Goal: Task Accomplishment & Management: Manage account settings

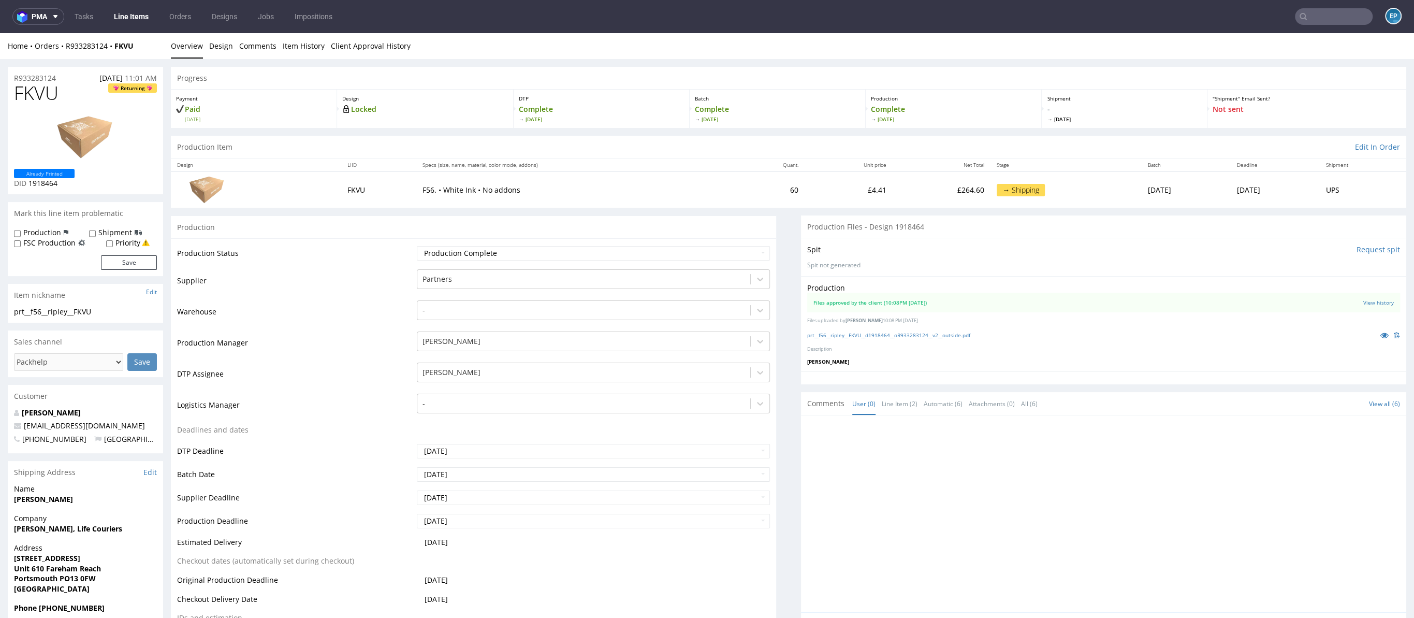
scroll to position [3, 0]
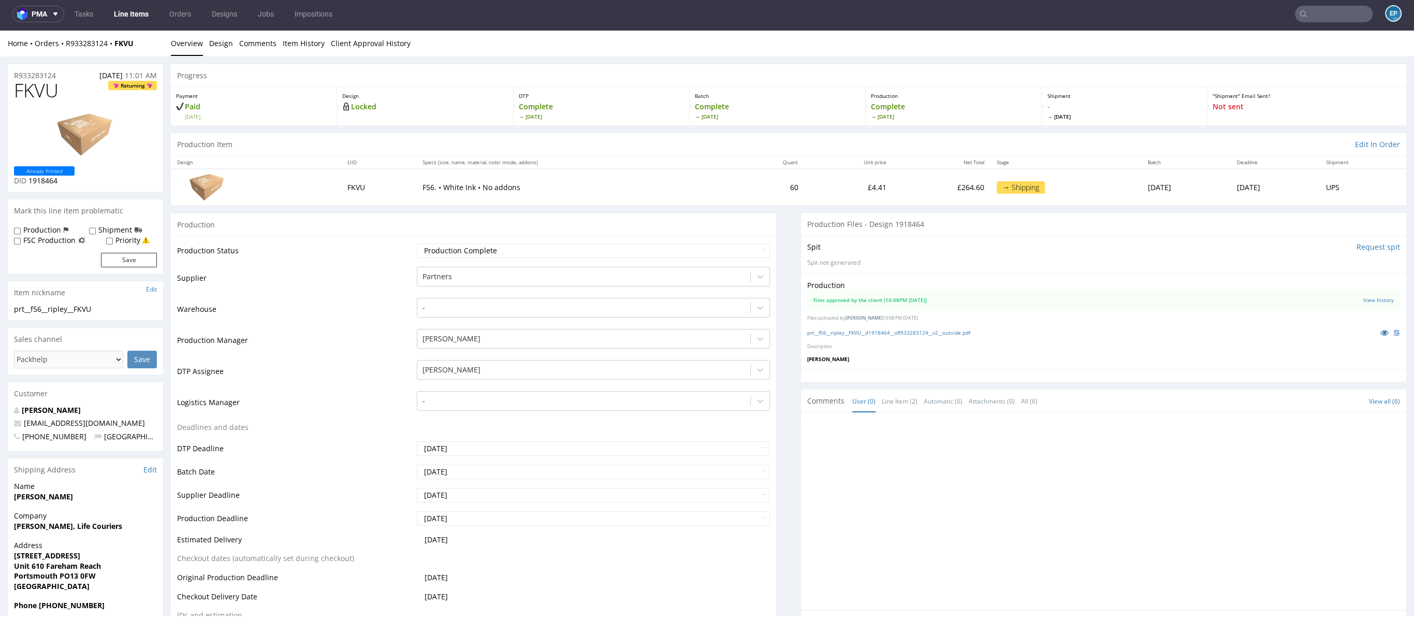
click at [138, 8] on link "Line Items" at bounding box center [131, 14] width 47 height 17
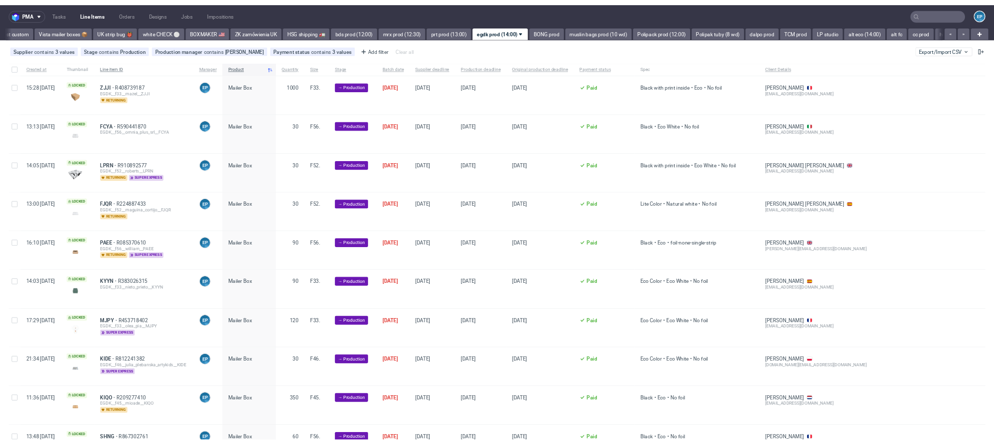
scroll to position [0, 770]
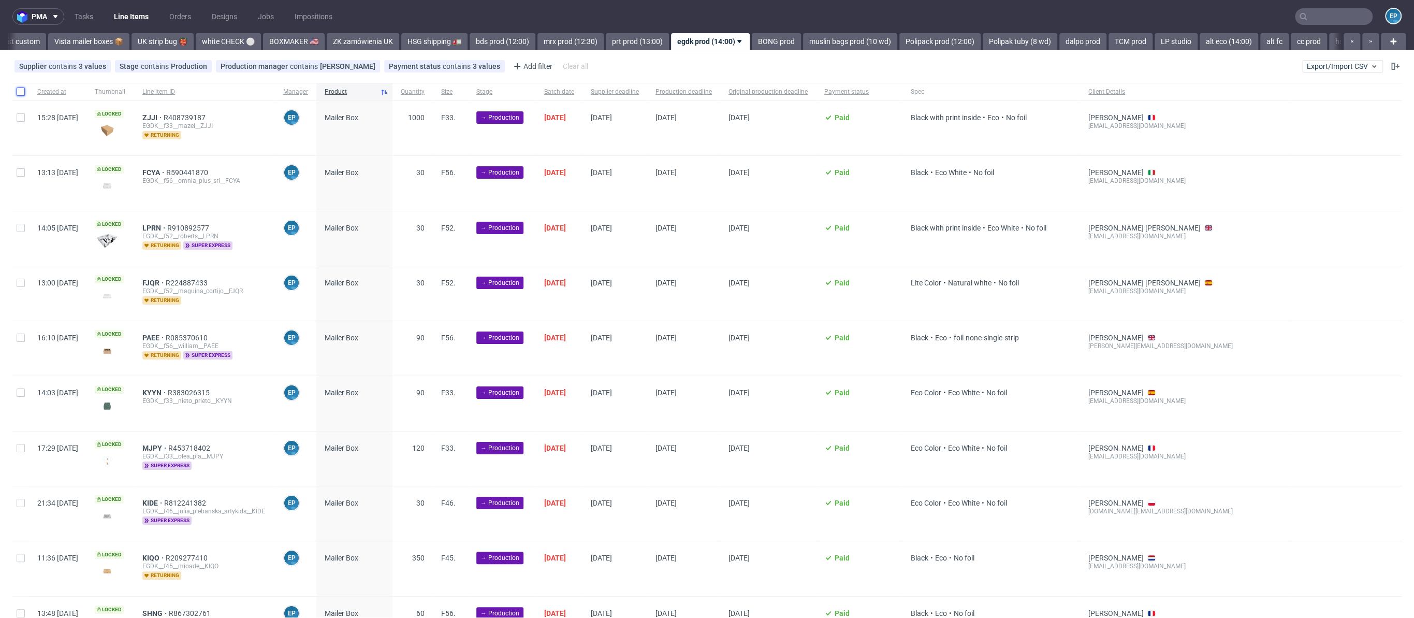
click at [19, 94] on input "checkbox" at bounding box center [21, 92] width 8 height 8
checkbox input "true"
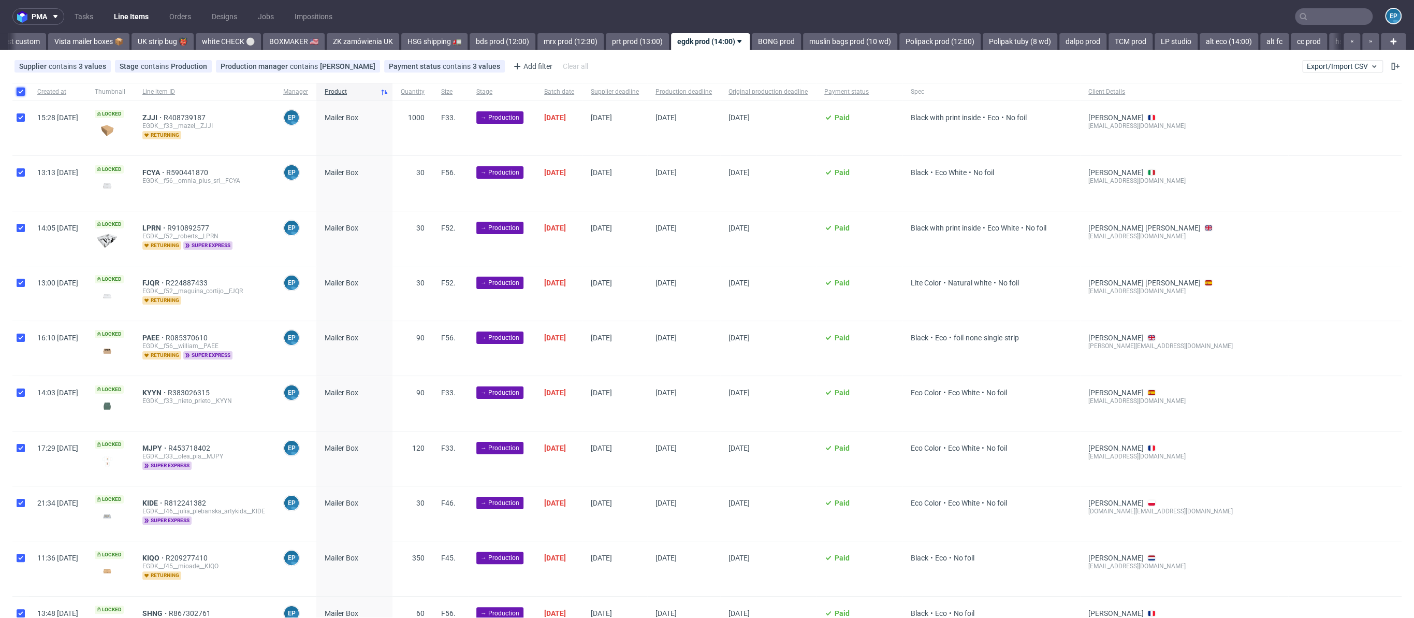
checkbox input "true"
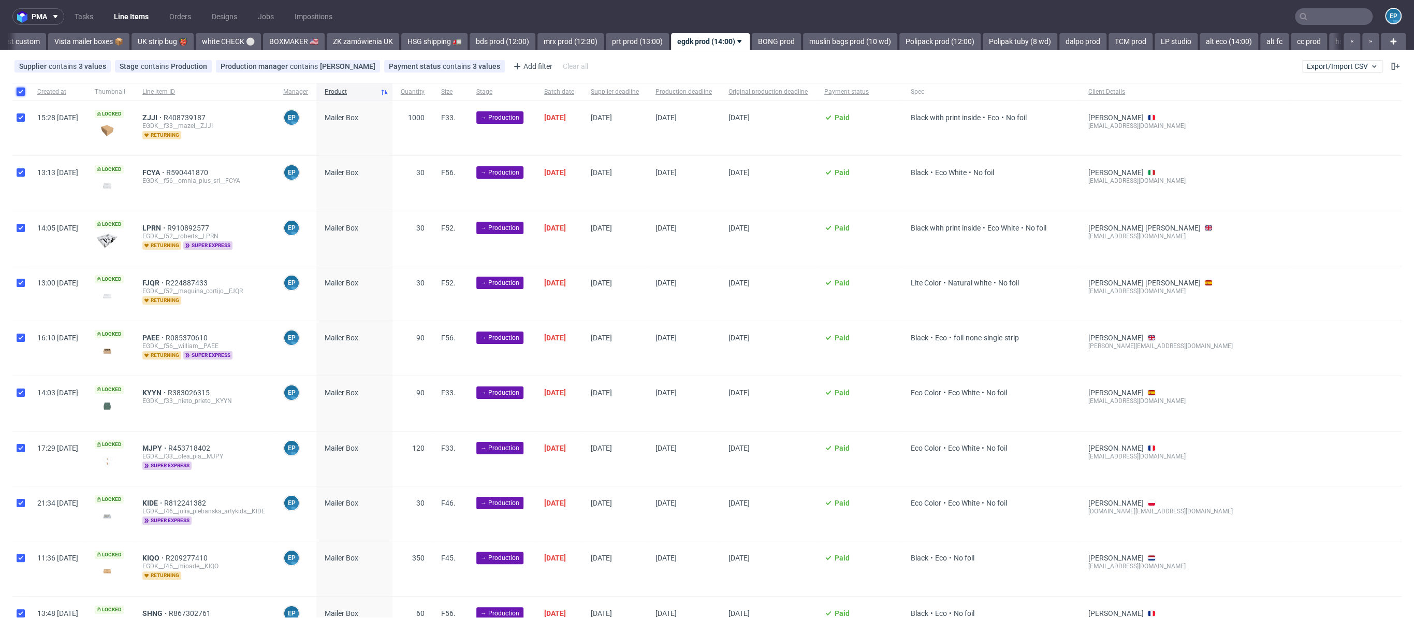
checkbox input "true"
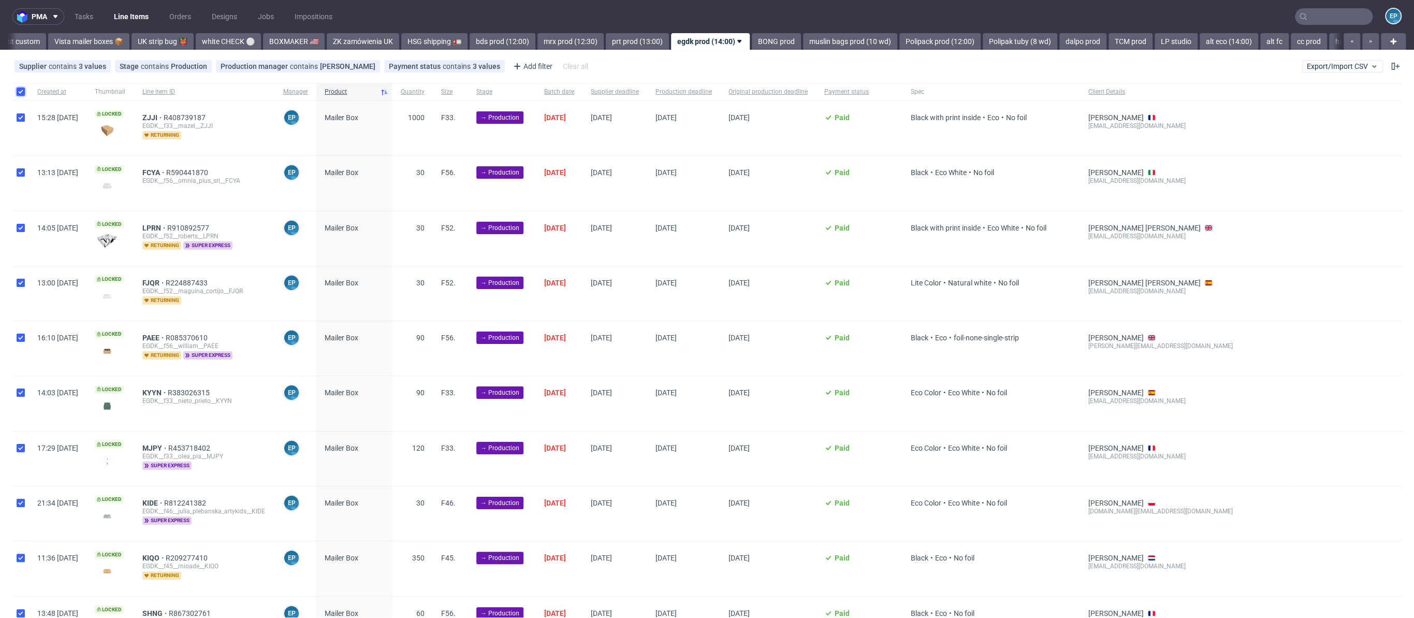
checkbox input "true"
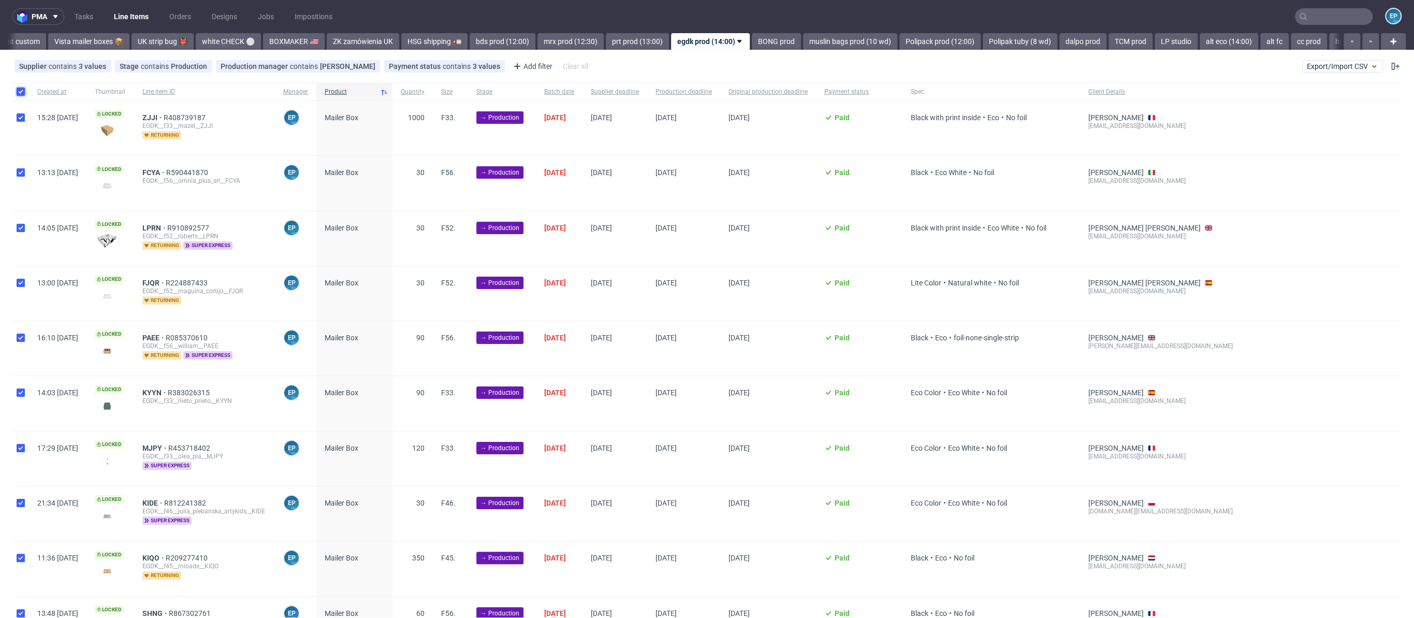
checkbox input "true"
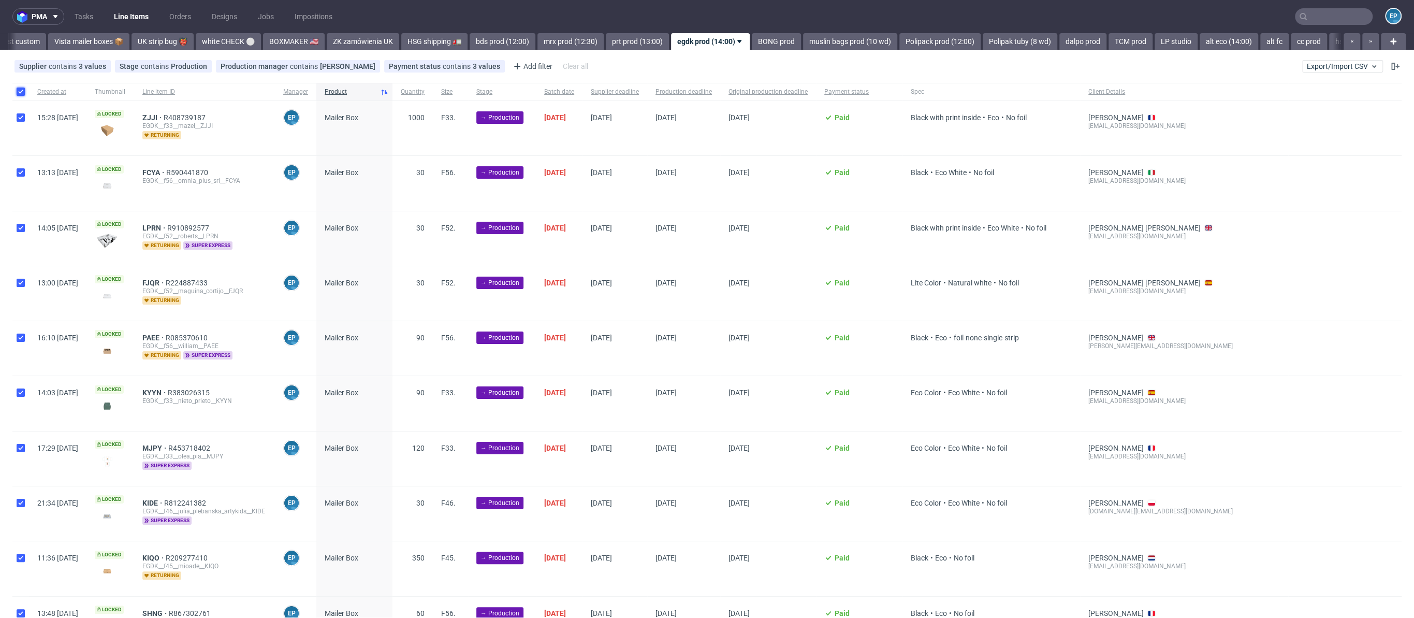
checkbox input "true"
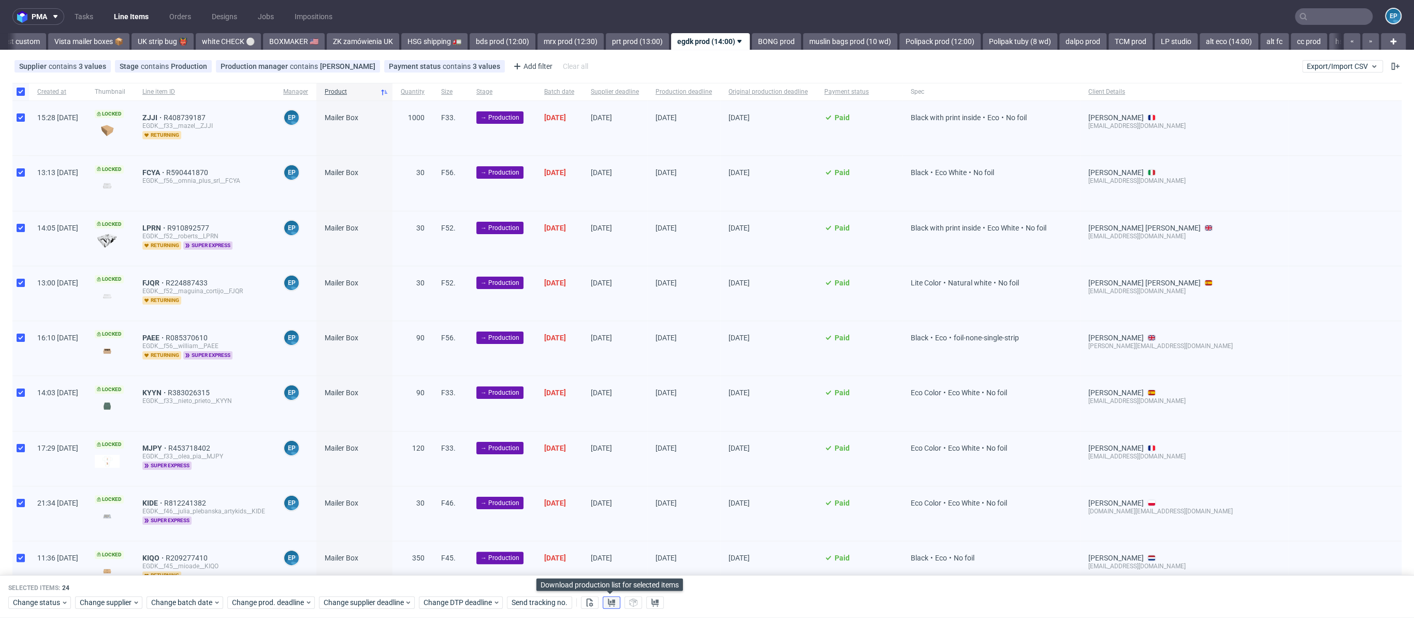
click at [608, 601] on use at bounding box center [611, 602] width 7 height 8
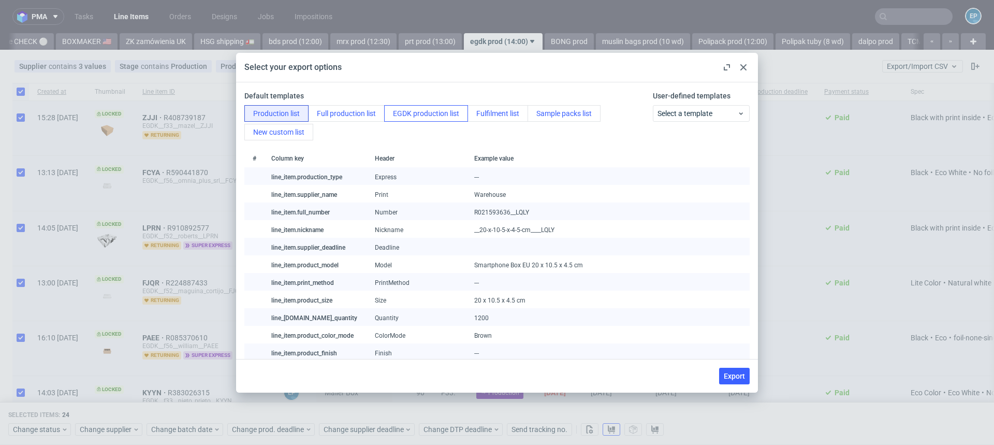
scroll to position [0, 979]
click at [427, 109] on button "EGDK production list" at bounding box center [426, 113] width 84 height 17
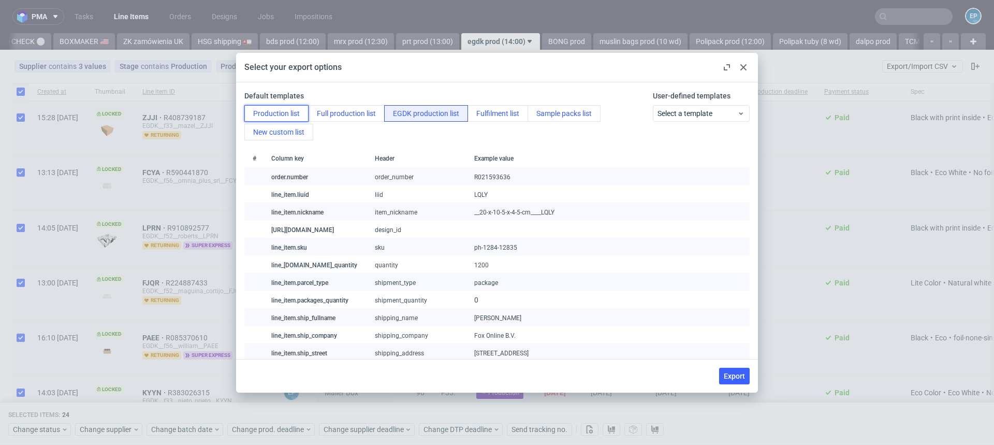
click at [291, 115] on button "Production list" at bounding box center [276, 113] width 64 height 17
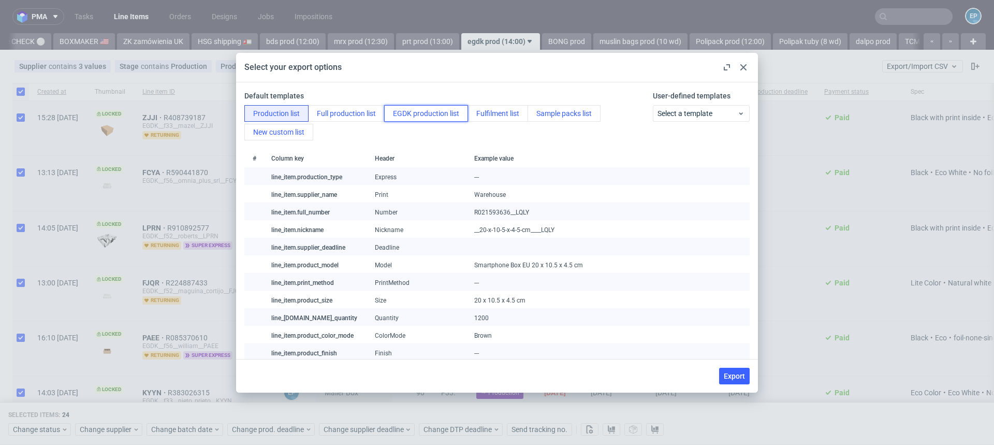
click at [415, 105] on button "EGDK production list" at bounding box center [426, 113] width 84 height 17
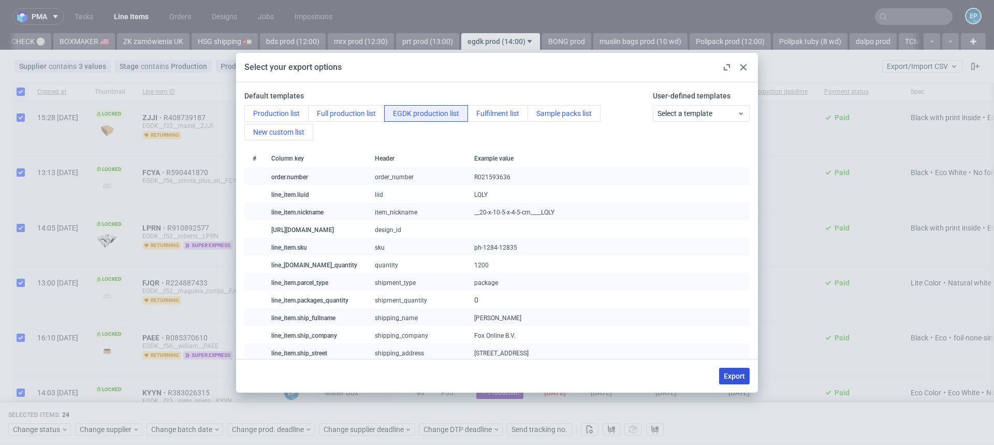
click at [735, 373] on span "Export" at bounding box center [734, 375] width 21 height 7
checkbox input "false"
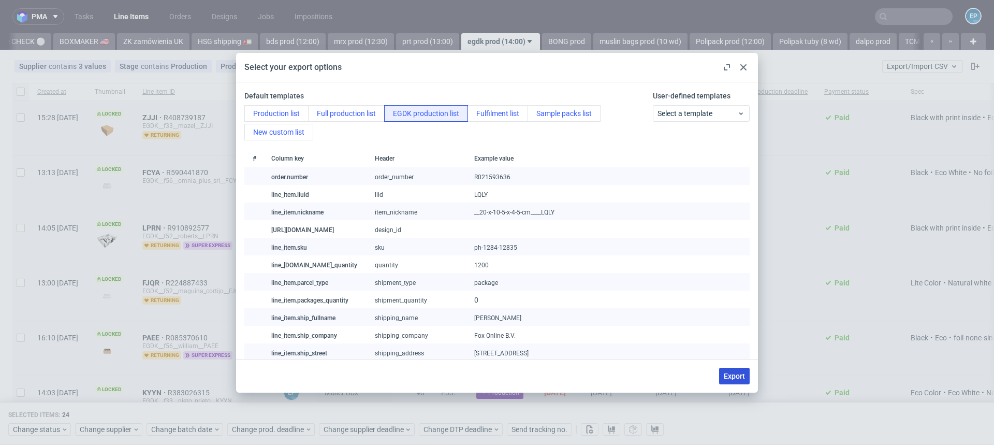
checkbox input "false"
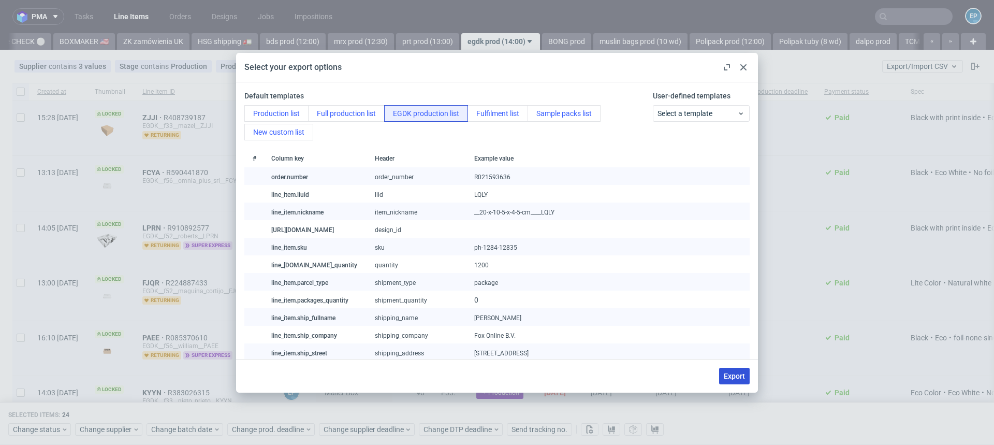
checkbox input "false"
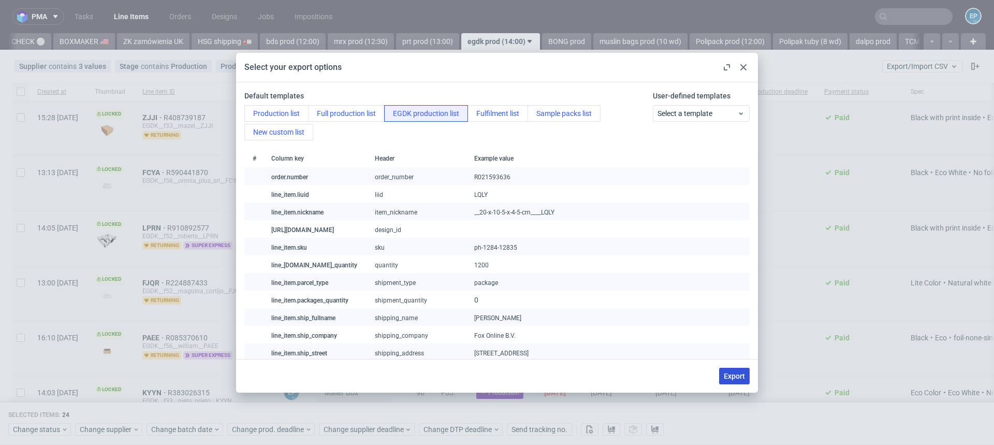
checkbox input "false"
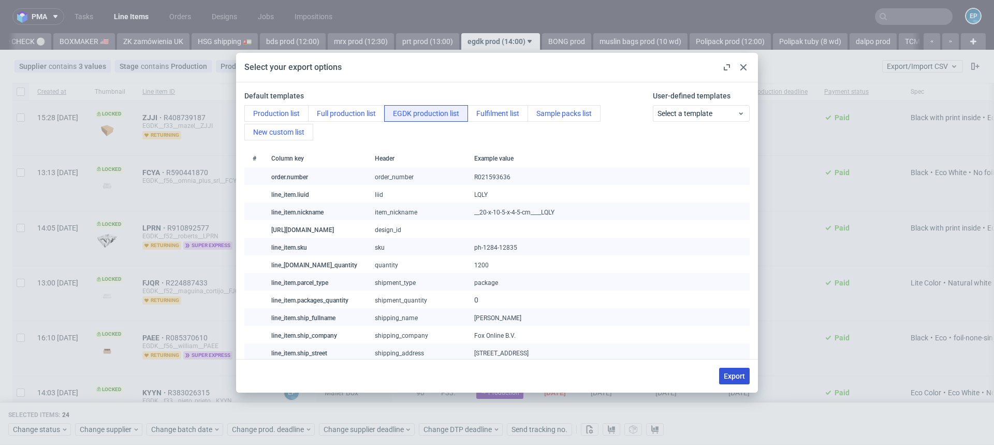
checkbox input "false"
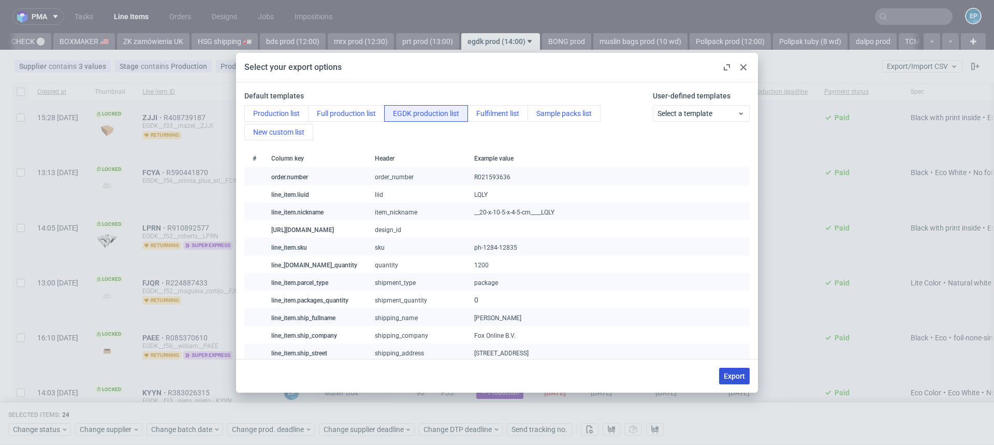
checkbox input "false"
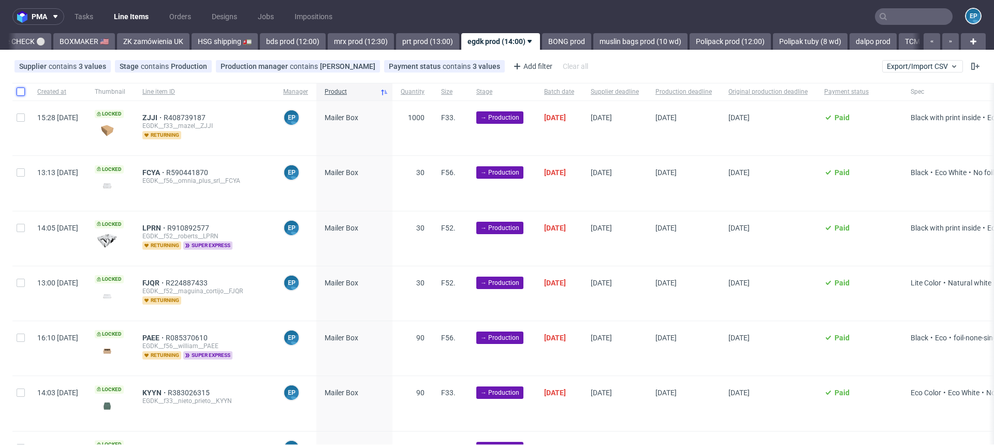
click at [22, 89] on input "checkbox" at bounding box center [21, 92] width 8 height 8
checkbox input "true"
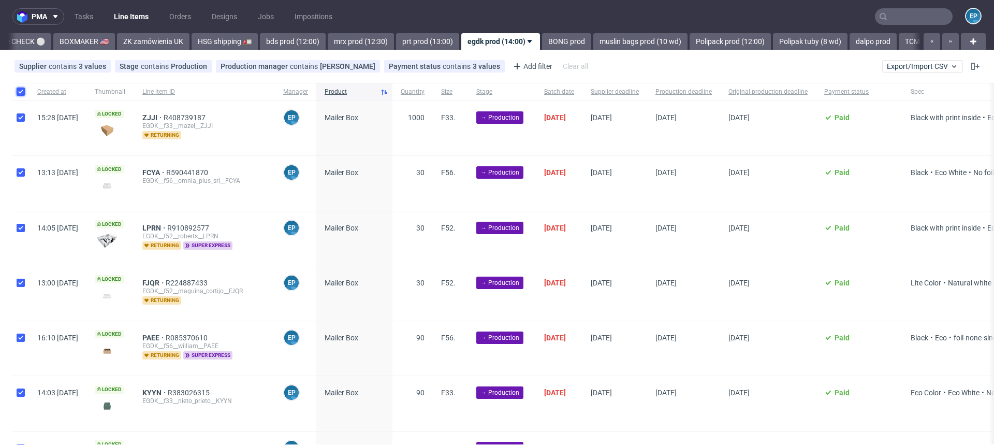
checkbox input "true"
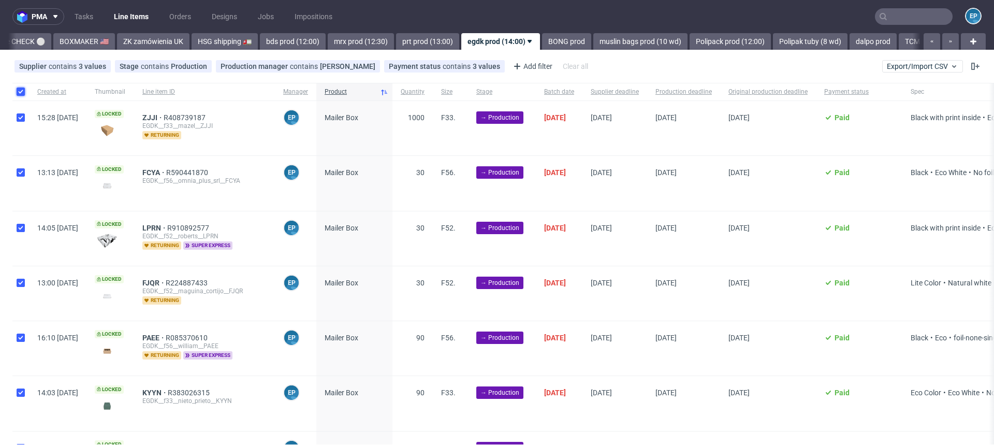
checkbox input "true"
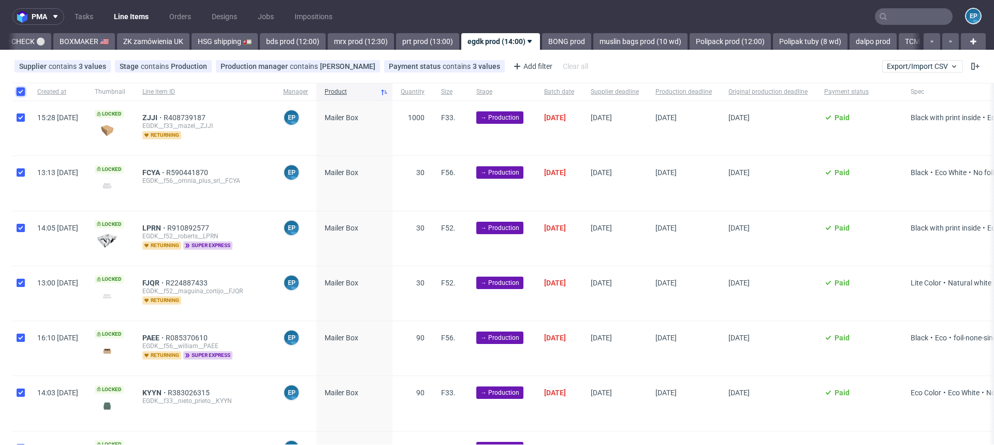
checkbox input "true"
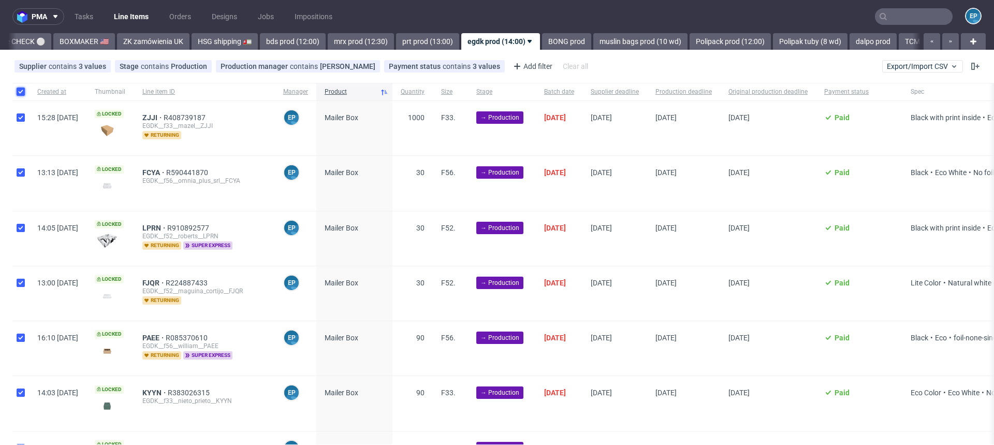
checkbox input "true"
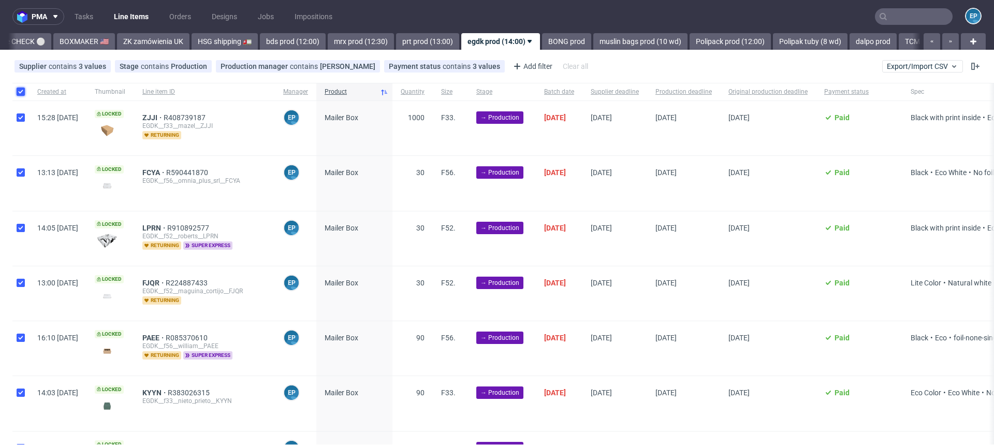
checkbox input "true"
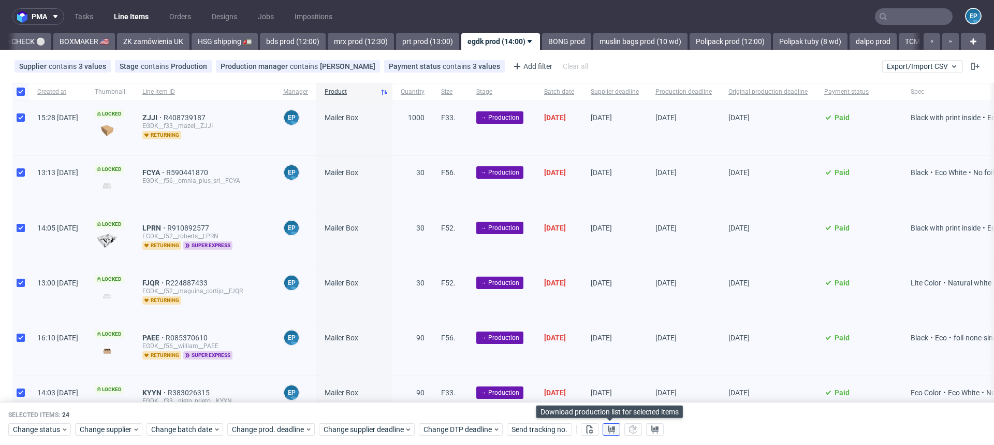
click at [612, 429] on use at bounding box center [611, 429] width 7 height 8
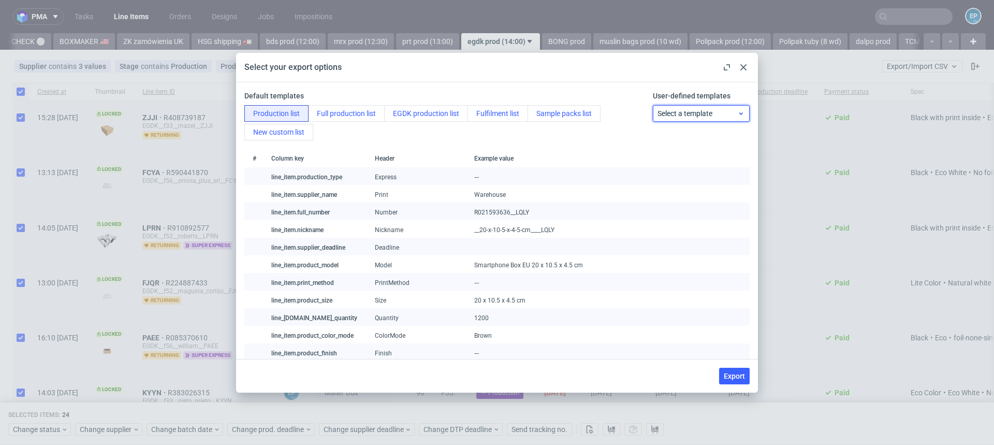
click at [697, 112] on span "Select a template" at bounding box center [698, 113] width 80 height 10
click at [668, 173] on div "BDS" at bounding box center [692, 174] width 86 height 19
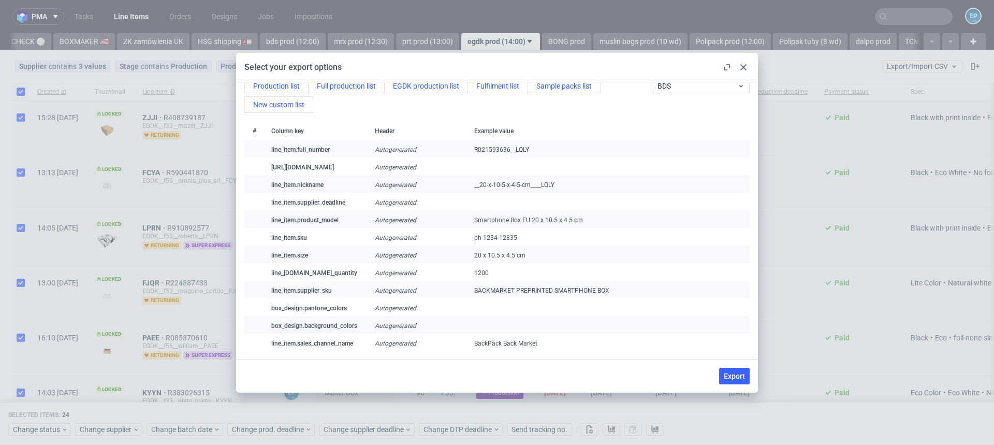
scroll to position [0, 0]
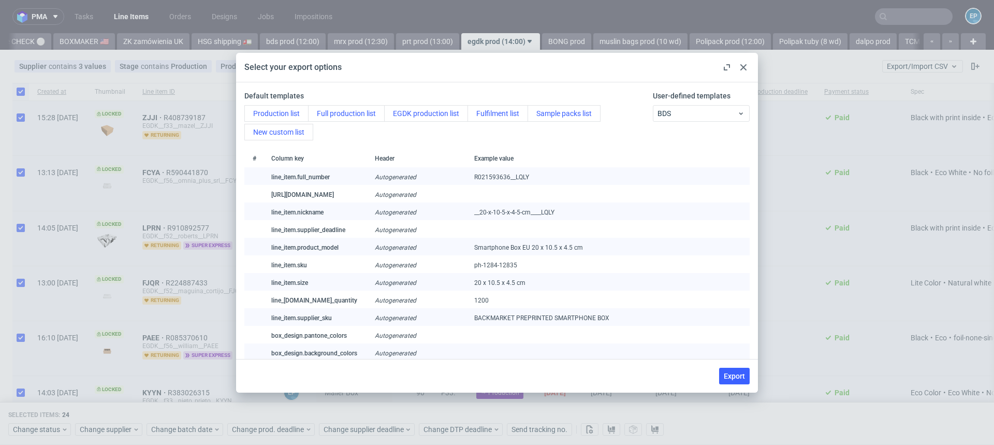
click at [744, 68] on icon at bounding box center [744, 67] width 6 height 6
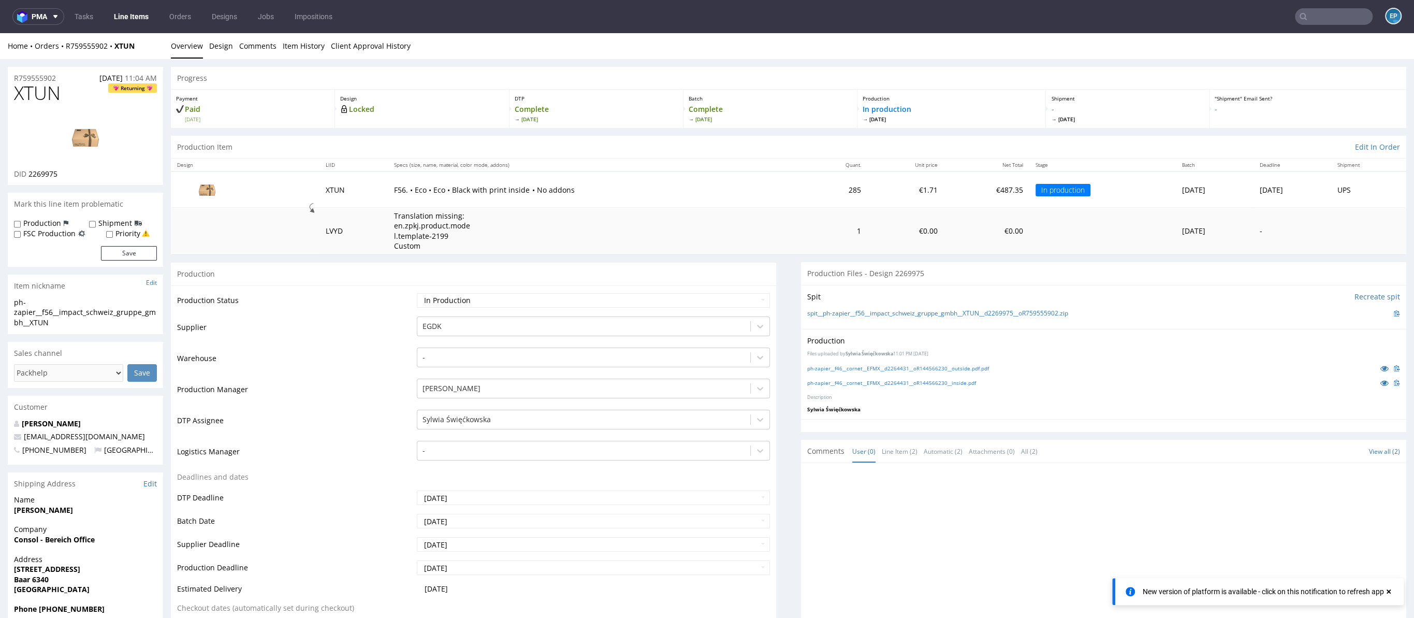
click at [159, 20] on ul "Tasks Line Items Orders Designs Jobs Impositions" at bounding box center [203, 16] width 279 height 17
click at [145, 19] on link "Line Items" at bounding box center [131, 16] width 47 height 17
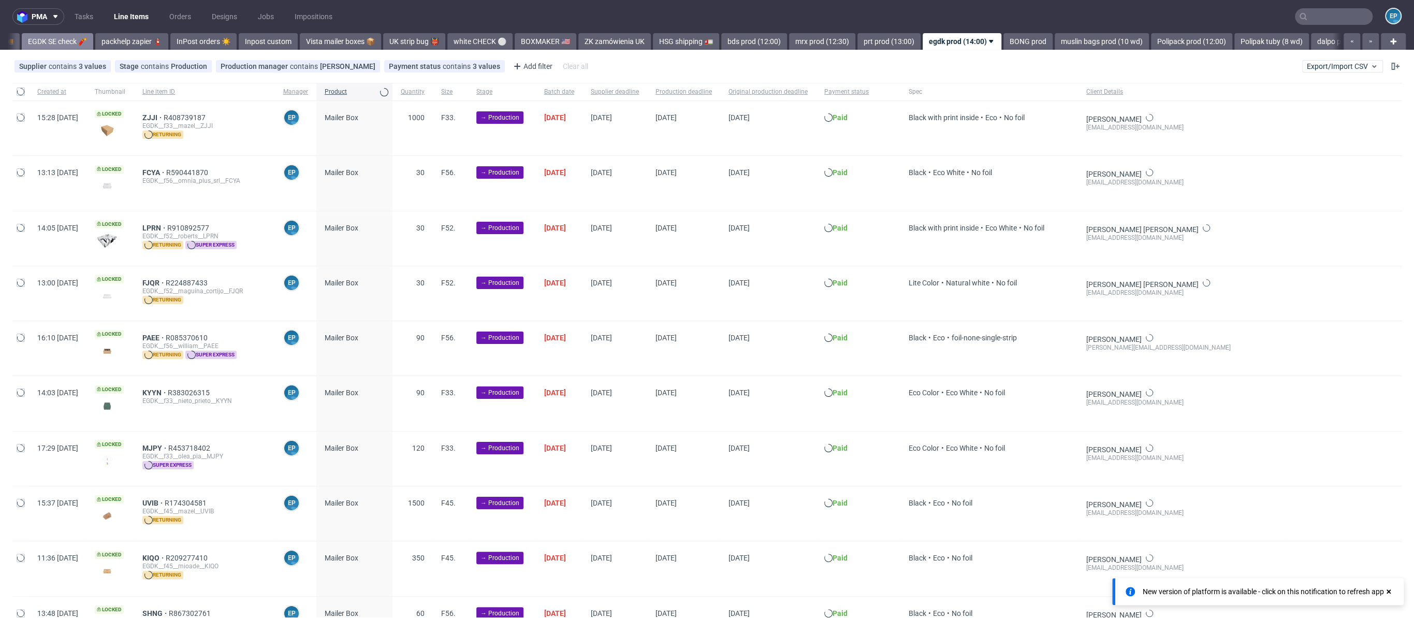
click at [64, 48] on div "Vista Print All delays ⏰ deadline today 🗓️ flagged Ewa 🚩 MAGAZYN PECICE 🏭 CH, N…" at bounding box center [674, 41] width 1332 height 17
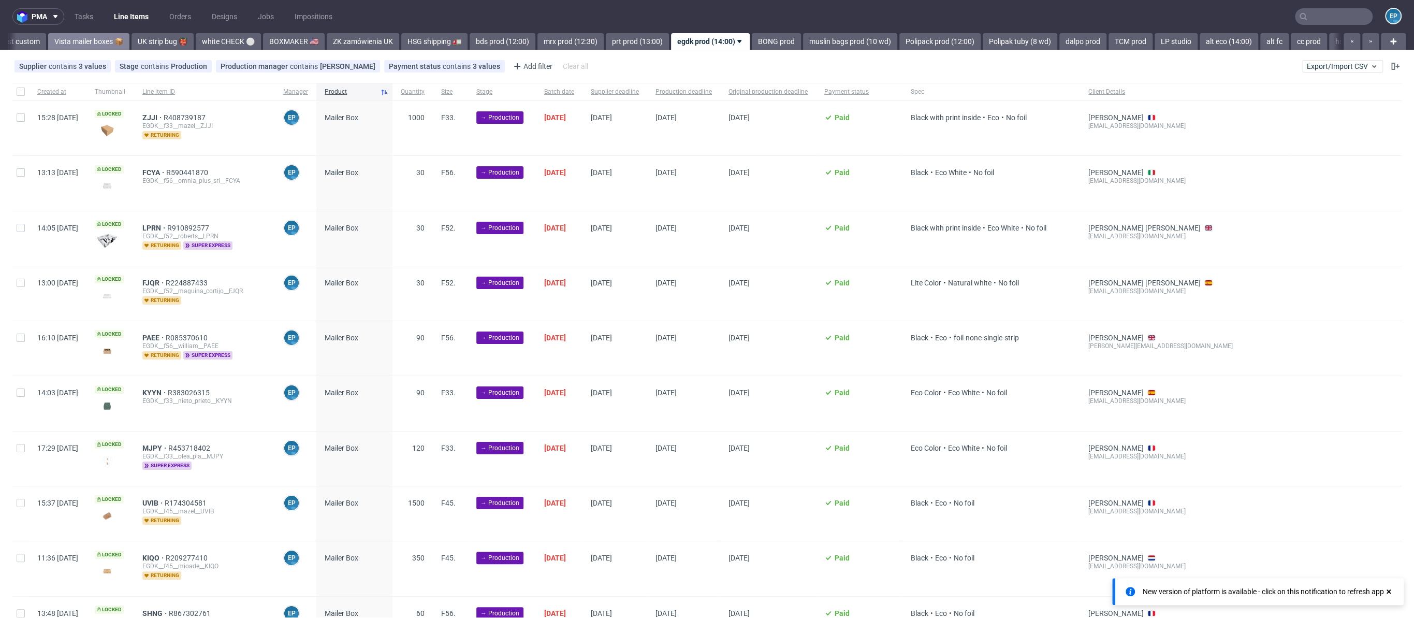
click at [66, 45] on link "Vista mailer boxes 📦" at bounding box center [88, 41] width 81 height 17
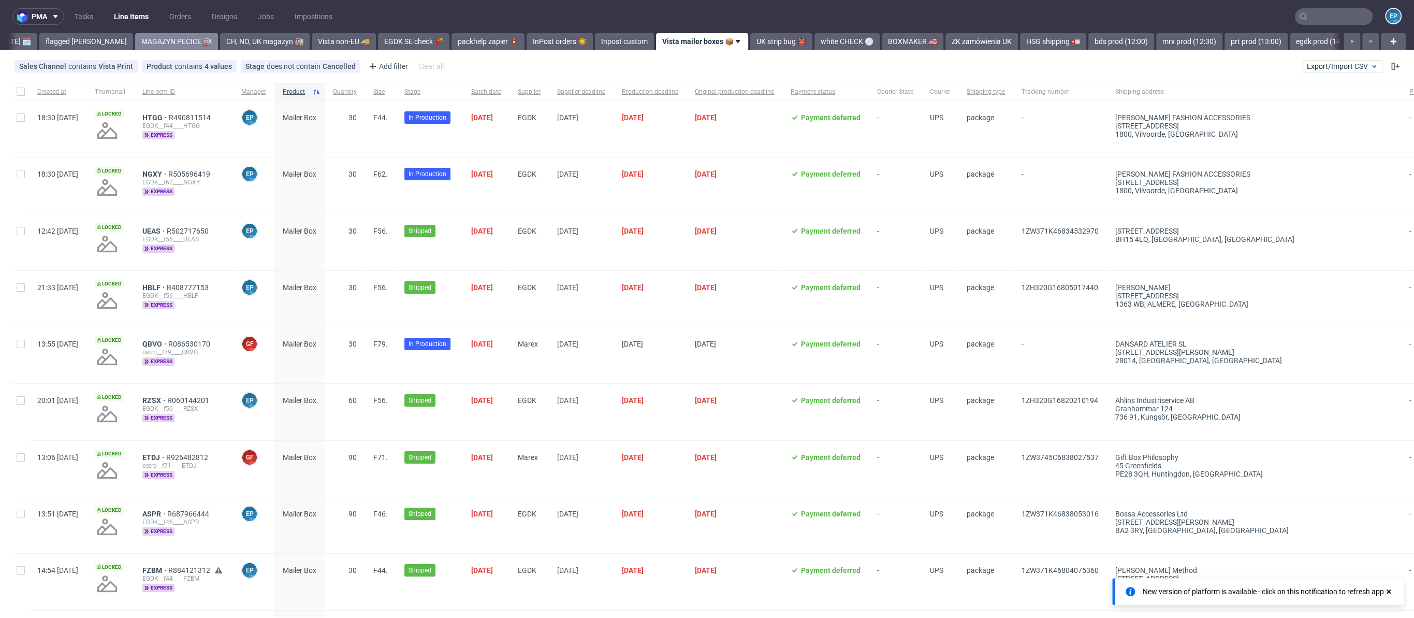
click at [58, 46] on link "flagged [PERSON_NAME]" at bounding box center [86, 41] width 94 height 17
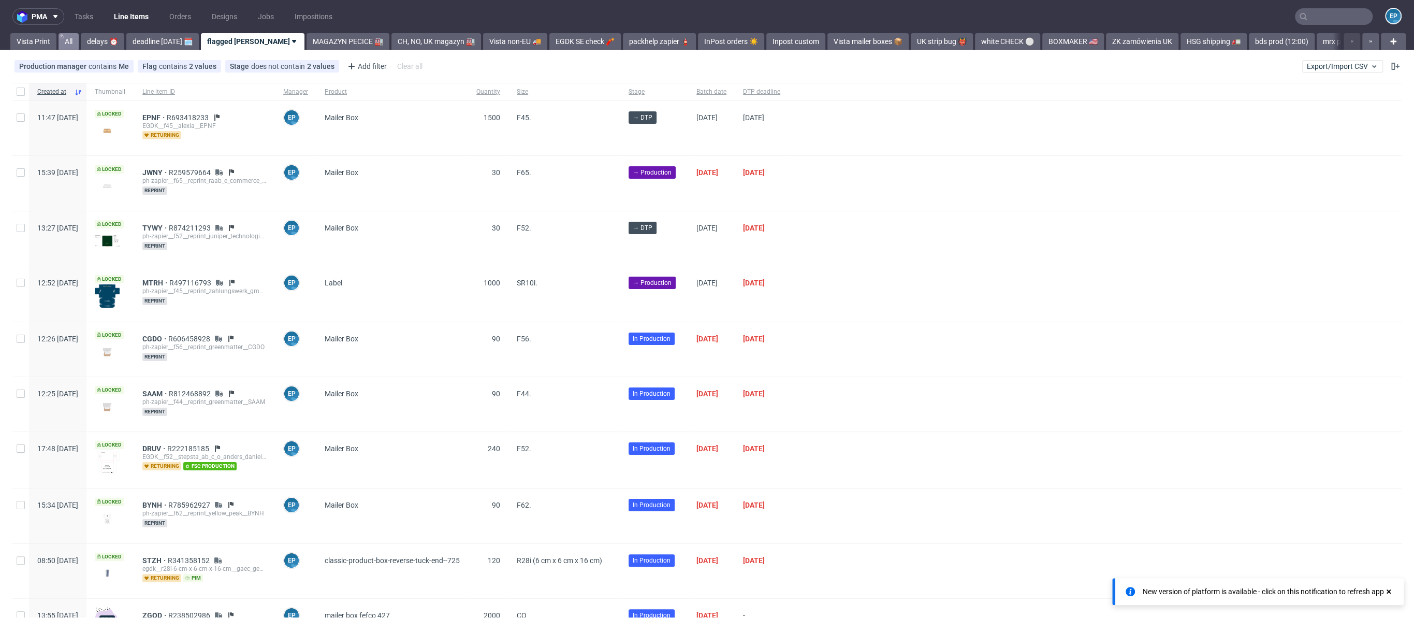
click at [68, 45] on link "All" at bounding box center [69, 41] width 20 height 17
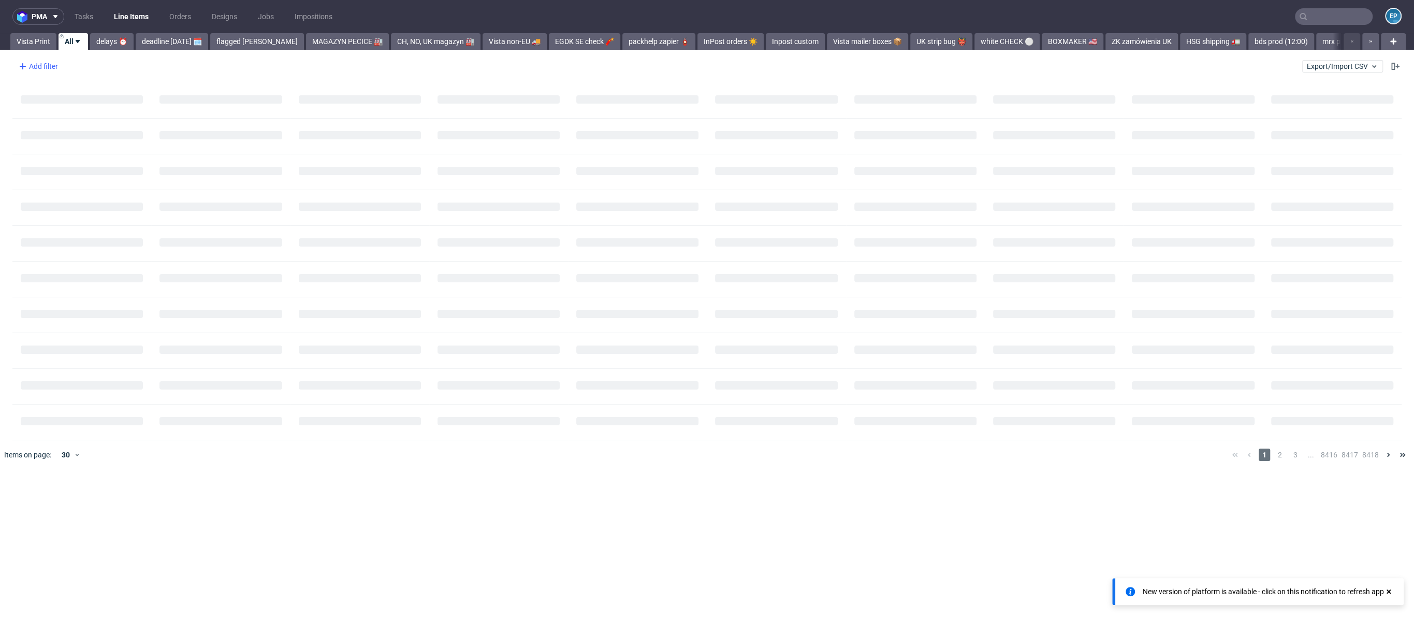
click at [46, 61] on div "Add filter" at bounding box center [37, 66] width 46 height 17
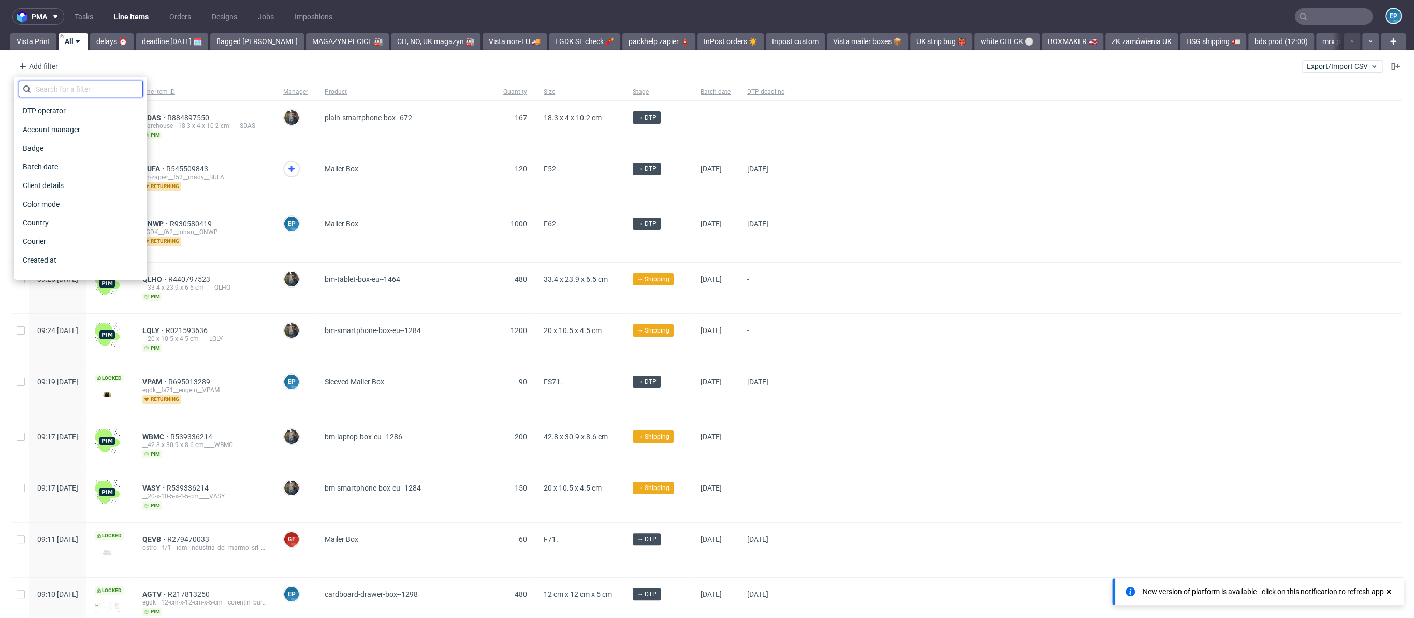
click at [58, 89] on input "text" at bounding box center [81, 89] width 124 height 17
type input "size"
click at [55, 104] on div "Size" at bounding box center [81, 111] width 124 height 14
click at [71, 109] on input "text" at bounding box center [81, 112] width 124 height 17
type input "k"
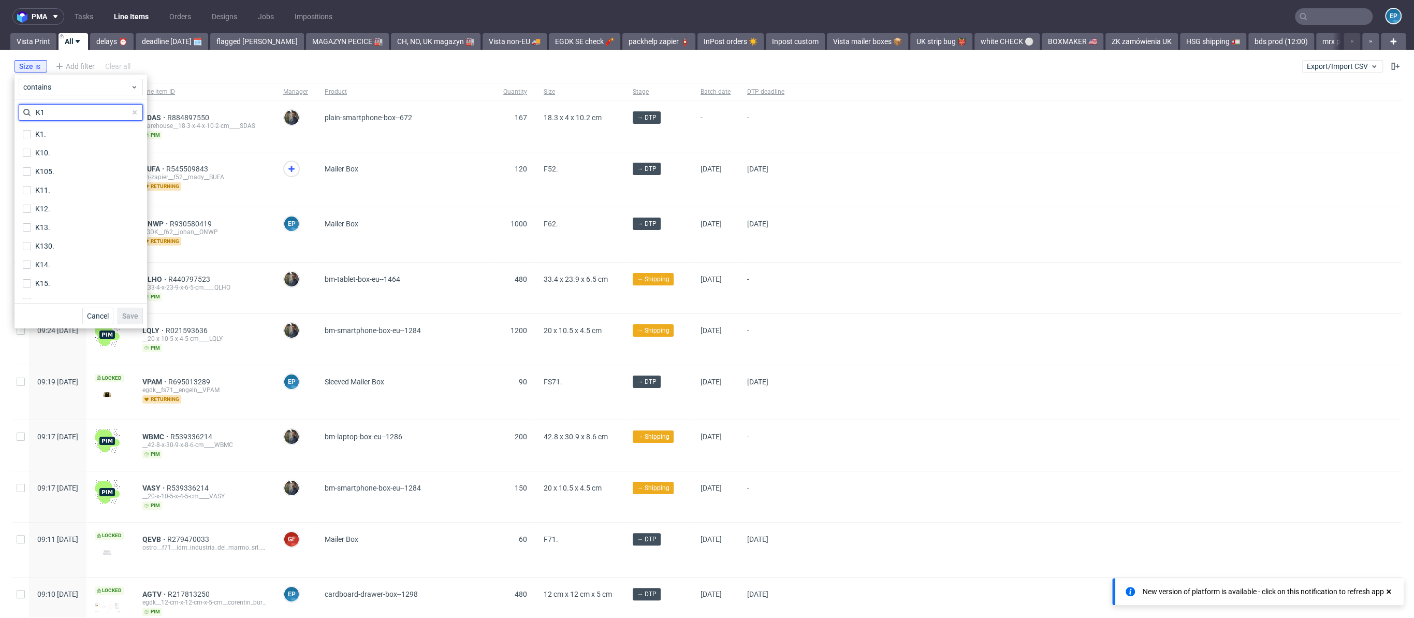
type input "K"
click at [208, 69] on div "Size is Add filter Hide filters Clear all Export/Import CSV" at bounding box center [707, 66] width 1414 height 25
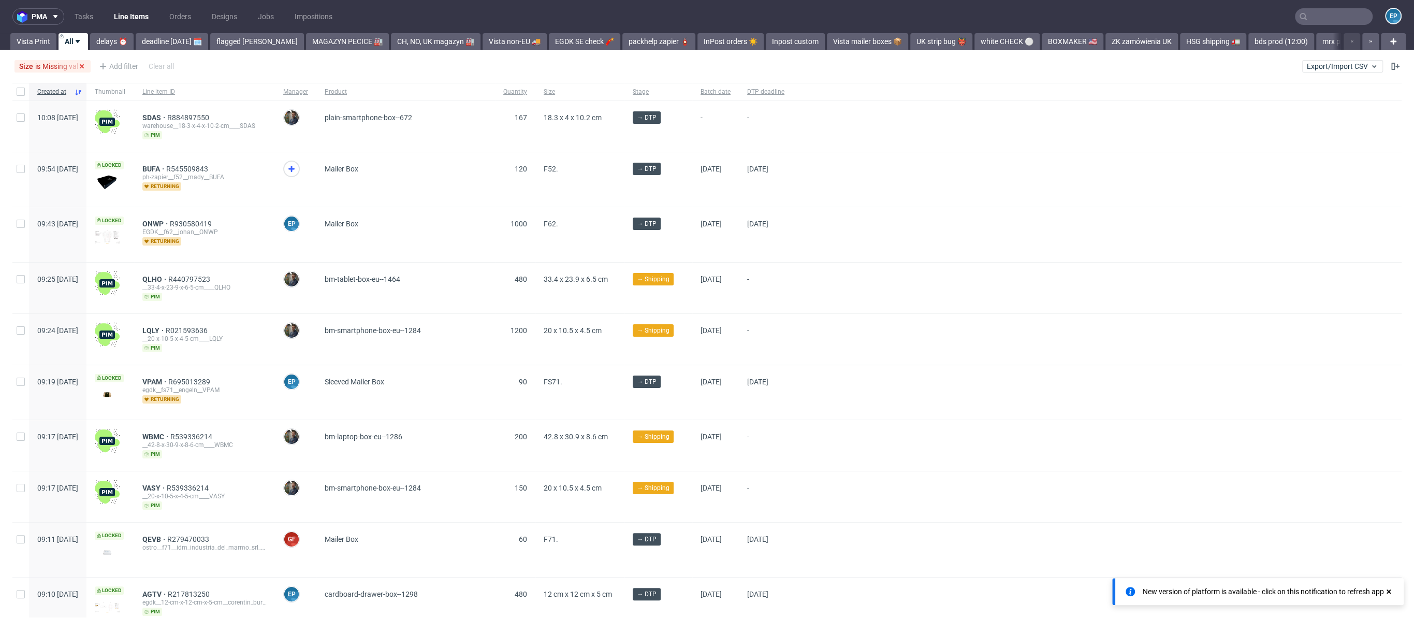
click at [38, 64] on span "is" at bounding box center [38, 66] width 7 height 8
click at [41, 68] on span "is" at bounding box center [38, 66] width 7 height 8
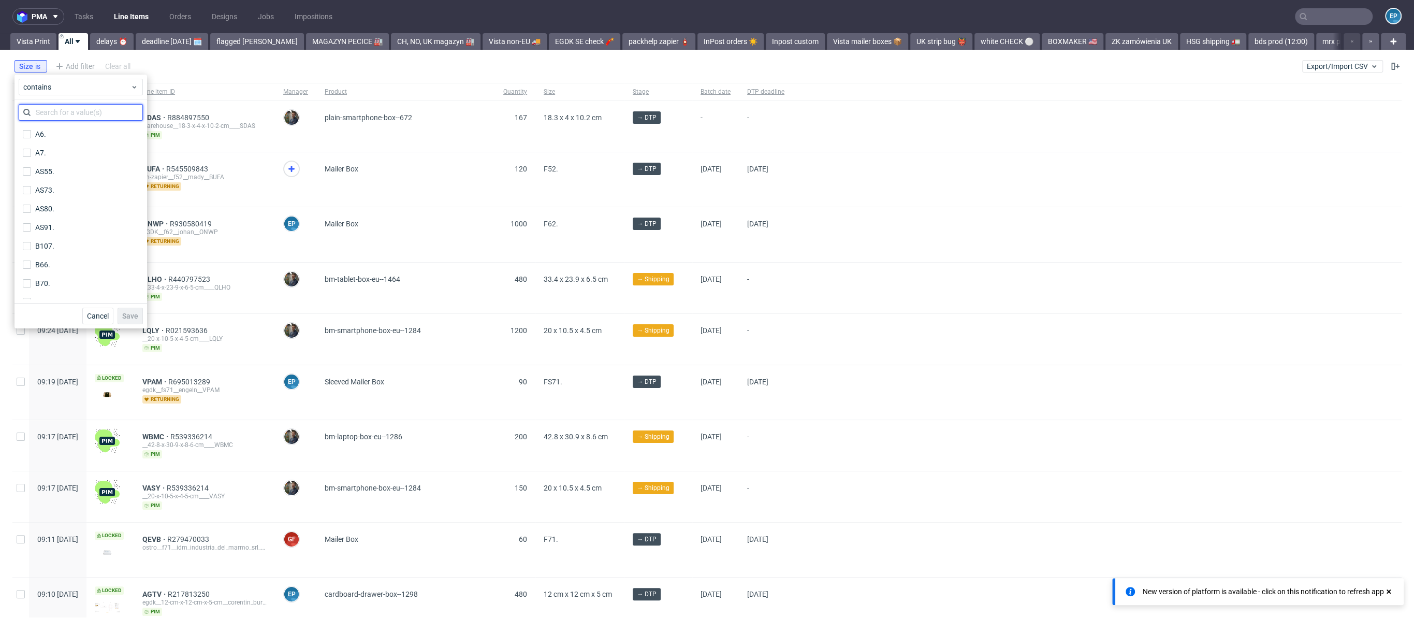
click at [49, 106] on input "text" at bounding box center [81, 112] width 124 height 17
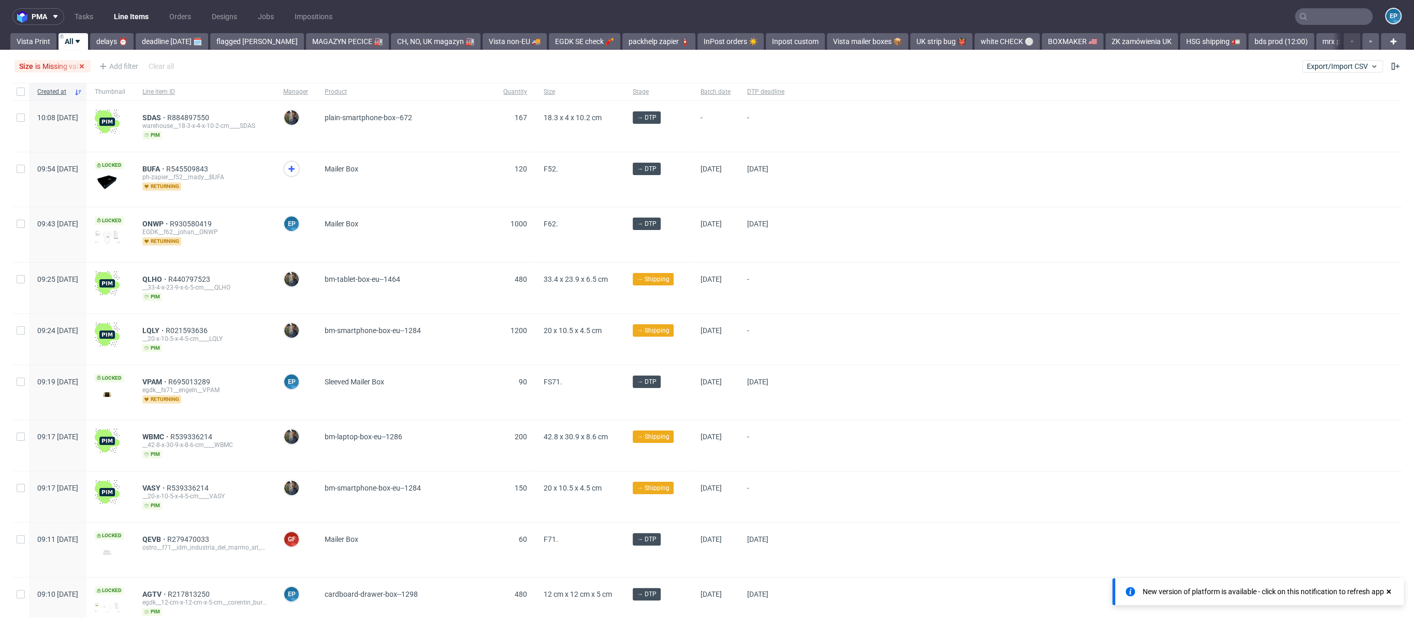
click at [49, 62] on div "Missing value" at bounding box center [63, 66] width 43 height 8
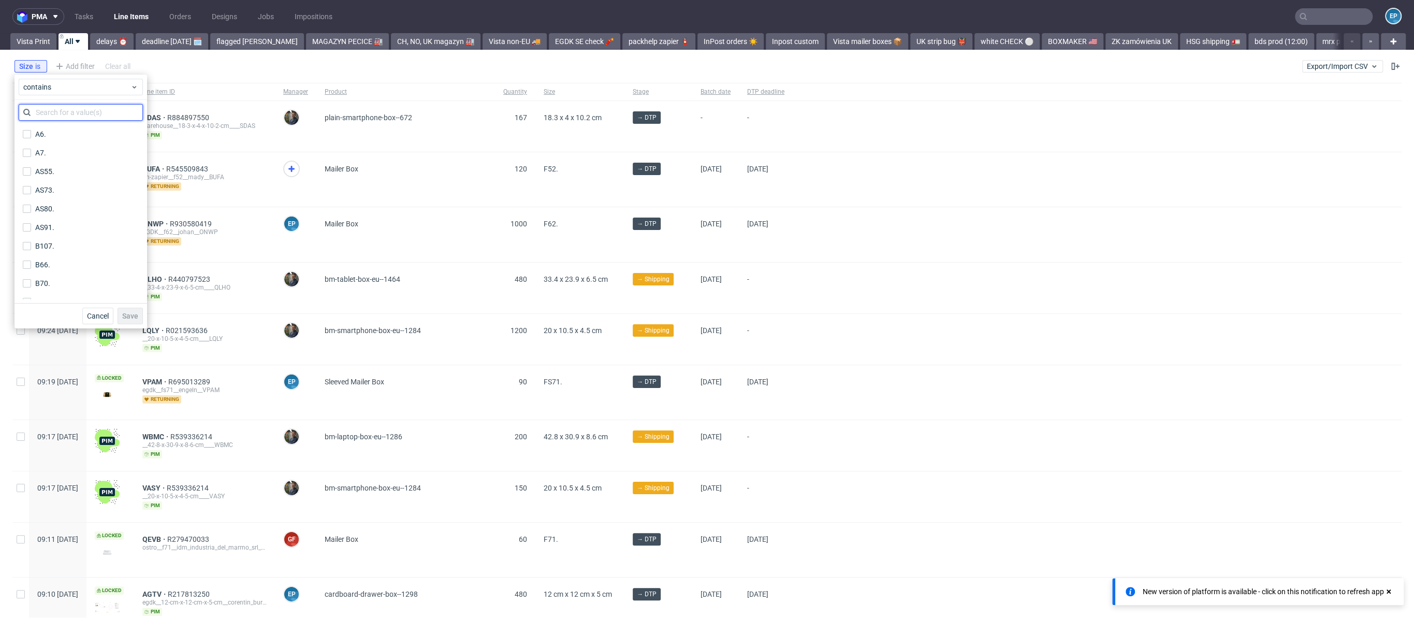
click at [48, 110] on input "text" at bounding box center [81, 112] width 124 height 17
type input "4"
click at [1013, 344] on div at bounding box center [1097, 339] width 609 height 51
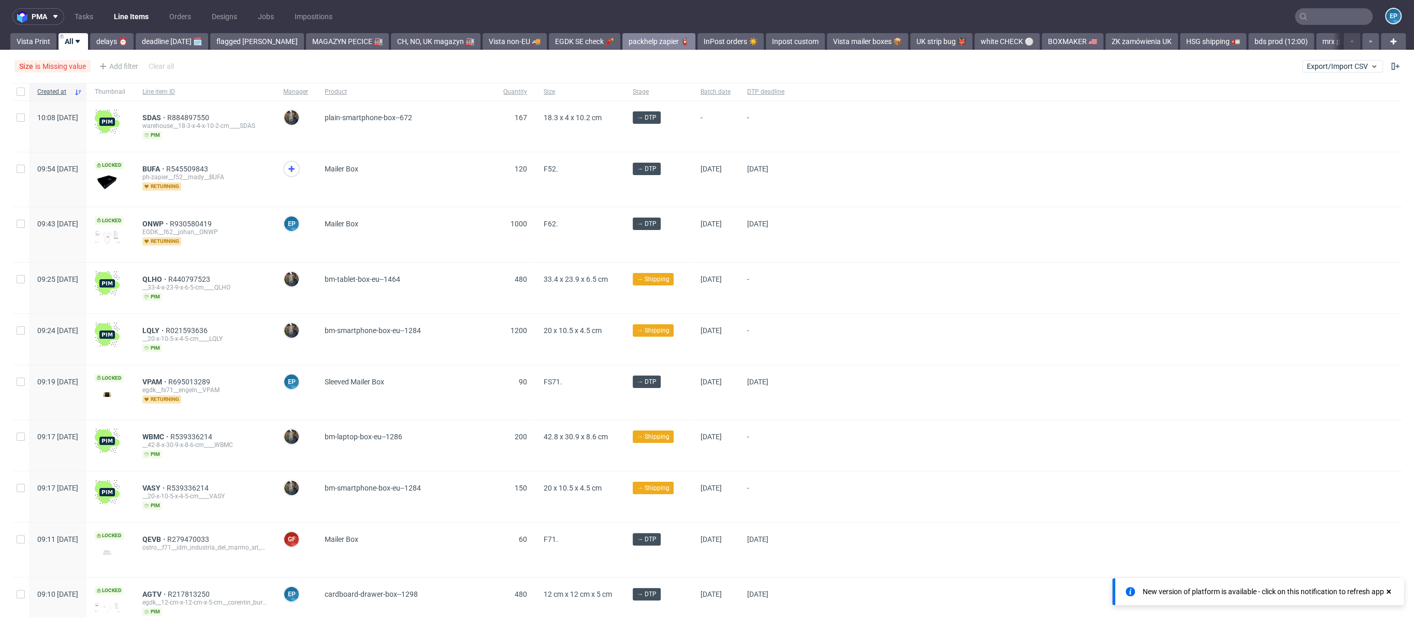
click at [622, 35] on link "packhelp zapier 🧯" at bounding box center [658, 41] width 73 height 17
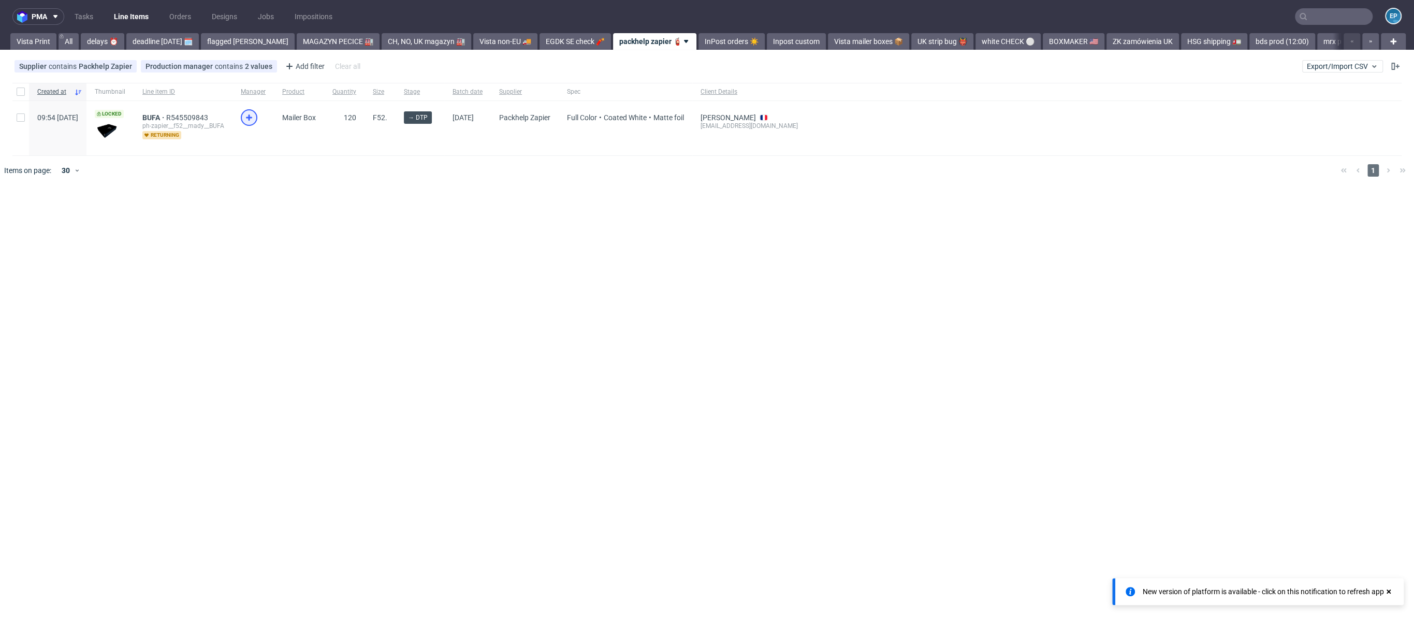
click at [255, 121] on icon at bounding box center [249, 117] width 12 height 12
click at [19, 121] on input "checkbox" at bounding box center [21, 117] width 8 height 8
checkbox input "true"
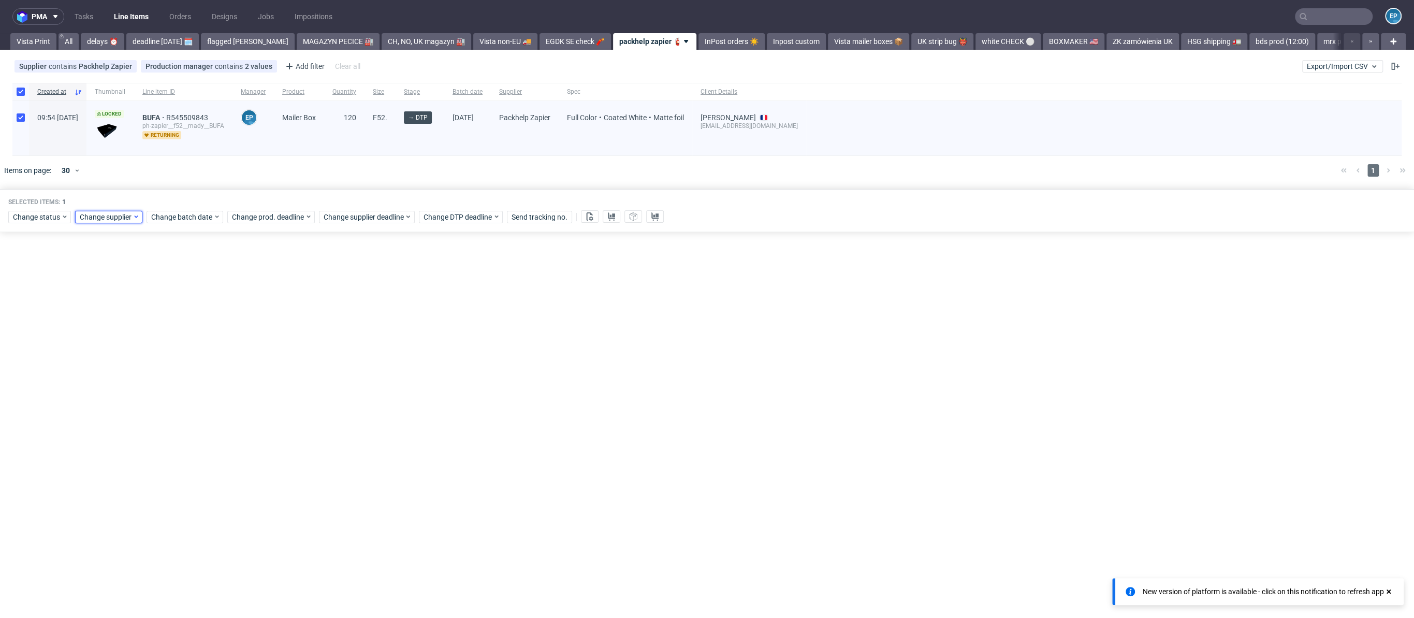
click at [112, 217] on span "Change supplier" at bounding box center [106, 217] width 53 height 10
click at [129, 259] on div "Priory Direct" at bounding box center [142, 258] width 128 height 14
click at [99, 344] on span "Altmaster" at bounding box center [98, 349] width 41 height 14
click at [197, 366] on span "Save" at bounding box center [193, 369] width 16 height 7
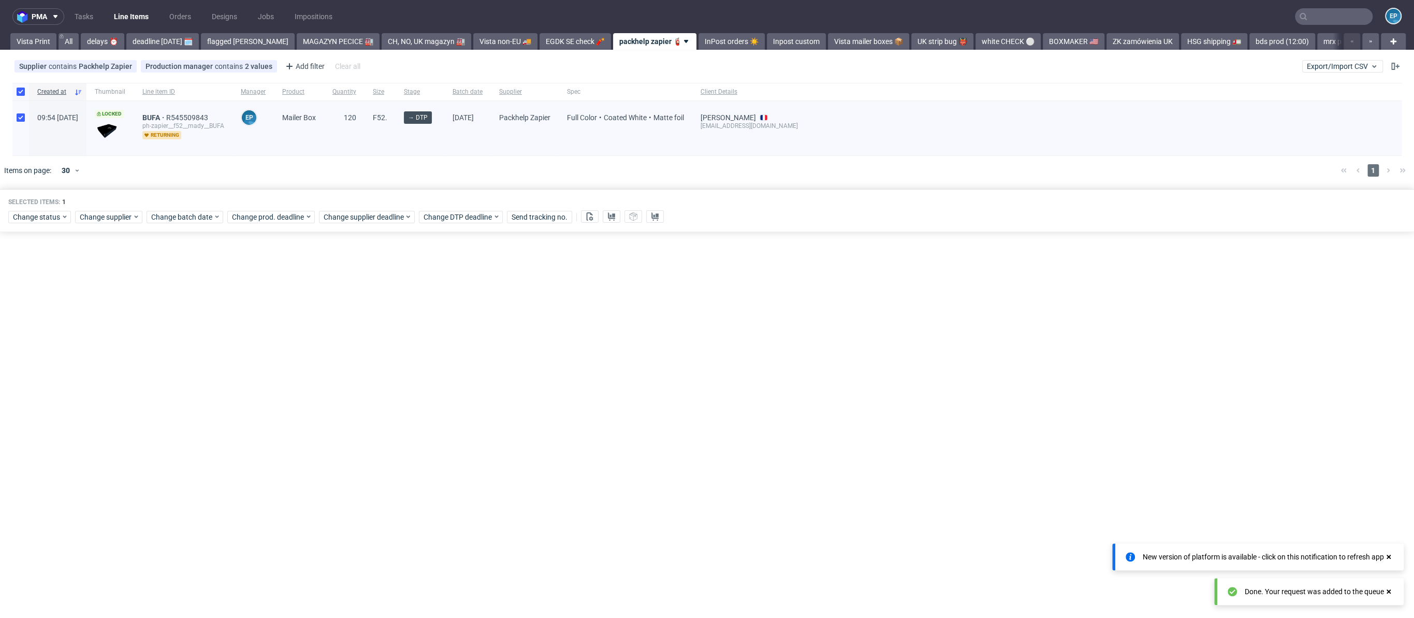
click at [1337, 14] on input "text" at bounding box center [1334, 16] width 78 height 17
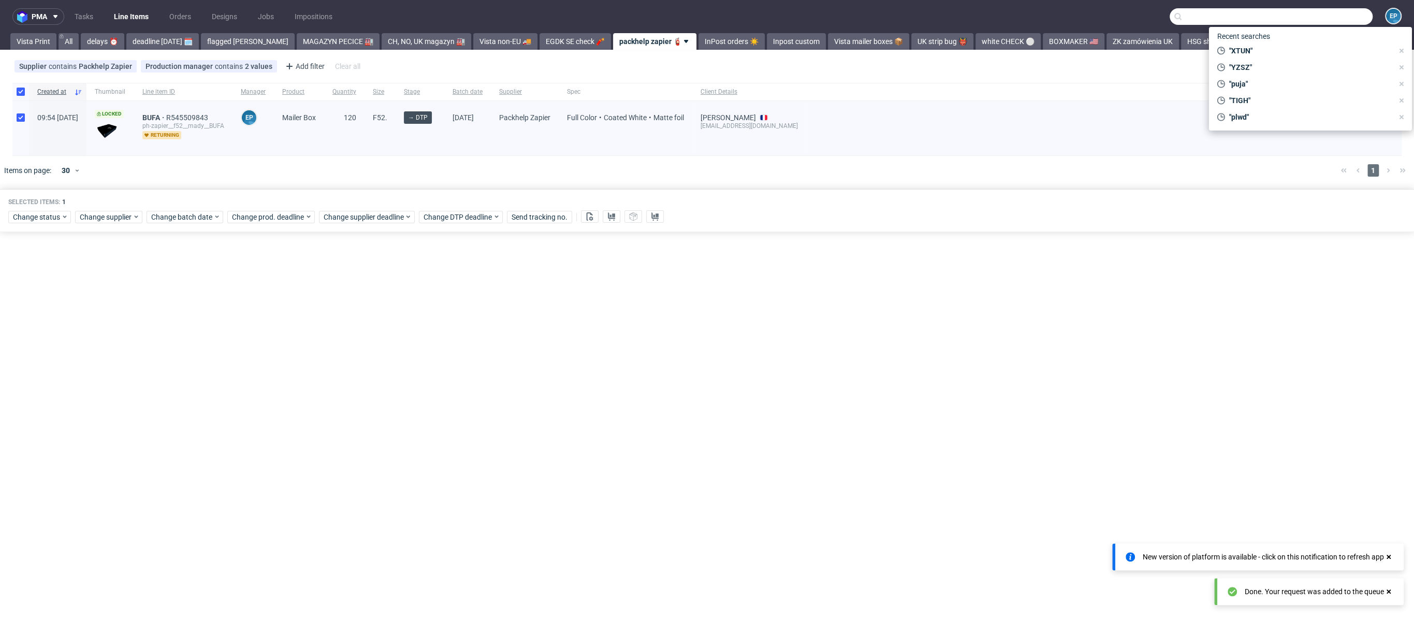
click at [1127, 90] on div at bounding box center [1104, 92] width 596 height 18
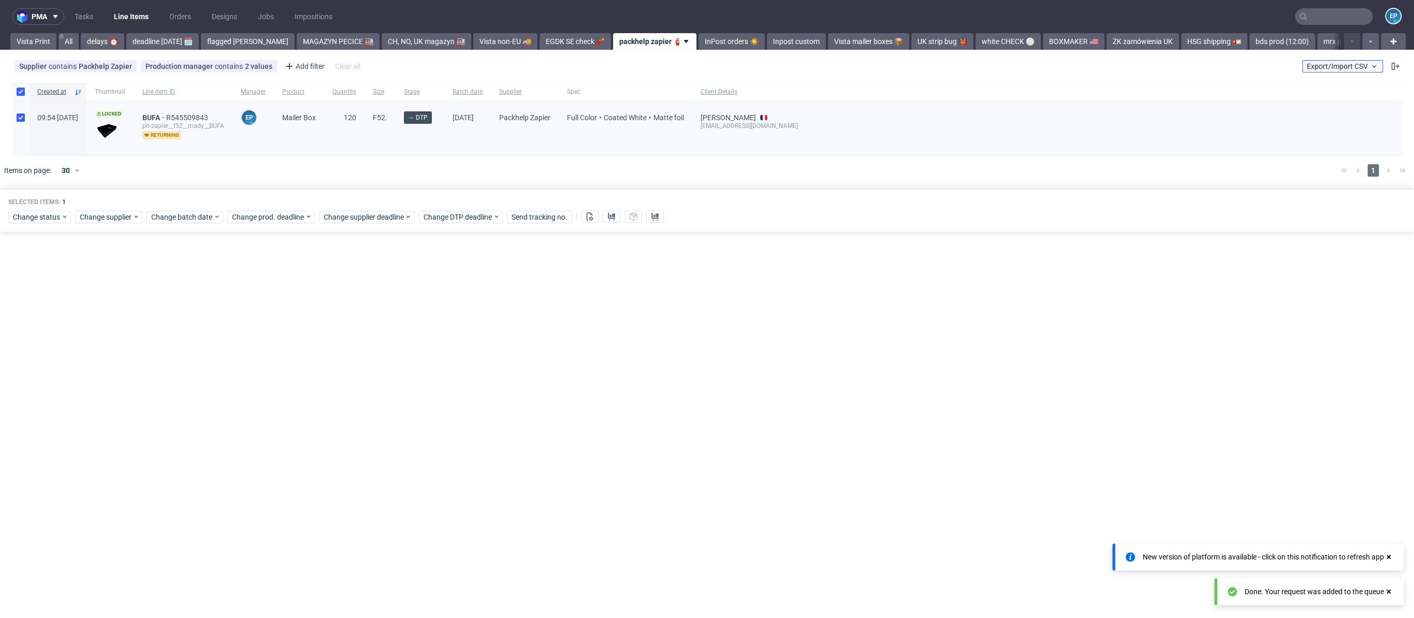
click at [1304, 68] on button "Export/Import CSV" at bounding box center [1342, 66] width 81 height 12
click at [1310, 108] on link "Import shipments CSV" at bounding box center [1318, 108] width 121 height 17
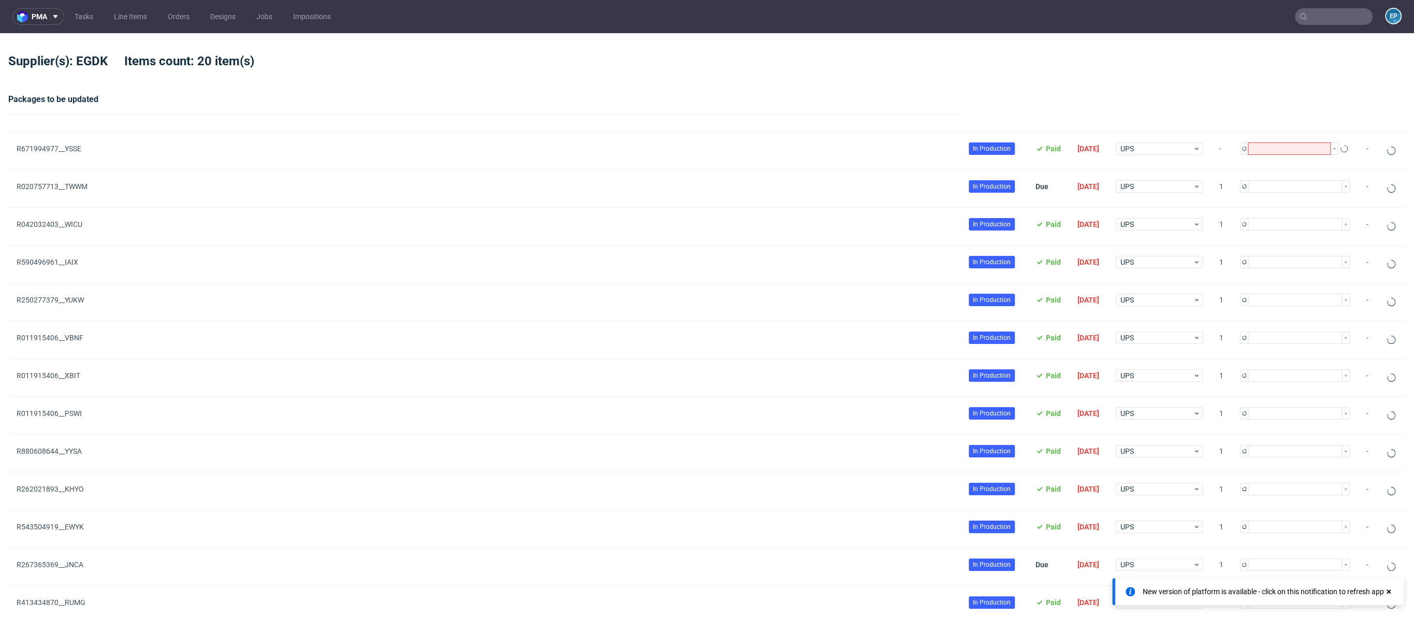
type input "1"
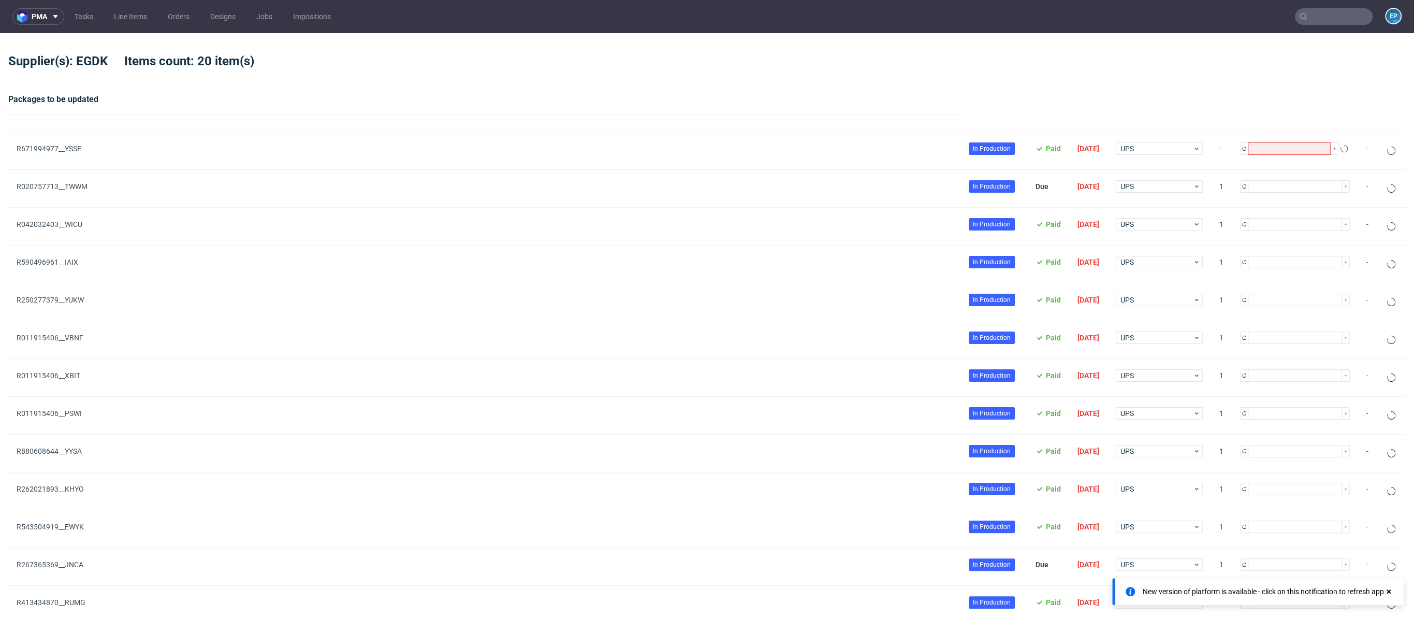
type input "1"
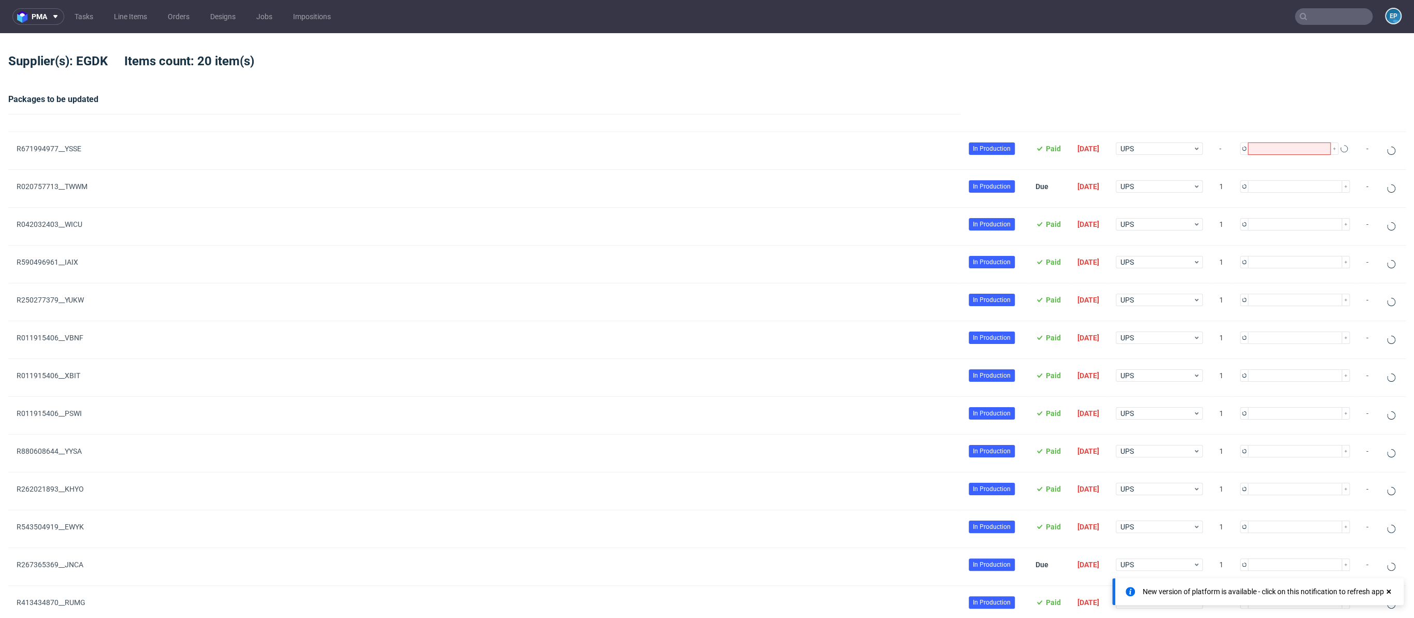
type input "1"
type input "4"
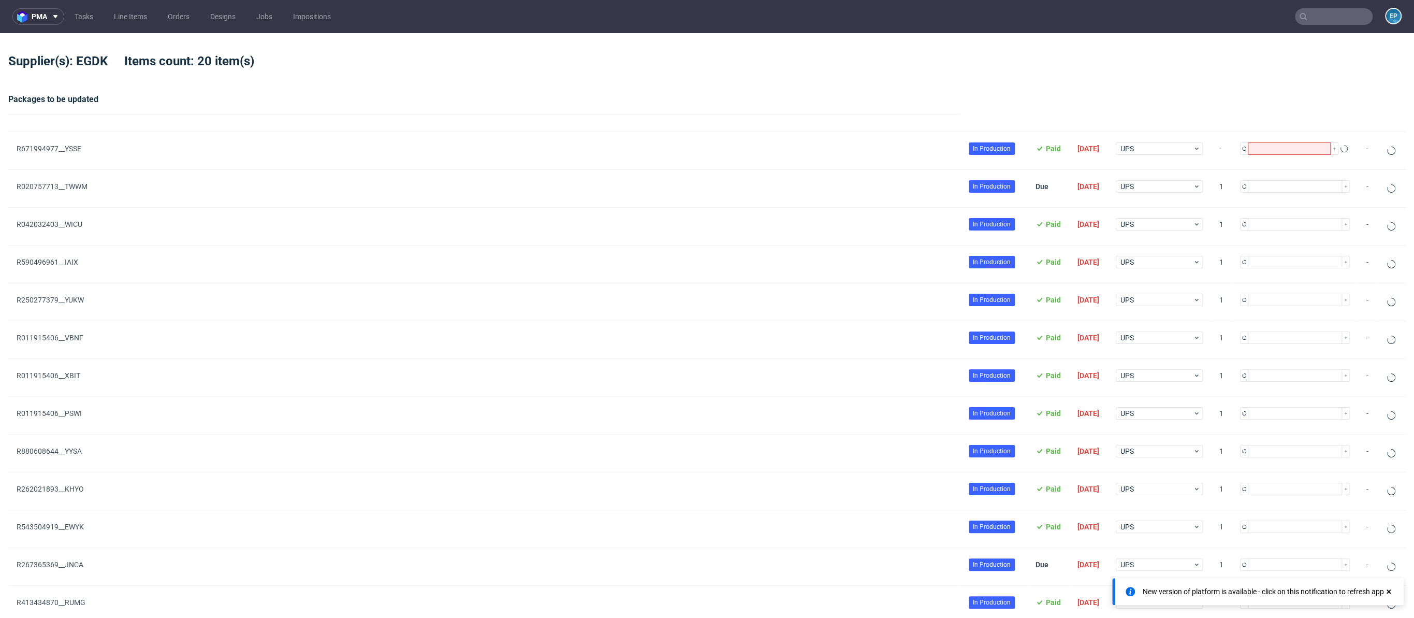
type input "1"
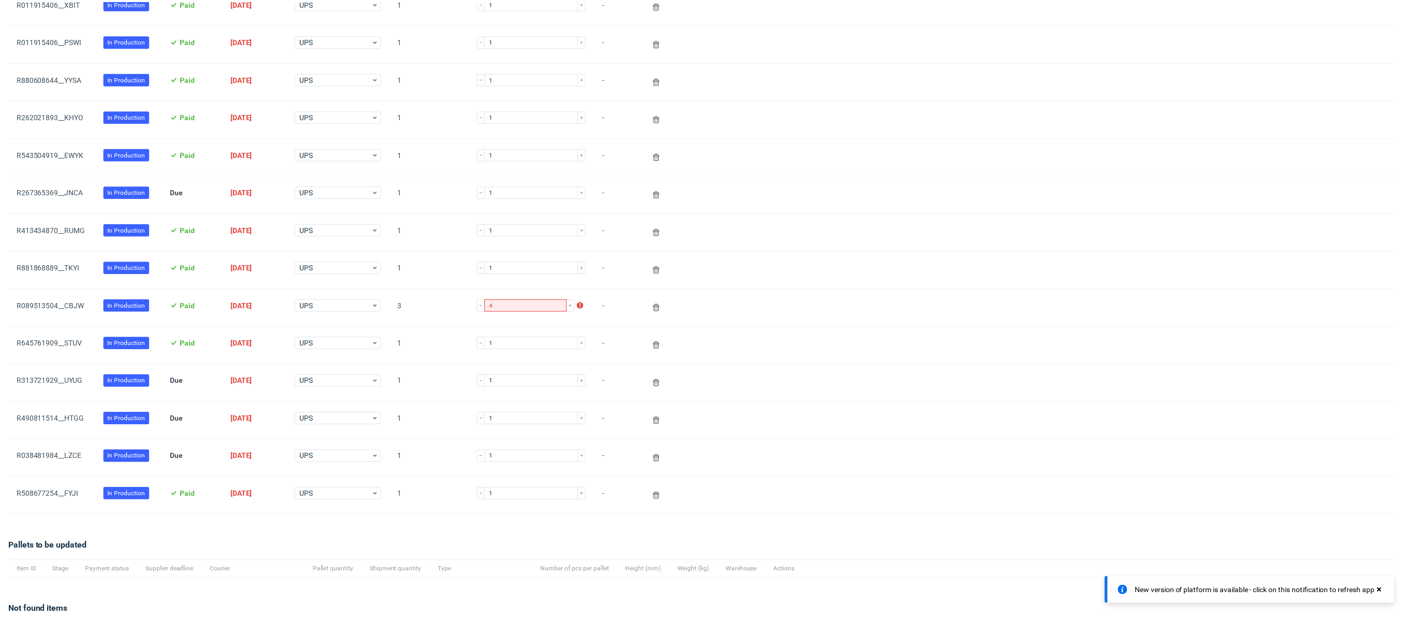
scroll to position [494, 0]
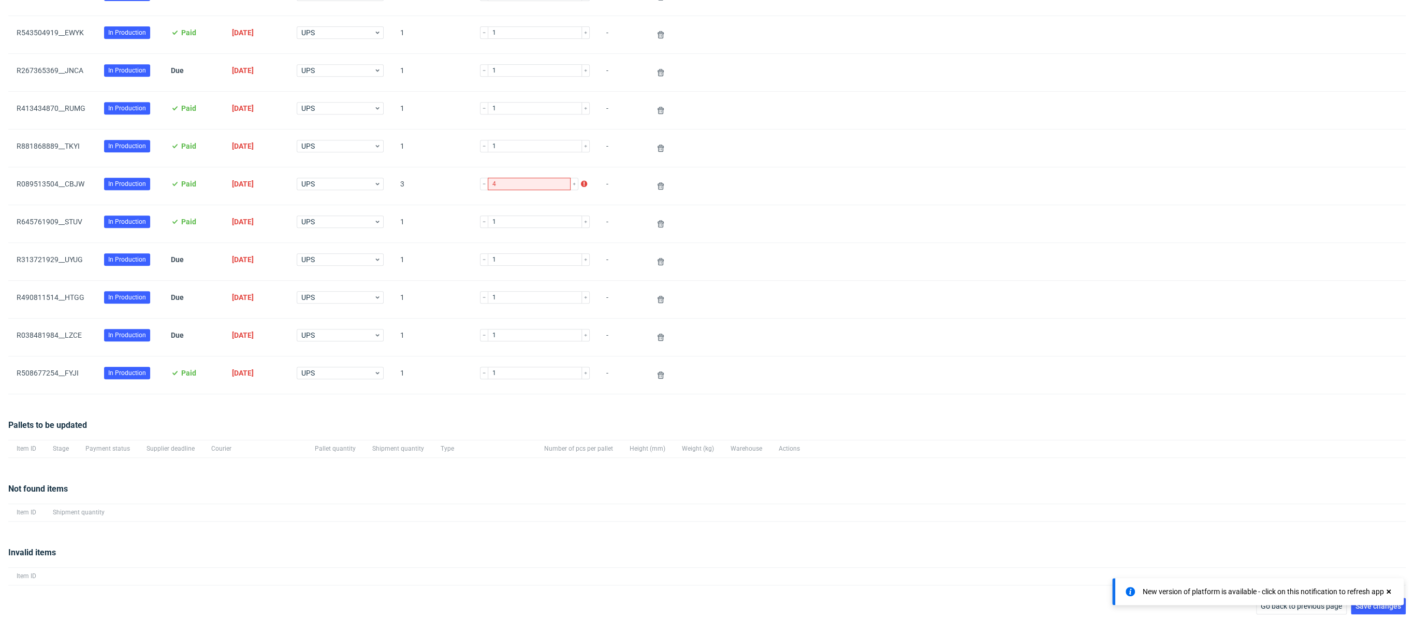
click at [1390, 588] on icon at bounding box center [1388, 591] width 9 height 8
click at [1383, 602] on span "Save changes" at bounding box center [1379, 605] width 46 height 7
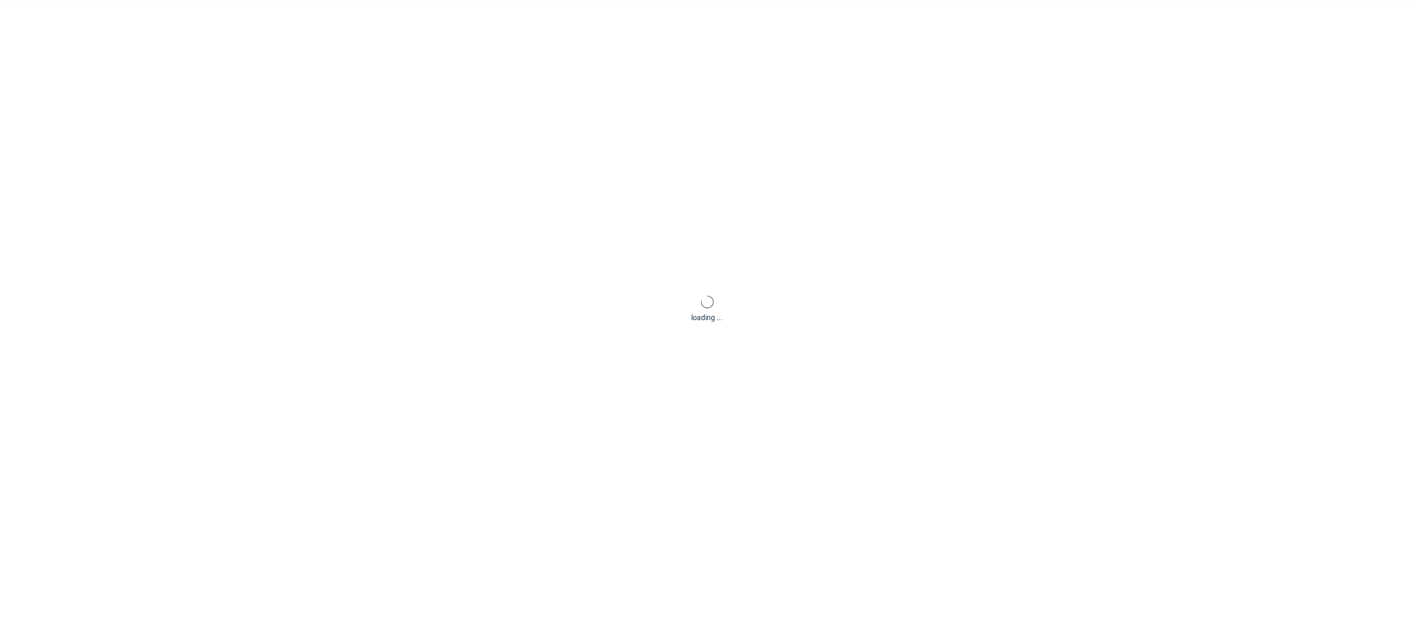
scroll to position [50, 0]
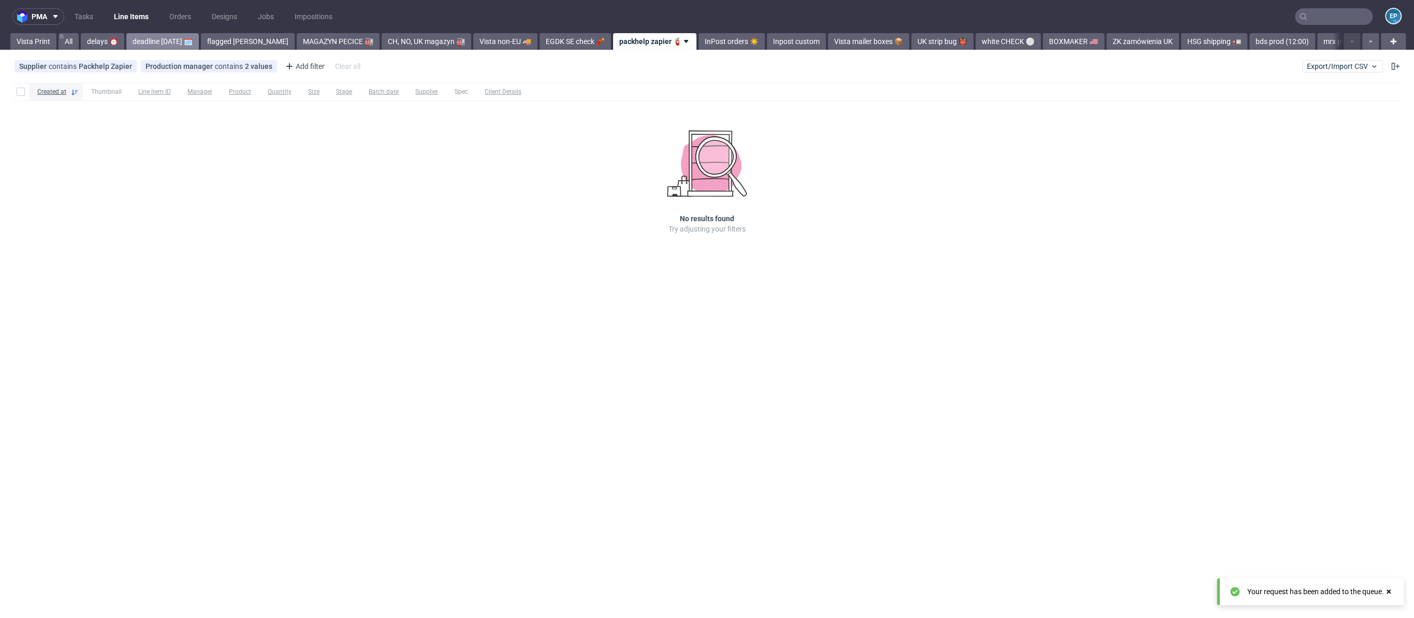
click at [149, 38] on link "deadline today 🗓️" at bounding box center [162, 41] width 72 height 17
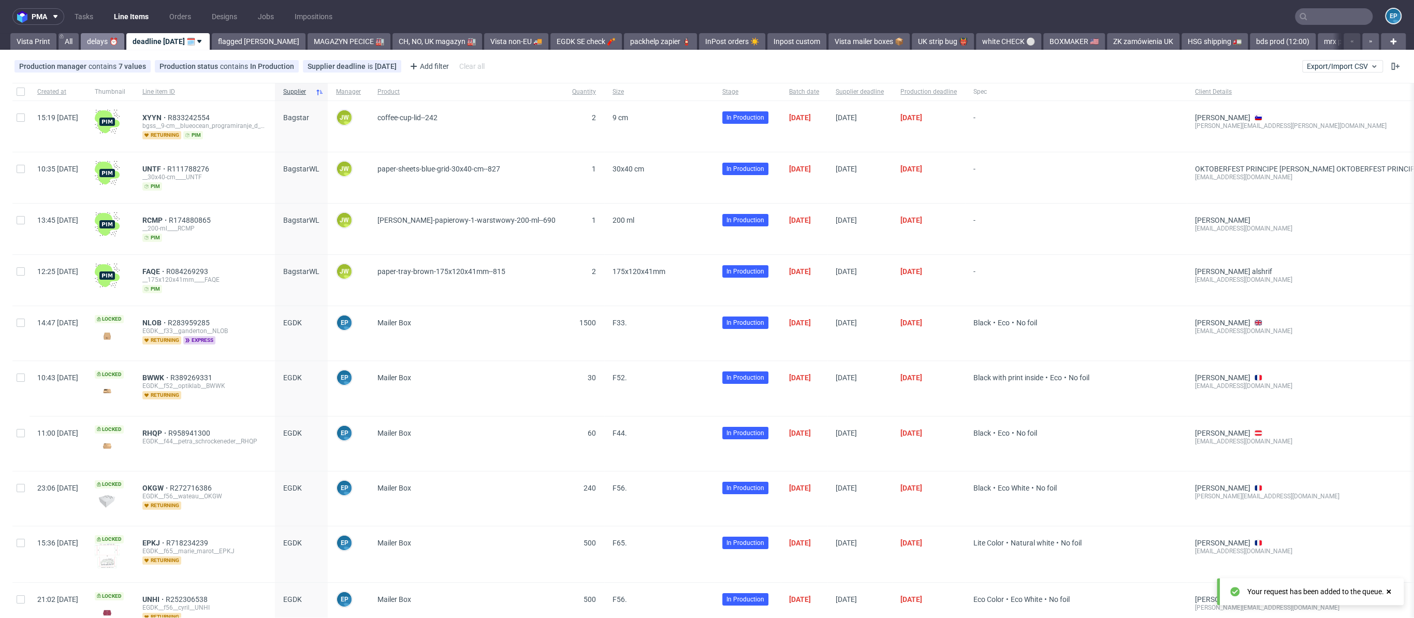
click at [86, 43] on link "delays ⏰" at bounding box center [102, 41] width 43 height 17
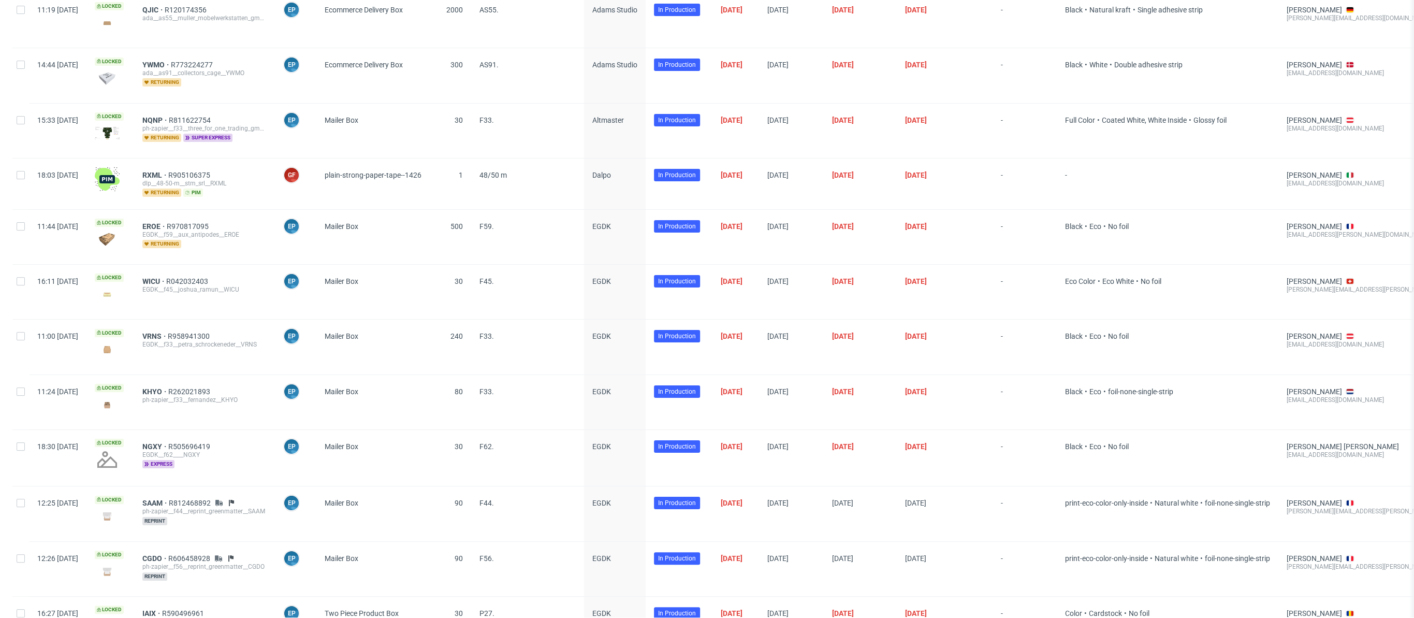
scroll to position [109, 0]
click at [168, 170] on span "RXML" at bounding box center [155, 173] width 26 height 8
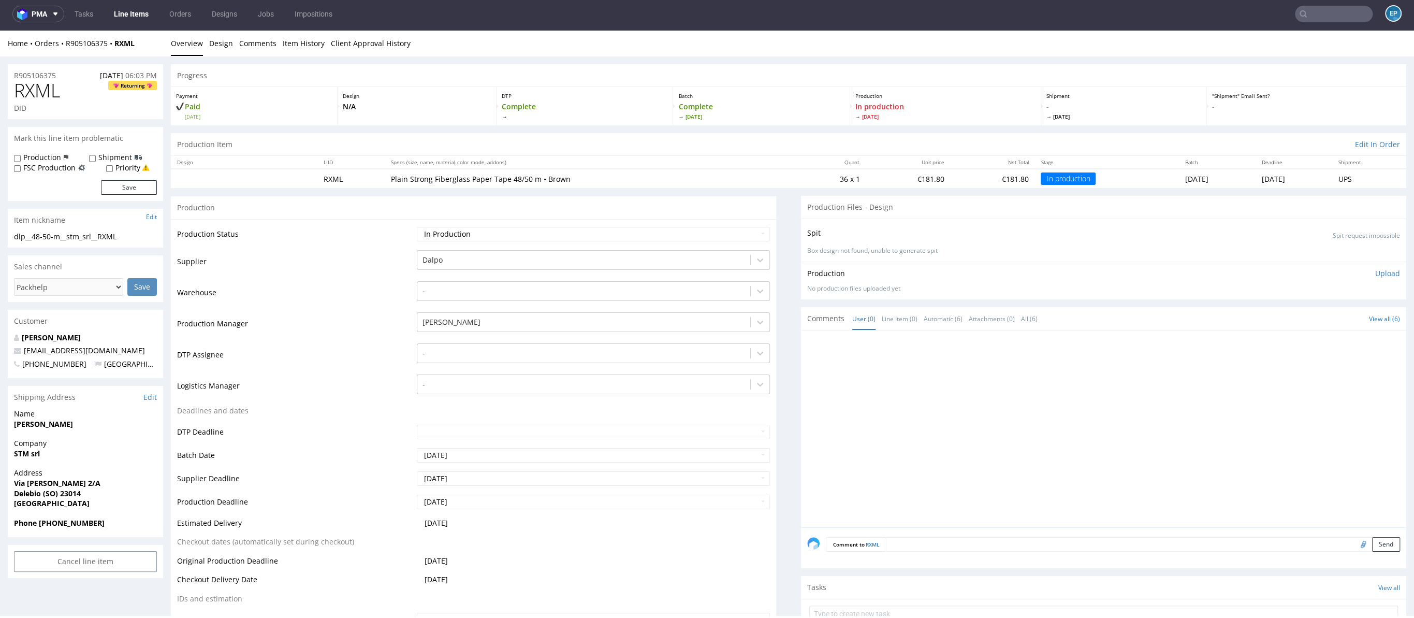
click at [1319, 19] on input "text" at bounding box center [1334, 14] width 78 height 17
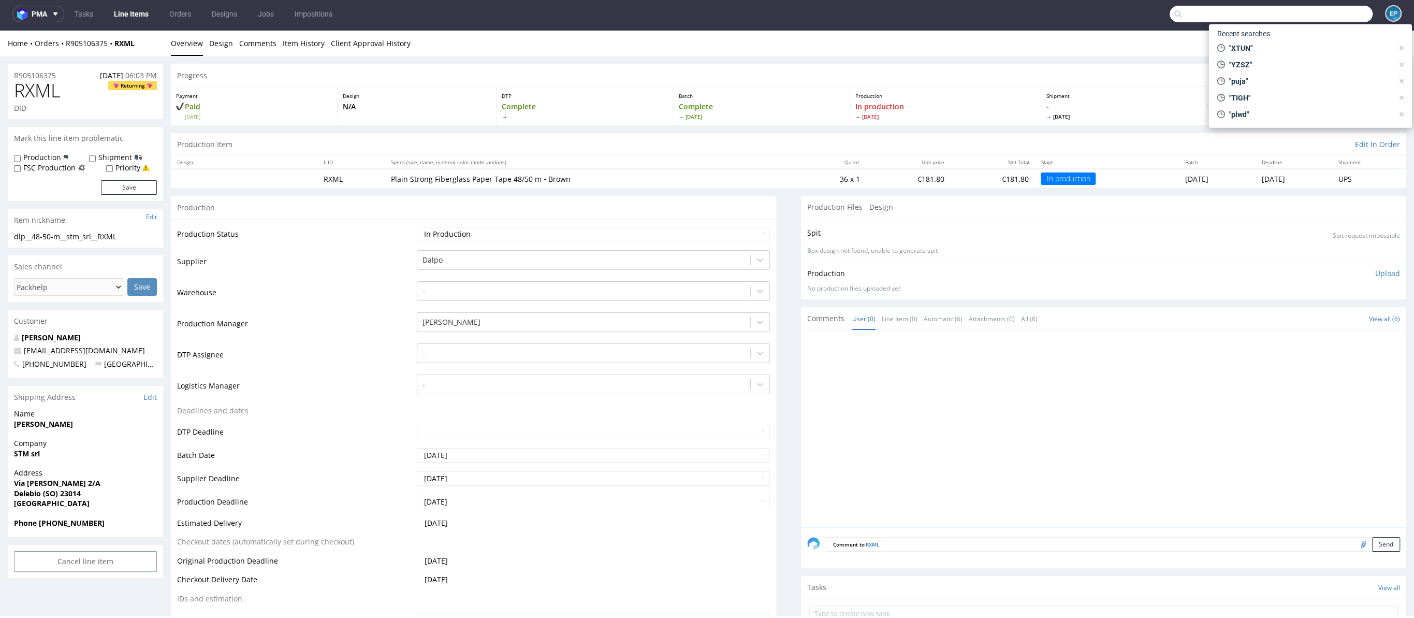
paste input "MNBS"
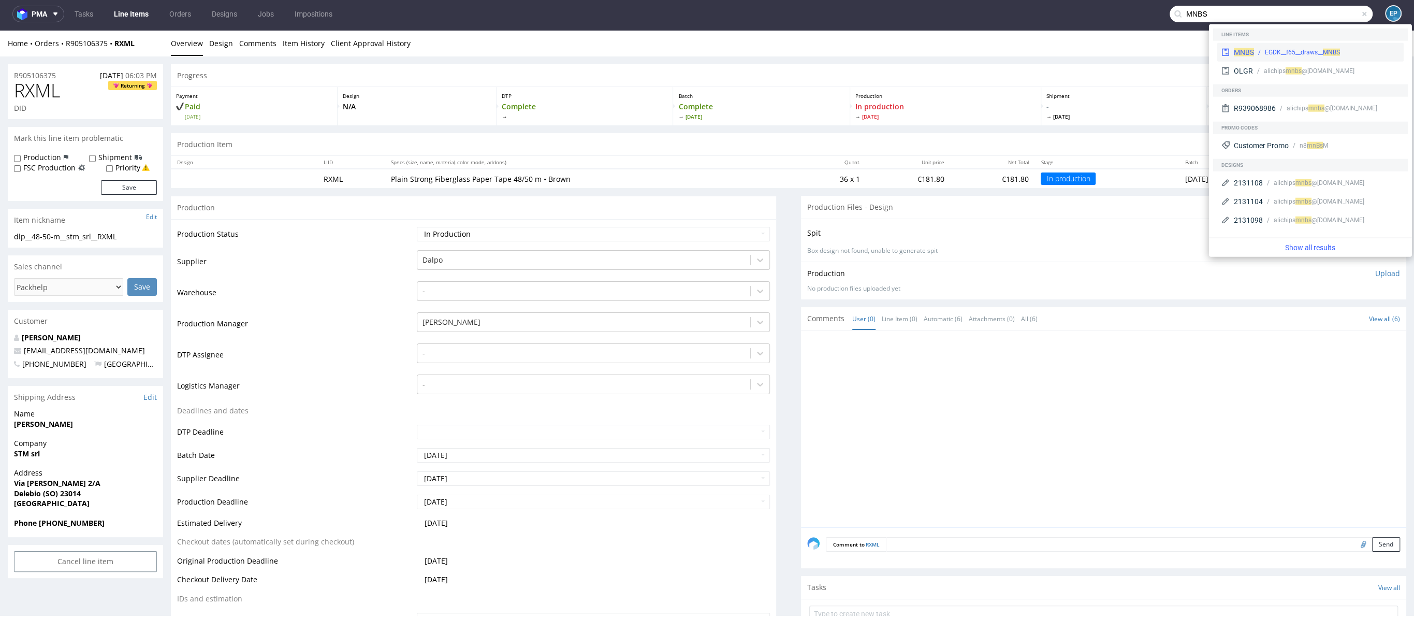
type input "MNBS"
click at [1284, 46] on div "MNBS EGDK__f65__draws__ MNBS" at bounding box center [1310, 52] width 186 height 19
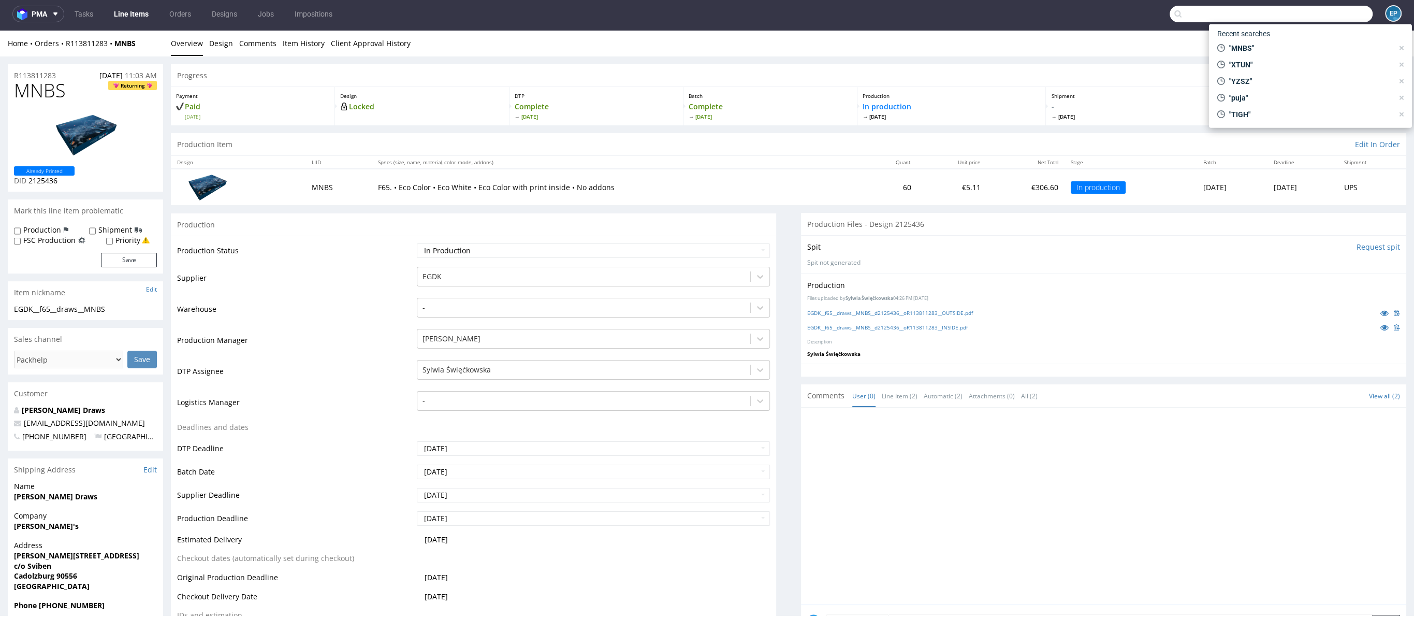
click at [1312, 20] on input "text" at bounding box center [1271, 14] width 203 height 17
paste input "LLCL"
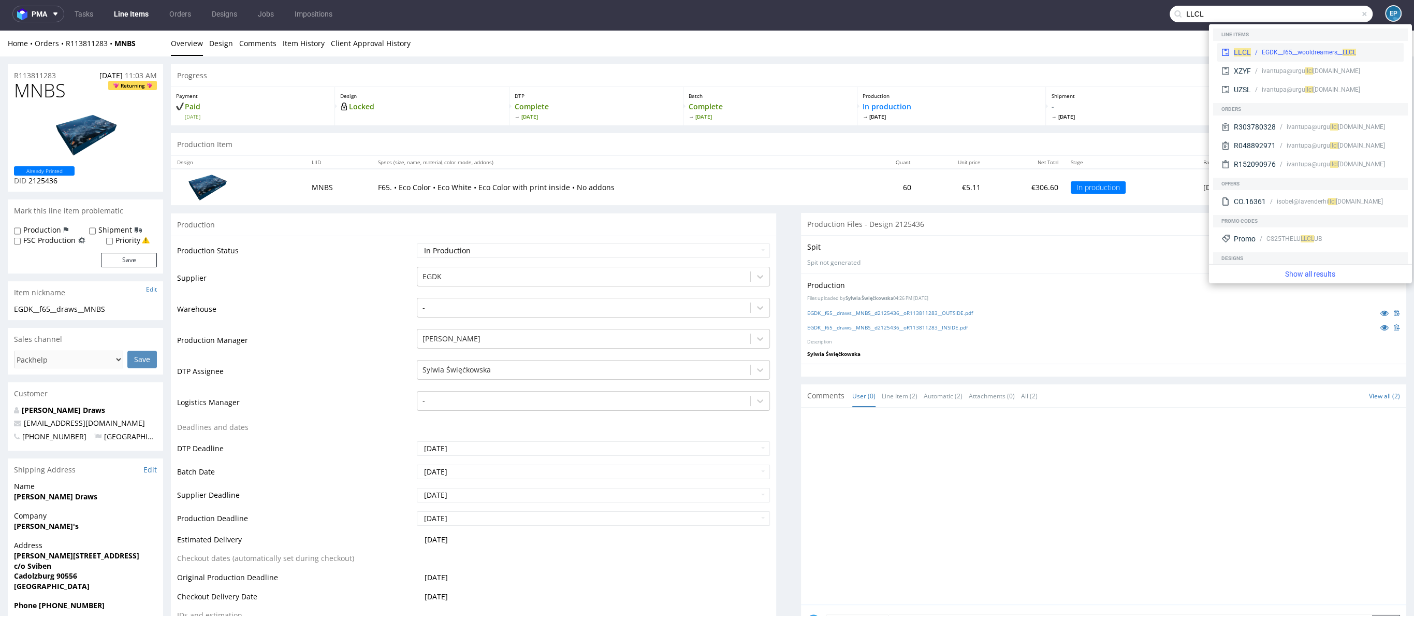
type input "LLCL"
click at [1275, 48] on div "EGDK__f65__wooldreamers__ LLCL" at bounding box center [1309, 52] width 94 height 9
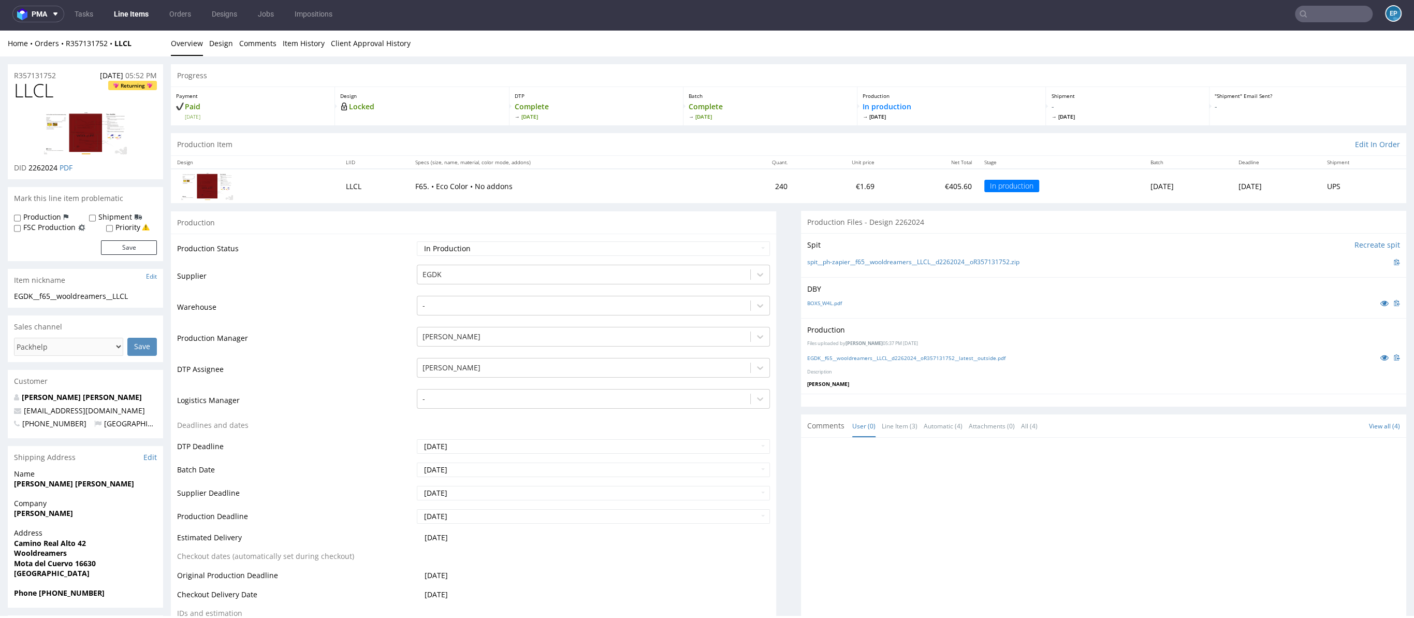
click at [1339, 22] on nav "pma Tasks Line Items Orders Designs Jobs Impositions EP" at bounding box center [707, 13] width 1414 height 33
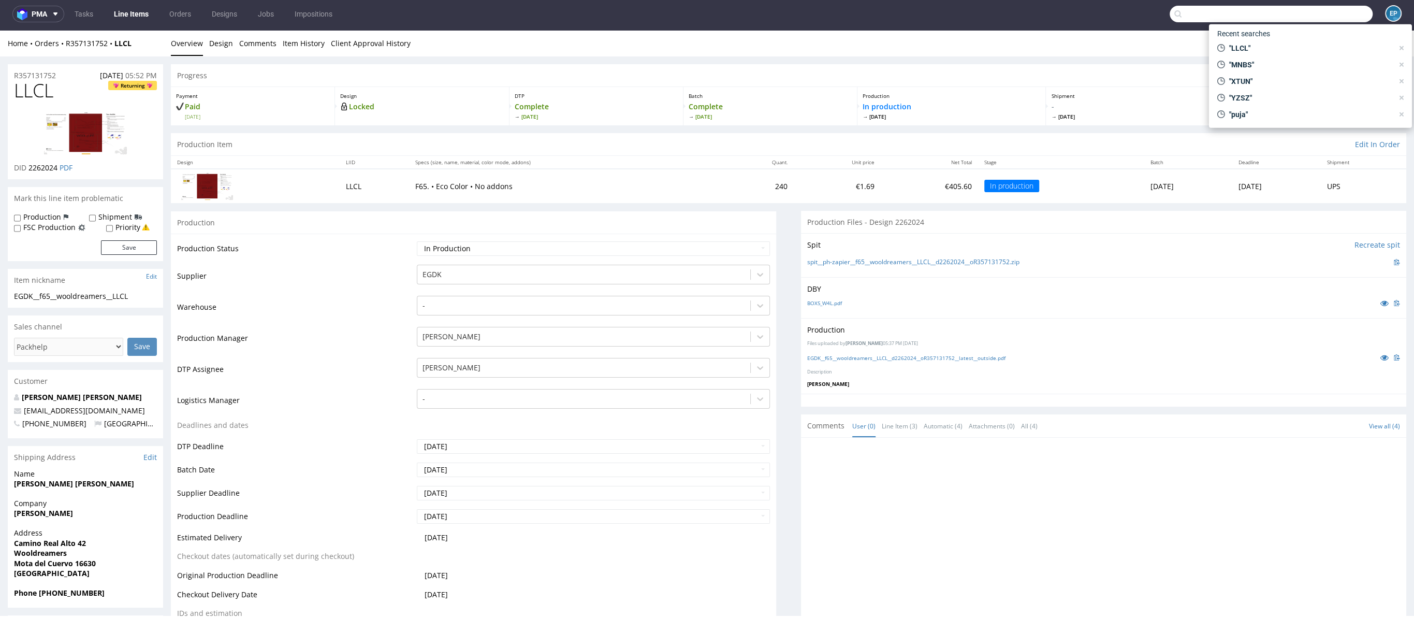
click at [1331, 13] on input "text" at bounding box center [1271, 14] width 203 height 17
paste input "ZDDP"
type input "ZDDP"
click at [1250, 46] on div "ZDDP EGDK__f23__matxiarena_aldalur__ ZDDP" at bounding box center [1310, 40] width 186 height 19
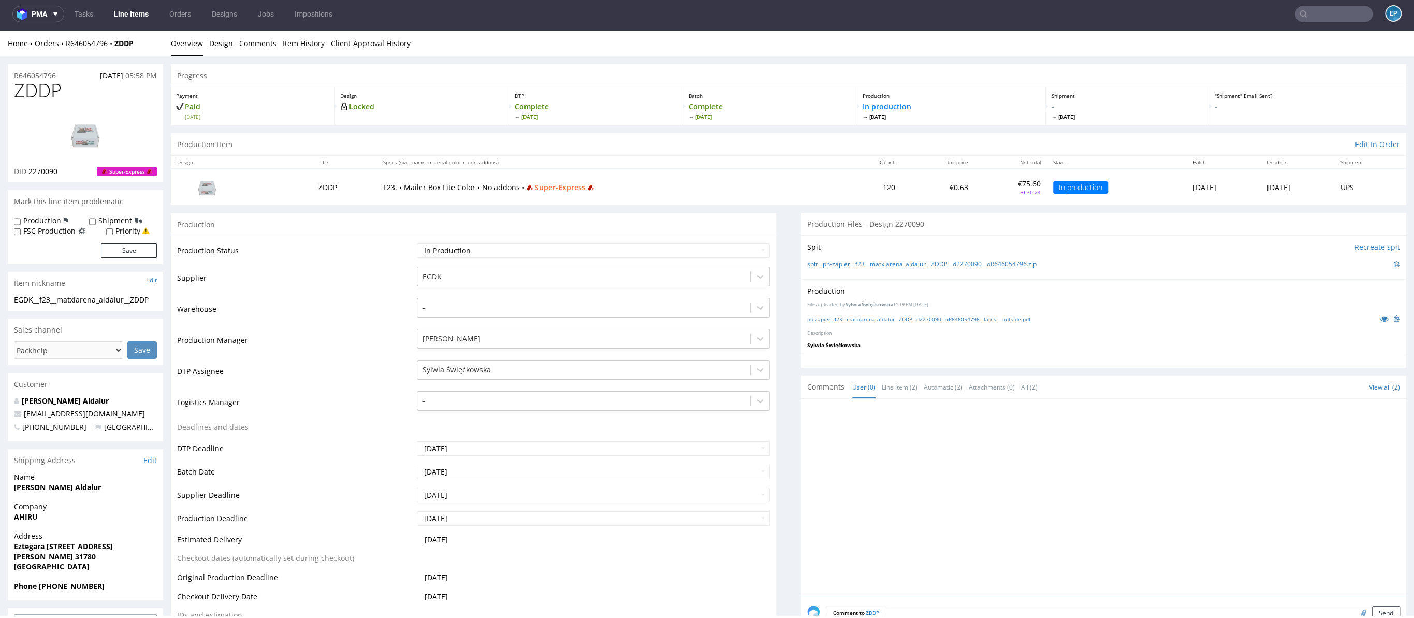
click at [1353, 25] on nav "pma Tasks Line Items Orders Designs Jobs Impositions EP" at bounding box center [707, 13] width 1414 height 33
click at [1348, 18] on input "text" at bounding box center [1334, 14] width 78 height 17
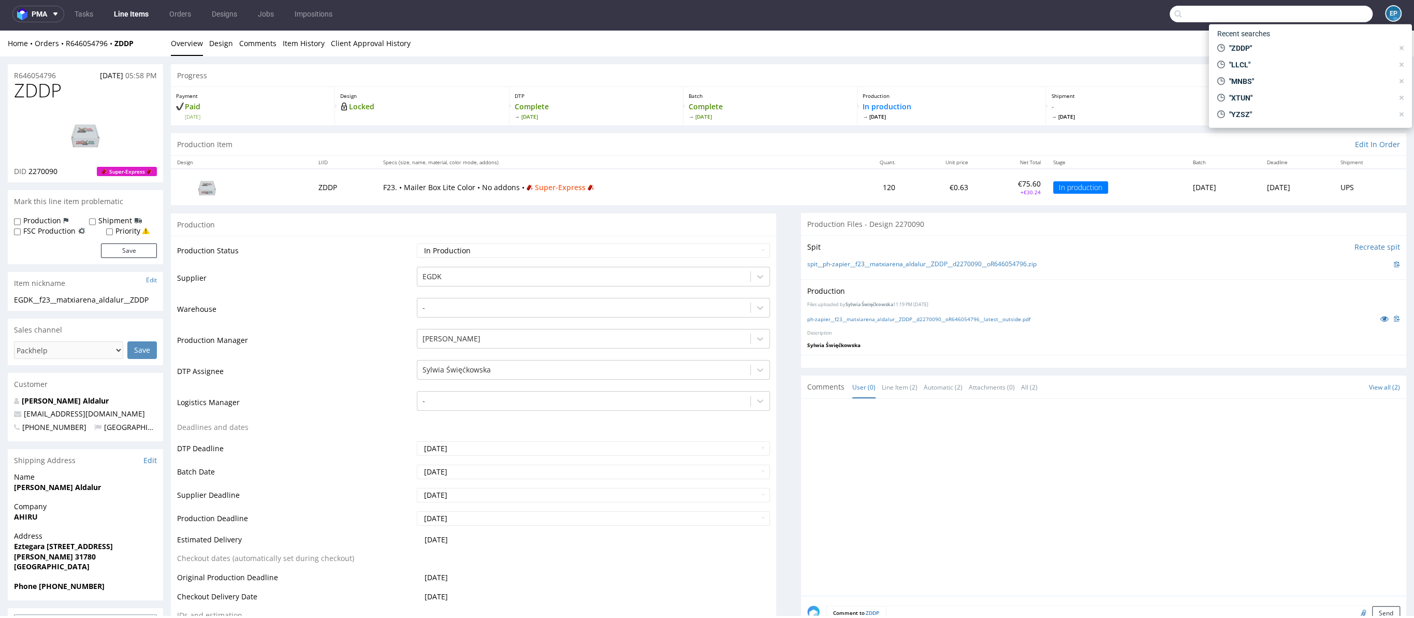
paste input "TBOS"
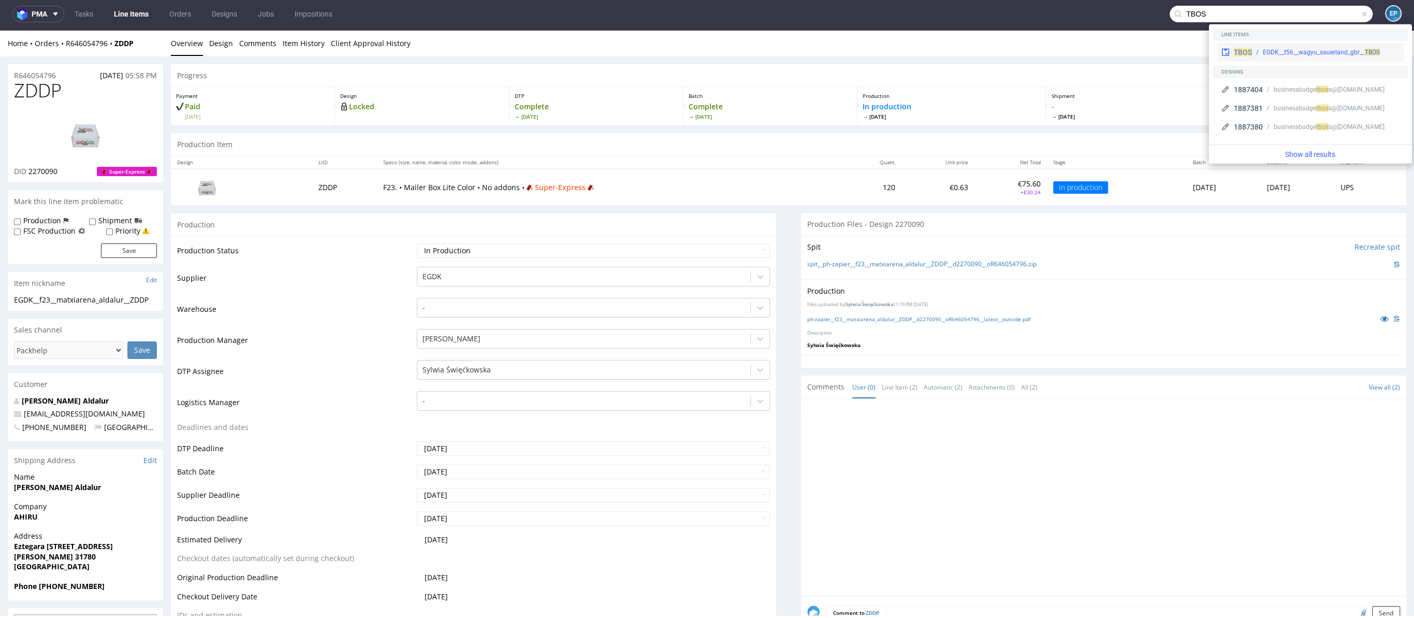
type input "TBOS"
click at [1284, 46] on div "TBOS EGDK__f56__wagyu_sauerland_gbr__ TBOS" at bounding box center [1310, 52] width 186 height 19
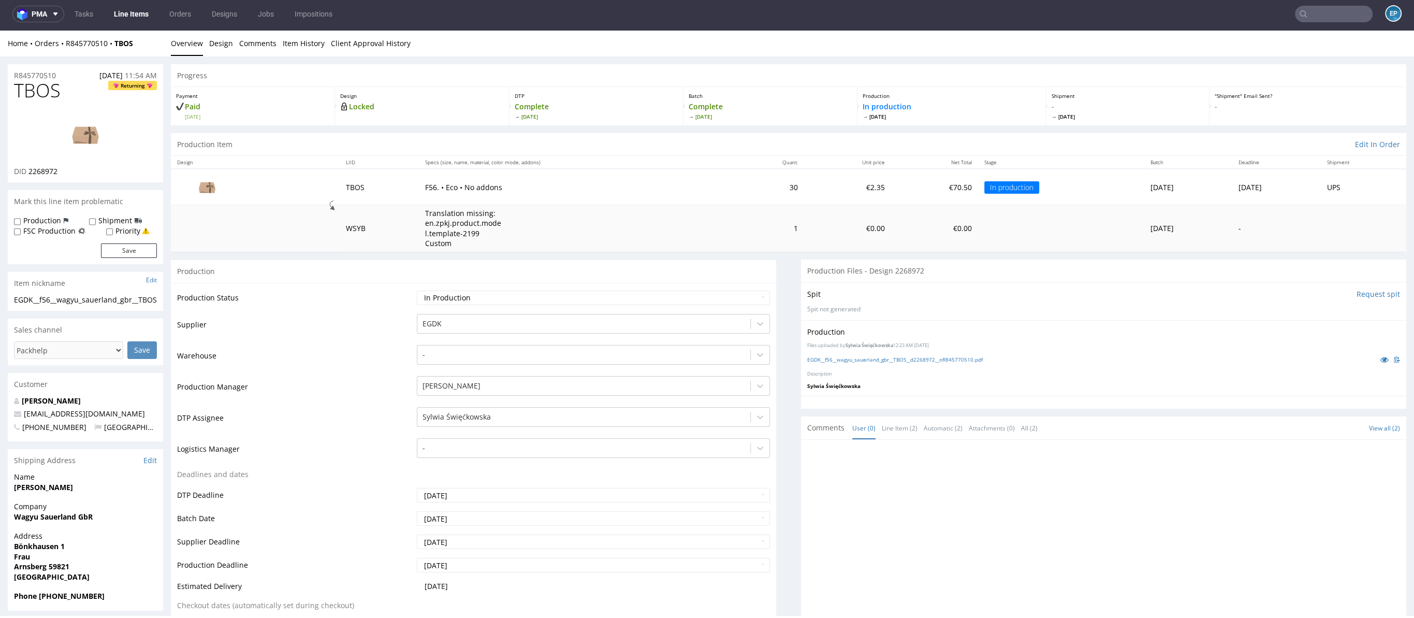
click at [1276, 31] on div "Home Orders R845770510 TBOS Overview Design Comments Item History Client Approv…" at bounding box center [707, 44] width 1414 height 26
click at [1319, 13] on input "text" at bounding box center [1334, 14] width 78 height 17
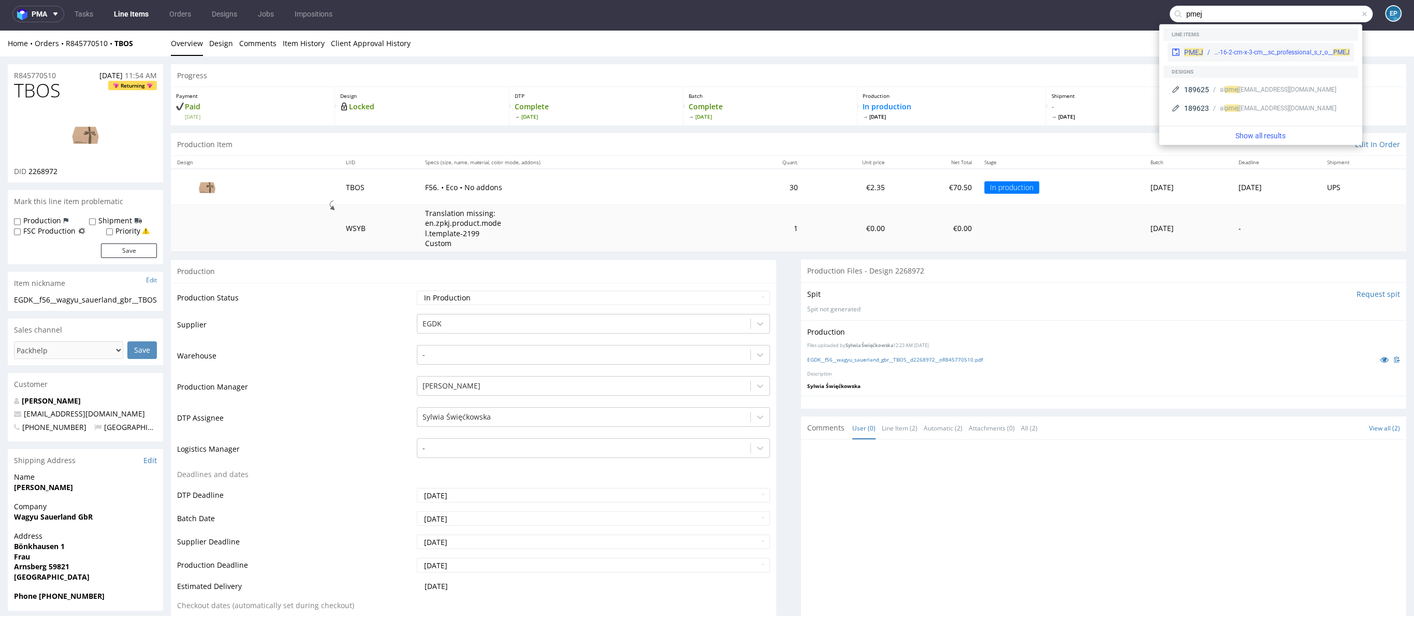
type input "pmej"
click at [1249, 43] on div "PMEJ egdk__11-4-cm-x-16-2-cm-x-3-cm__sc_professional_s_r_o__ PMEJ" at bounding box center [1261, 52] width 186 height 19
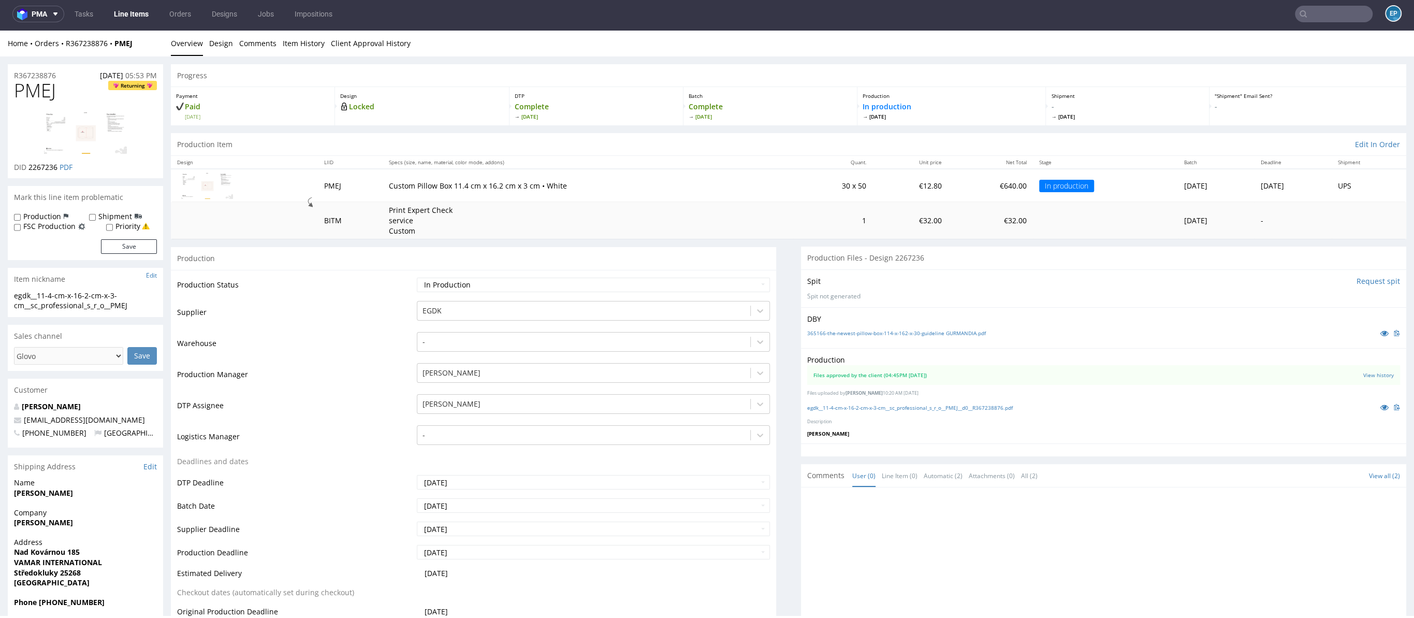
scroll to position [3, 0]
click at [844, 404] on link "egdk__11-4-cm-x-16-2-cm-x-3-cm__sc_professional_s_r_o__PMEJ__d0__R367238876.pdf" at bounding box center [910, 404] width 206 height 7
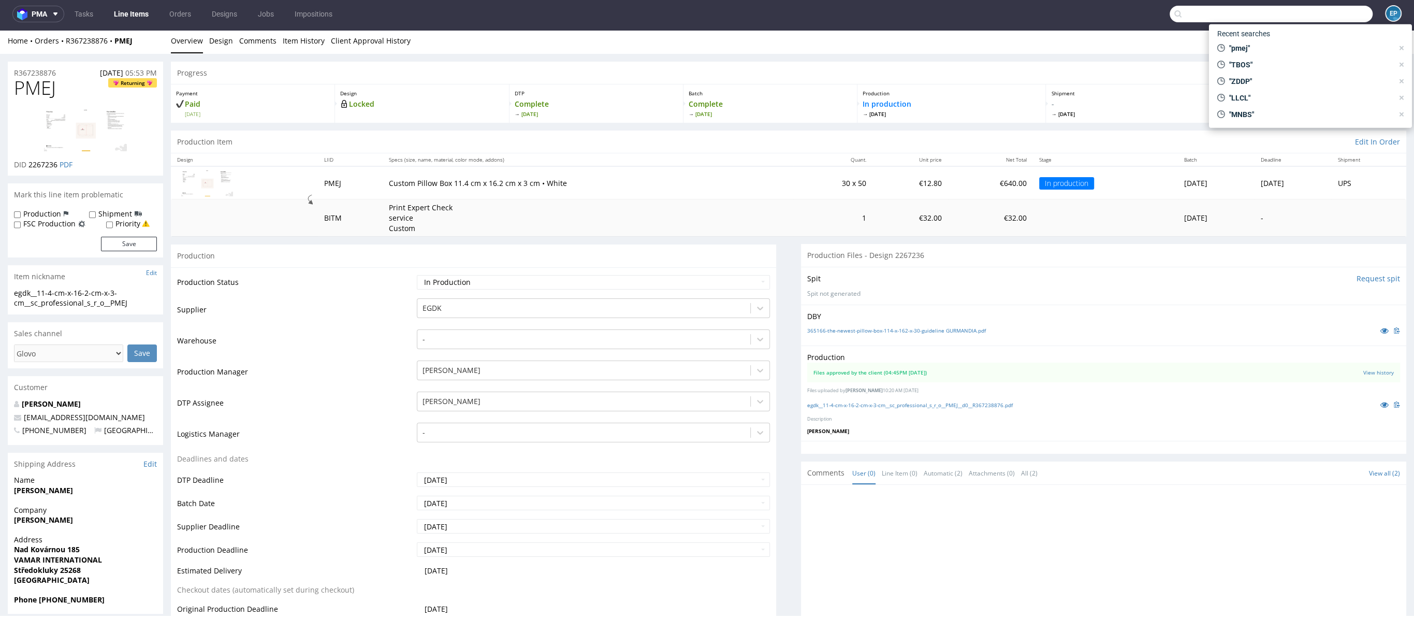
click at [1345, 12] on input "text" at bounding box center [1271, 14] width 203 height 17
type input "VLDW"
drag, startPoint x: 1268, startPoint y: 51, endPoint x: 1263, endPoint y: 18, distance: 33.0
click at [1268, 51] on div "warehouse__5-kg__gomo_ltd__ VLDW" at bounding box center [1315, 52] width 101 height 9
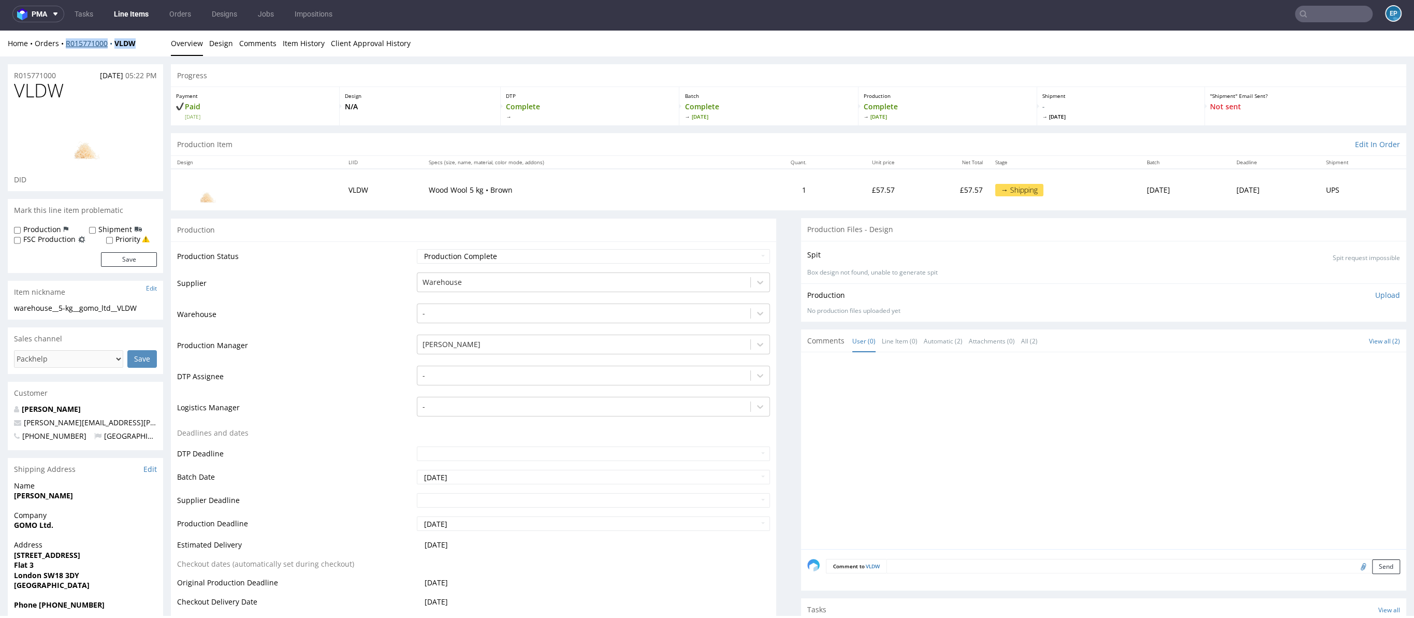
drag, startPoint x: 149, startPoint y: 41, endPoint x: 67, endPoint y: 46, distance: 81.4
click at [67, 46] on div "Home Orders R015771000 VLDW" at bounding box center [85, 43] width 155 height 10
copy div "R015771000 VLDW"
click at [115, 25] on nav "pma Tasks Line Items Orders Designs Jobs Impositions EP" at bounding box center [707, 13] width 1414 height 33
click at [128, 17] on link "Line Items" at bounding box center [131, 14] width 47 height 17
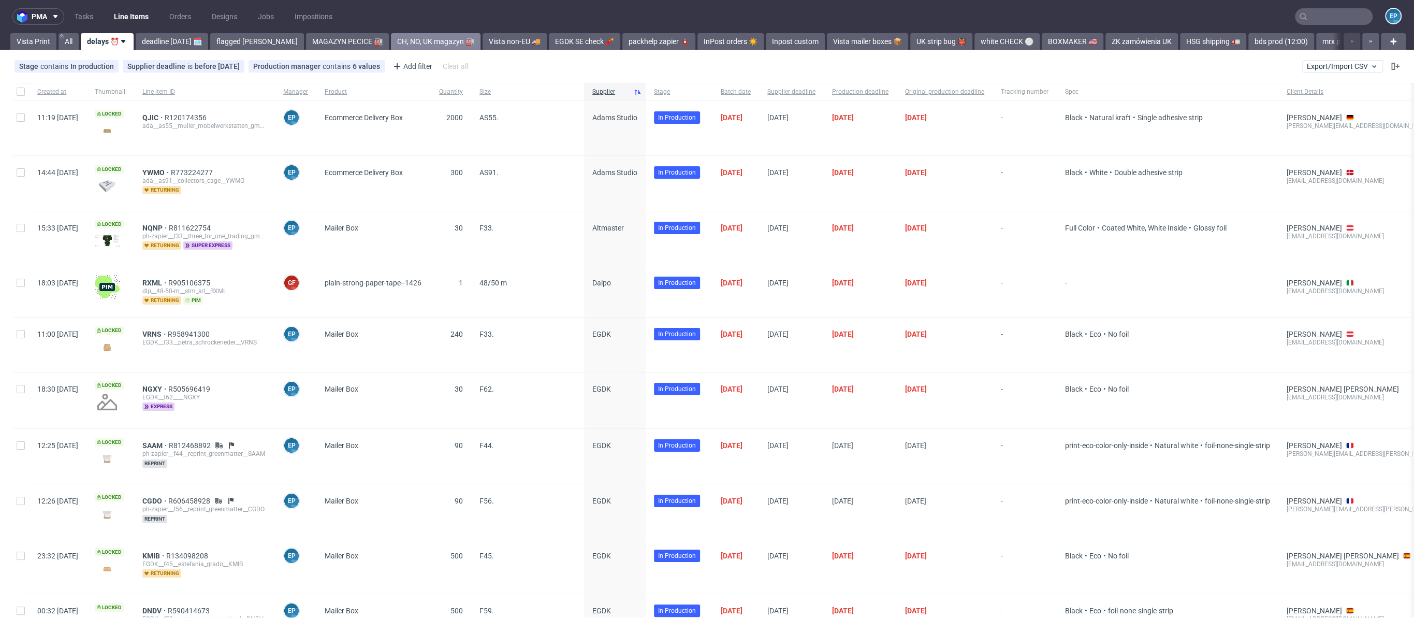
click at [404, 39] on link "CH, NO, UK magazyn 🏭" at bounding box center [436, 41] width 90 height 17
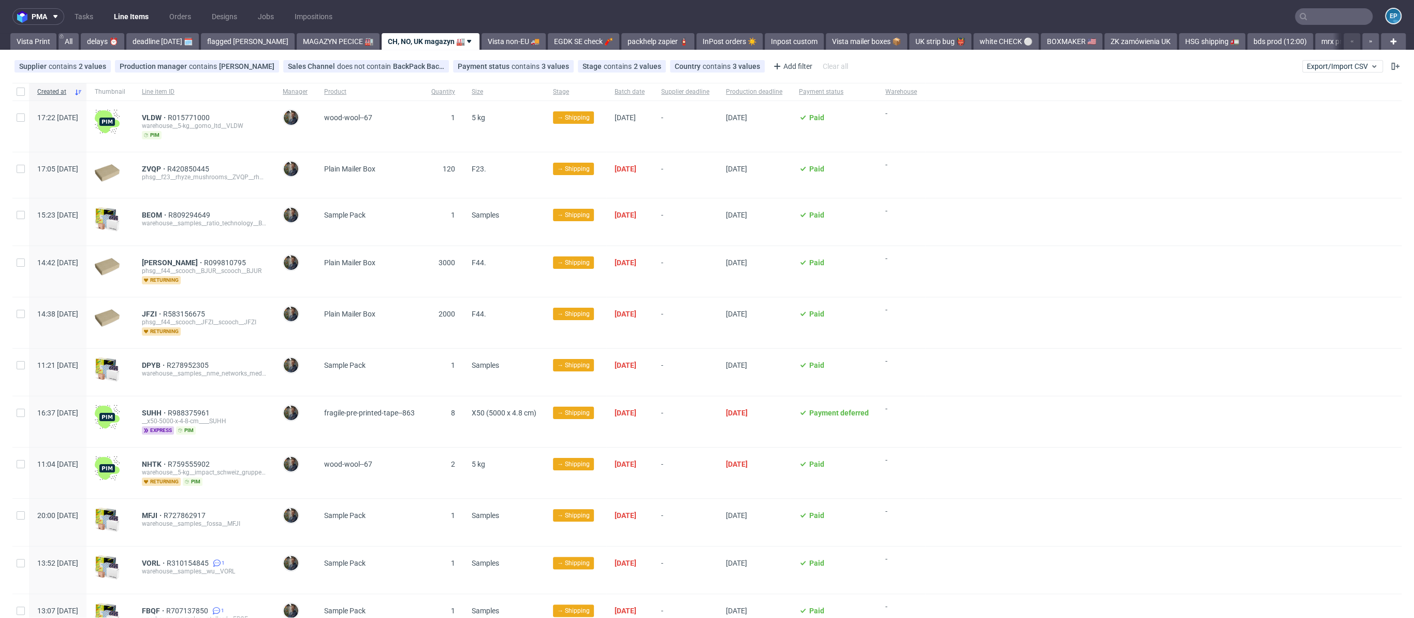
scroll to position [40, 0]
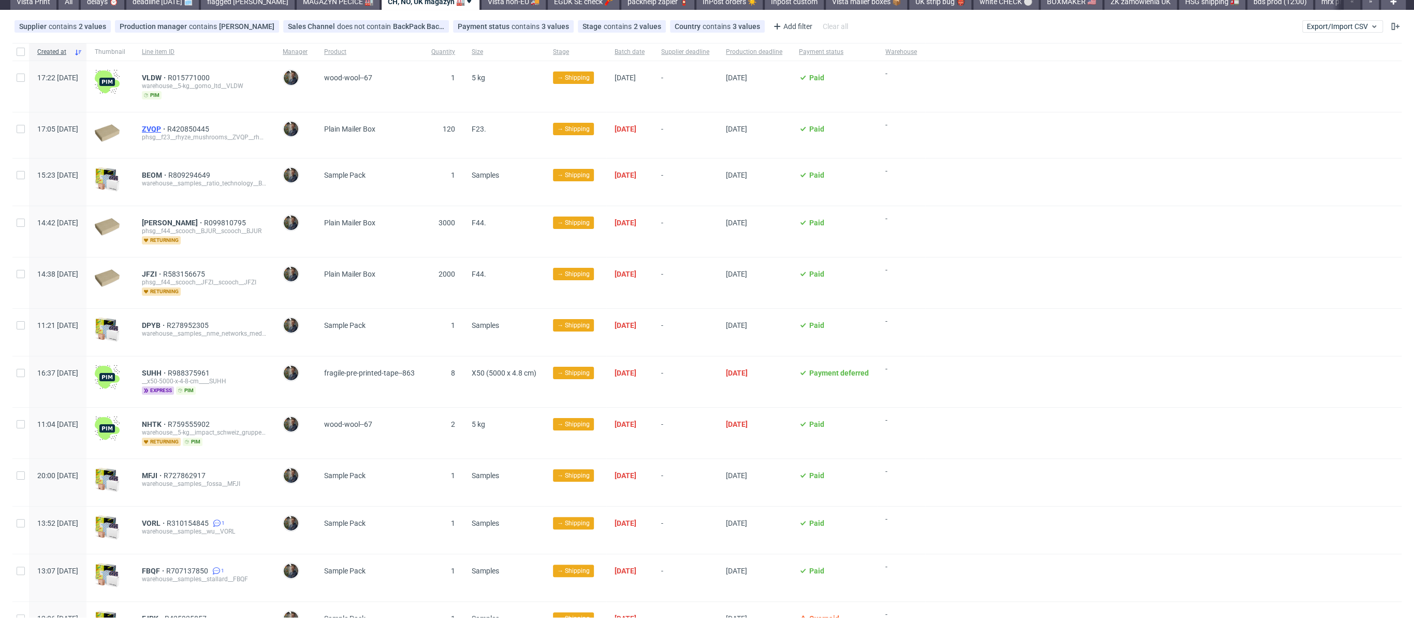
click at [167, 131] on span "ZVQP" at bounding box center [154, 129] width 25 height 8
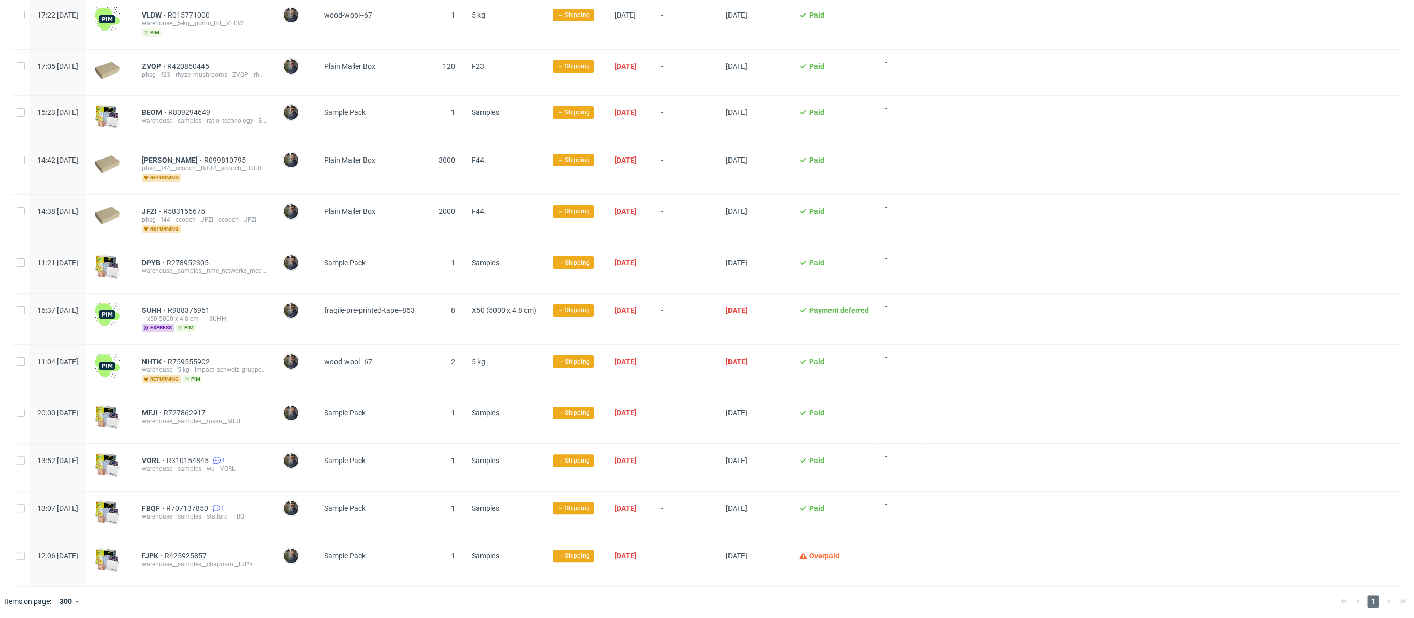
scroll to position [0, 0]
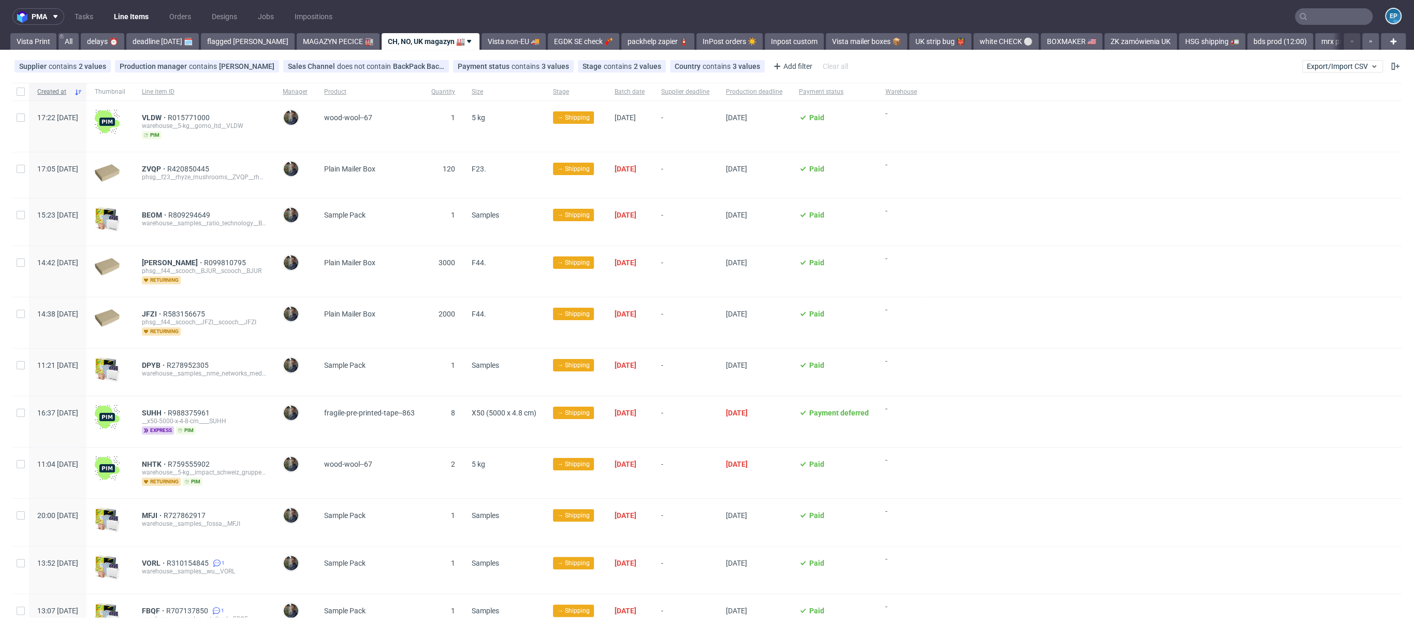
click at [70, 90] on span "Created at" at bounding box center [53, 92] width 33 height 9
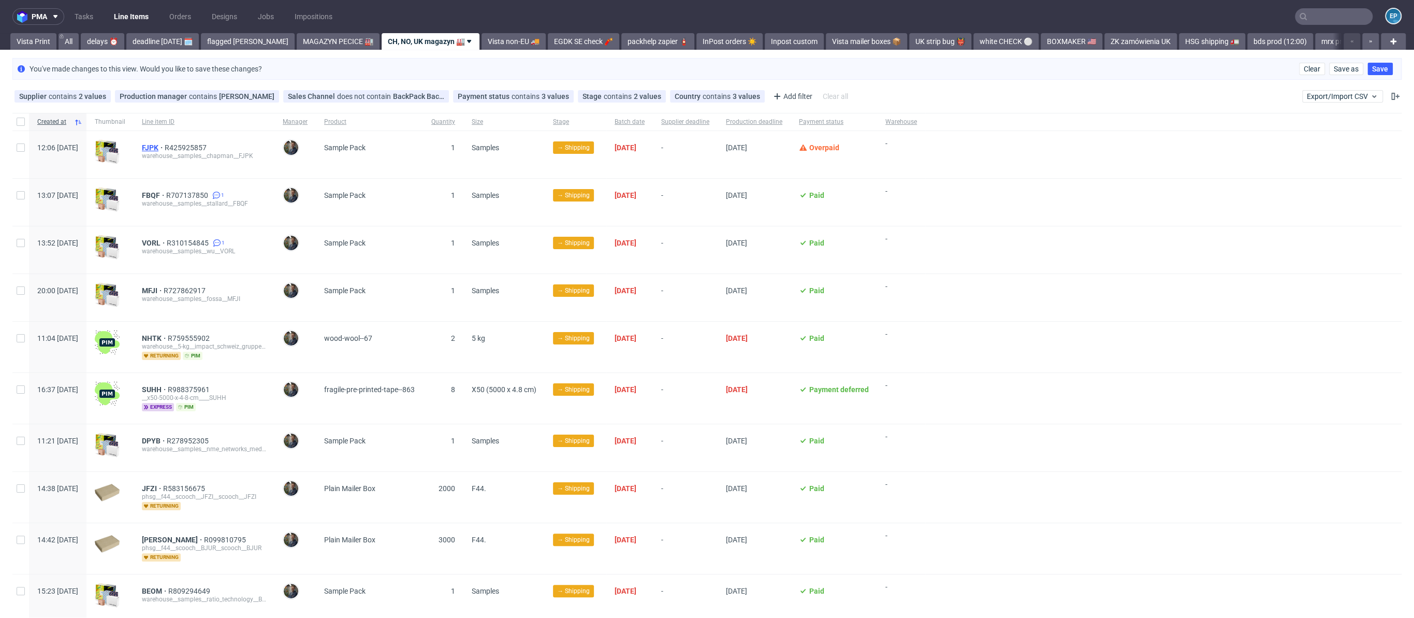
click at [165, 148] on span "FJPK" at bounding box center [153, 147] width 23 height 8
click at [165, 146] on span "FJPK" at bounding box center [153, 147] width 23 height 8
click at [176, 199] on div "warehouse__samples__stallard__FBQF" at bounding box center [204, 203] width 124 height 8
click at [166, 192] on span "FBQF" at bounding box center [154, 195] width 24 height 8
click at [16, 115] on div at bounding box center [20, 122] width 17 height 18
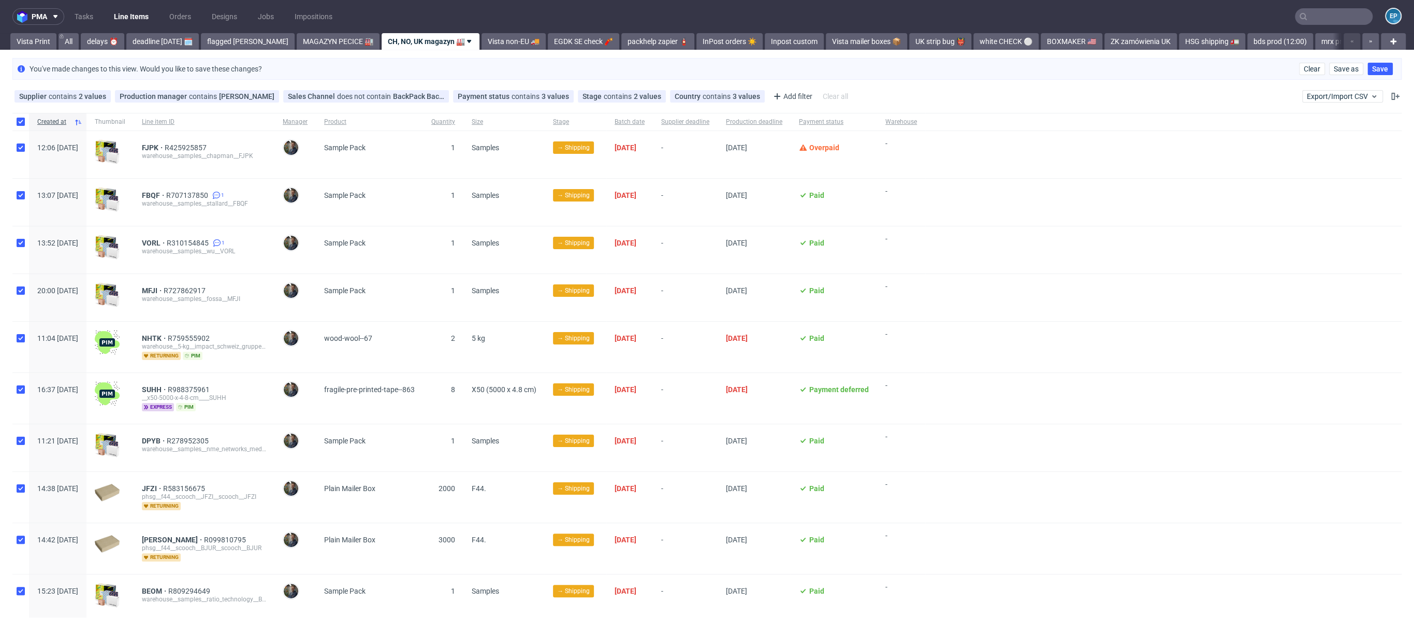
checkbox input "true"
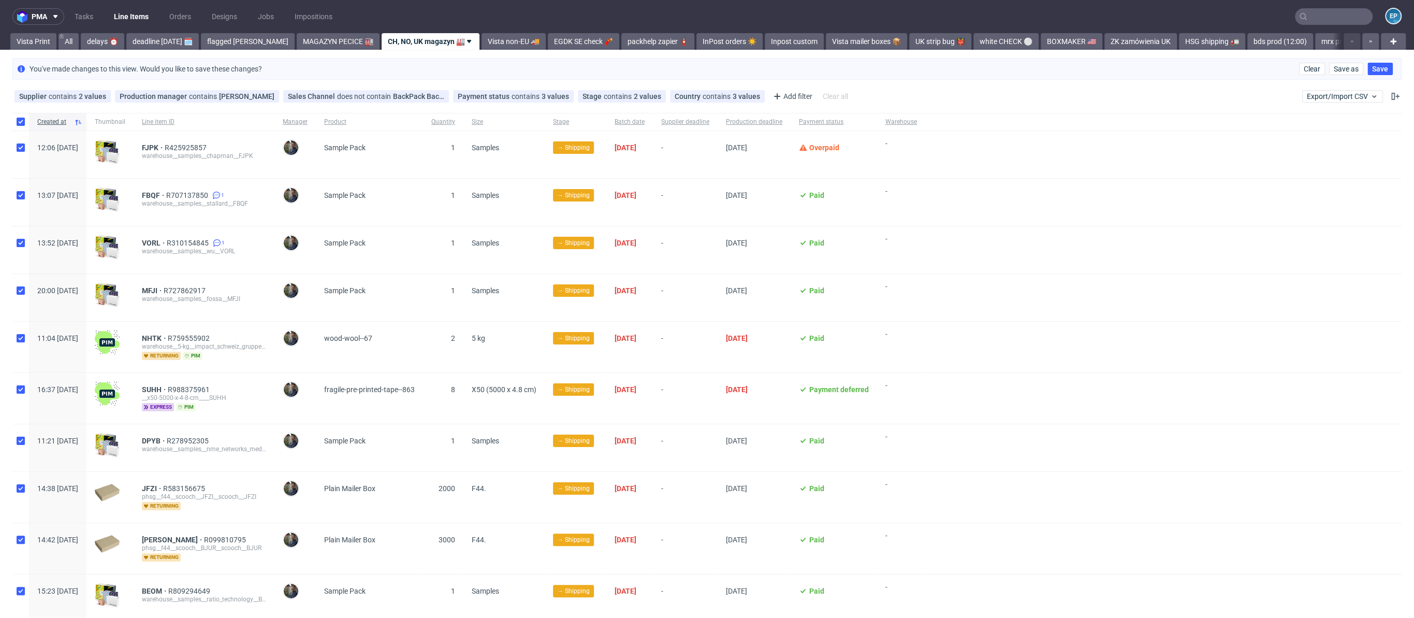
checkbox input "true"
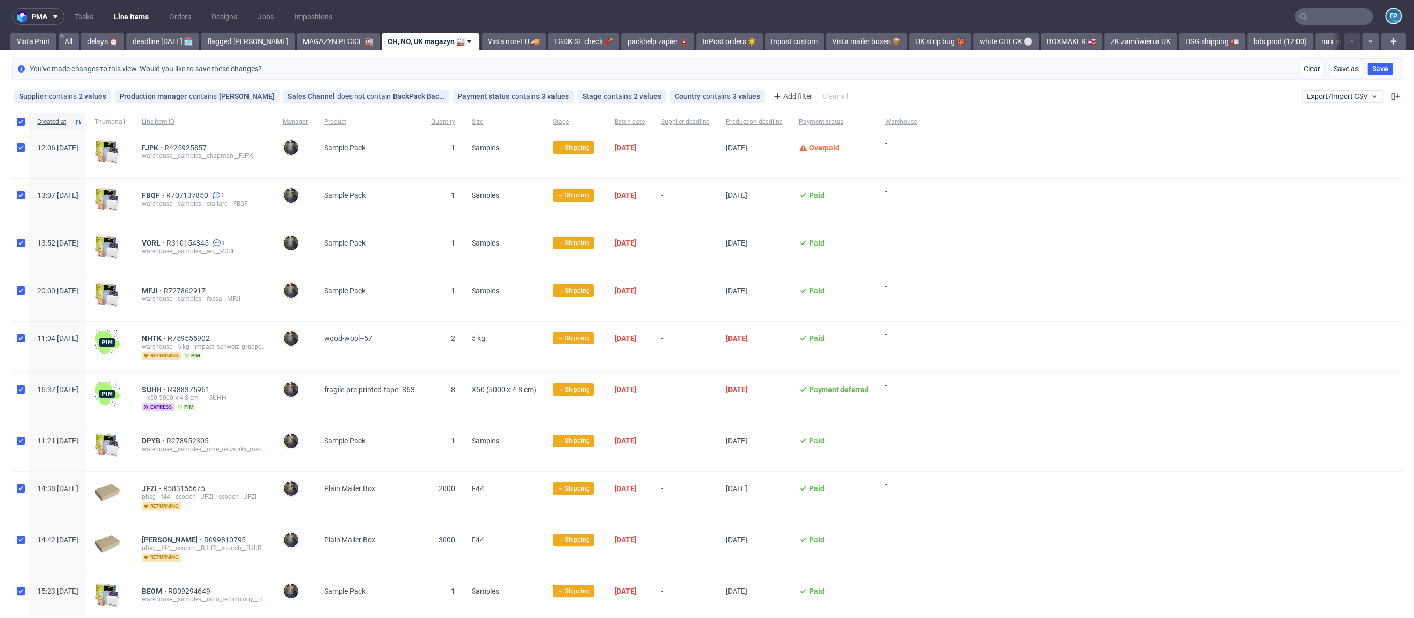
checkbox input "true"
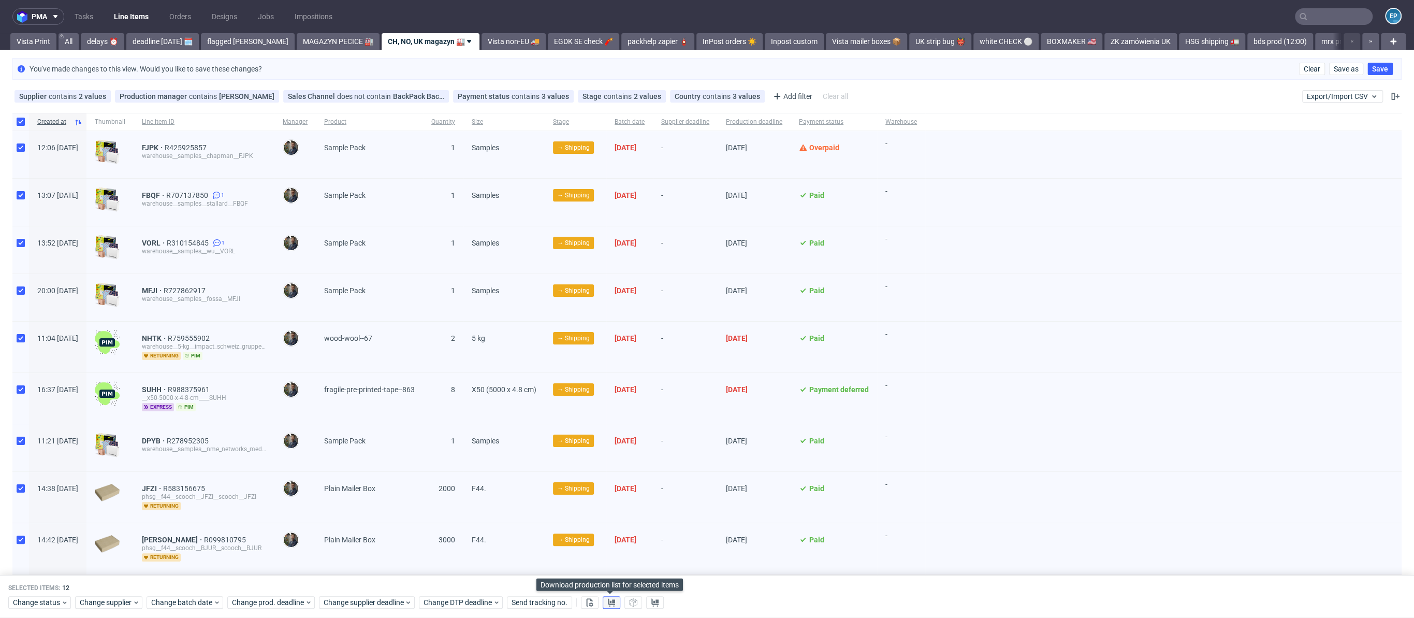
click at [613, 603] on icon at bounding box center [611, 602] width 8 height 8
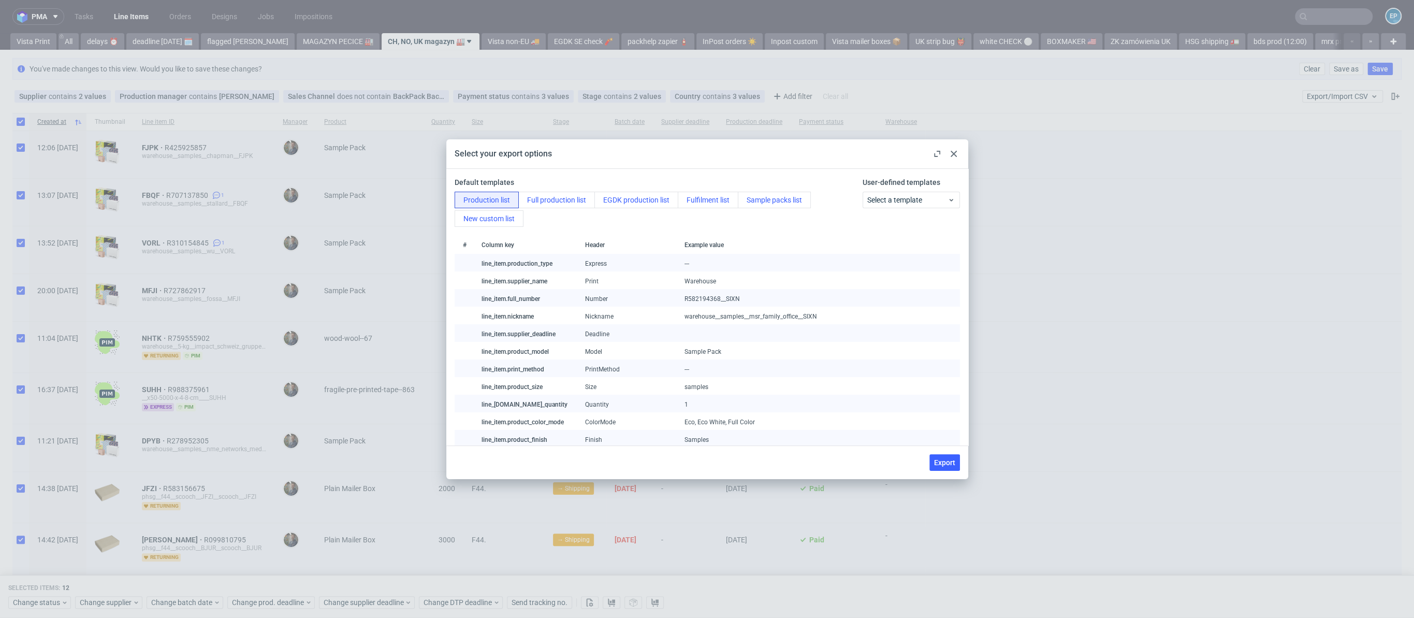
click at [891, 190] on div "User-defined templates Select a template" at bounding box center [909, 202] width 101 height 50
click at [891, 202] on span "Select a template" at bounding box center [907, 200] width 80 height 10
click at [882, 260] on div "BDS" at bounding box center [902, 260] width 86 height 19
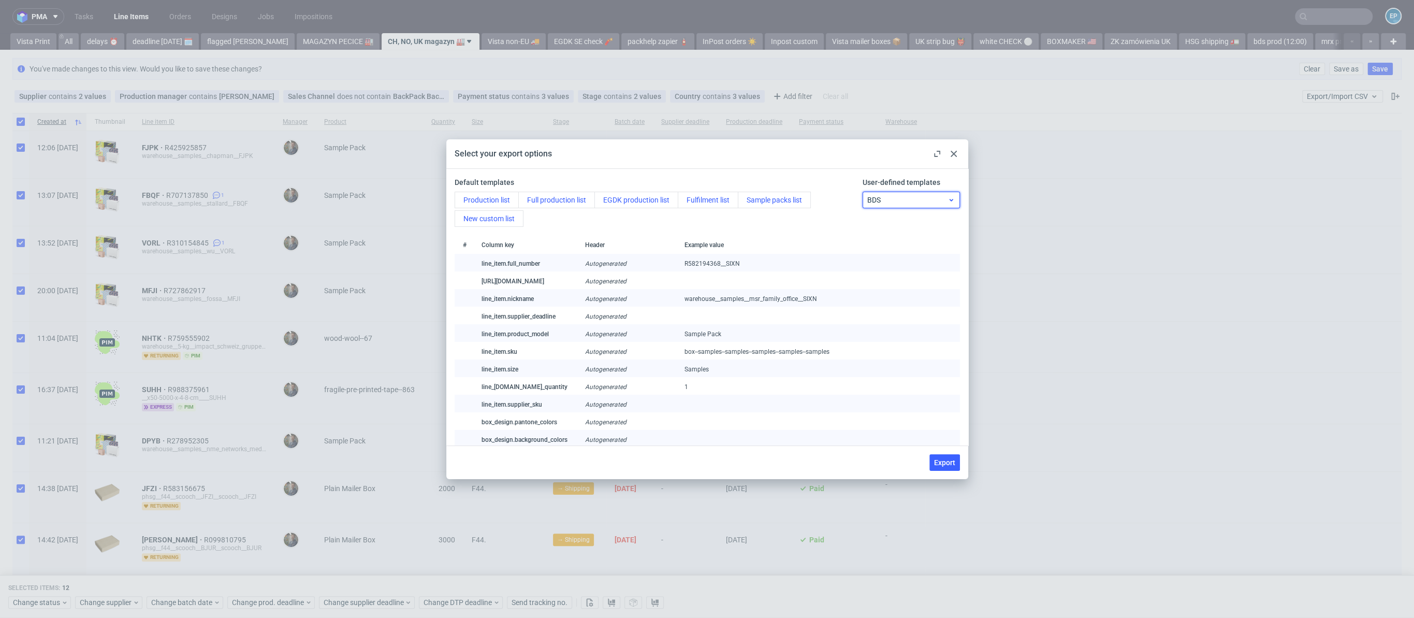
click at [898, 205] on div "BDS" at bounding box center [911, 200] width 97 height 17
click at [951, 153] on icon at bounding box center [954, 154] width 6 height 6
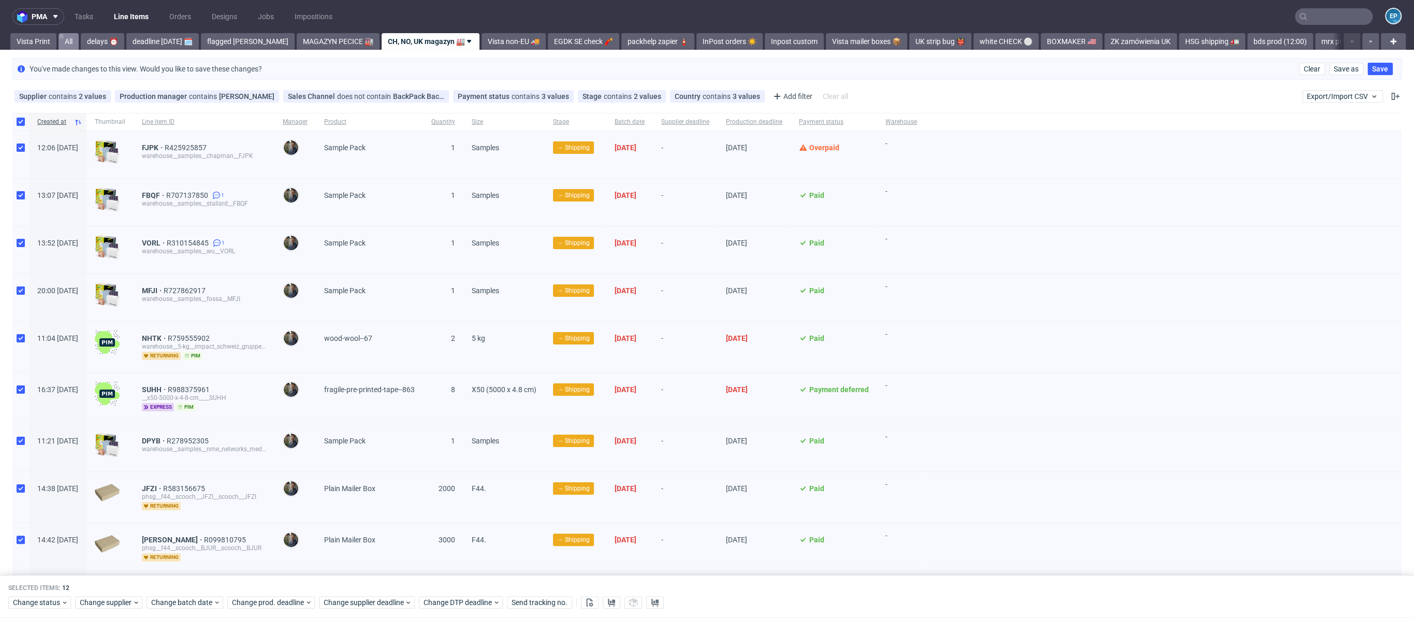
click at [67, 42] on link "All" at bounding box center [69, 41] width 20 height 17
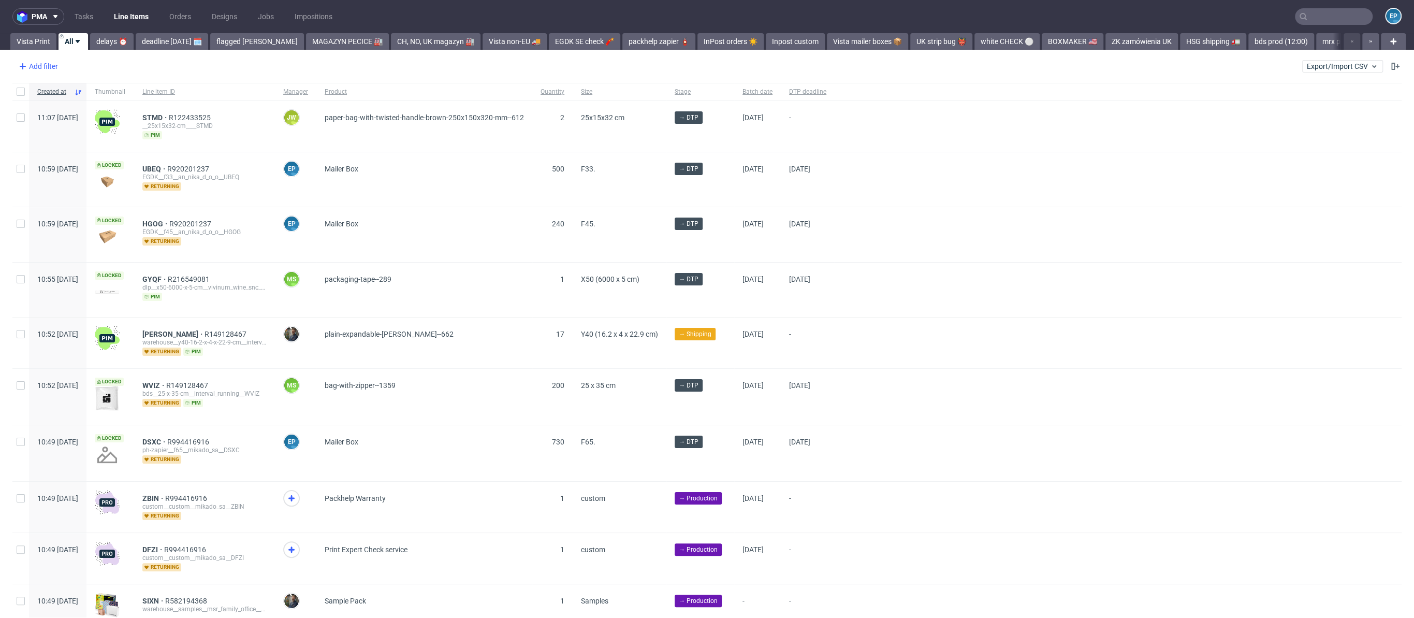
click at [43, 66] on div "Add filter" at bounding box center [37, 66] width 46 height 17
click at [64, 80] on div "DTP operator Account manager Badge Batch date Client details Color mode Country…" at bounding box center [80, 178] width 133 height 203
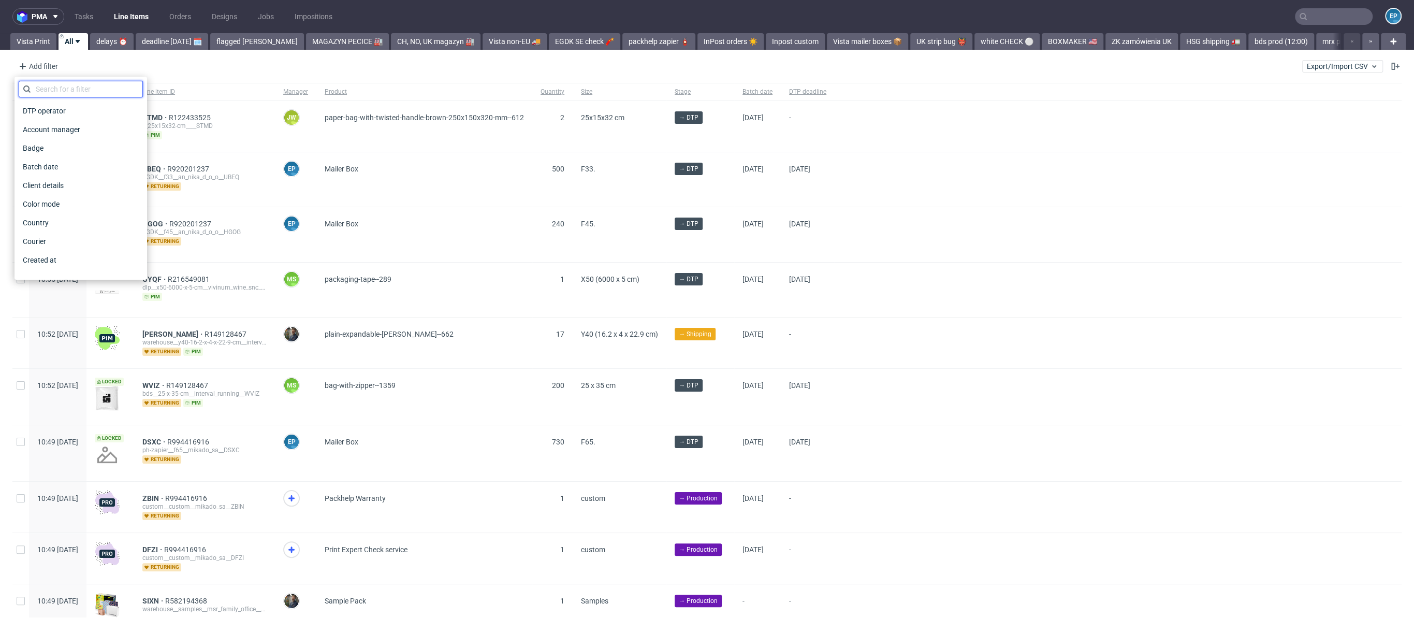
click at [68, 89] on input "text" at bounding box center [81, 89] width 124 height 17
type input "id"
click at [69, 123] on div "Line item ID" at bounding box center [81, 129] width 124 height 14
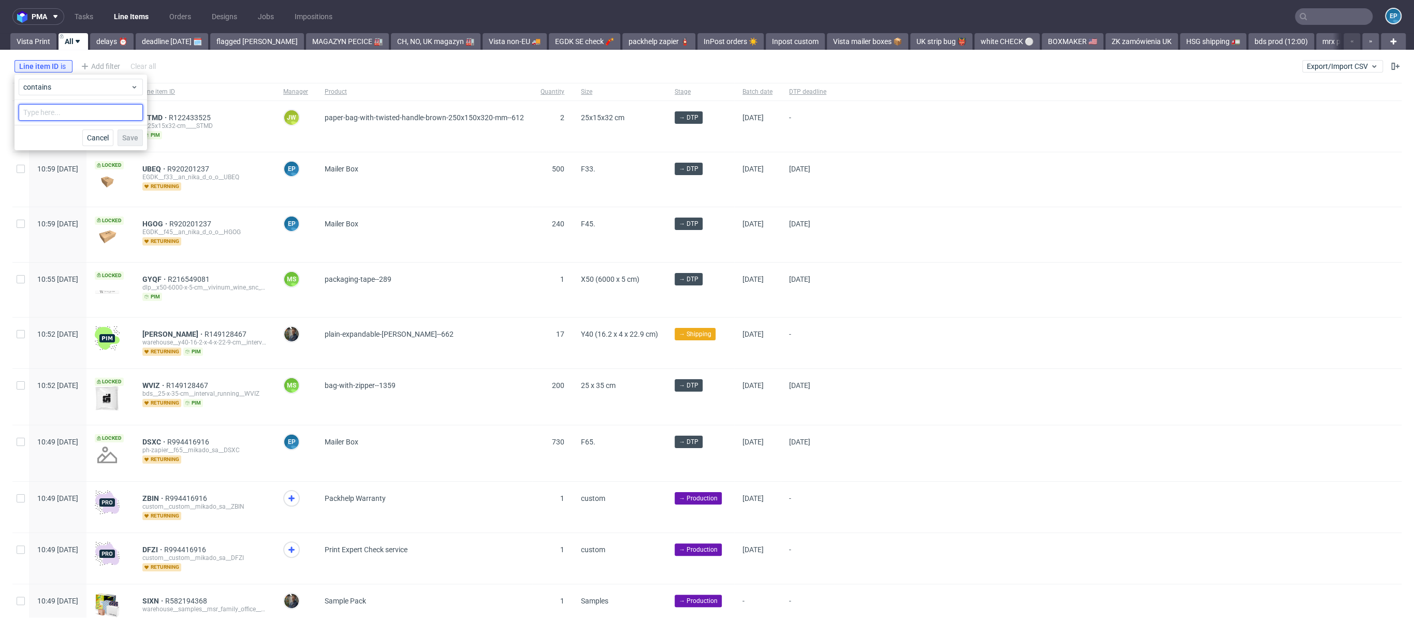
click at [66, 113] on input "text" at bounding box center [81, 112] width 124 height 17
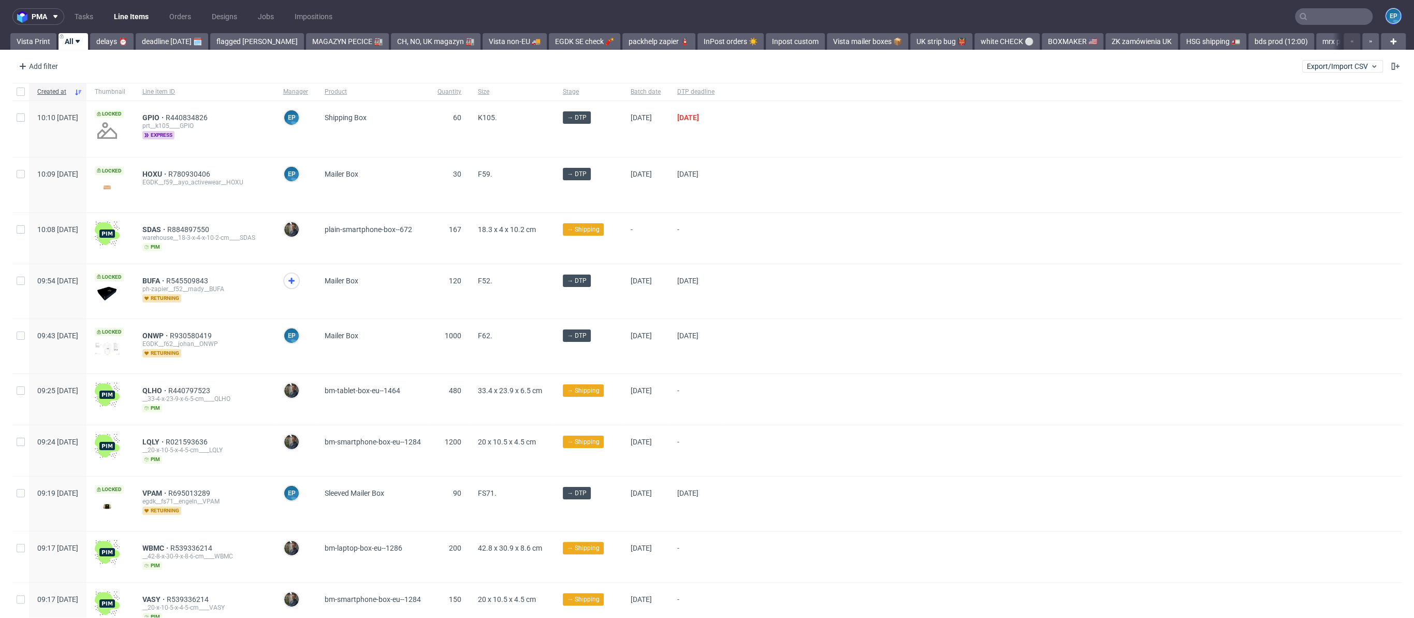
click at [1386, 12] on figcaption "EP" at bounding box center [1393, 16] width 14 height 14
click at [1312, 77] on span "Settings" at bounding box center [1348, 79] width 112 height 10
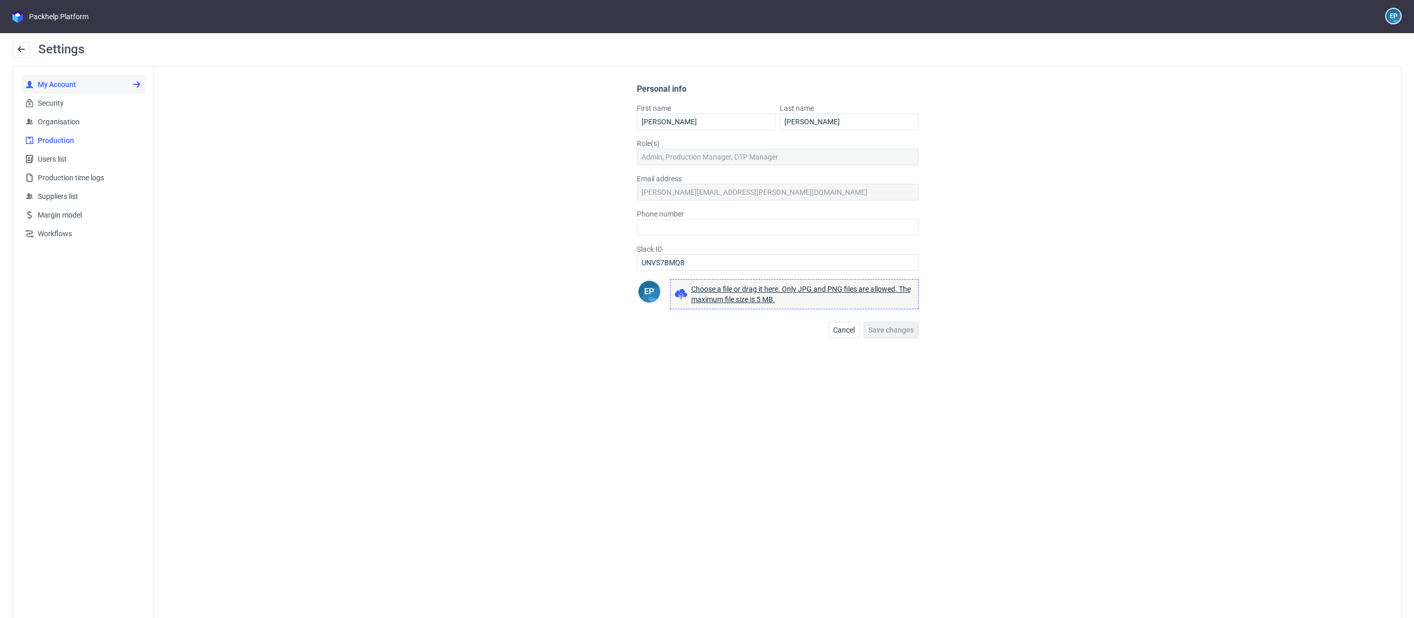
click at [88, 134] on link "Production" at bounding box center [83, 140] width 124 height 19
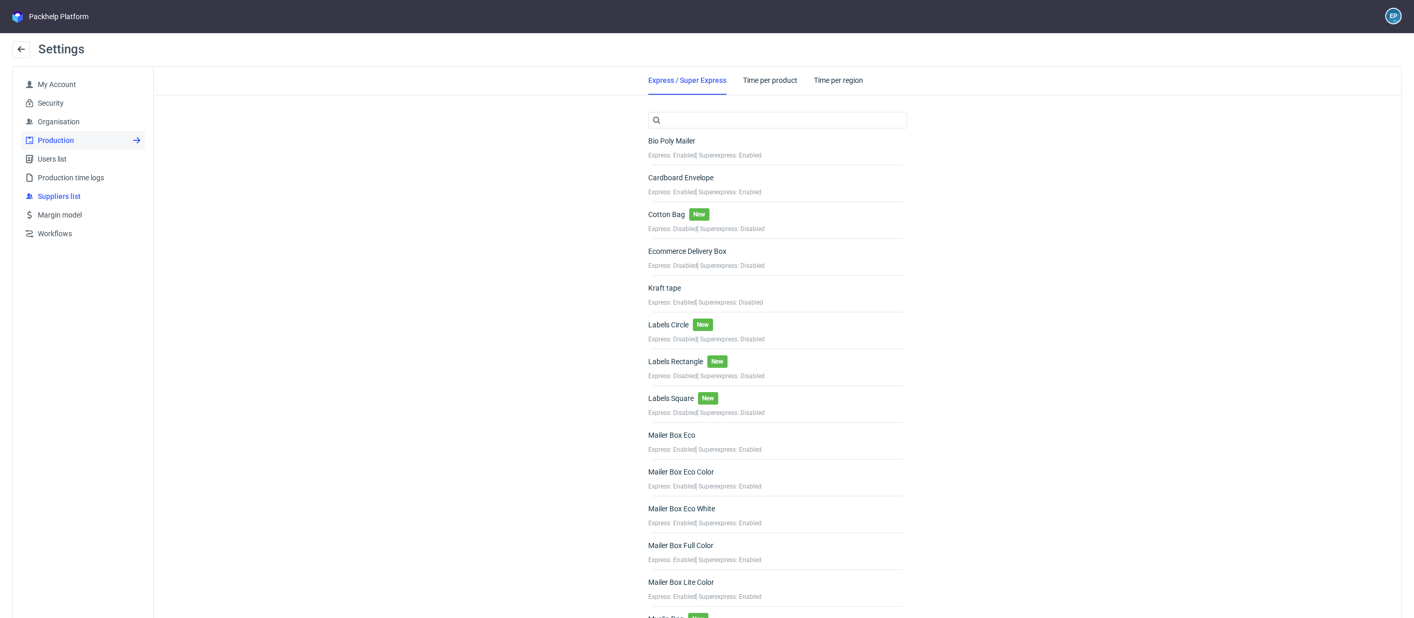
click at [71, 197] on span "Suppliers list" at bounding box center [87, 196] width 107 height 10
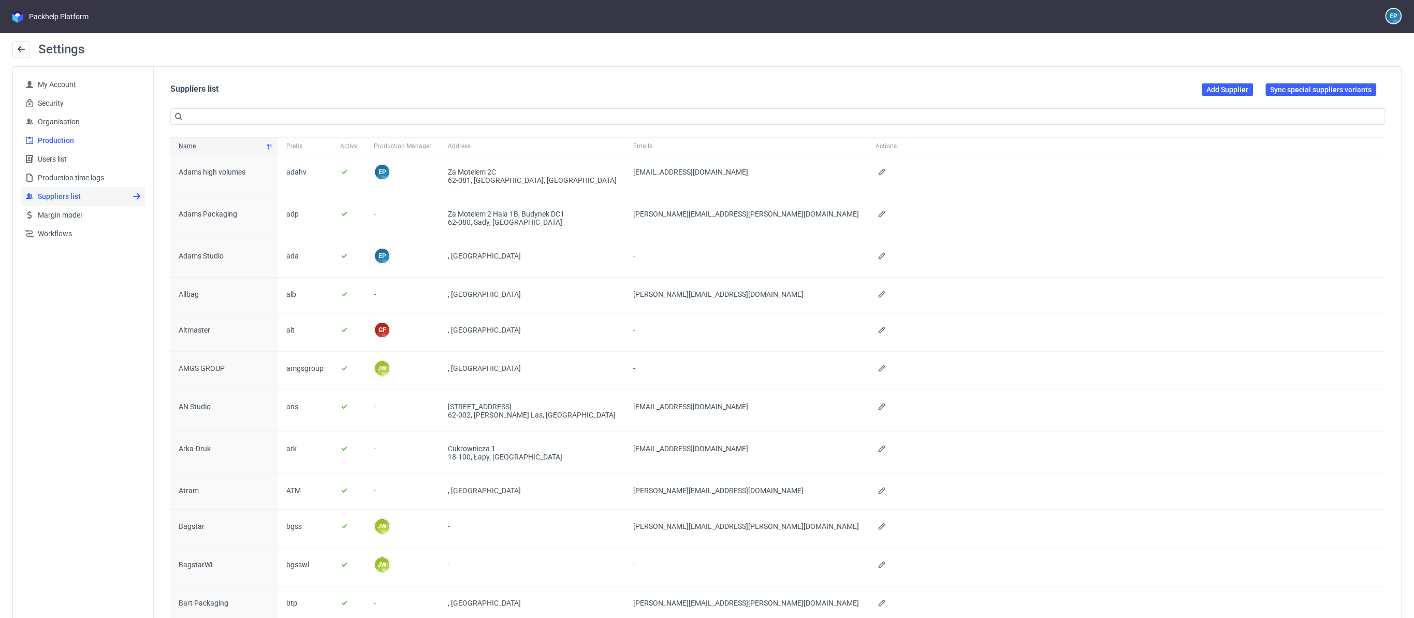
click at [99, 131] on link "Production" at bounding box center [83, 140] width 124 height 19
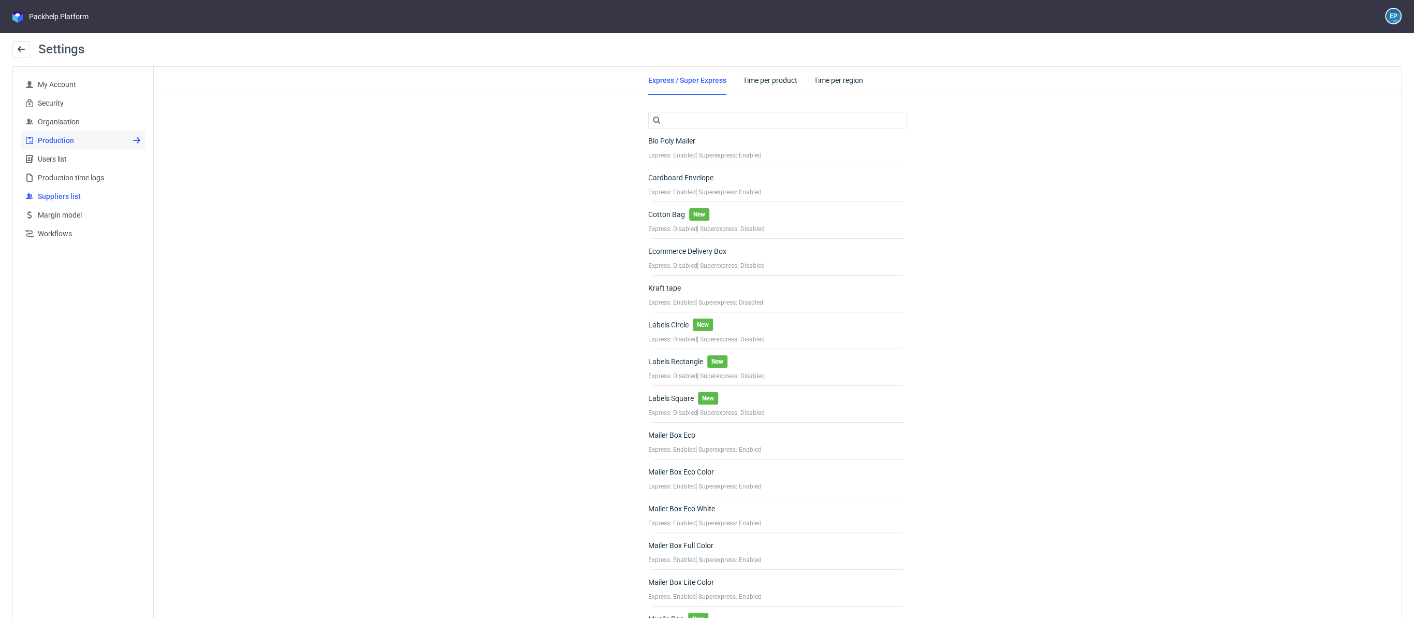
click at [68, 199] on span "Suppliers list" at bounding box center [87, 196] width 107 height 10
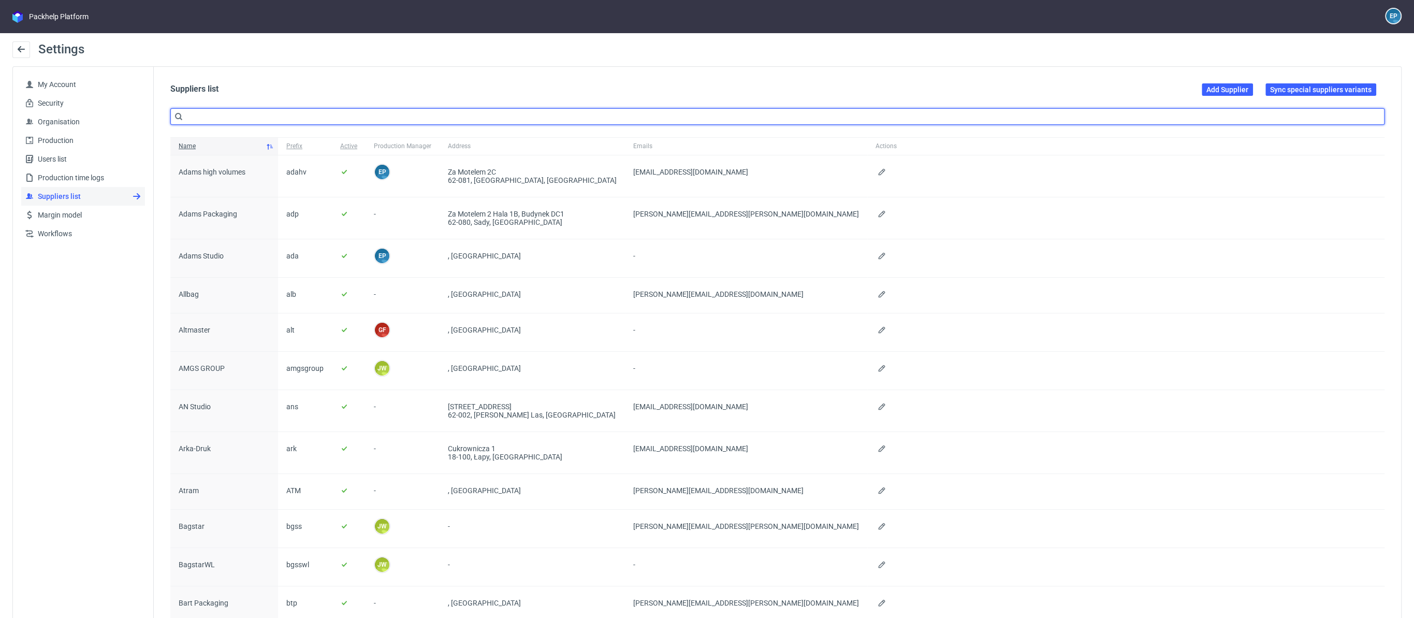
click at [311, 116] on input "text" at bounding box center [777, 116] width 1214 height 17
type input "warehouse"
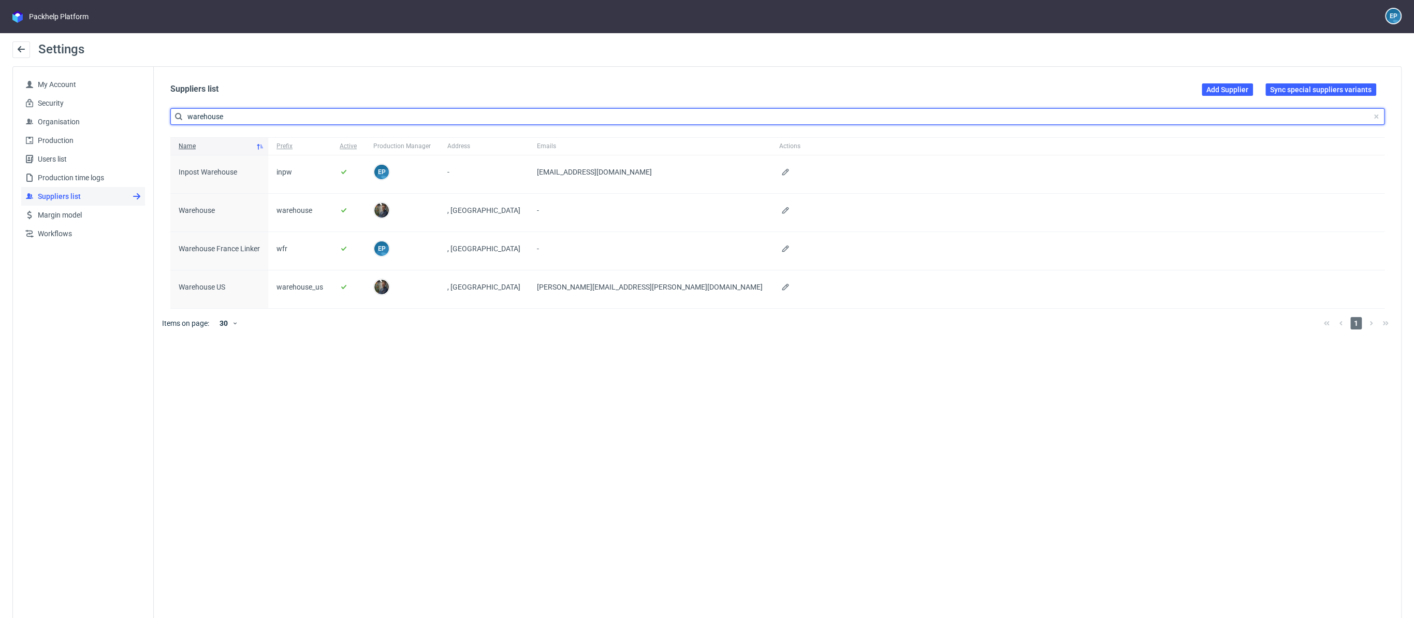
drag, startPoint x: 238, startPoint y: 109, endPoint x: 232, endPoint y: 119, distance: 11.4
click at [232, 119] on input "warehouse" at bounding box center [777, 116] width 1214 height 17
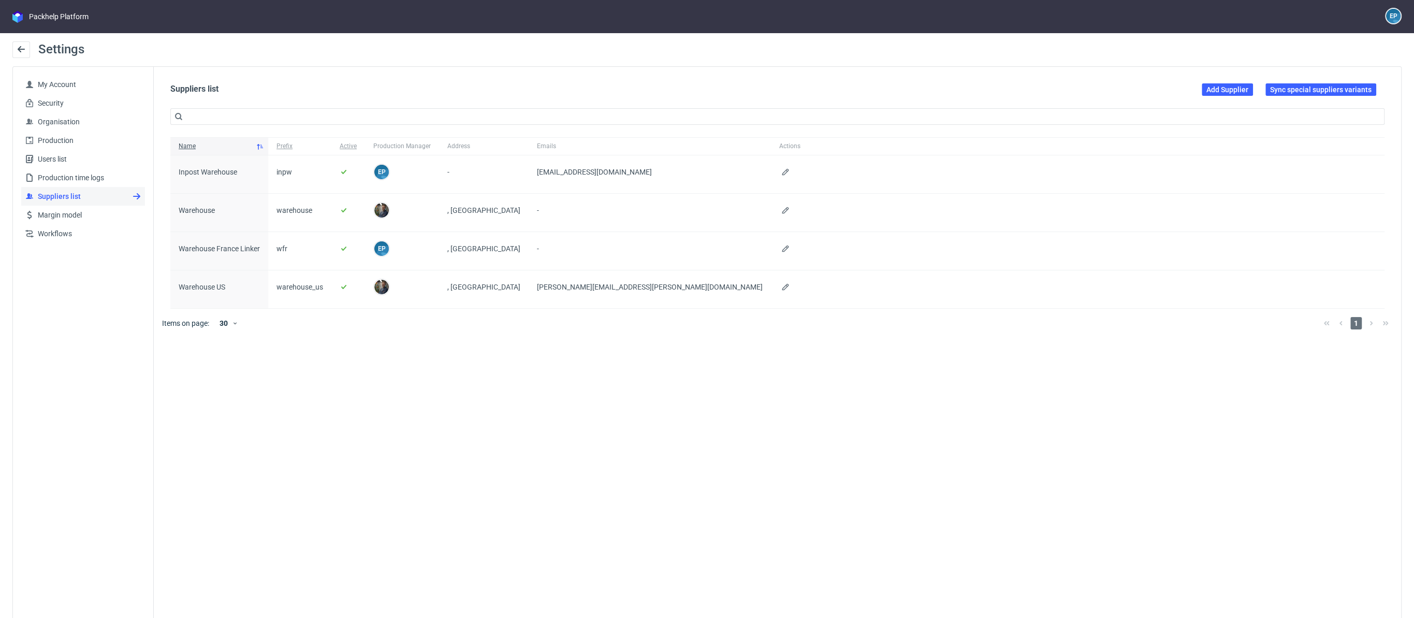
click at [334, 69] on div "Suppliers list Add Supplier Sync special suppliers variants" at bounding box center [778, 100] width 1248 height 66
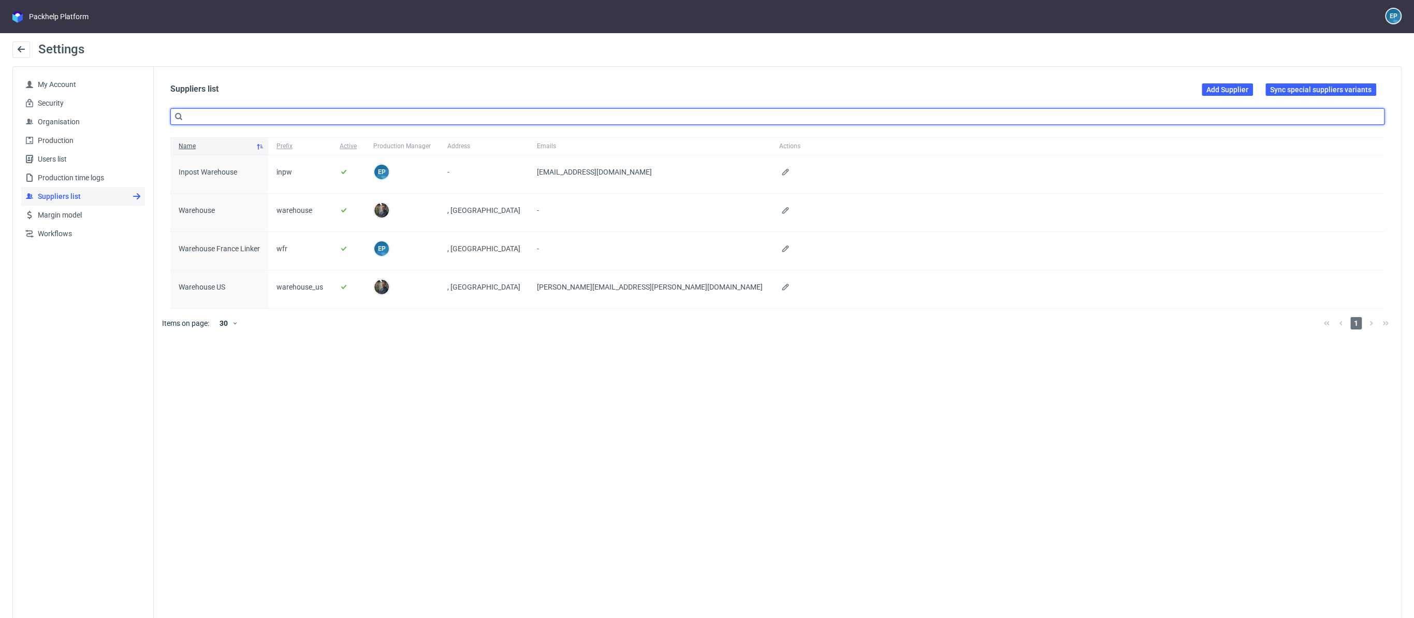
click at [194, 113] on input "text" at bounding box center [777, 116] width 1214 height 17
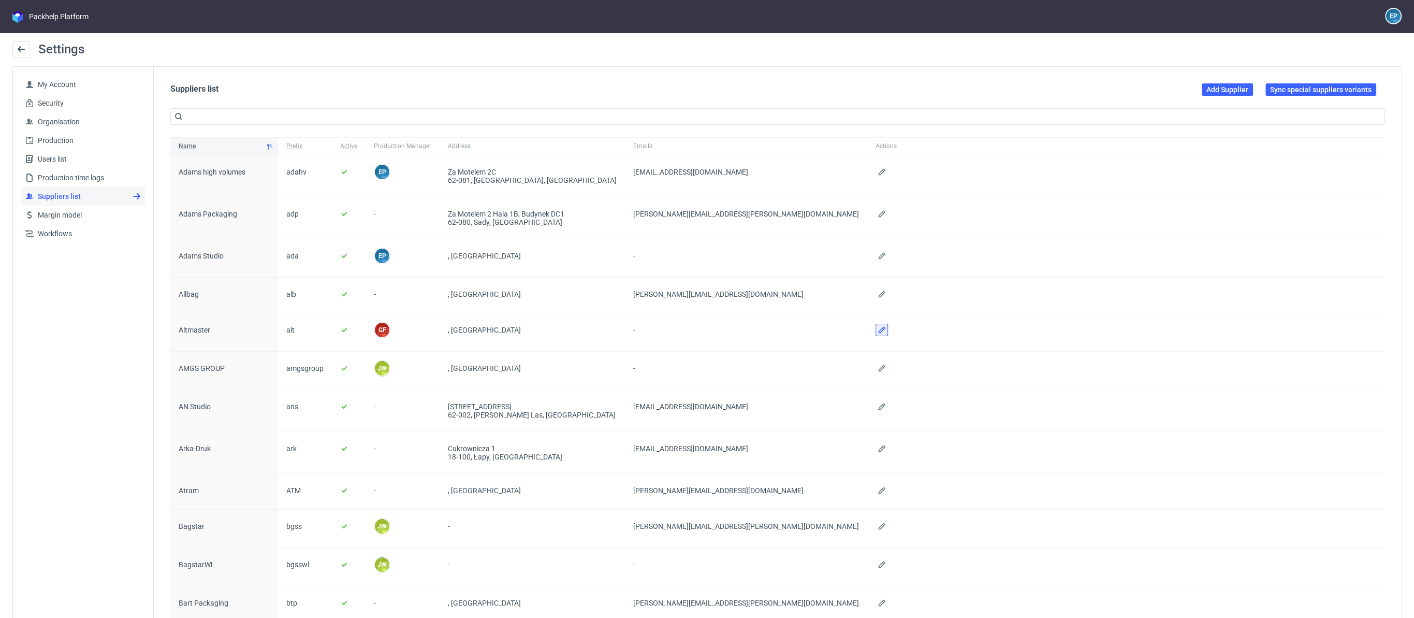
click at [878, 331] on use at bounding box center [881, 330] width 7 height 7
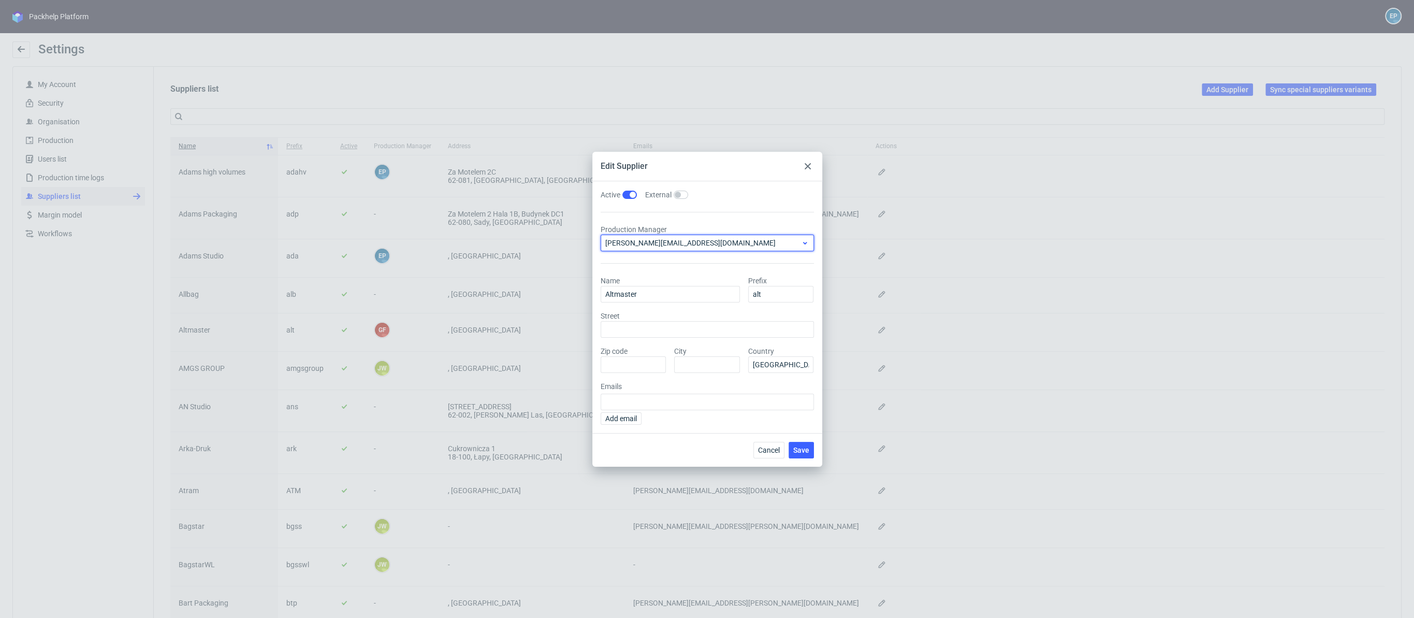
click at [702, 244] on span "filip.gajda@packhelp.com" at bounding box center [703, 243] width 196 height 10
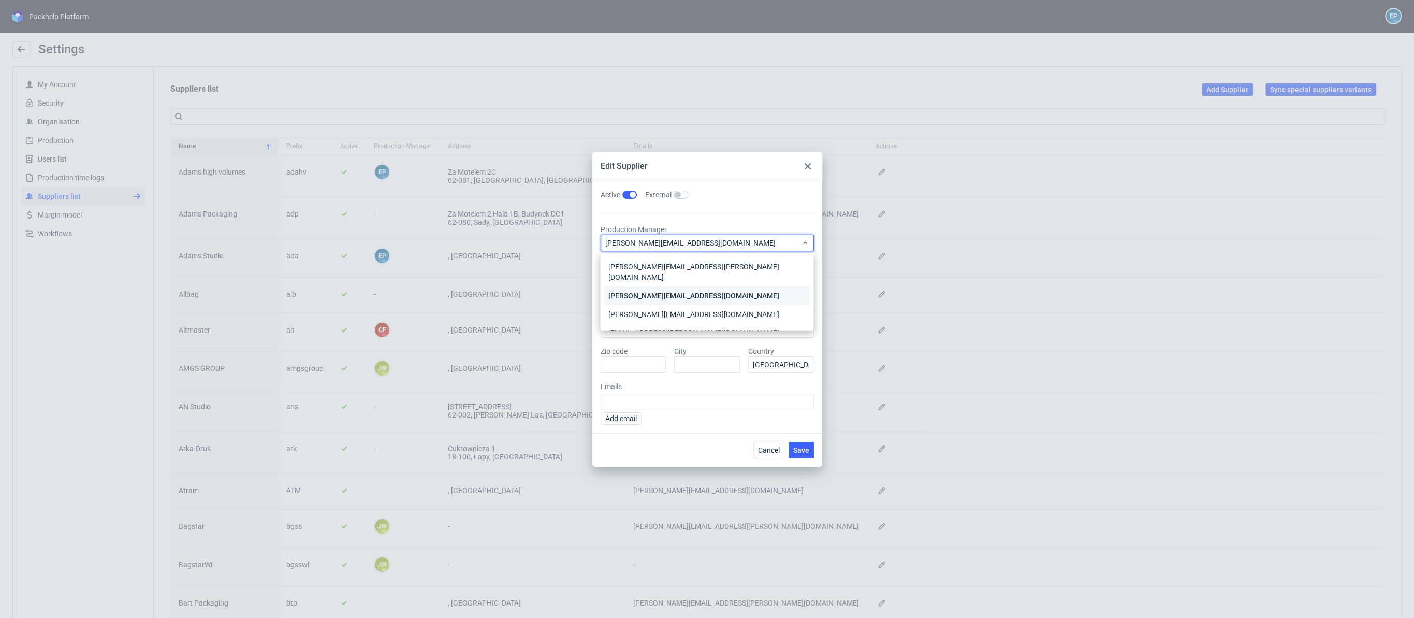
click at [677, 286] on div "maksymilian.szyszko@packhelp.com" at bounding box center [706, 295] width 205 height 19
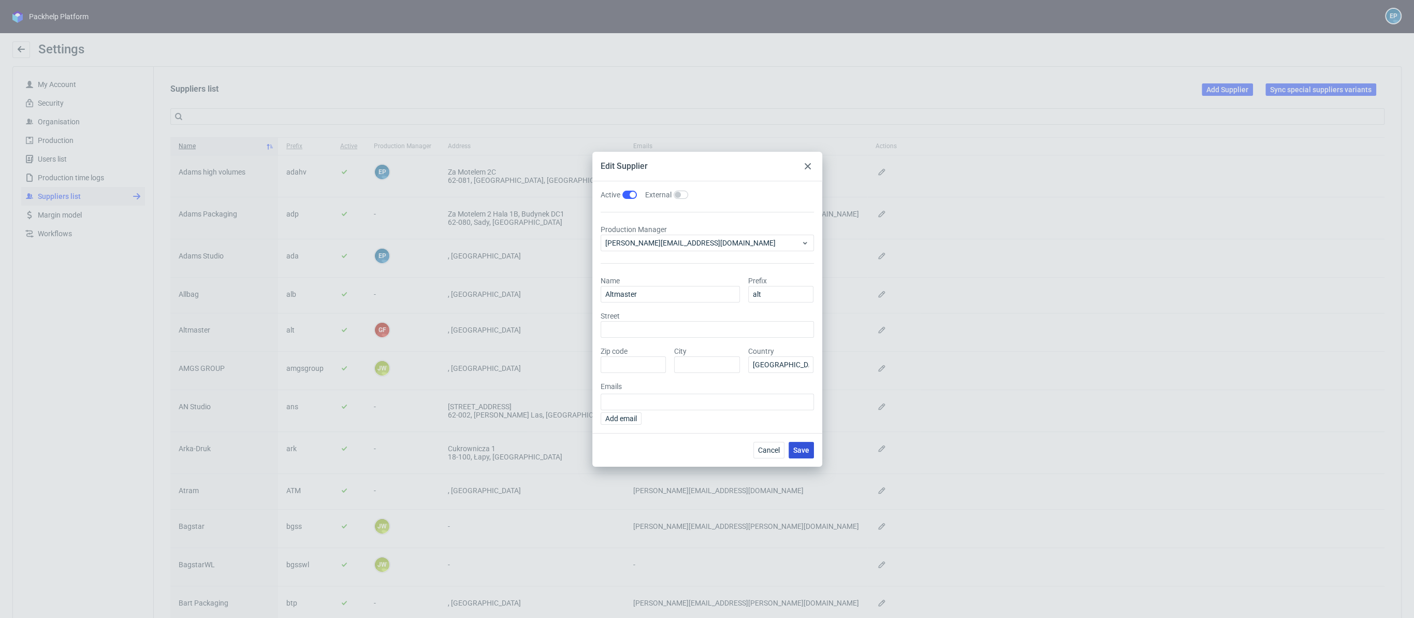
click at [800, 448] on span "Save" at bounding box center [801, 449] width 16 height 7
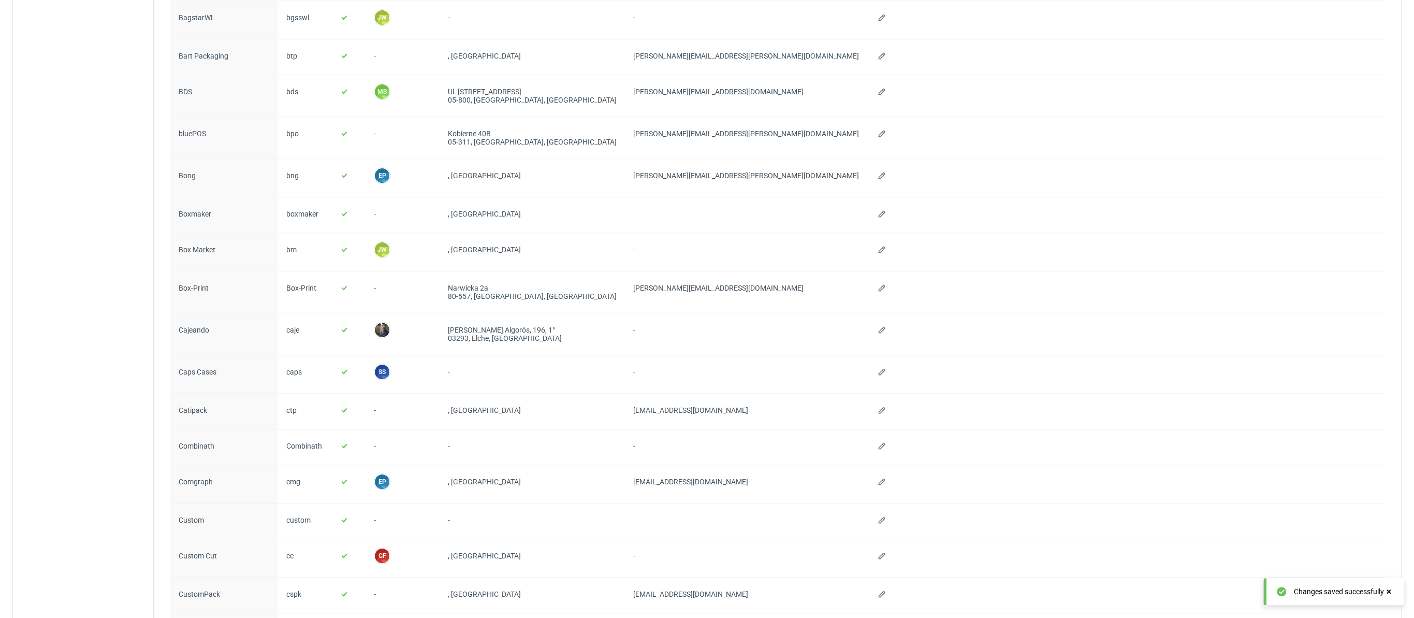
scroll to position [732, 0]
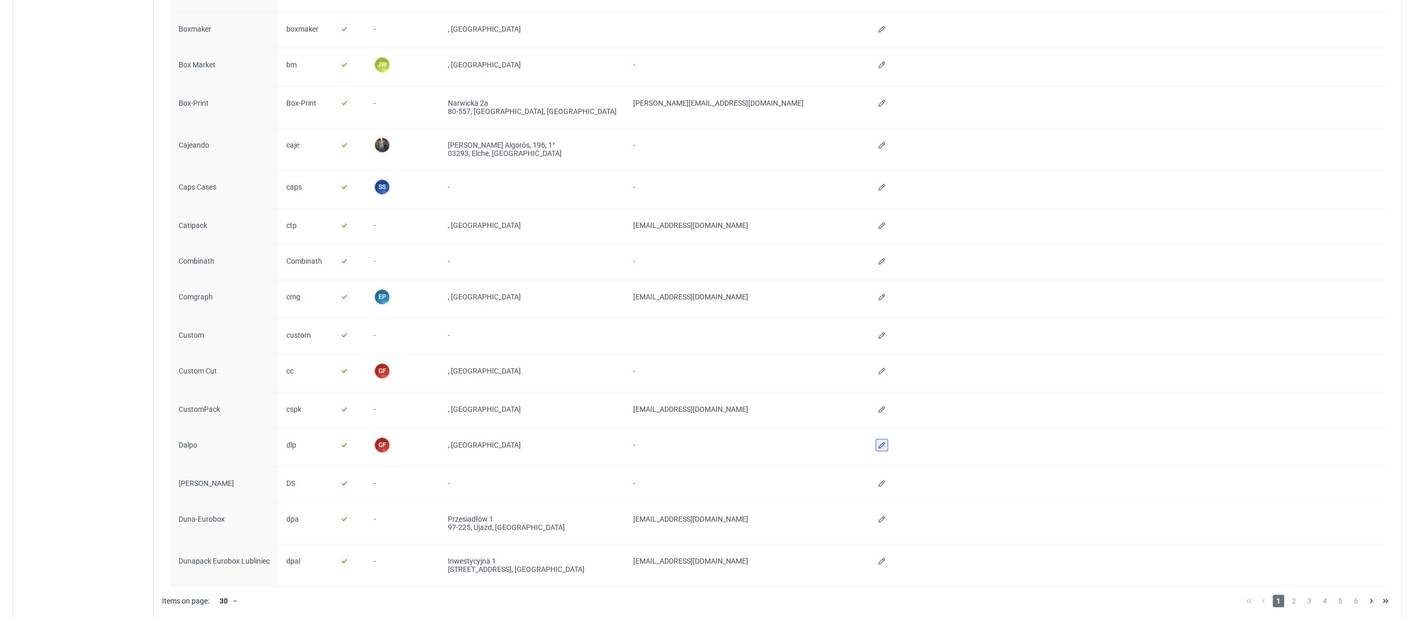
click at [876, 444] on button at bounding box center [882, 445] width 12 height 12
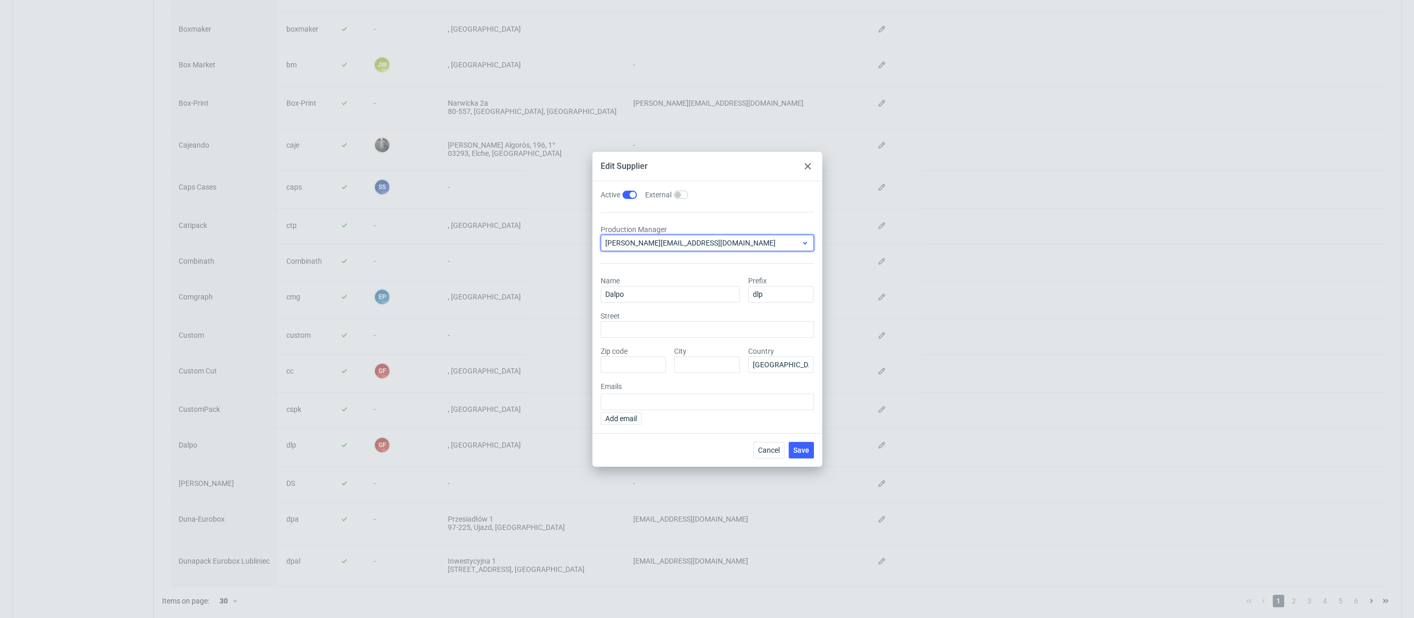
click at [645, 243] on span "filip.gajda@packhelp.com" at bounding box center [703, 243] width 196 height 10
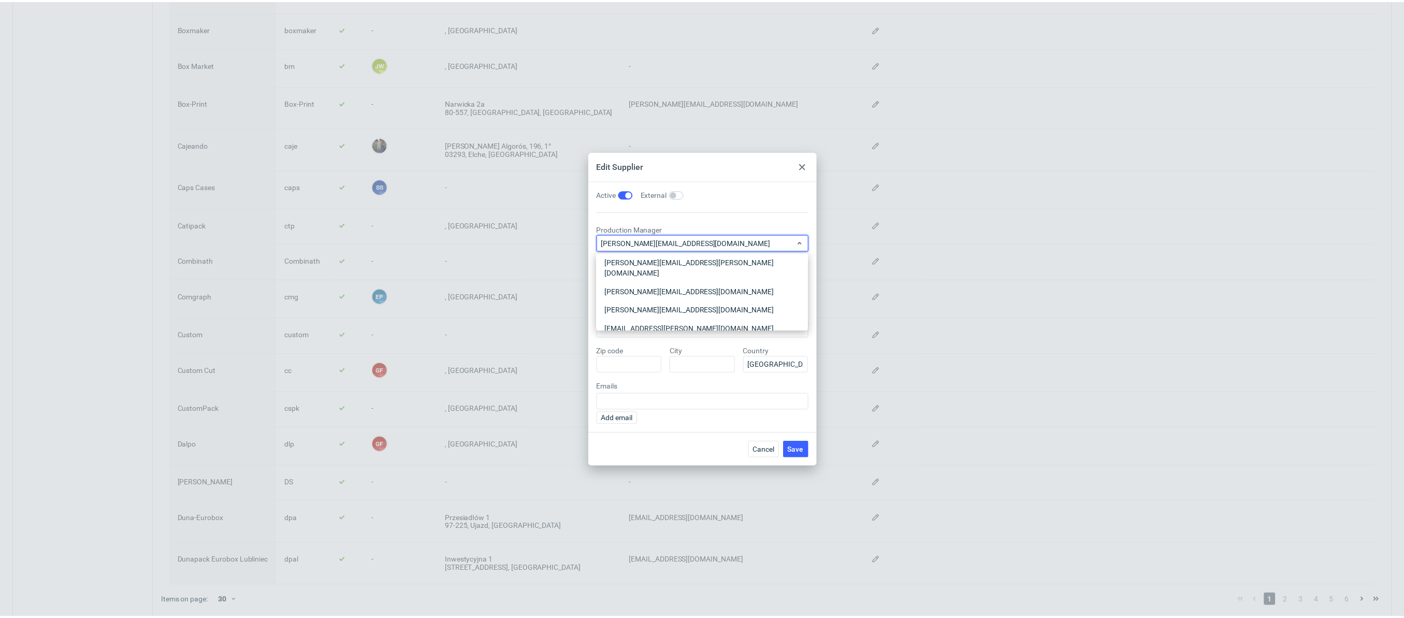
scroll to position [0, 0]
click at [649, 291] on div "maksymilian.szyszko@packhelp.com" at bounding box center [706, 295] width 205 height 19
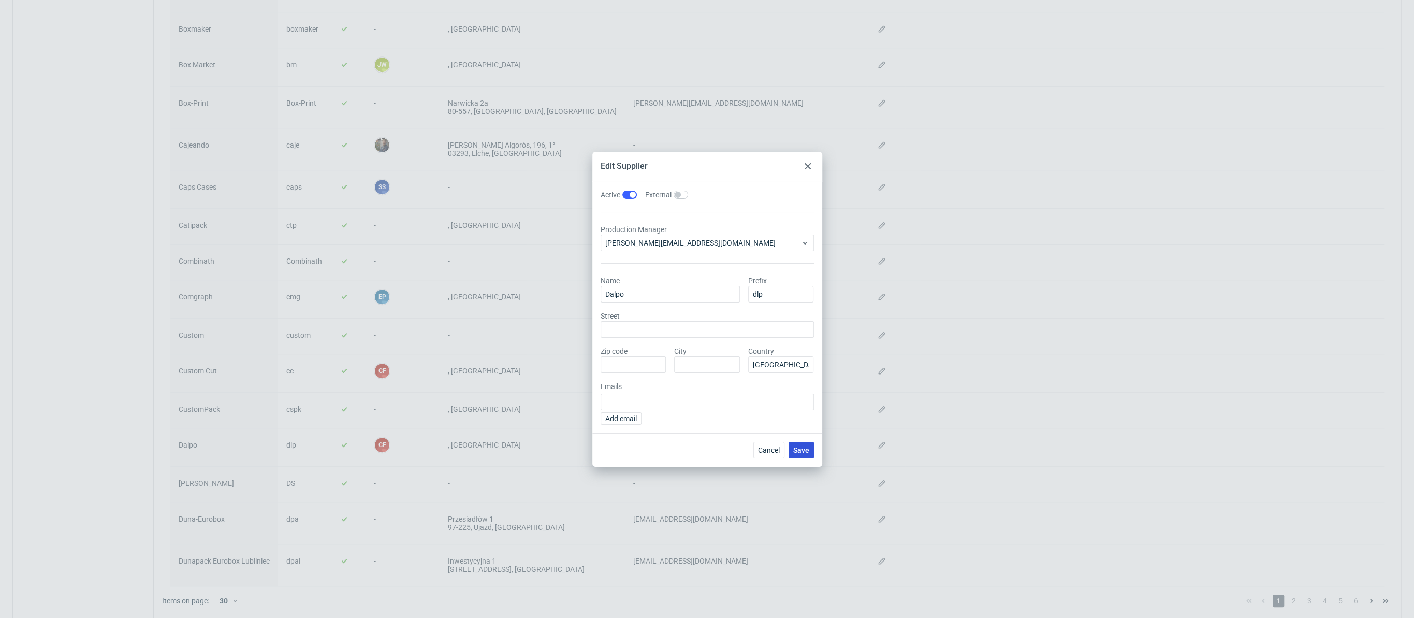
click at [798, 443] on button "Save" at bounding box center [801, 450] width 25 height 17
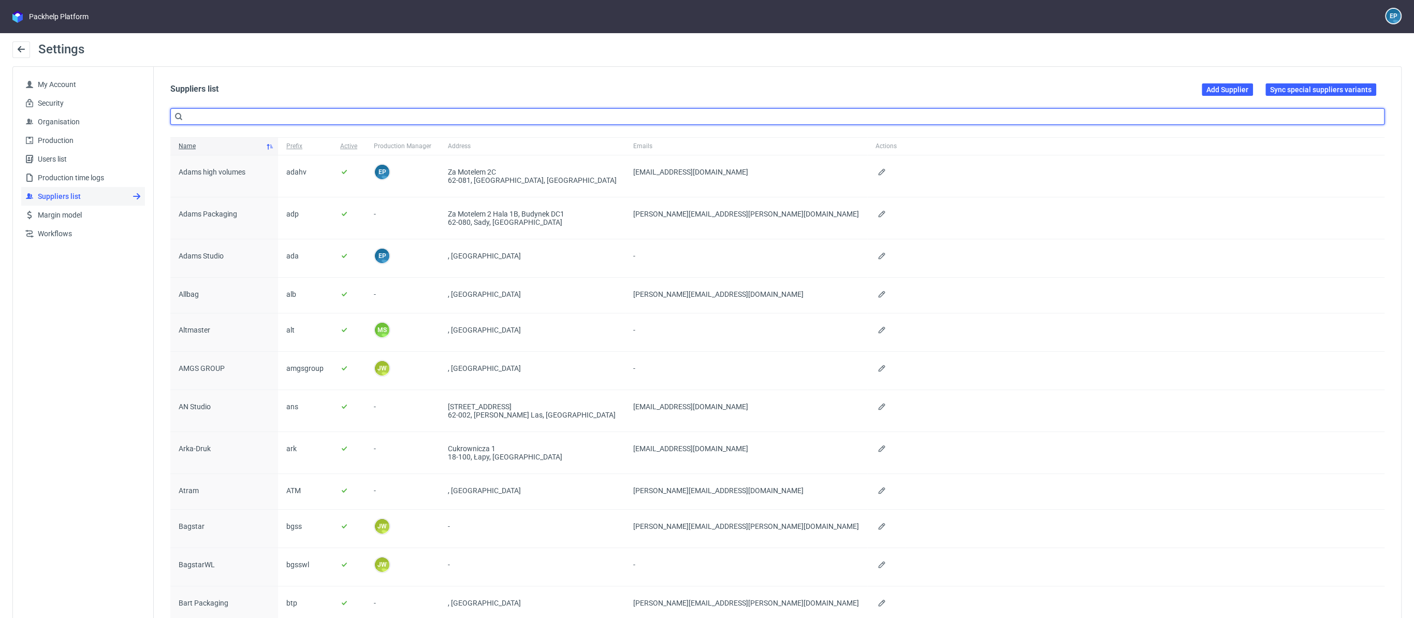
click at [384, 115] on input "text" at bounding box center [777, 116] width 1214 height 17
type input "tcm"
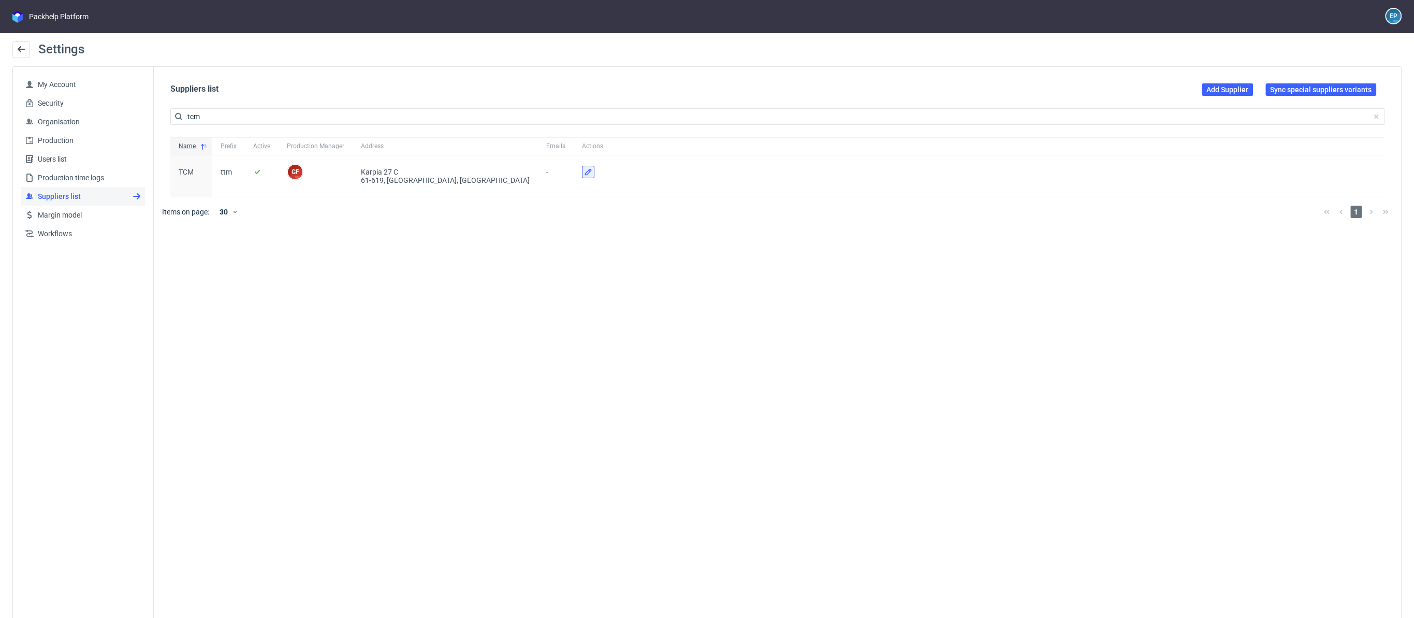
click at [584, 168] on icon at bounding box center [588, 172] width 8 height 8
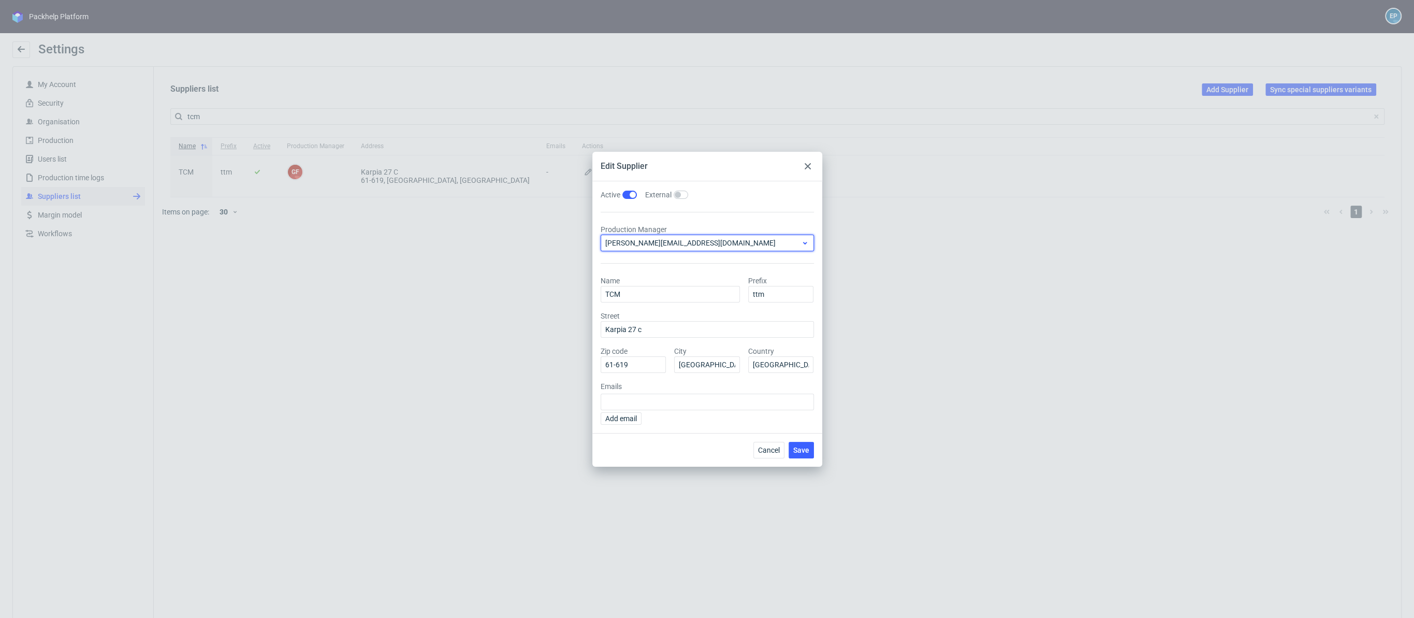
click at [647, 245] on span "filip.gajda@packhelp.com" at bounding box center [703, 243] width 196 height 10
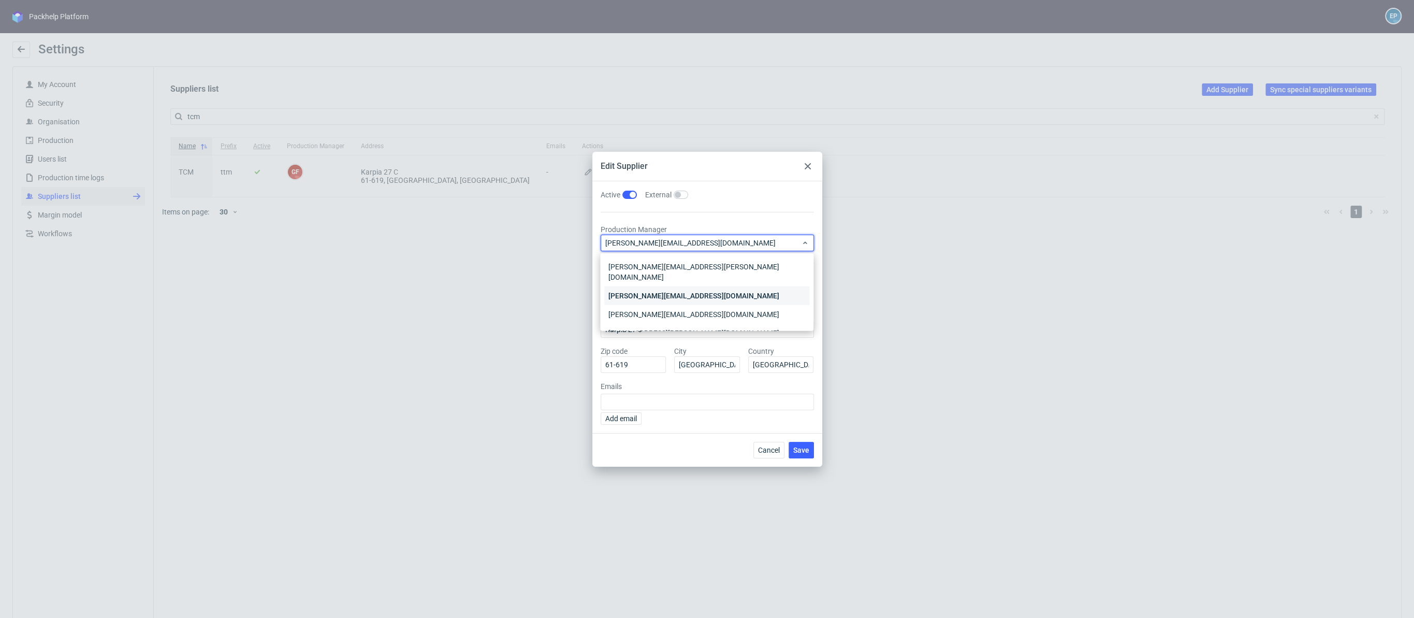
click at [654, 286] on div "maksymilian.szyszko@packhelp.com" at bounding box center [706, 295] width 205 height 19
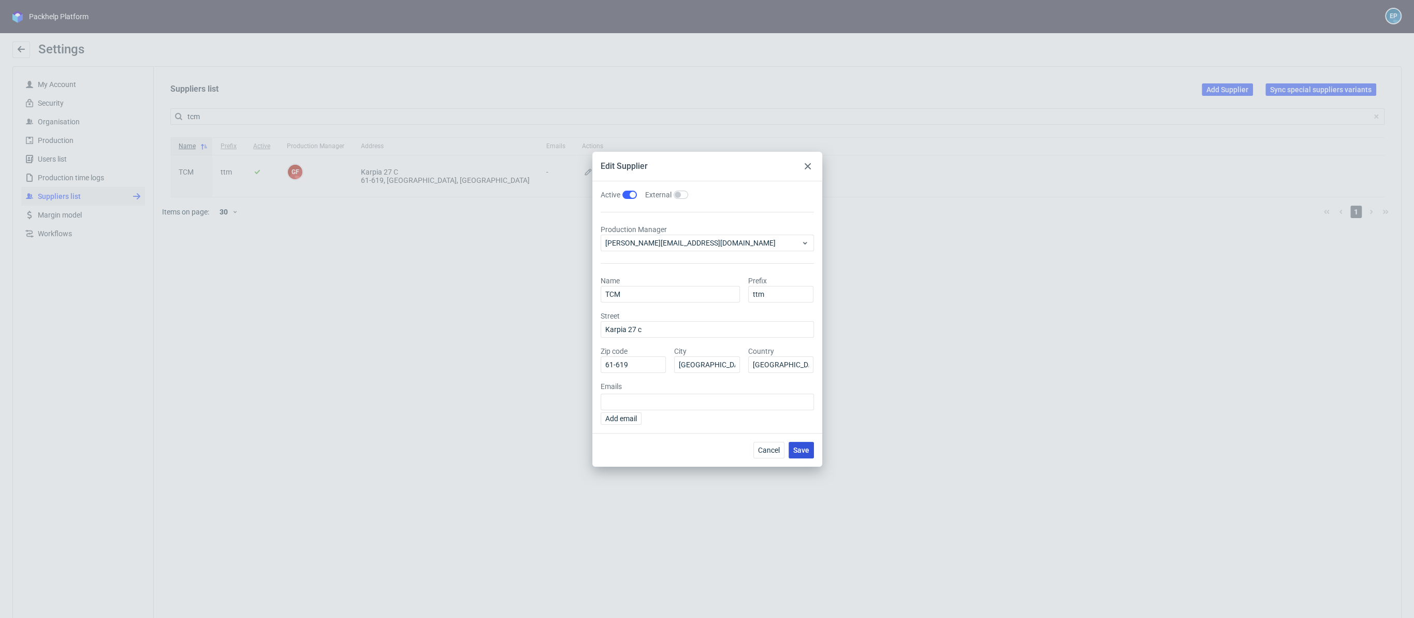
click at [793, 448] on button "Save" at bounding box center [801, 450] width 25 height 17
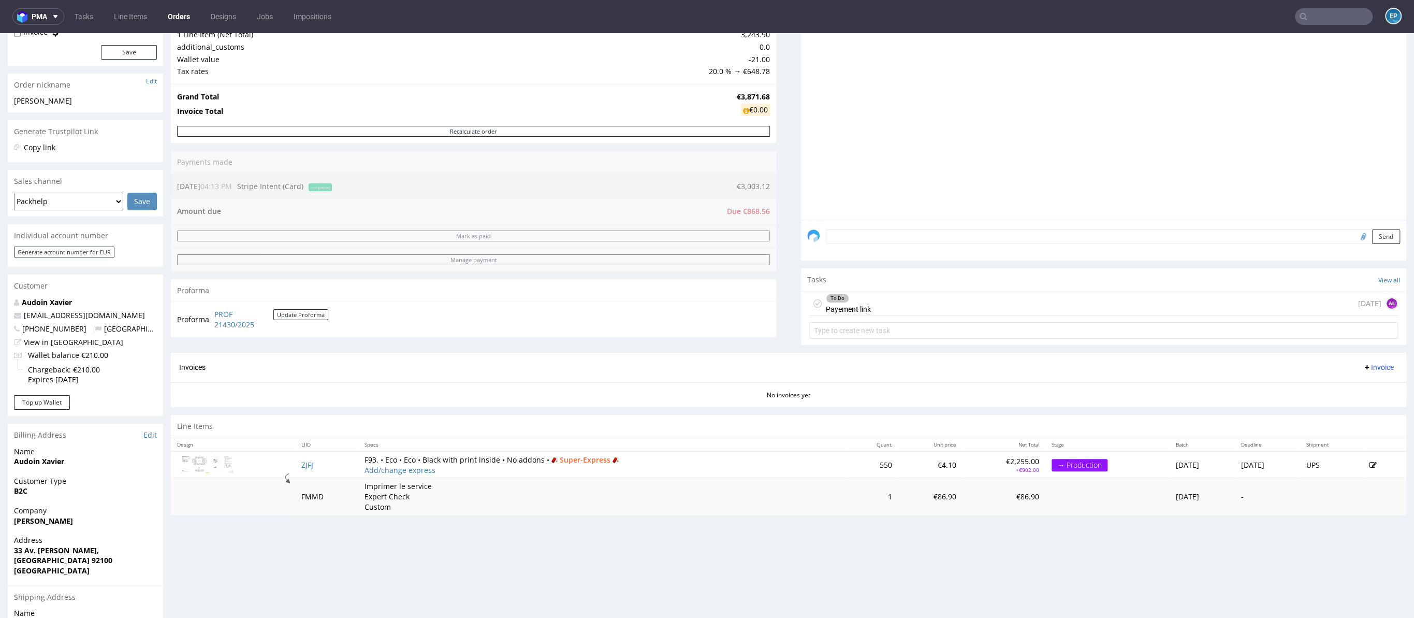
scroll to position [190, 0]
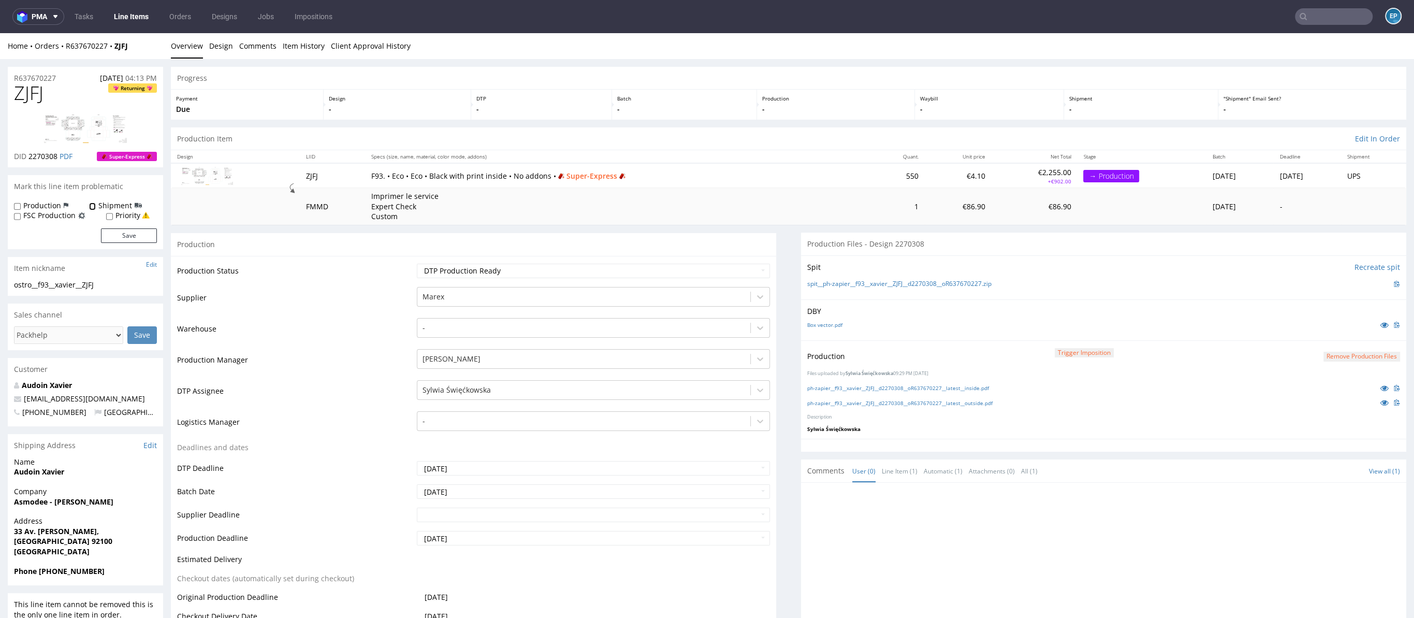
click at [91, 203] on input "Shipment" at bounding box center [92, 206] width 7 height 8
checkbox input "true"
click at [123, 236] on button "Save" at bounding box center [129, 235] width 56 height 14
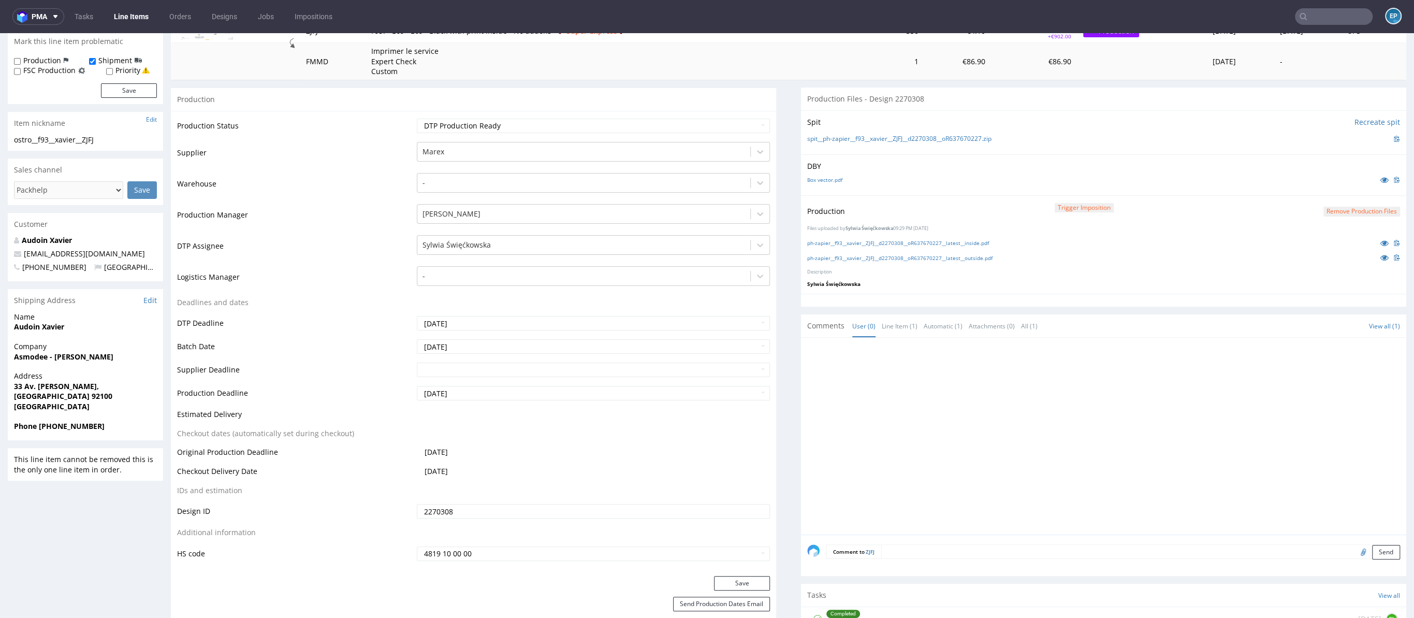
click at [941, 549] on textarea at bounding box center [1140, 551] width 519 height 14
paste textarea "https://packhelp.slack.com/archives/C01MD6JLQ49/p1759821993218279"
type textarea "WYSYŁKA NA KILKA ADRESÓW: https://packhelp.slack.com/archives/C01MD6JLQ49/p1759…"
click at [1372, 601] on button "Send" at bounding box center [1386, 600] width 28 height 14
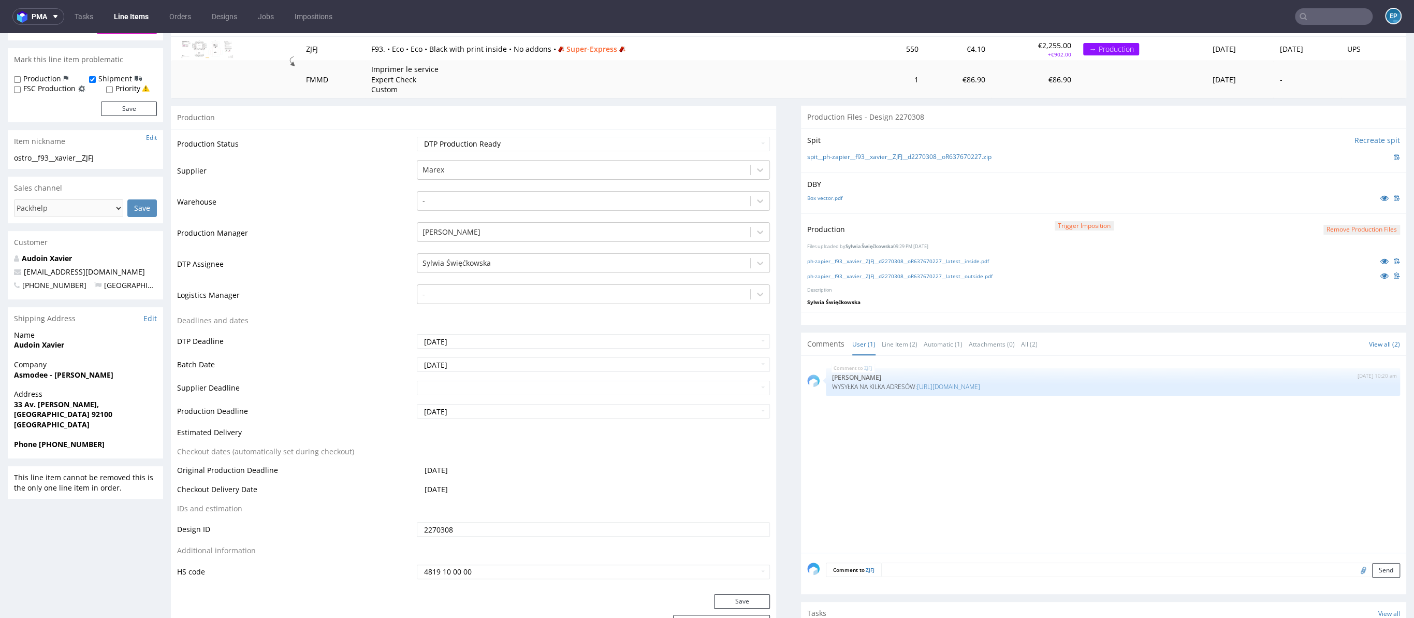
scroll to position [128, 0]
click at [950, 557] on div "Comment to ZJFJ Send" at bounding box center [1103, 571] width 605 height 41
click at [949, 561] on textarea at bounding box center [1140, 568] width 519 height 14
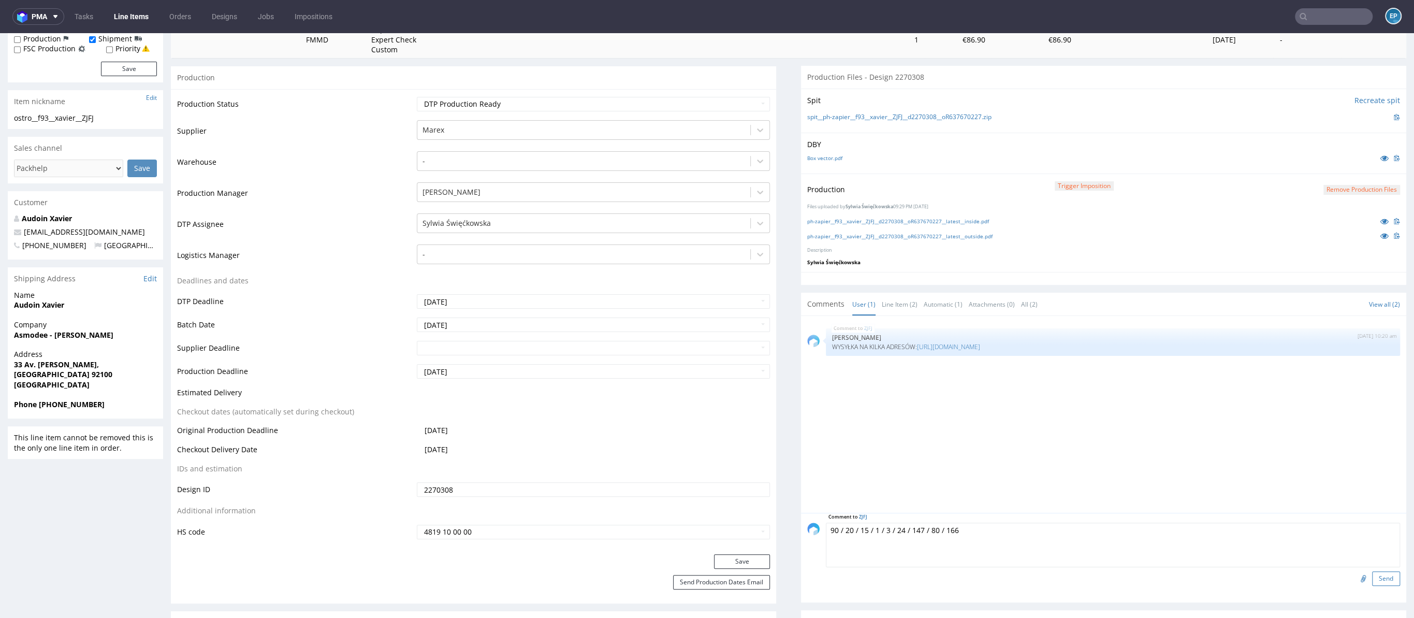
type textarea "90 / 20 / 15 / 1 / 3 / 24 / 147 / 80 / 166"
click at [1372, 572] on button "Send" at bounding box center [1386, 578] width 28 height 14
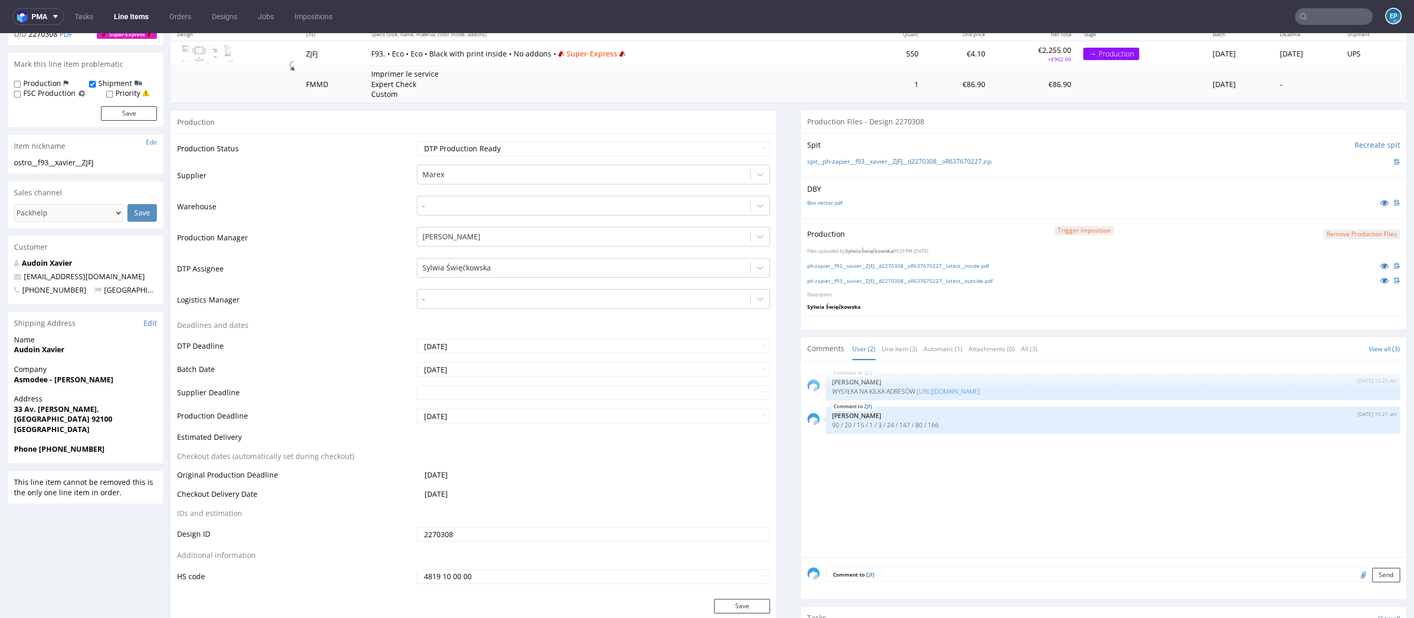
scroll to position [119, 0]
click at [39, 92] on label "FSC Production" at bounding box center [49, 97] width 52 height 10
click at [21, 94] on input "FSC Production" at bounding box center [17, 98] width 7 height 8
checkbox input "true"
click at [30, 85] on label "Production" at bounding box center [42, 87] width 38 height 10
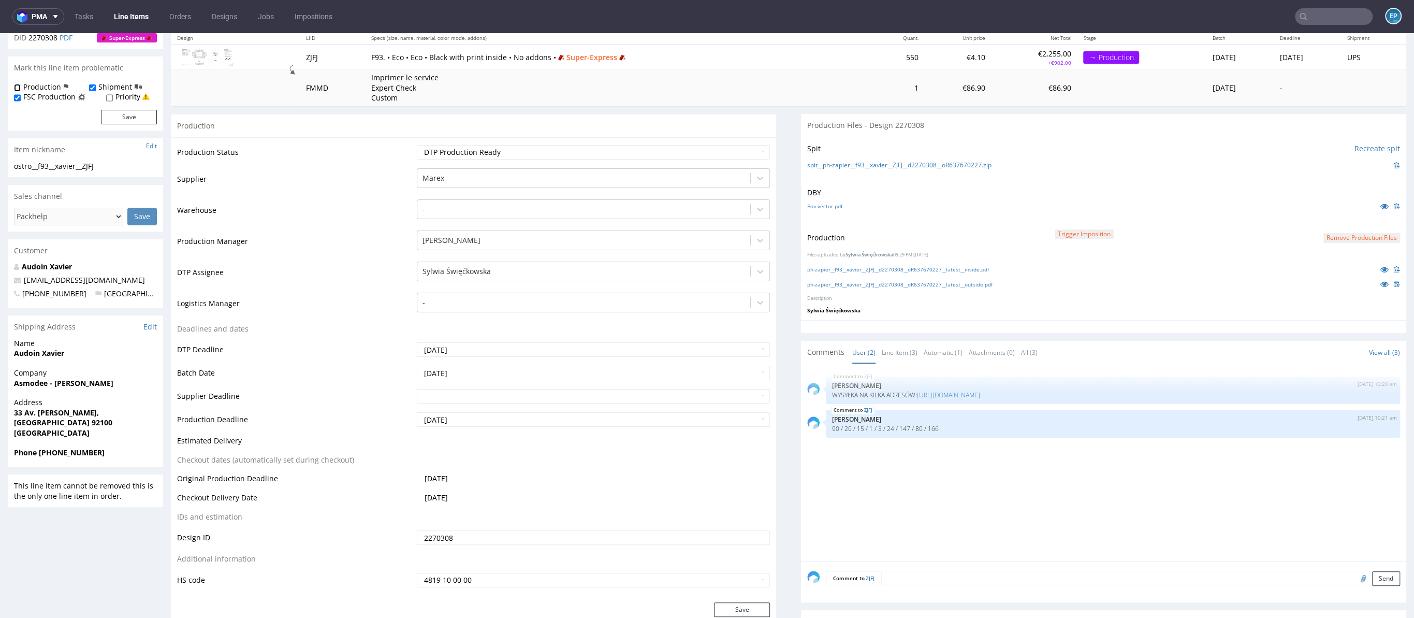
click at [21, 85] on input "Production" at bounding box center [17, 88] width 7 height 8
checkbox input "true"
click at [24, 94] on label "FSC Production" at bounding box center [49, 97] width 52 height 10
click at [21, 94] on input "FSC Production" at bounding box center [17, 98] width 7 height 8
checkbox input "false"
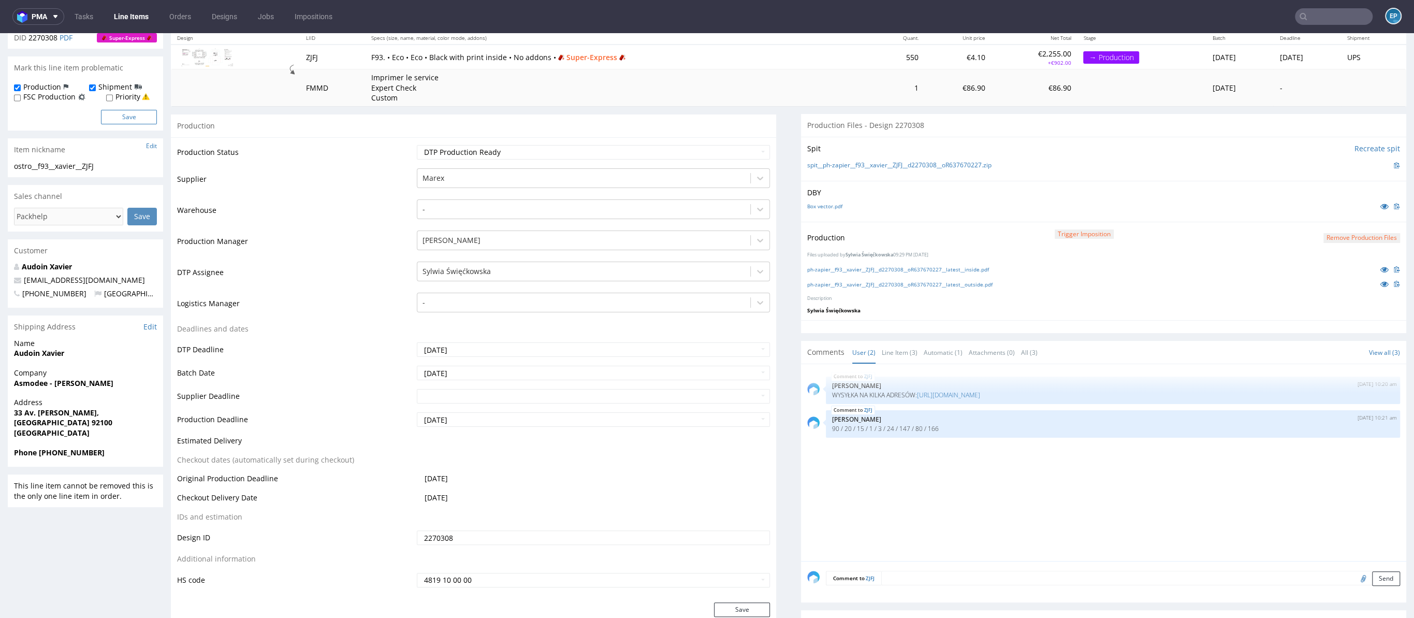
click at [105, 119] on button "Save" at bounding box center [129, 117] width 56 height 14
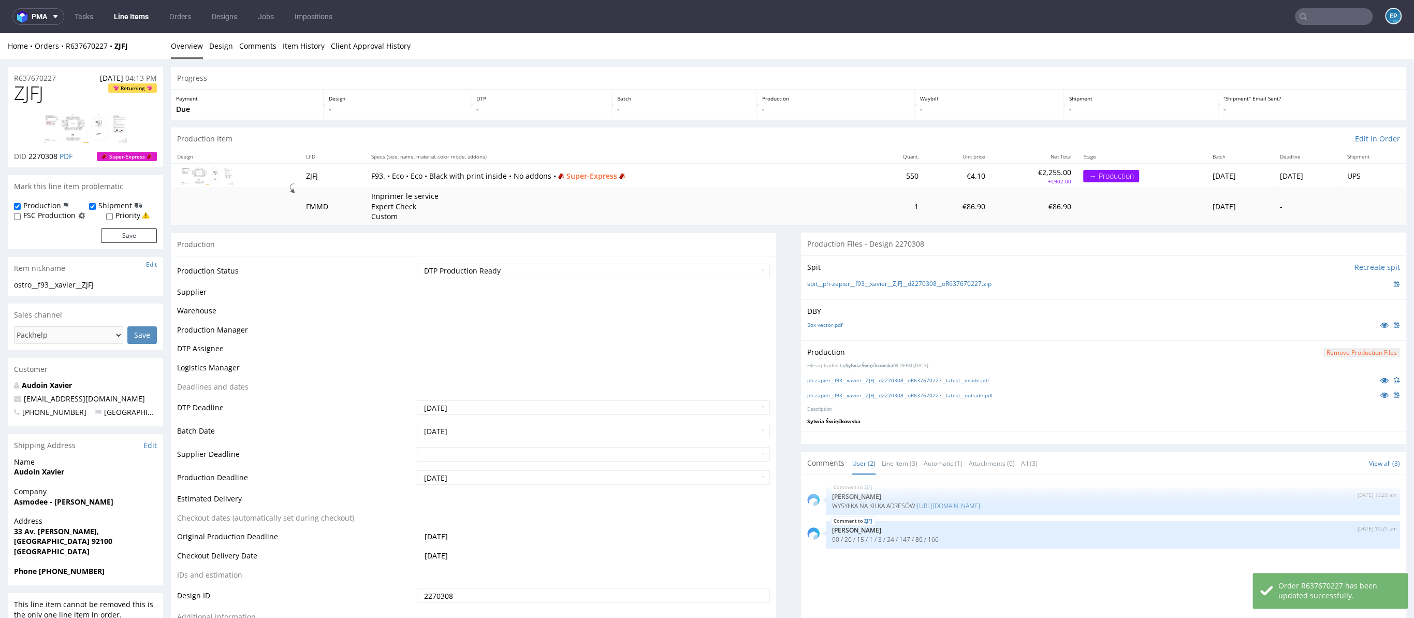
scroll to position [0, 0]
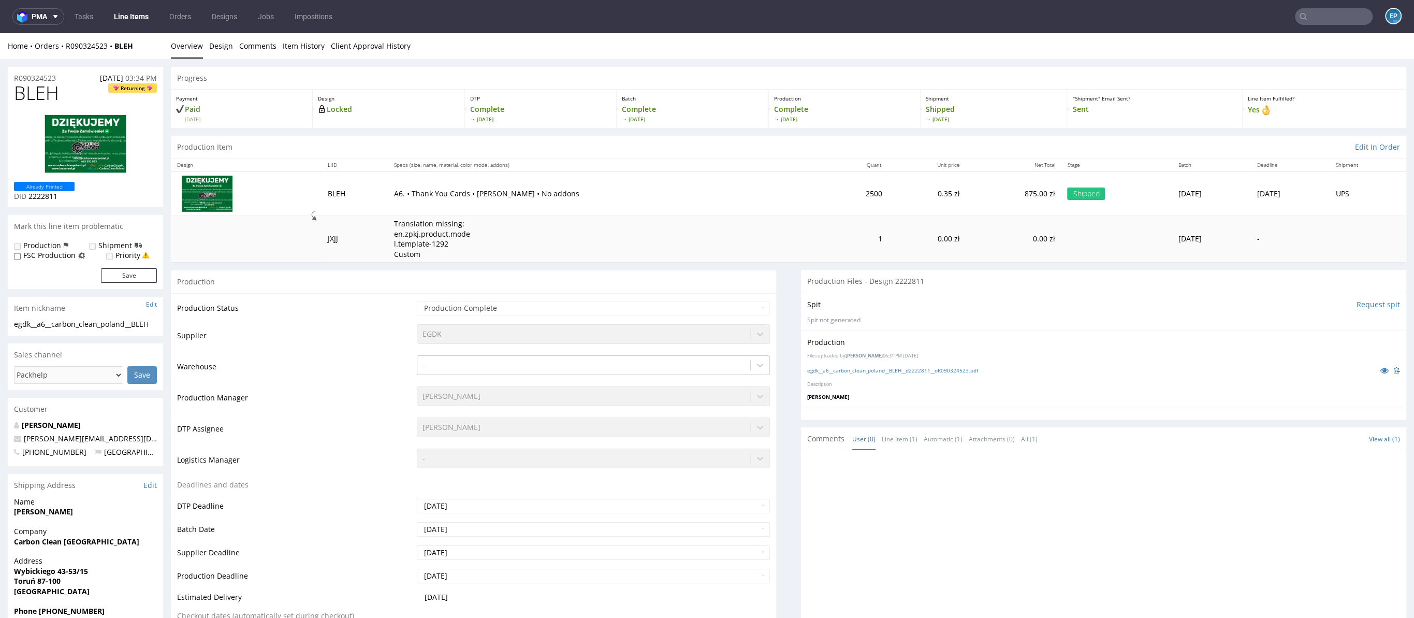
click at [322, 37] on div "Home Orders R090324523 BLEH Overview Design Comments Item History Client Approv…" at bounding box center [707, 46] width 1414 height 26
click at [311, 43] on link "Item History" at bounding box center [304, 45] width 42 height 25
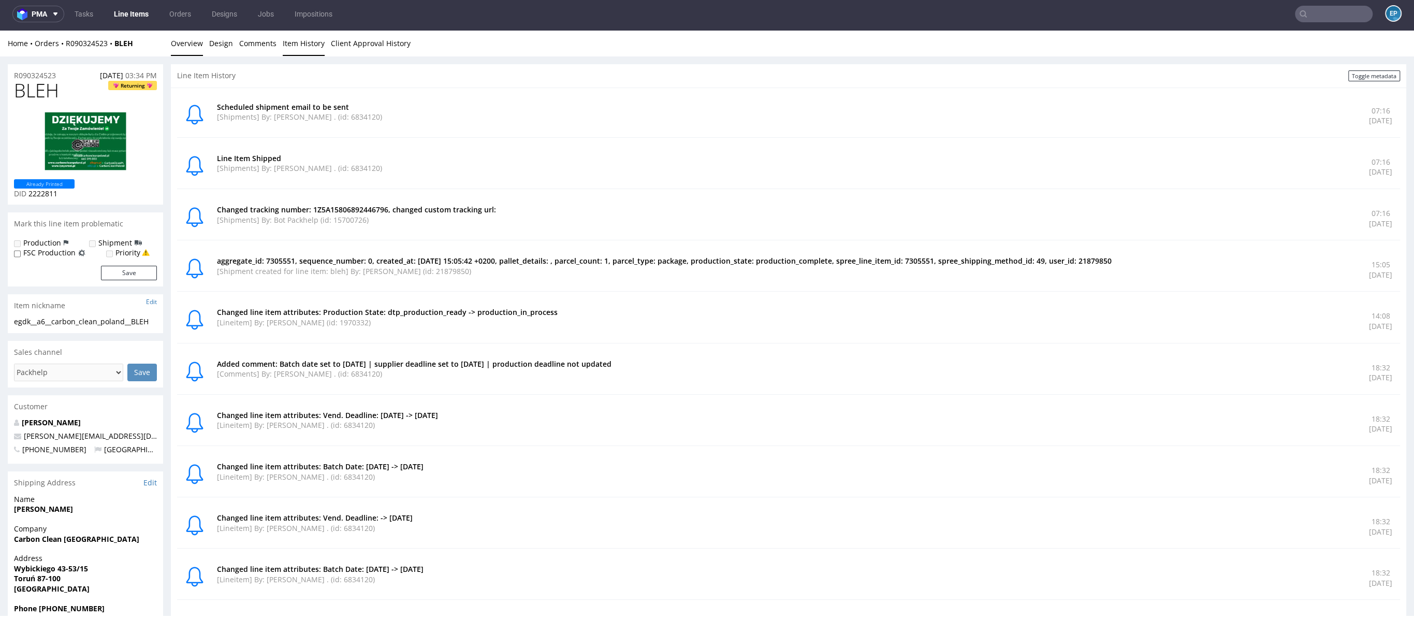
click at [193, 53] on link "Overview" at bounding box center [187, 43] width 32 height 25
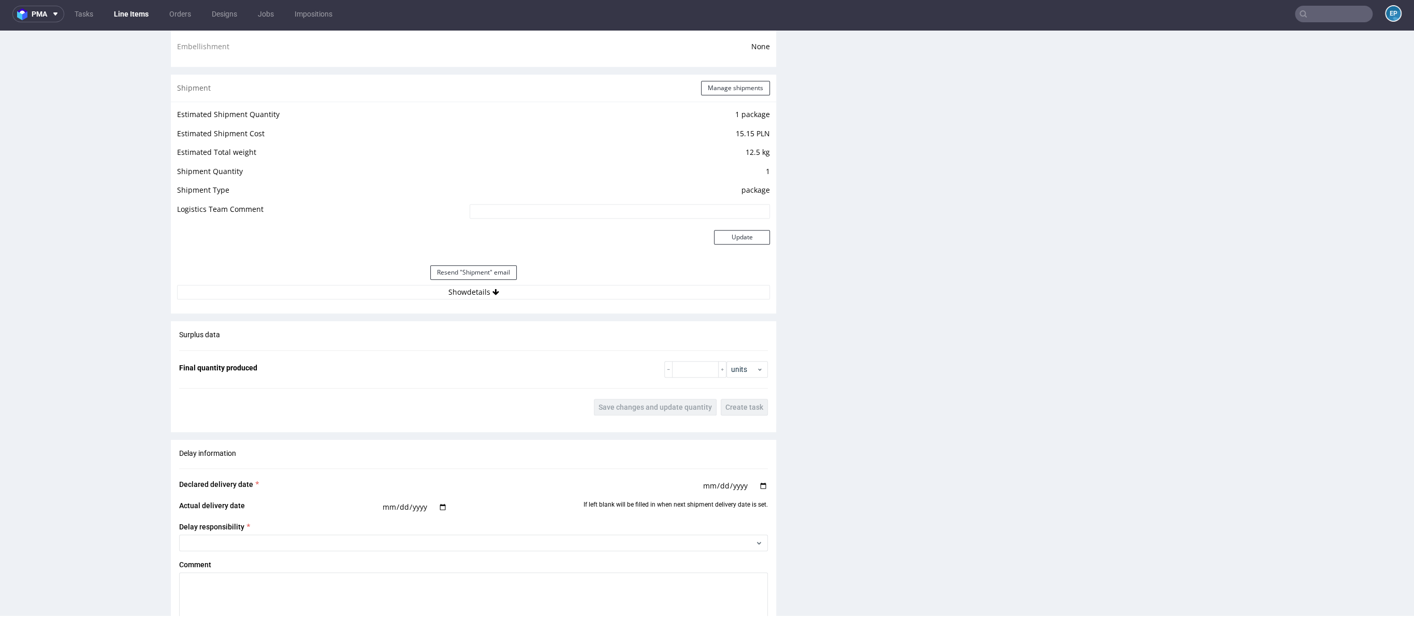
scroll to position [1074, 0]
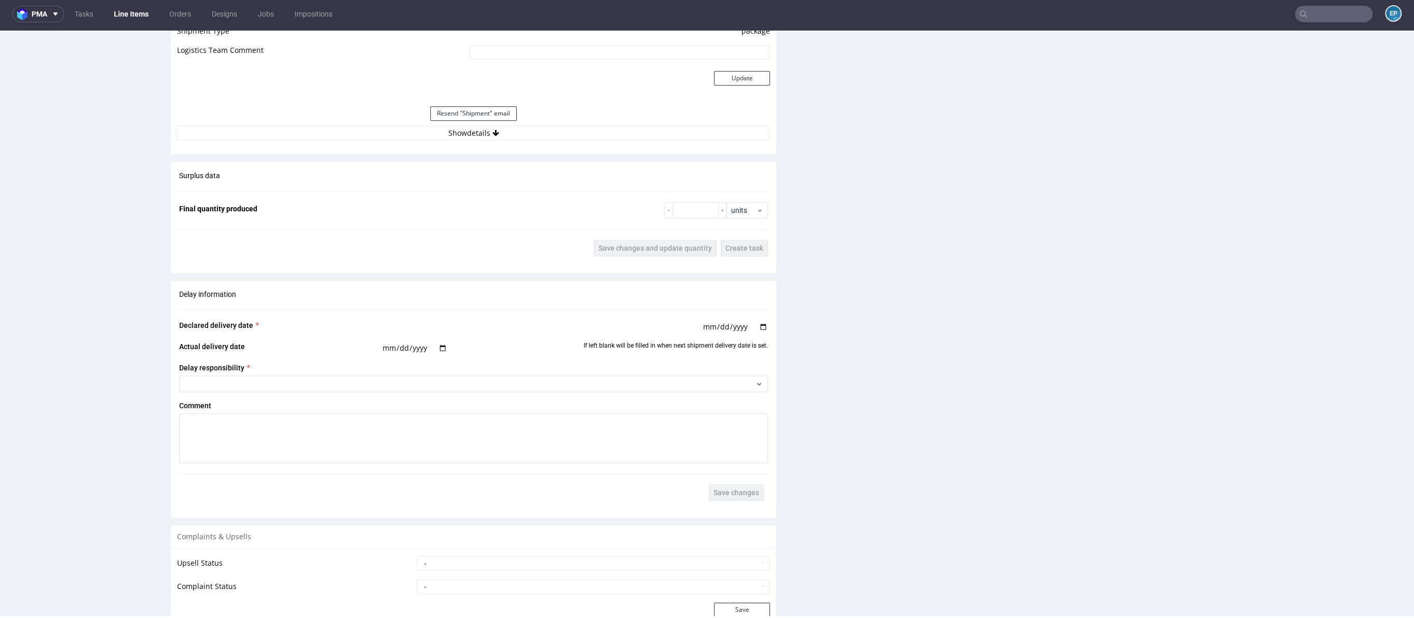
click at [605, 141] on div "Estimated Shipment Quantity 1 package Estimated Shipment Cost 15.15 PLN Estimat…" at bounding box center [473, 45] width 605 height 204
click at [591, 129] on button "Show details" at bounding box center [473, 133] width 593 height 14
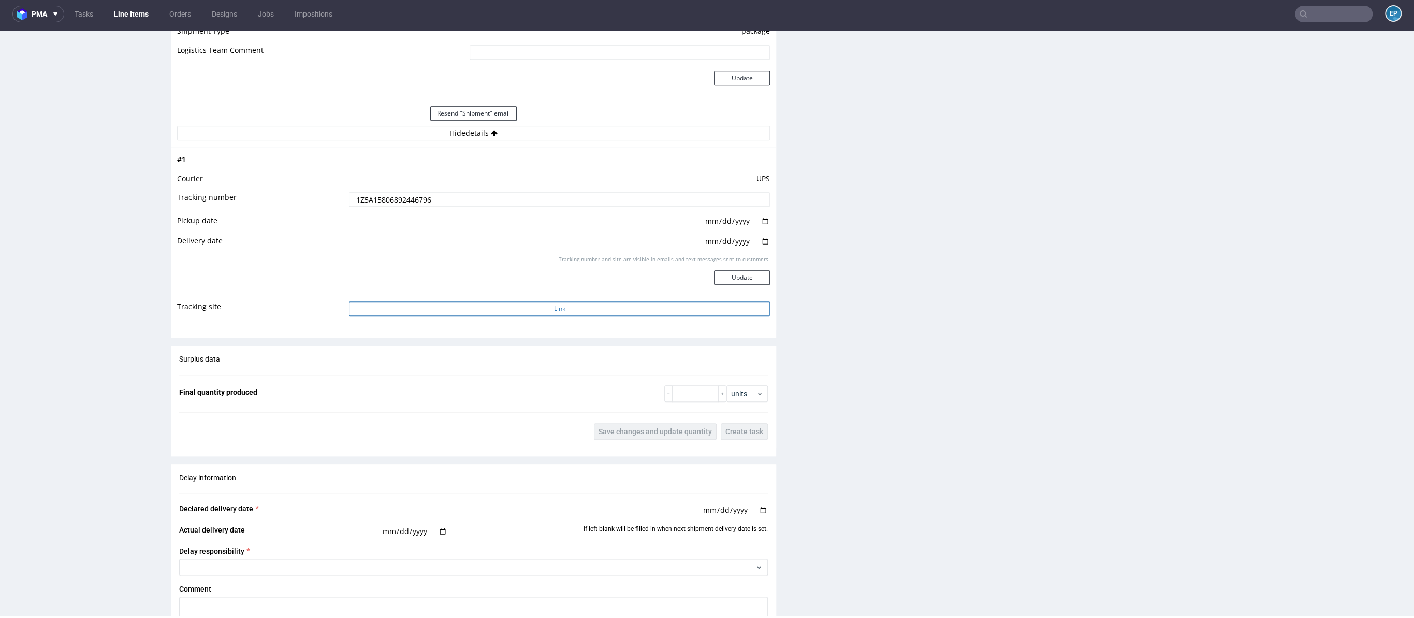
click at [611, 304] on button "Link" at bounding box center [559, 308] width 421 height 14
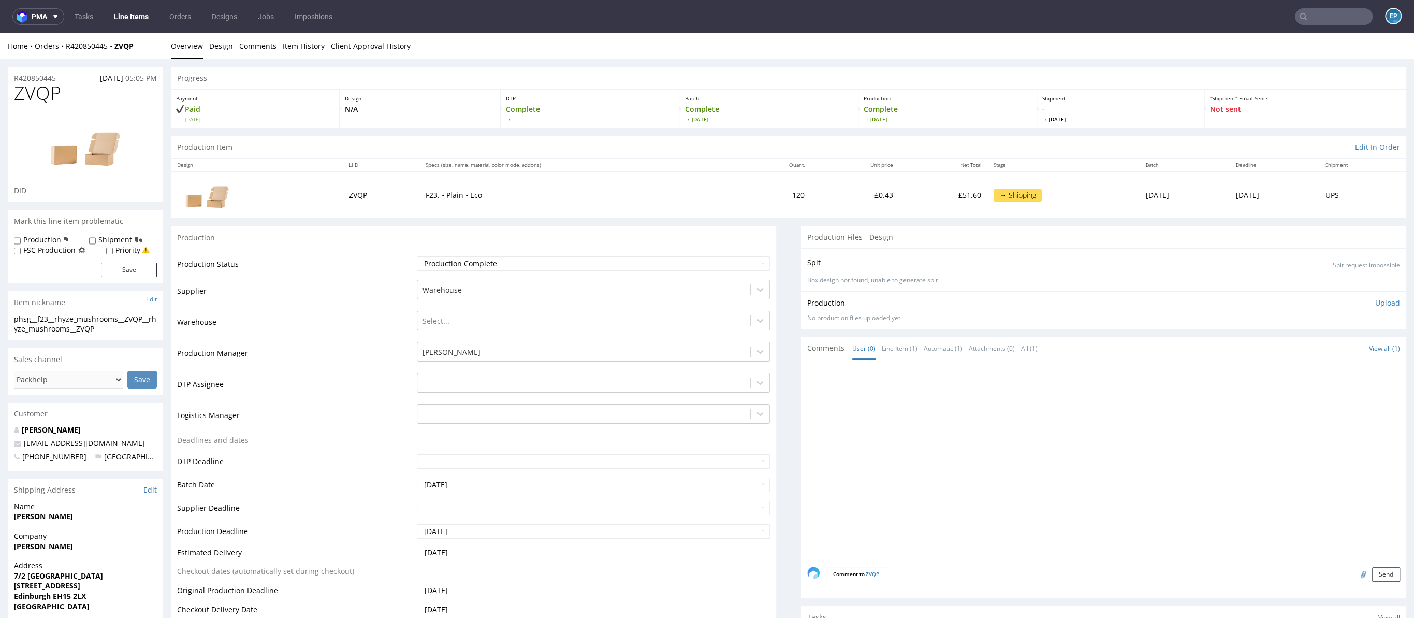
click at [47, 95] on span "ZVQP" at bounding box center [37, 93] width 47 height 21
copy span "ZVQP"
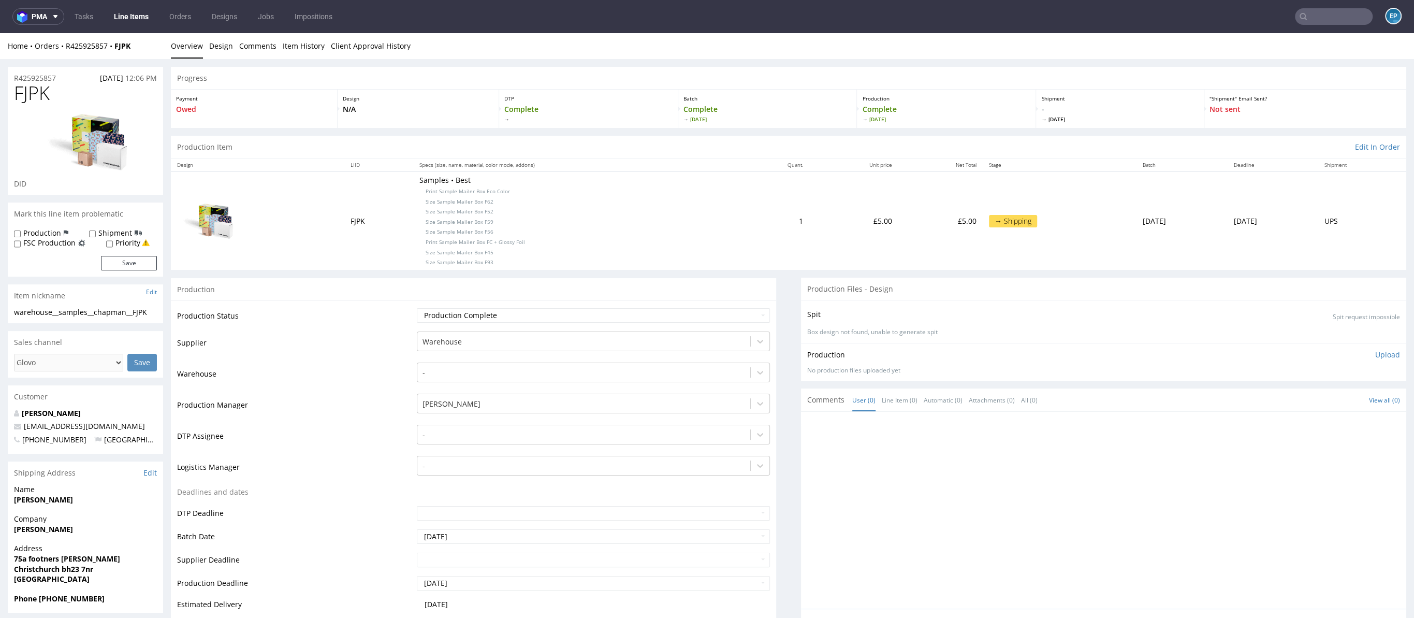
click at [1314, 24] on input "text" at bounding box center [1334, 16] width 78 height 17
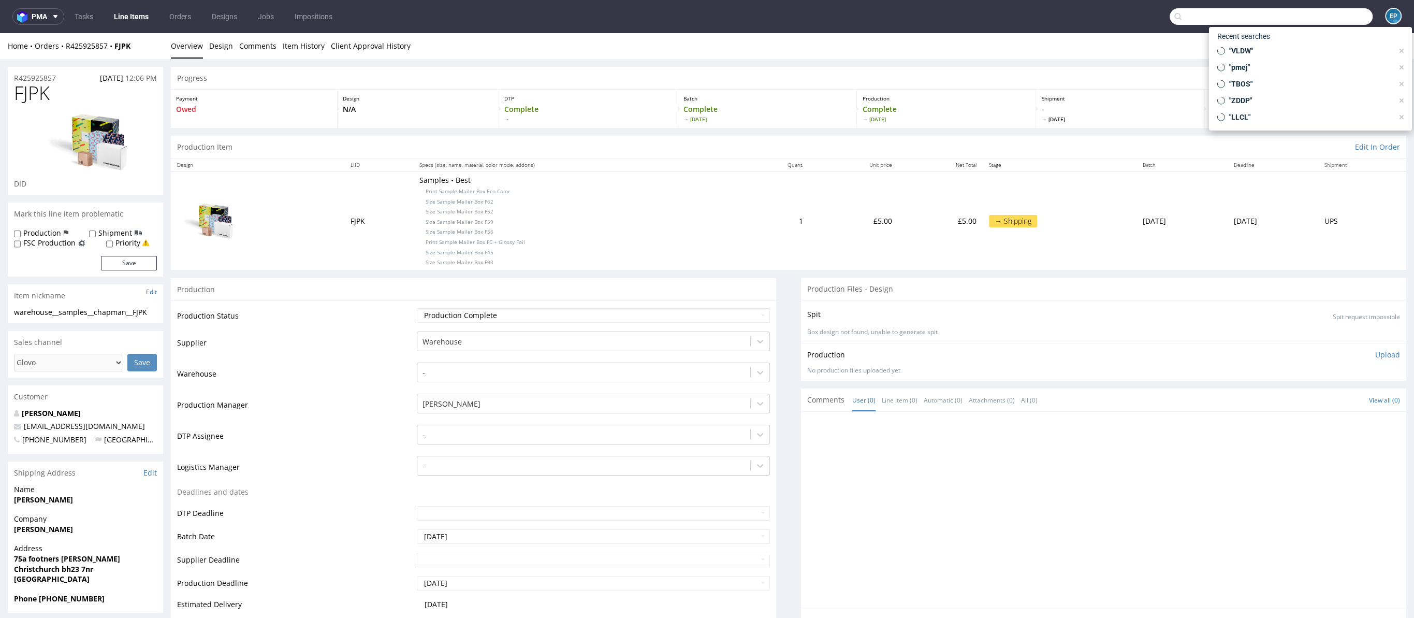
paste input "BPQF"
type input "BPQF"
click at [1265, 60] on div "BPQF warehouse__f79____ BPQF" at bounding box center [1310, 55] width 186 height 19
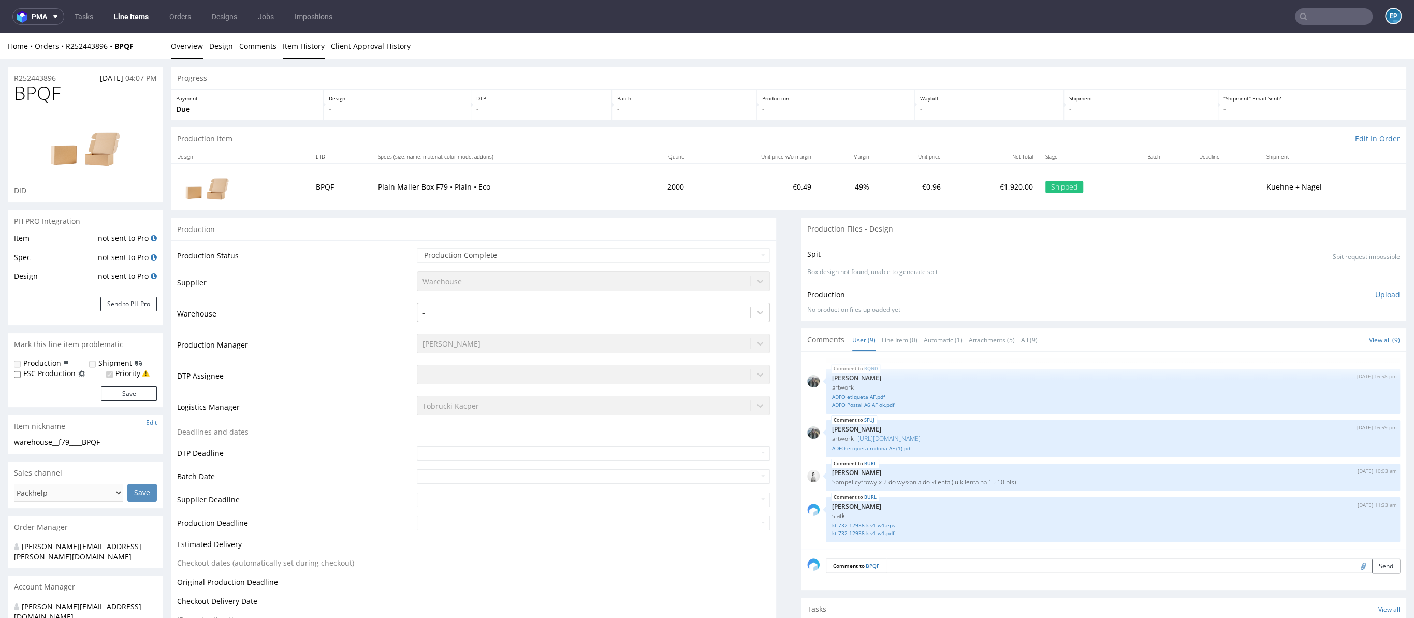
click at [303, 49] on link "Item History" at bounding box center [304, 45] width 42 height 25
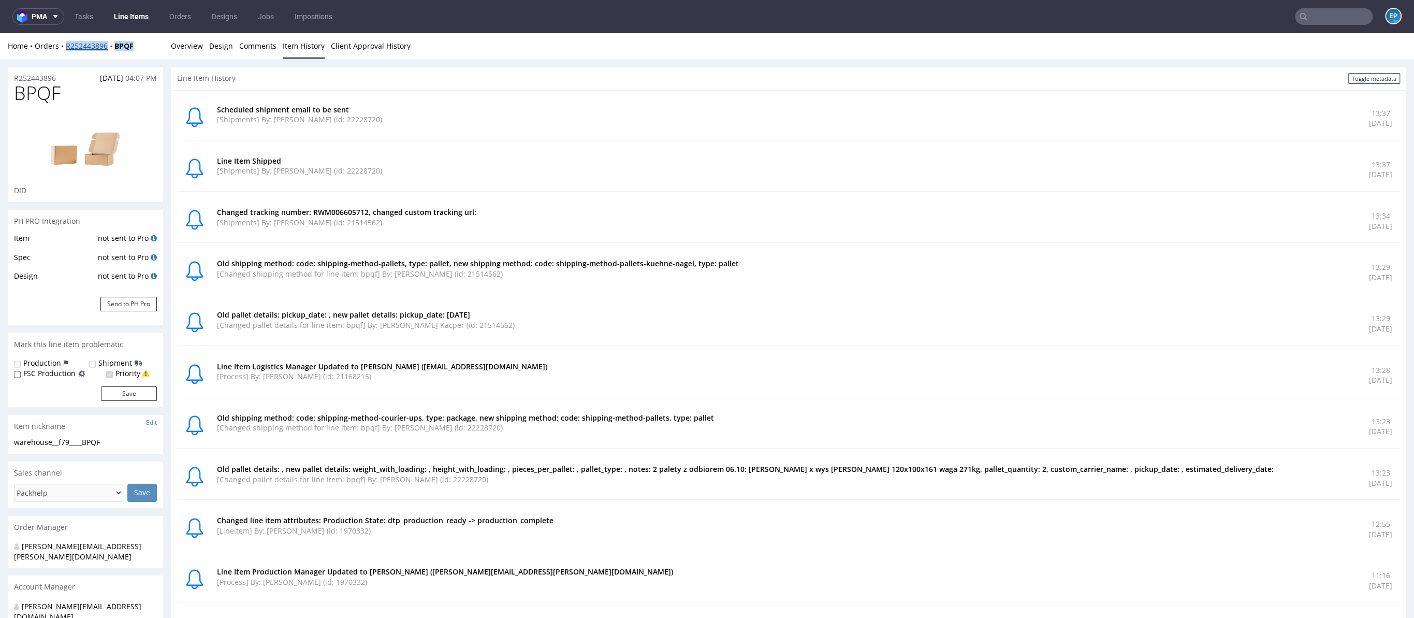
drag, startPoint x: 143, startPoint y: 47, endPoint x: 67, endPoint y: 50, distance: 76.2
click at [67, 50] on div "Home Orders R252443896 BPQF" at bounding box center [85, 46] width 155 height 10
copy div "R252443896 BPQF"
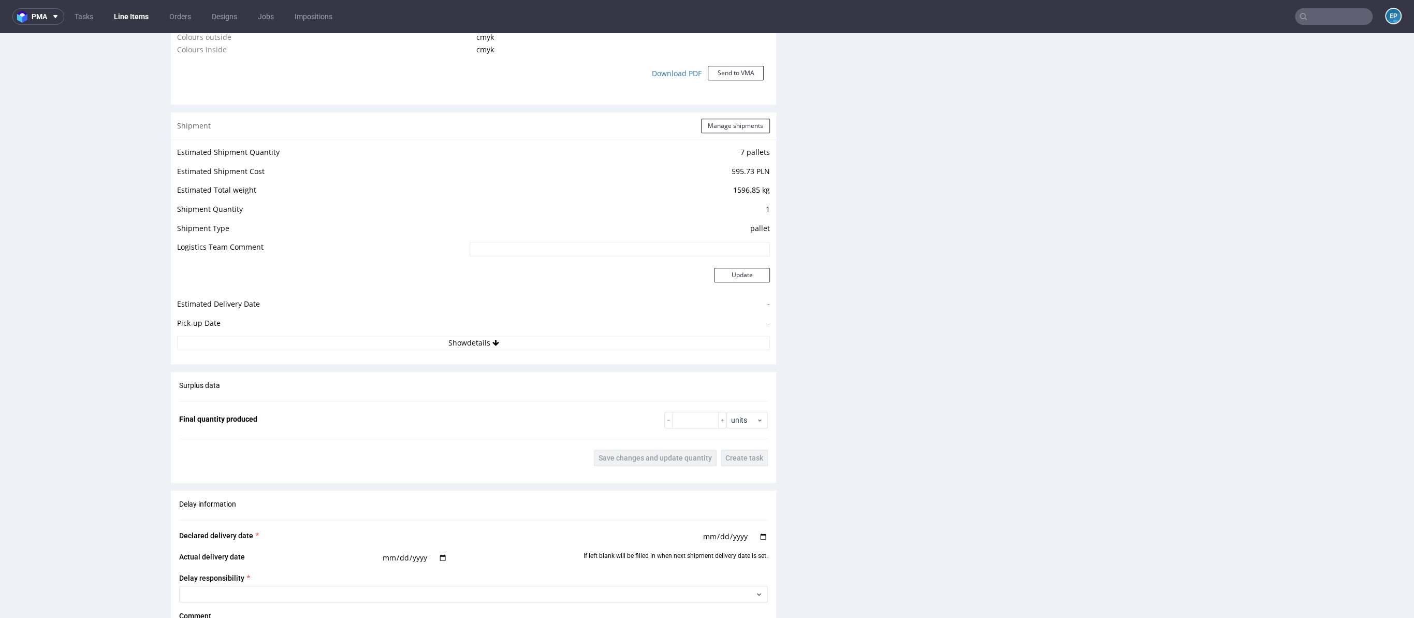
scroll to position [957, 0]
drag, startPoint x: 722, startPoint y: 170, endPoint x: 763, endPoint y: 172, distance: 40.9
click at [763, 172] on div "Estimated Shipment Quantity 7 pallets Estimated Shipment Cost 595.73 PLN Estima…" at bounding box center [473, 250] width 605 height 217
click at [757, 173] on td "595.73 PLN" at bounding box center [618, 177] width 303 height 19
drag, startPoint x: 723, startPoint y: 173, endPoint x: 738, endPoint y: 175, distance: 15.6
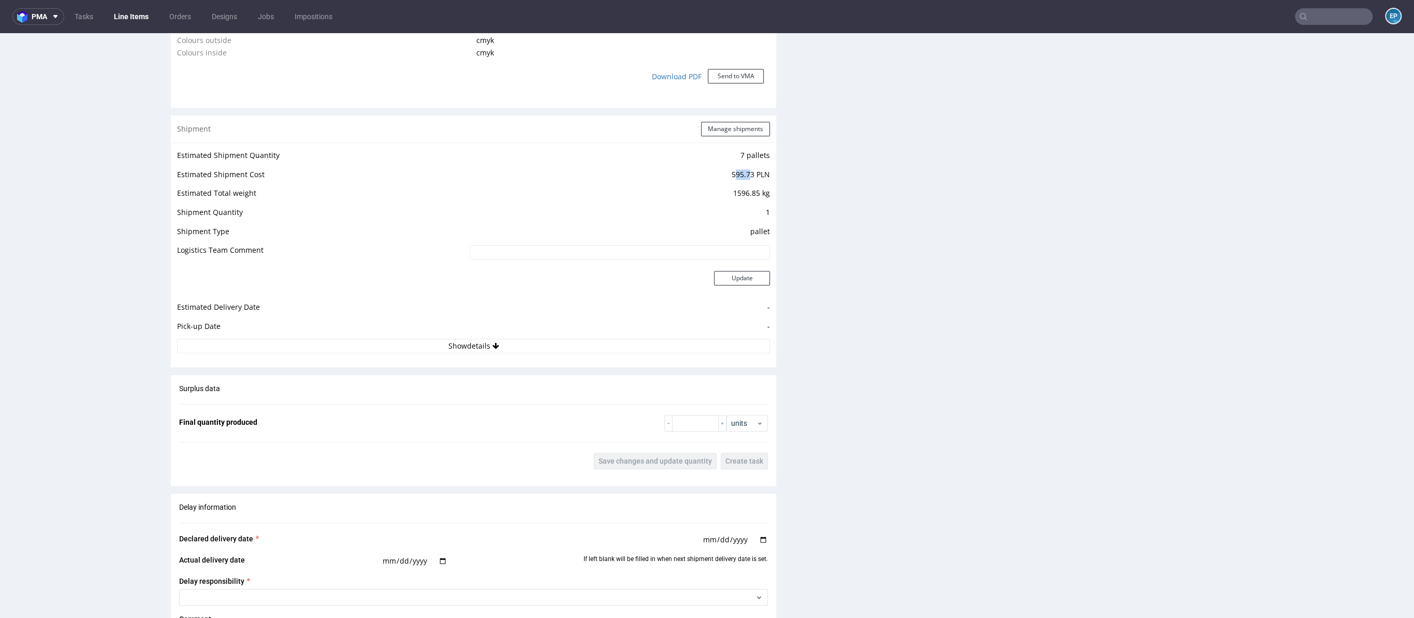
click at [738, 175] on td "595.73 PLN" at bounding box center [618, 177] width 303 height 19
drag, startPoint x: 722, startPoint y: 171, endPoint x: 760, endPoint y: 176, distance: 37.5
click at [760, 176] on td "595.73 PLN" at bounding box center [618, 177] width 303 height 19
copy td "595.73 PLN"
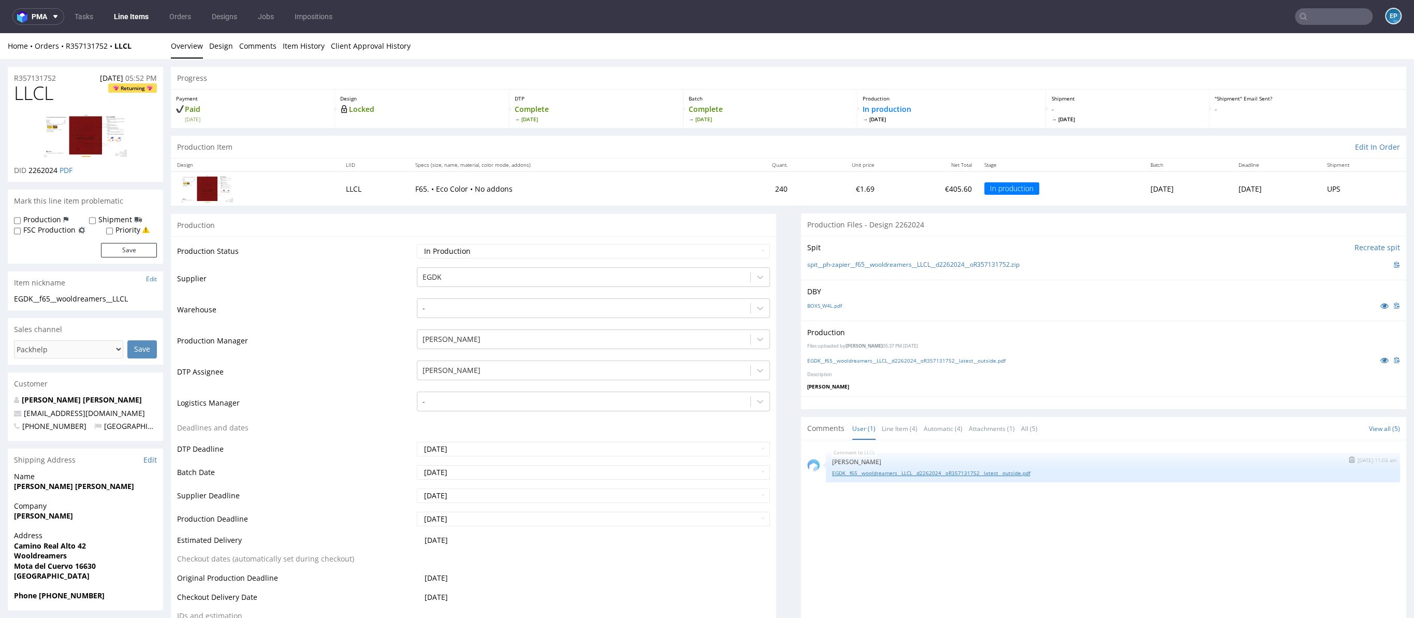
click at [882, 475] on link "EGDK__f65__wooldreamers__LLCL__d2262024__oR357131752__latest__outside.pdf" at bounding box center [1113, 473] width 562 height 8
click at [125, 15] on link "Line Items" at bounding box center [131, 16] width 47 height 17
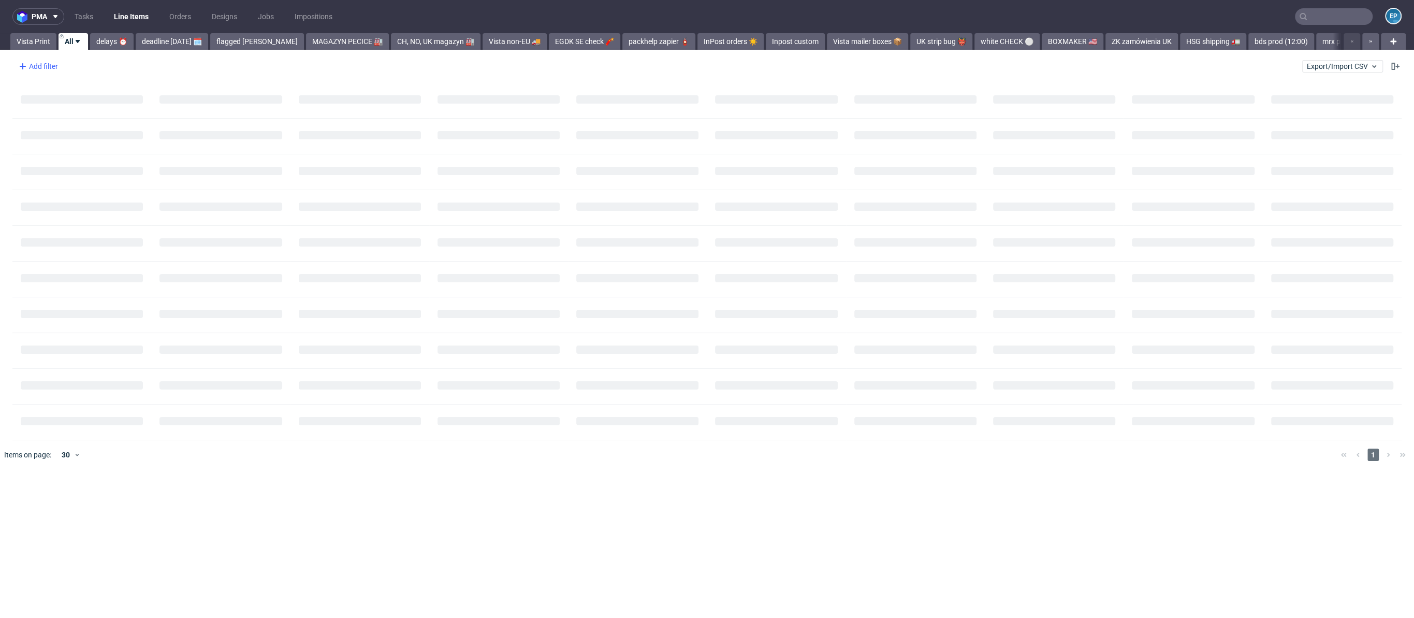
click at [40, 64] on div "Add filter" at bounding box center [37, 66] width 46 height 17
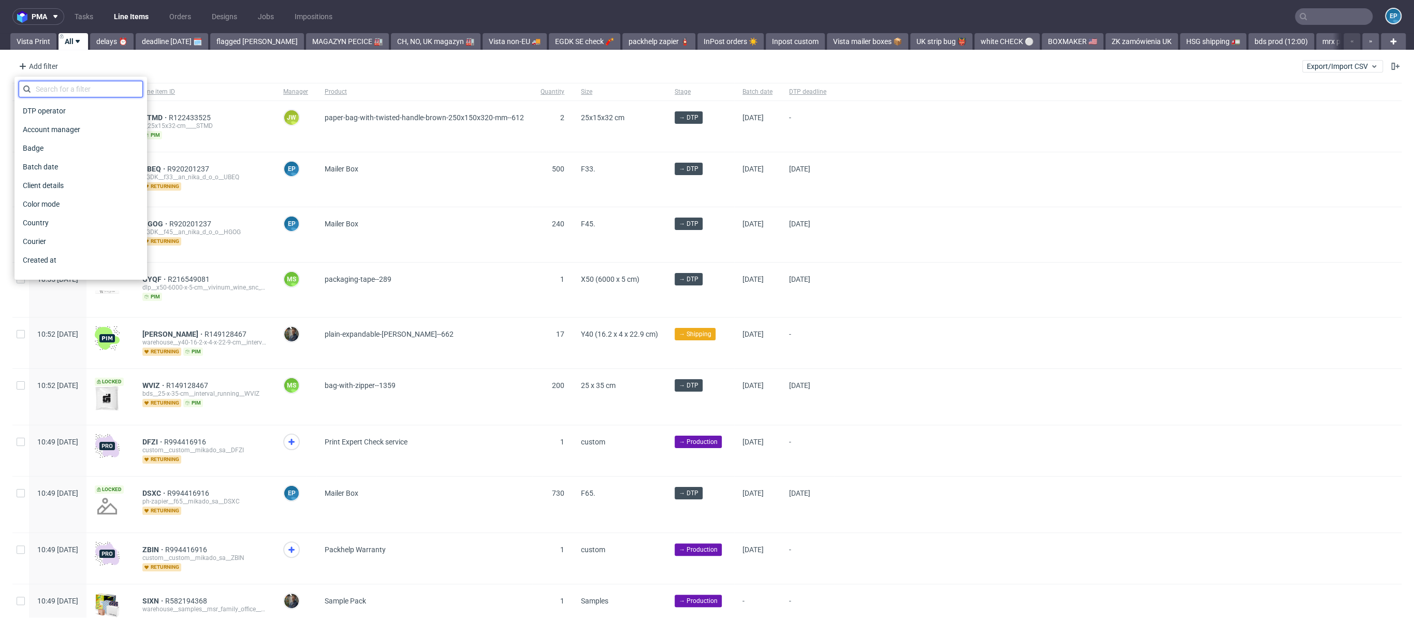
click at [58, 82] on input "text" at bounding box center [81, 89] width 124 height 17
type input "su"
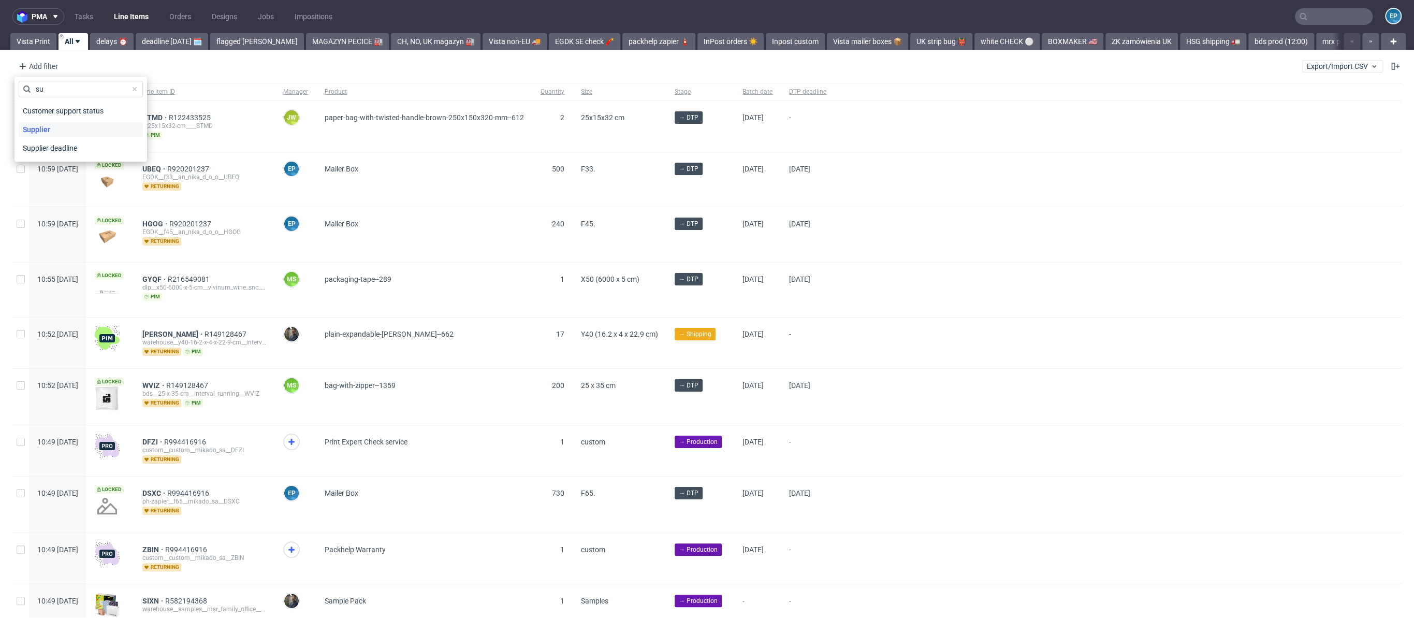
click at [55, 133] on div "Supplier" at bounding box center [81, 129] width 124 height 14
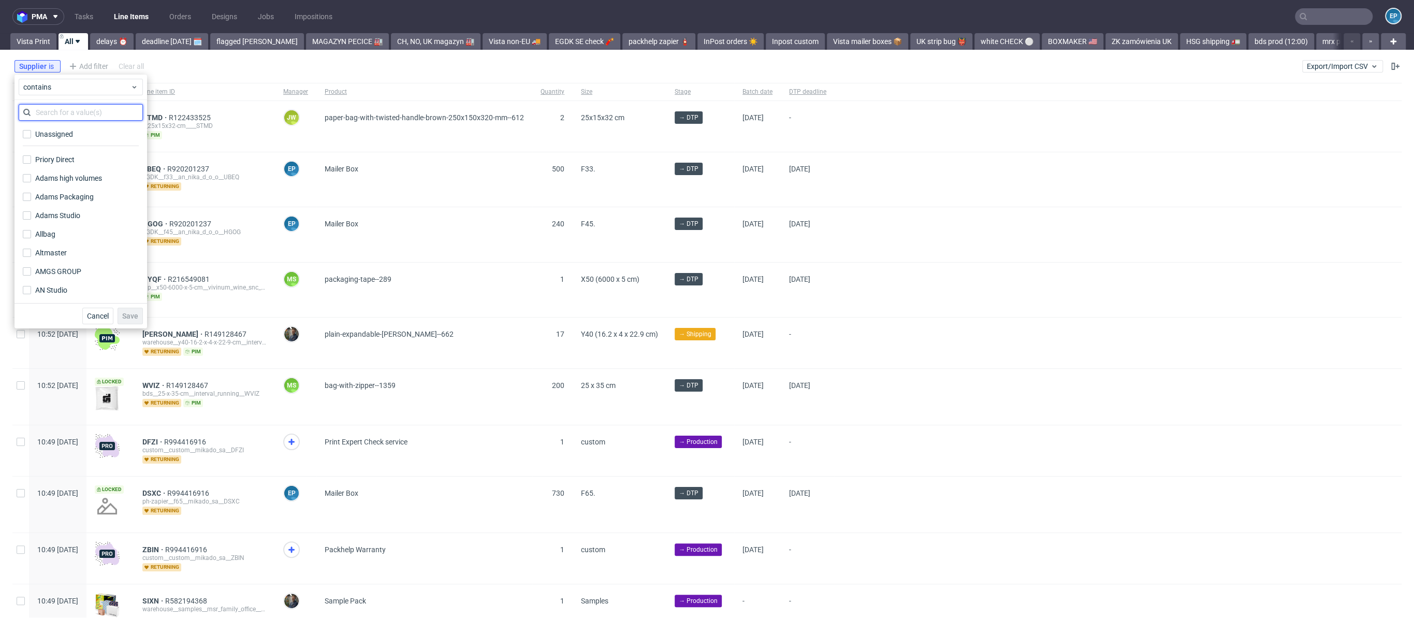
click at [64, 110] on input "text" at bounding box center [81, 112] width 124 height 17
type input "labo"
click at [67, 156] on div "LaboPrint Studio" at bounding box center [62, 153] width 55 height 10
click at [31, 156] on input "LaboPrint Studio" at bounding box center [27, 153] width 8 height 8
checkbox input "true"
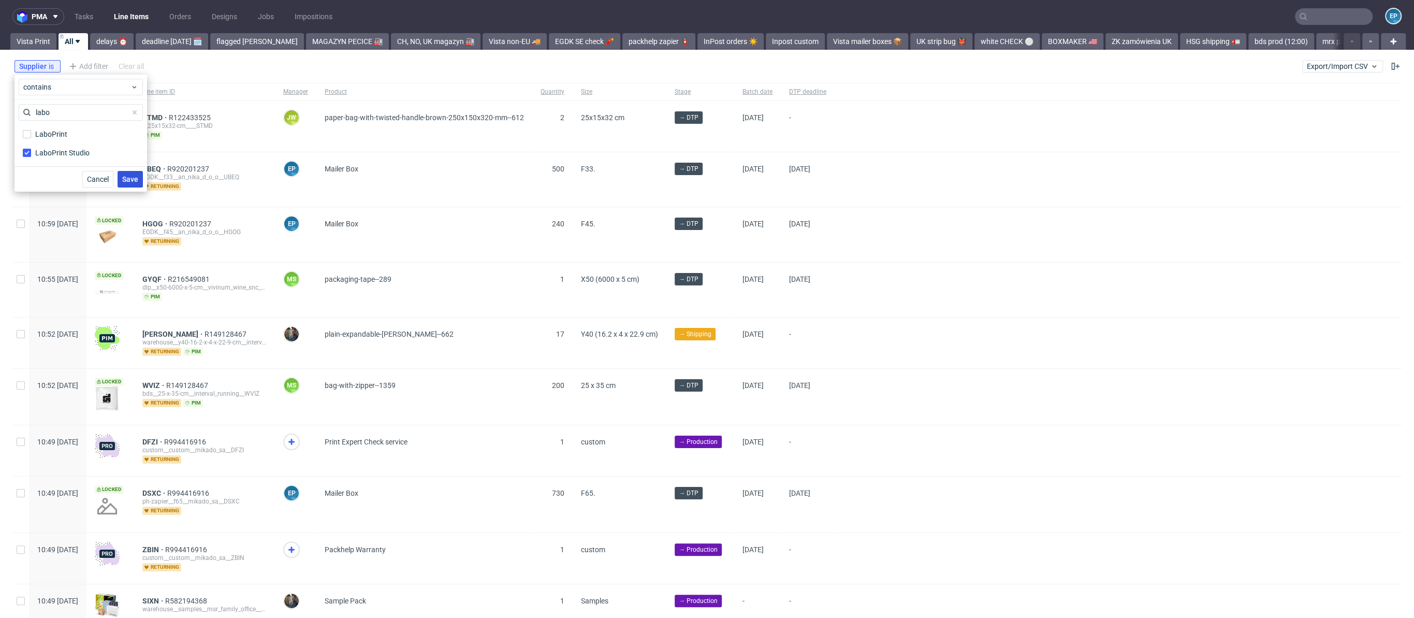
click at [133, 173] on button "Save" at bounding box center [130, 179] width 25 height 17
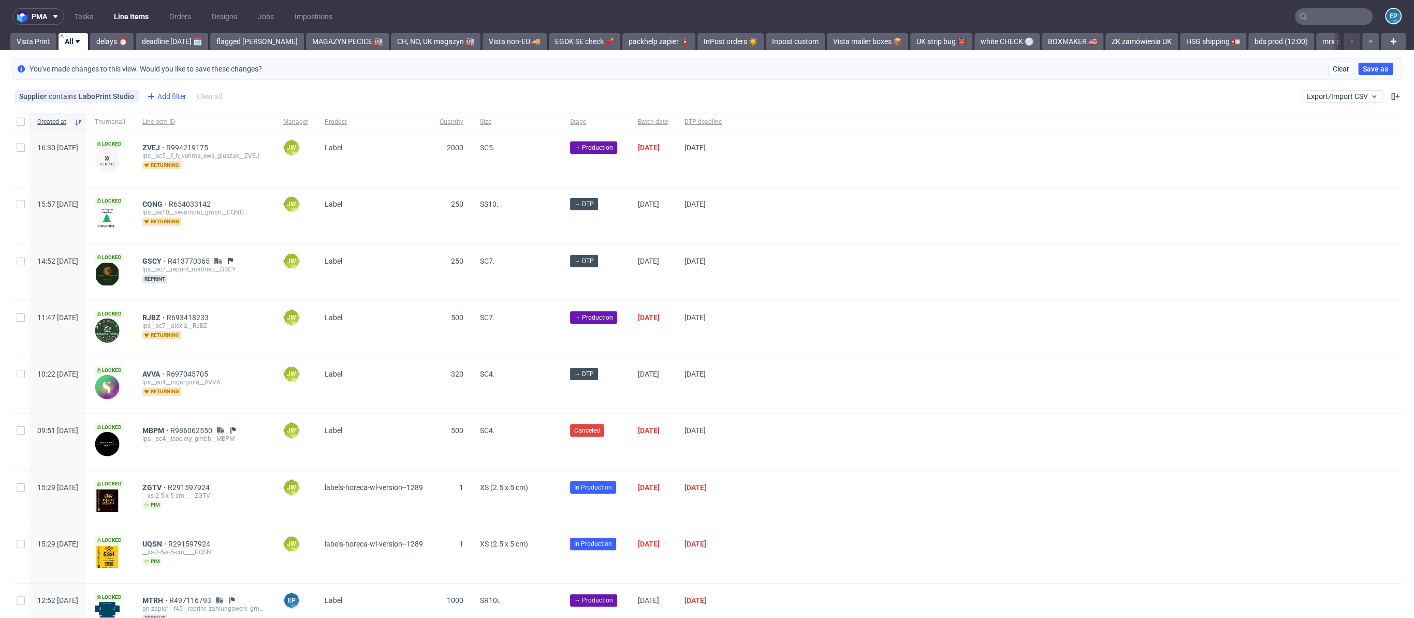
click at [156, 93] on div "Add filter" at bounding box center [166, 96] width 46 height 17
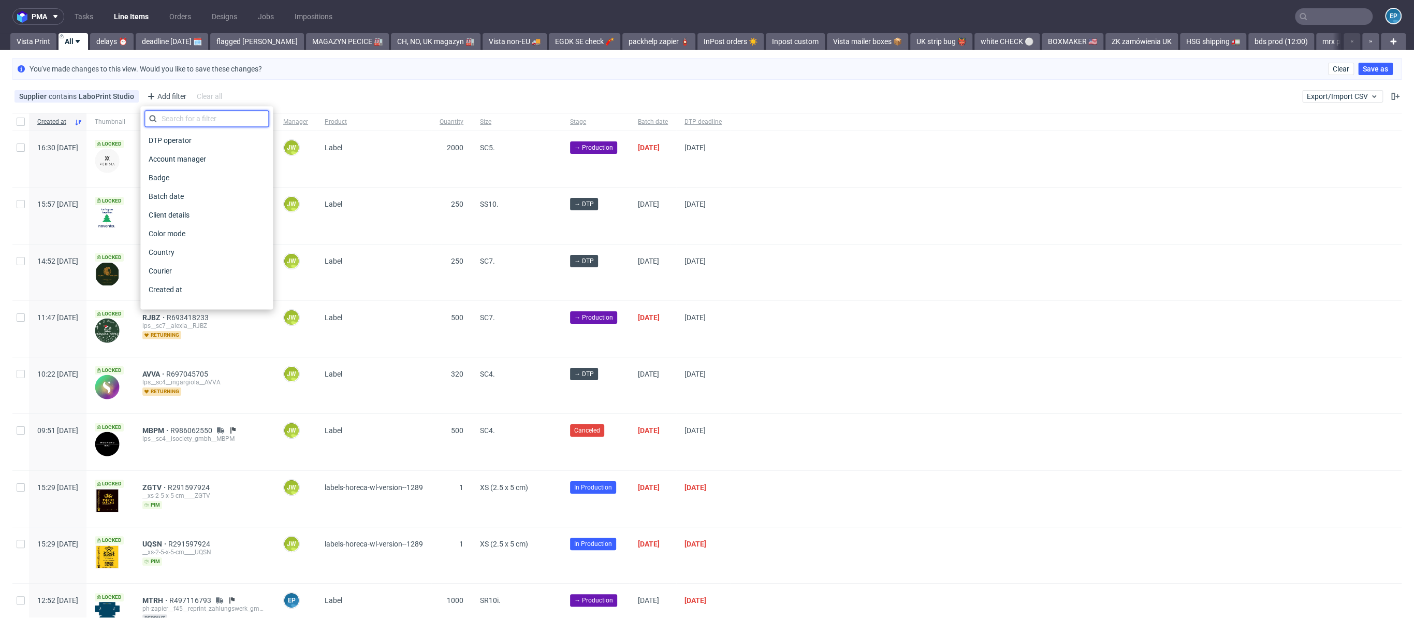
click at [178, 119] on input "text" at bounding box center [206, 118] width 124 height 17
type input "w"
type input "qu"
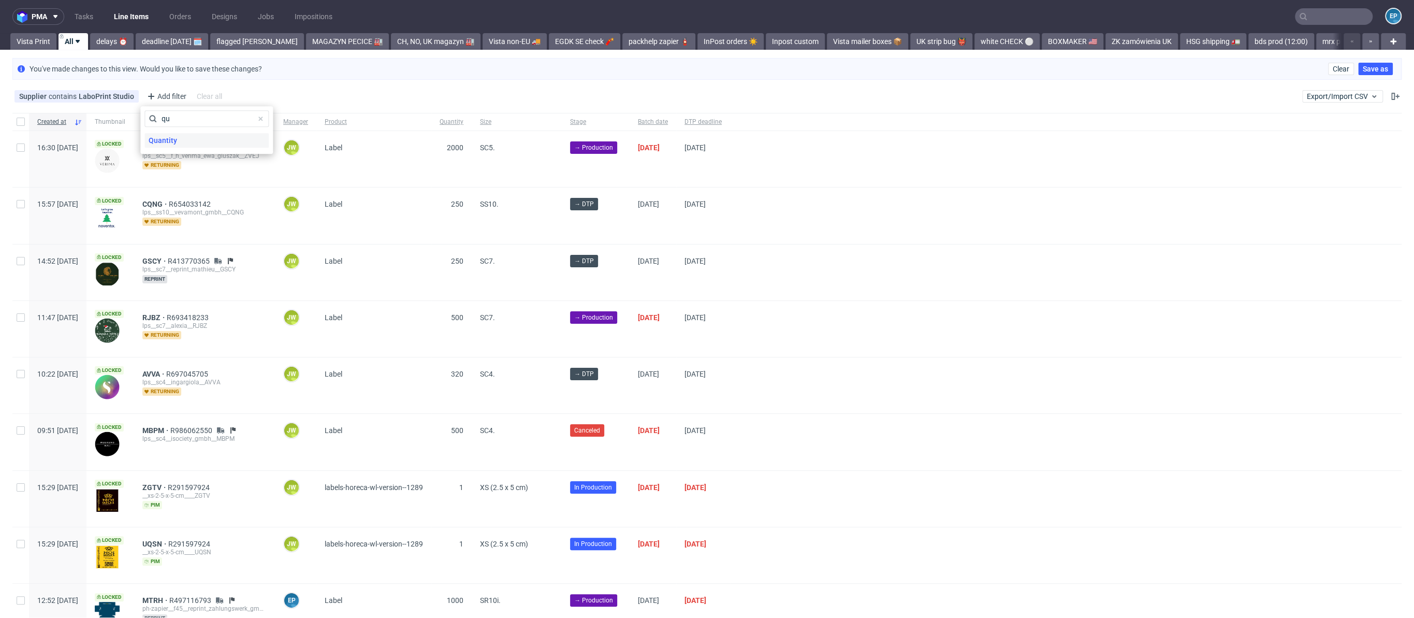
click at [179, 134] on span "Quantity" at bounding box center [162, 140] width 37 height 14
click at [196, 143] on input "number" at bounding box center [206, 142] width 124 height 17
type input "5000"
click at [259, 167] on span "Save" at bounding box center [256, 167] width 16 height 7
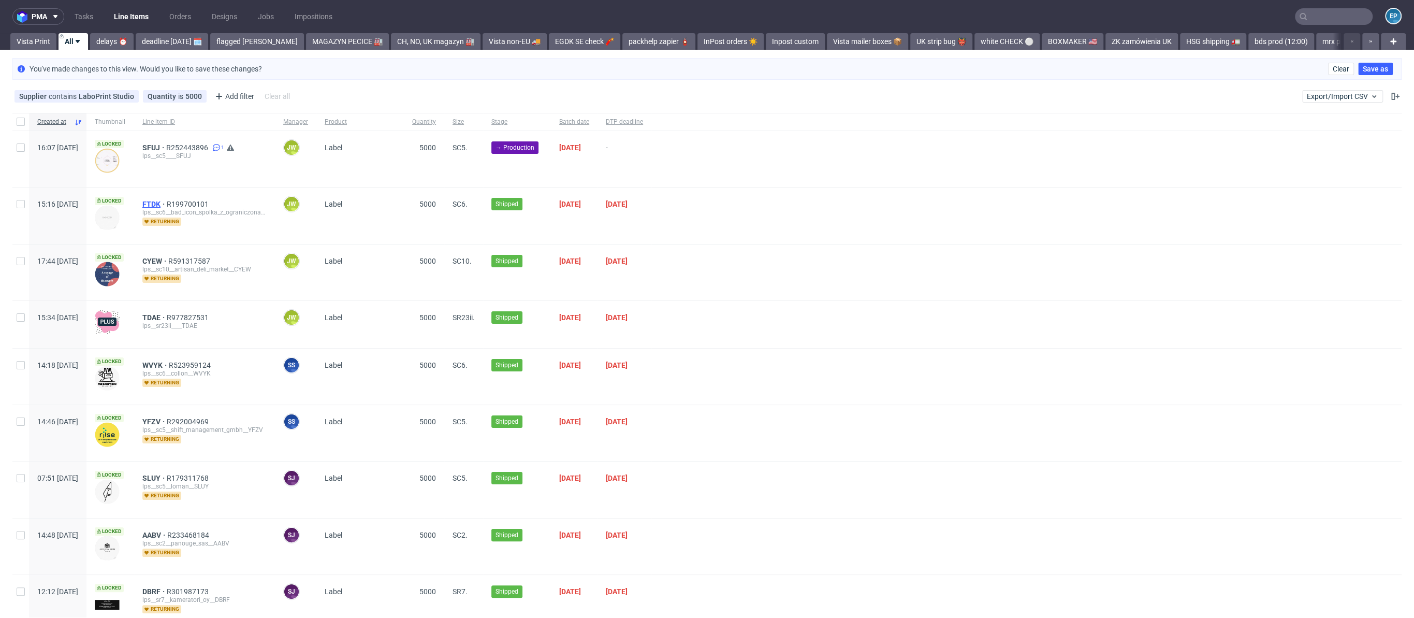
click at [167, 202] on span "FTDK" at bounding box center [154, 204] width 24 height 8
click at [168, 259] on span "CYEW" at bounding box center [155, 261] width 26 height 8
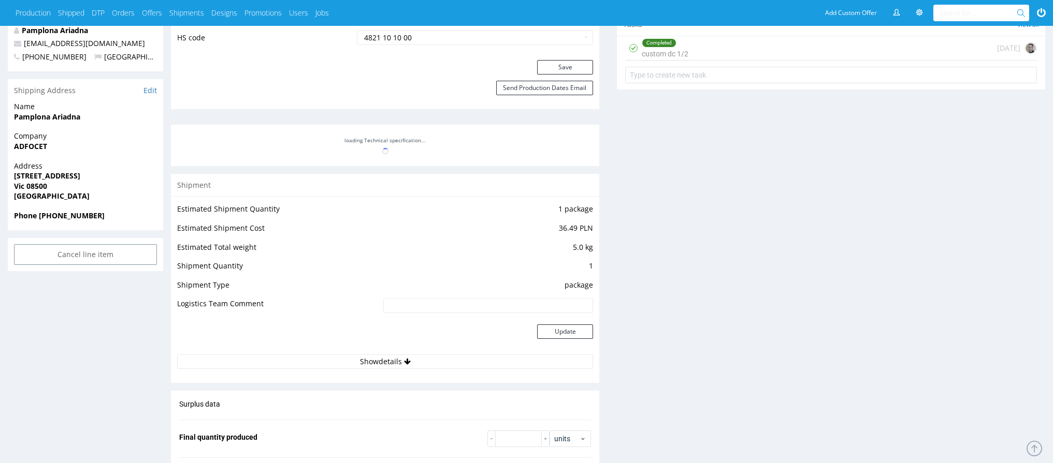
scroll to position [823, 0]
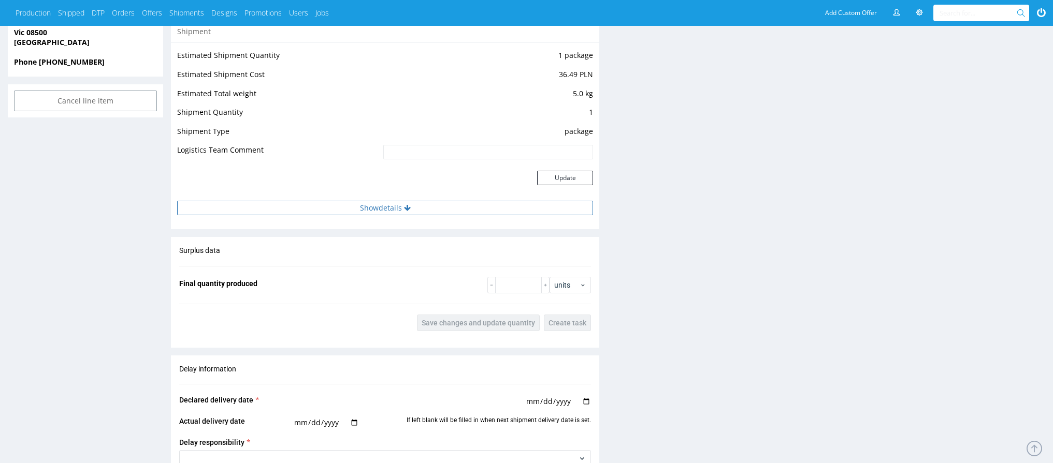
click at [469, 210] on button "Show details" at bounding box center [385, 208] width 416 height 14
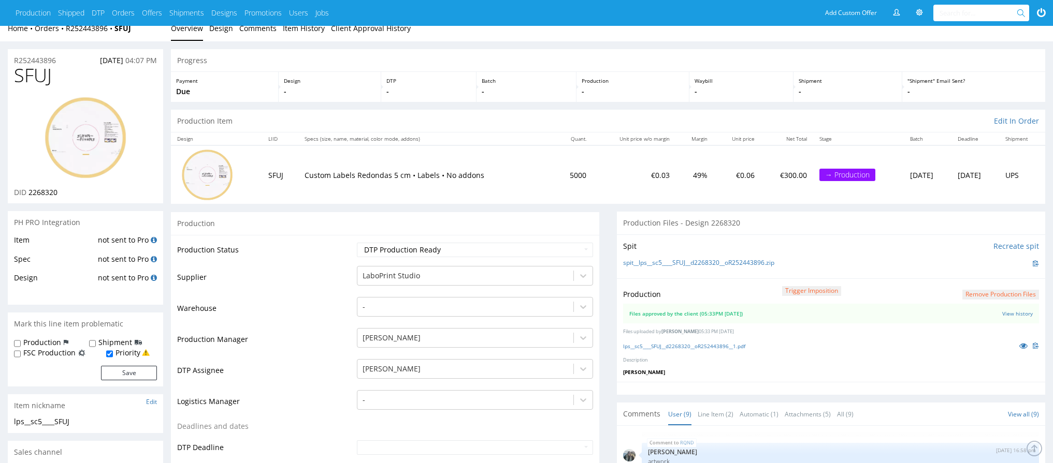
scroll to position [0, 0]
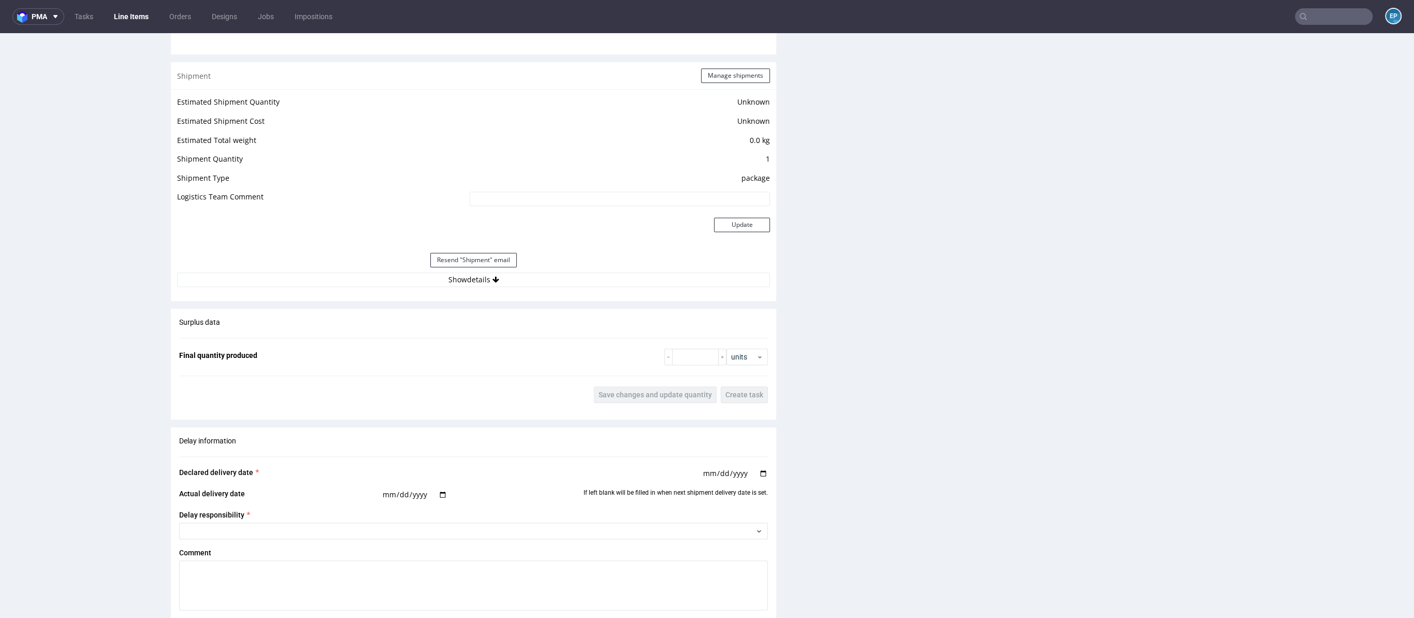
scroll to position [991, 0]
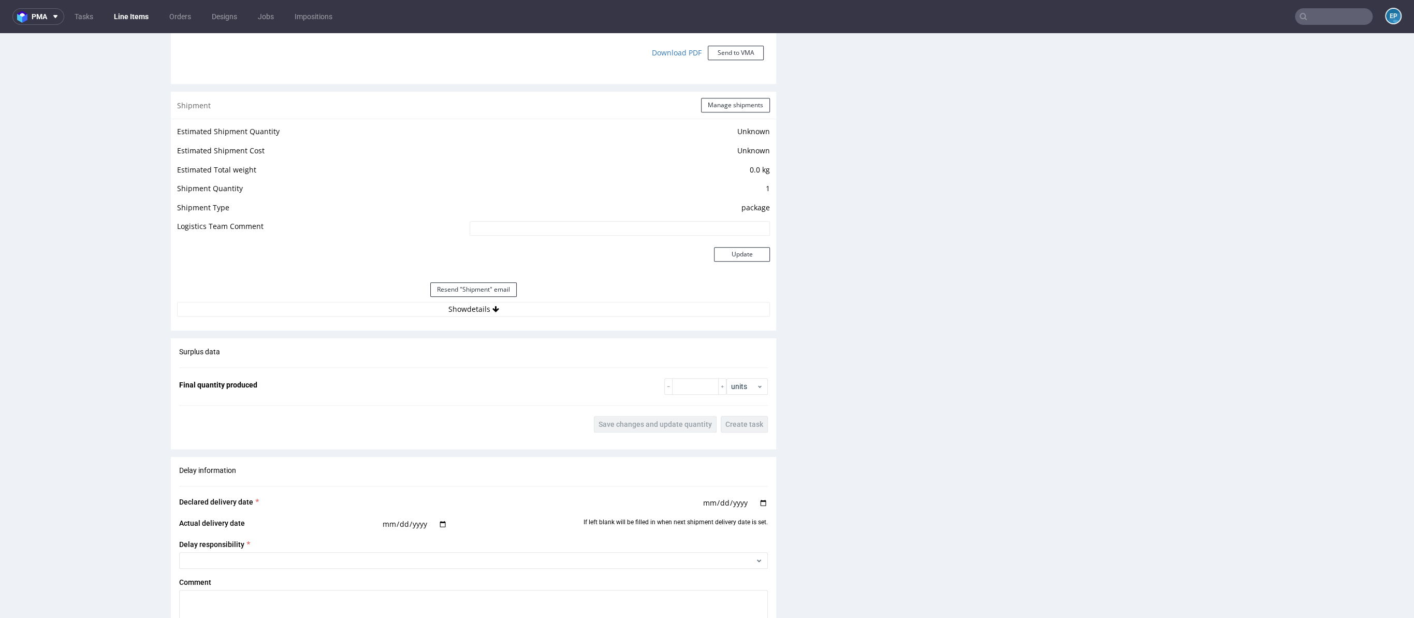
click at [516, 318] on div "Estimated Shipment Quantity Unknown Estimated Shipment Cost Unknown Estimated T…" at bounding box center [473, 221] width 605 height 204
click at [510, 314] on button "Show details" at bounding box center [473, 309] width 593 height 14
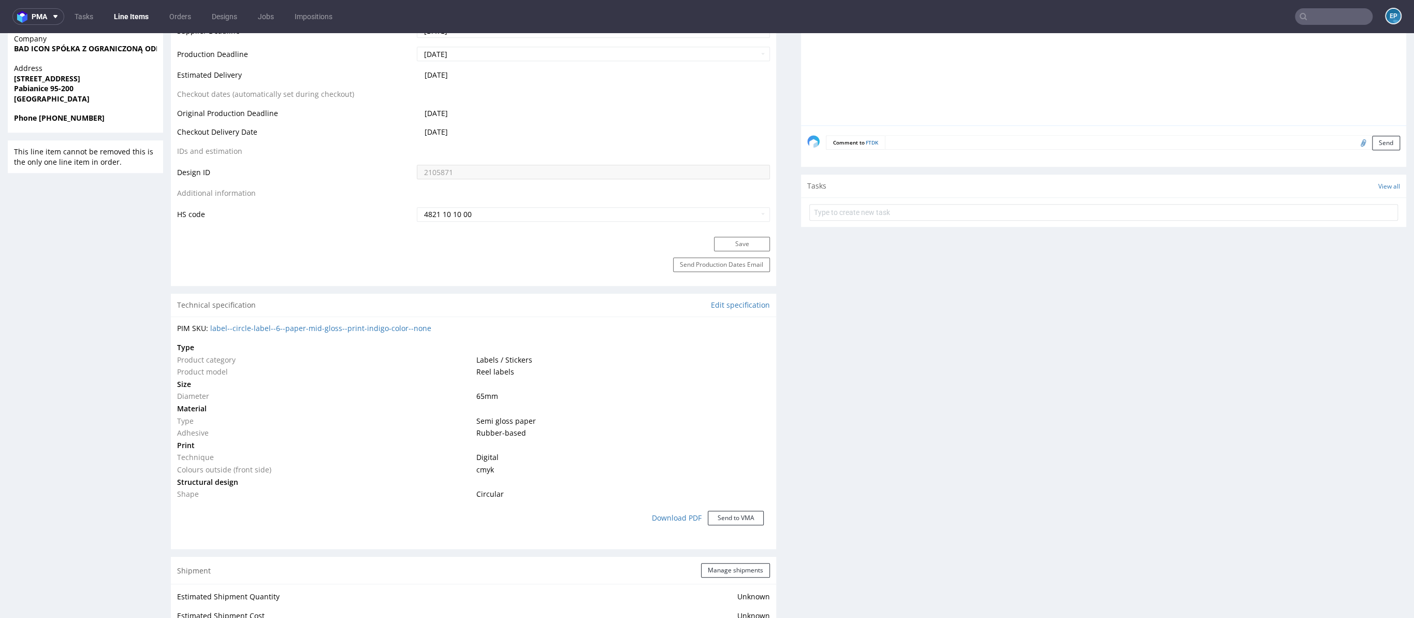
scroll to position [0, 0]
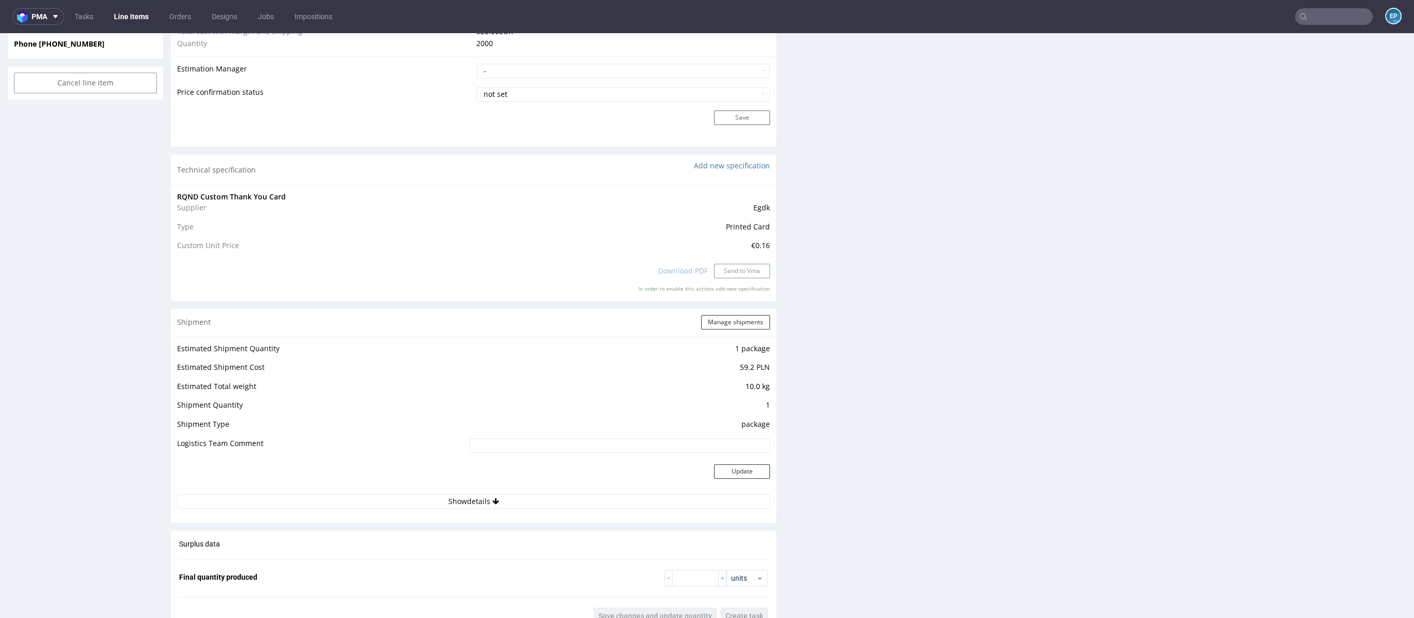
scroll to position [889, 0]
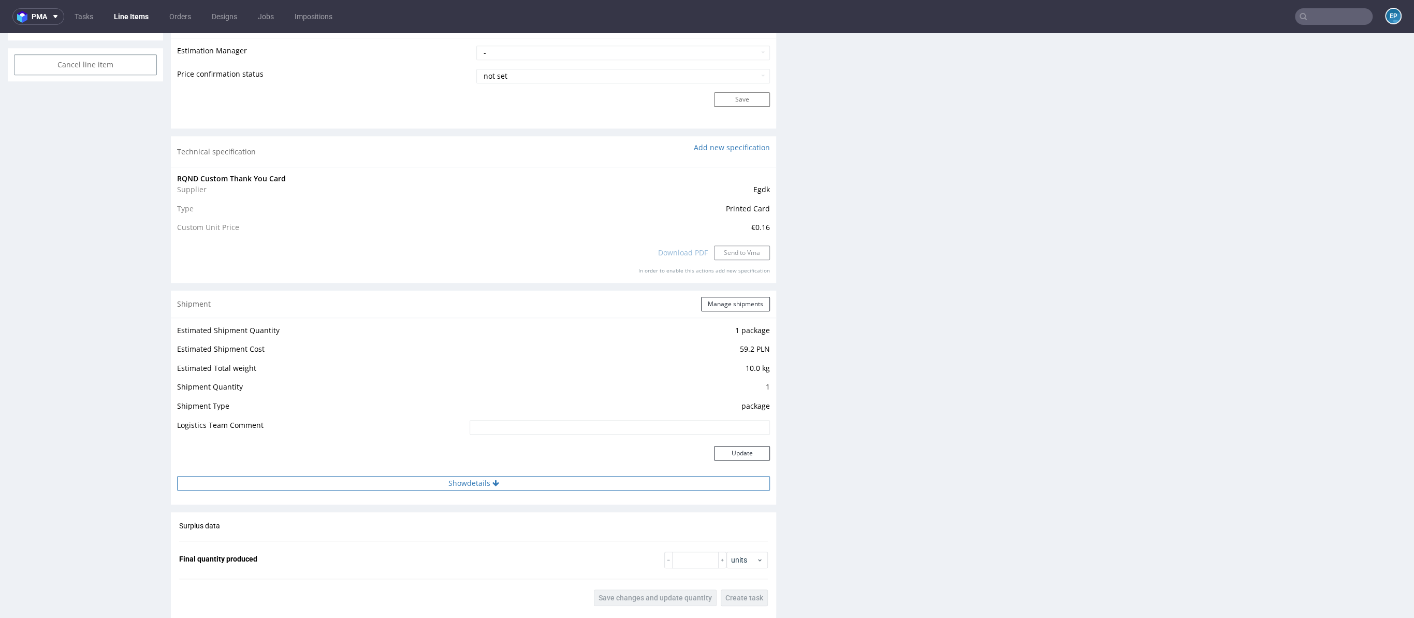
click at [500, 476] on button "Show details" at bounding box center [473, 483] width 593 height 14
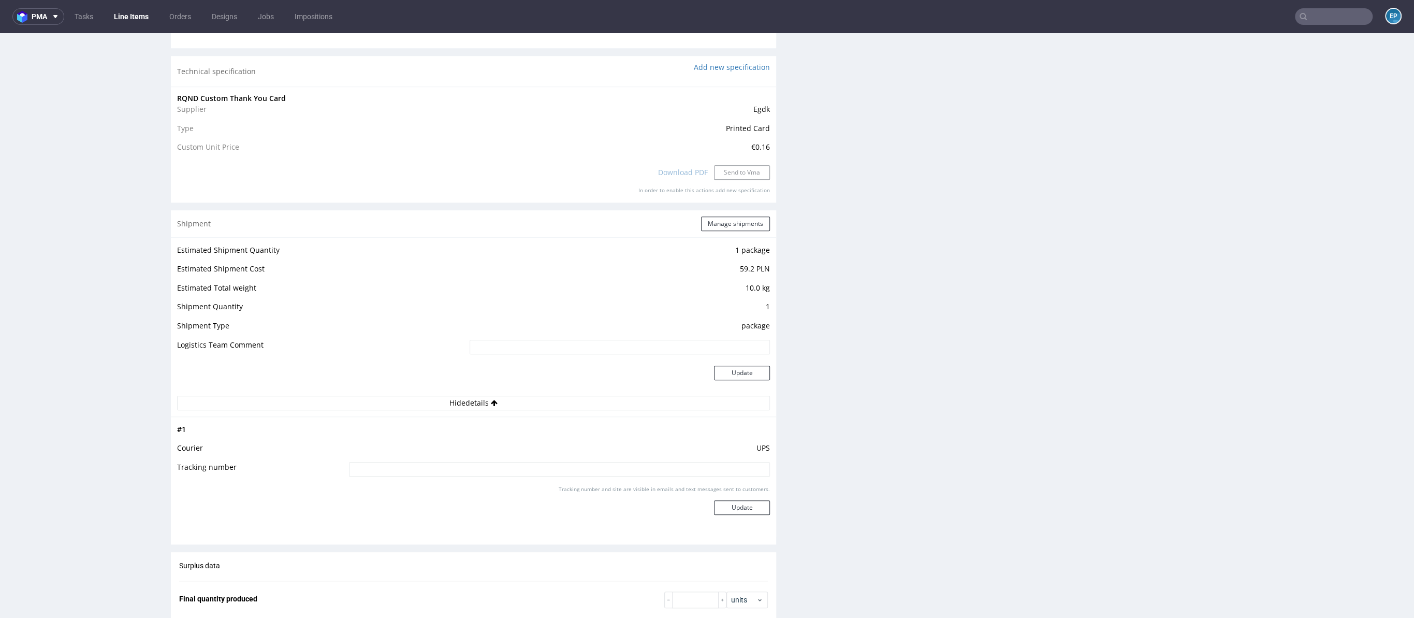
scroll to position [966, 0]
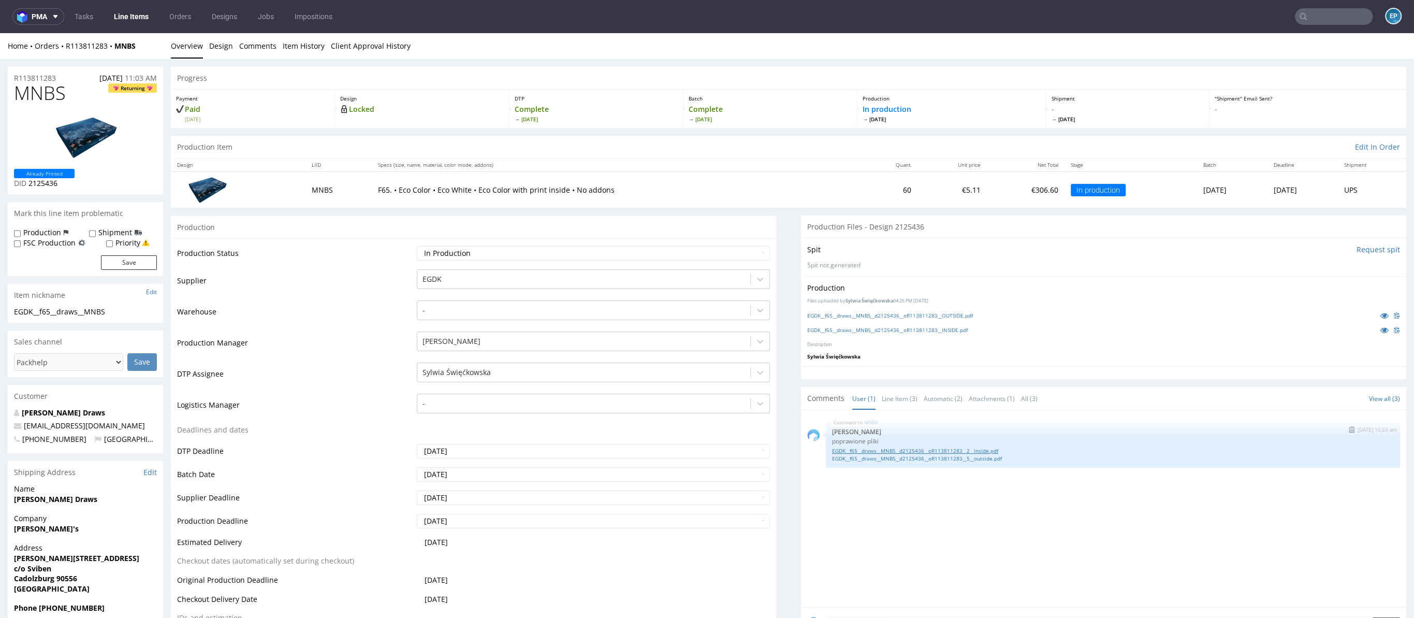
click at [862, 449] on link "EGDK__f65__draws__MNBS__d2125436__oR113811283__2__inside.pdf" at bounding box center [1113, 451] width 562 height 8
click at [997, 457] on link "EGDK__f65__draws__MNBS__d2125436__oR113811283__5__outside.pdf" at bounding box center [1113, 459] width 562 height 8
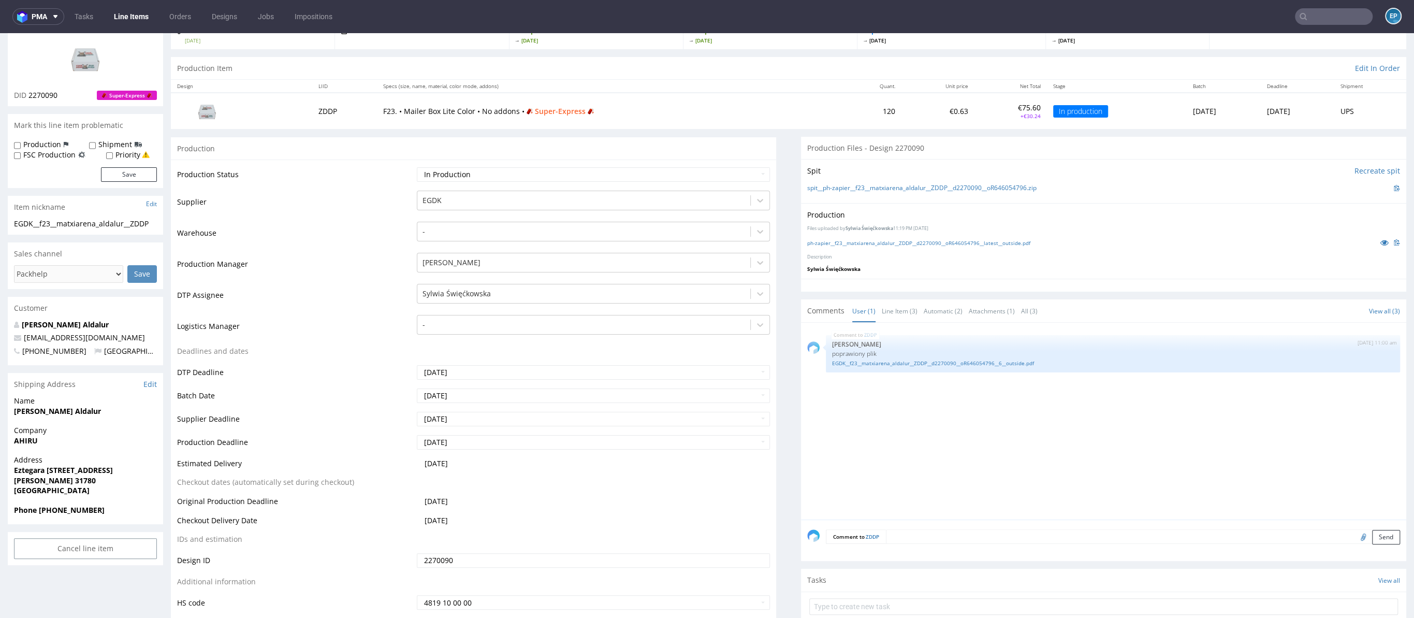
scroll to position [158, 0]
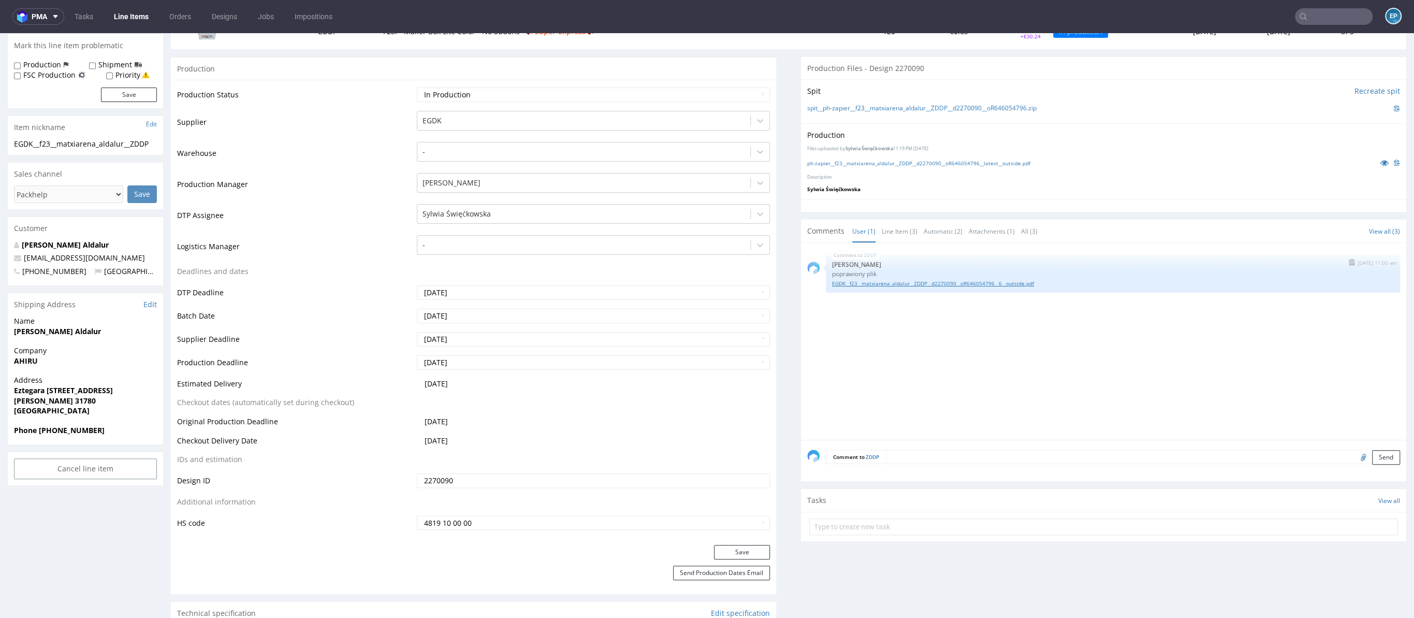
click at [1004, 281] on link "EGDK__f23__matxiarena_aldalur__ZDDP__d2270090__oR646054796__6__outside.pdf" at bounding box center [1113, 284] width 562 height 8
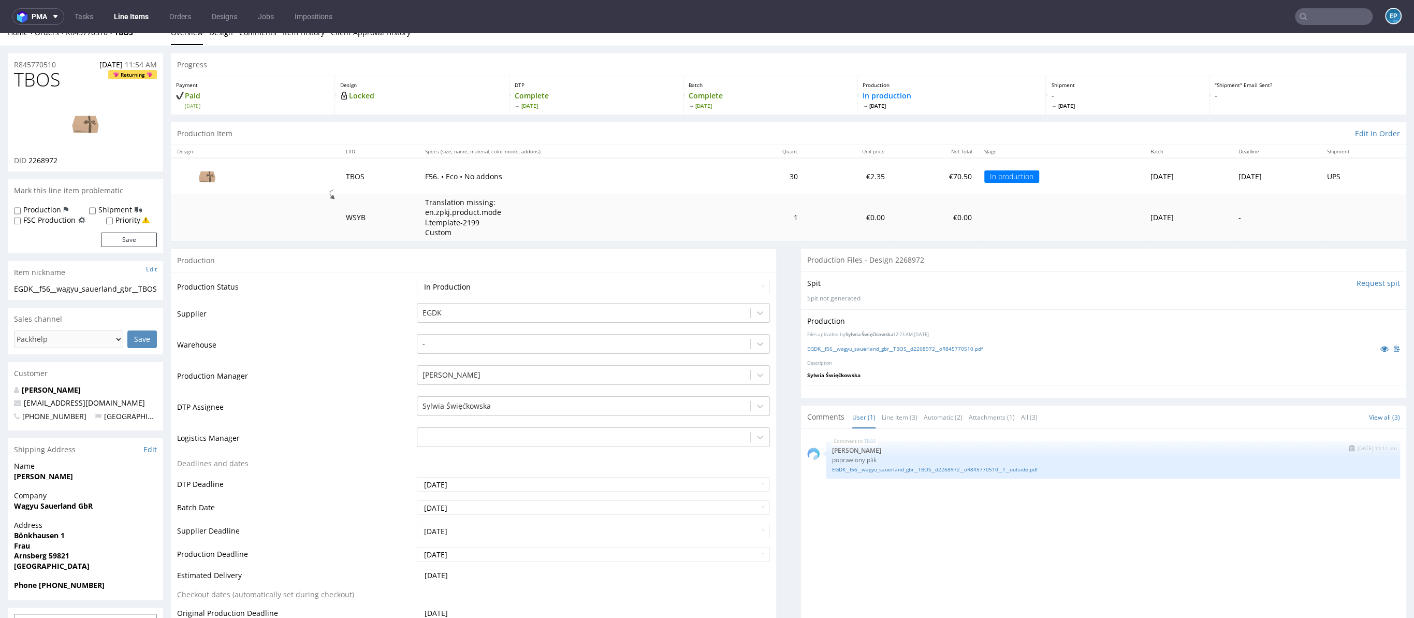
scroll to position [31, 0]
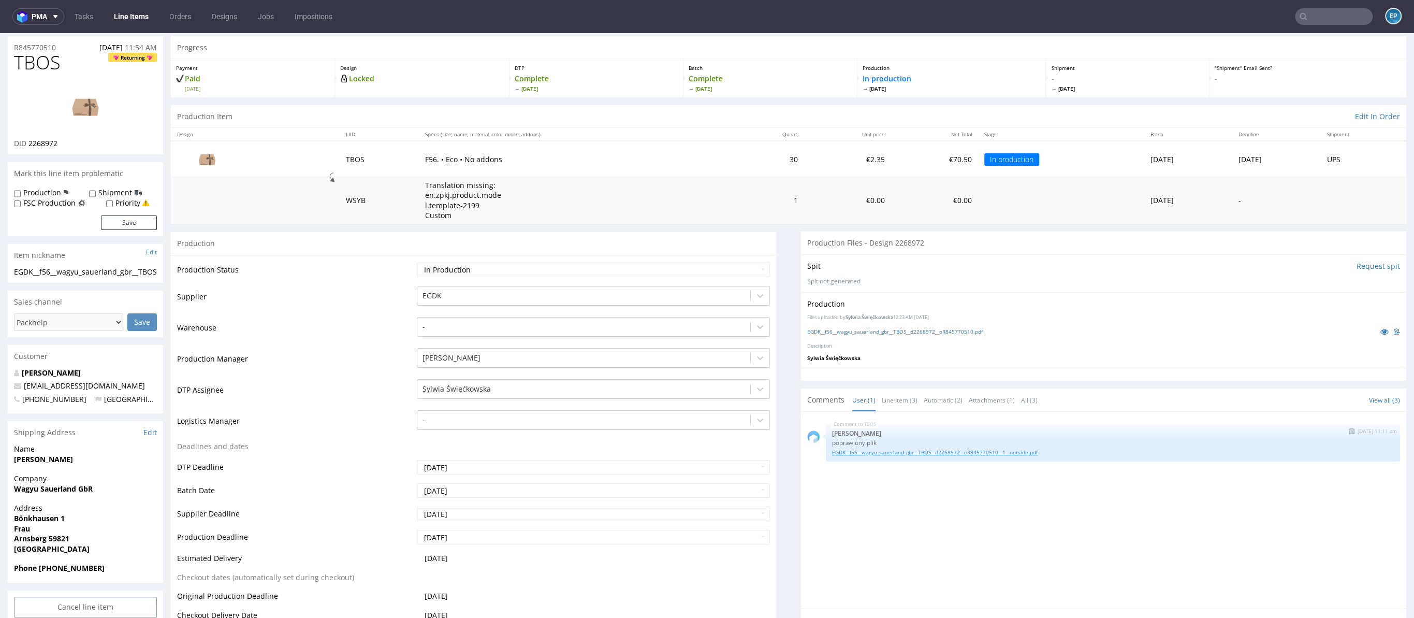
click at [968, 448] on link "EGDK__f56__wagyu_sauerland_gbr__TBOS__d2268972__oR845770510__1__outside.pdf" at bounding box center [1113, 452] width 562 height 8
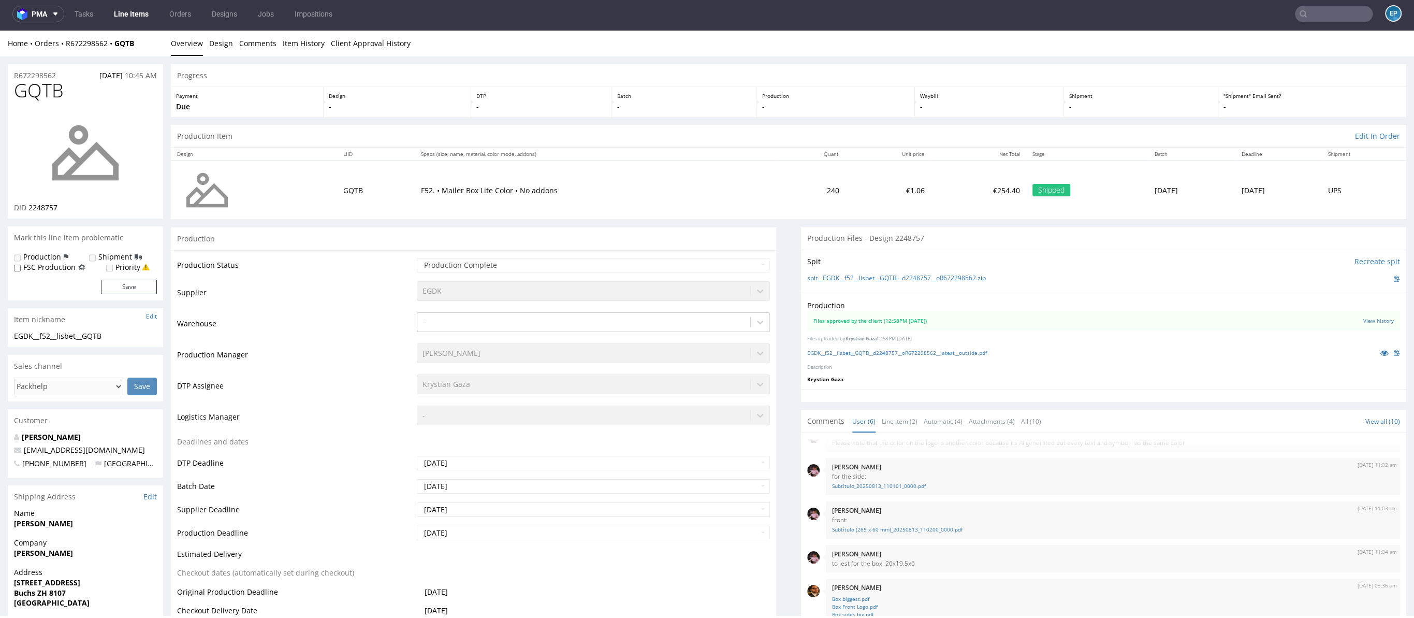
click at [1322, 19] on input "text" at bounding box center [1334, 14] width 78 height 17
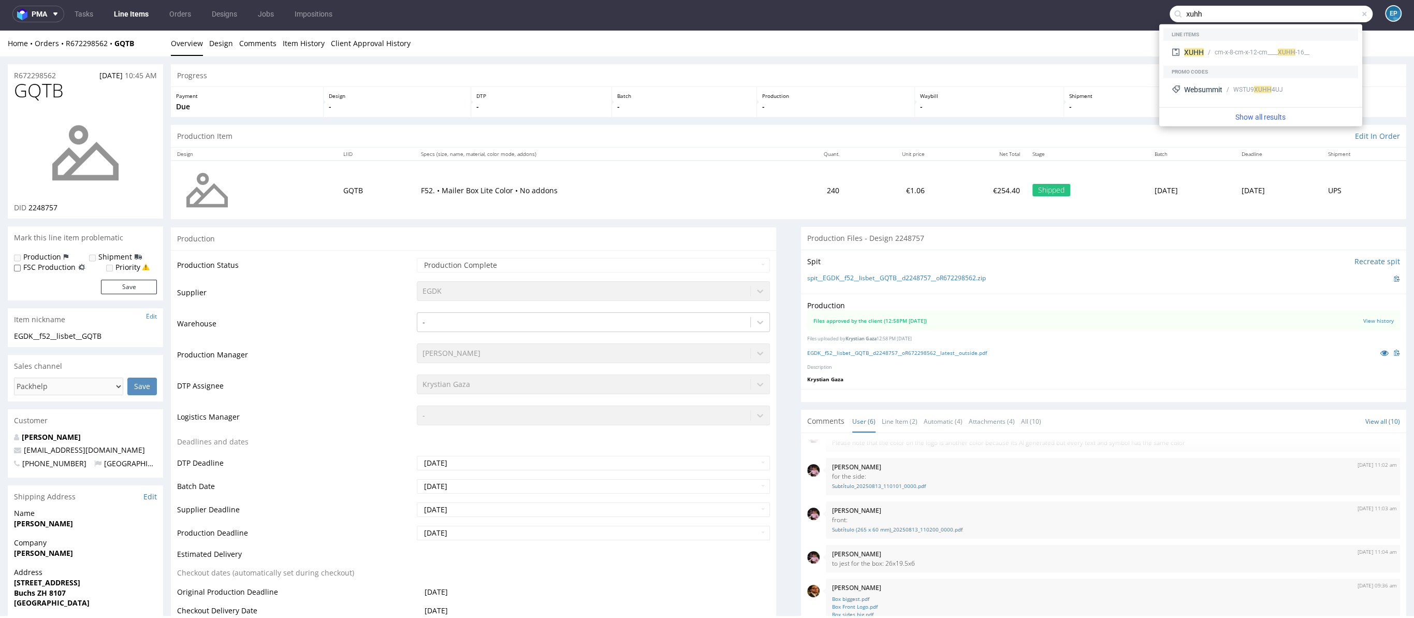
type input "xuhh"
click at [1294, 45] on div "XUHH __16-cm-x-8-cm-x-12-cm____ XUHH" at bounding box center [1261, 52] width 186 height 19
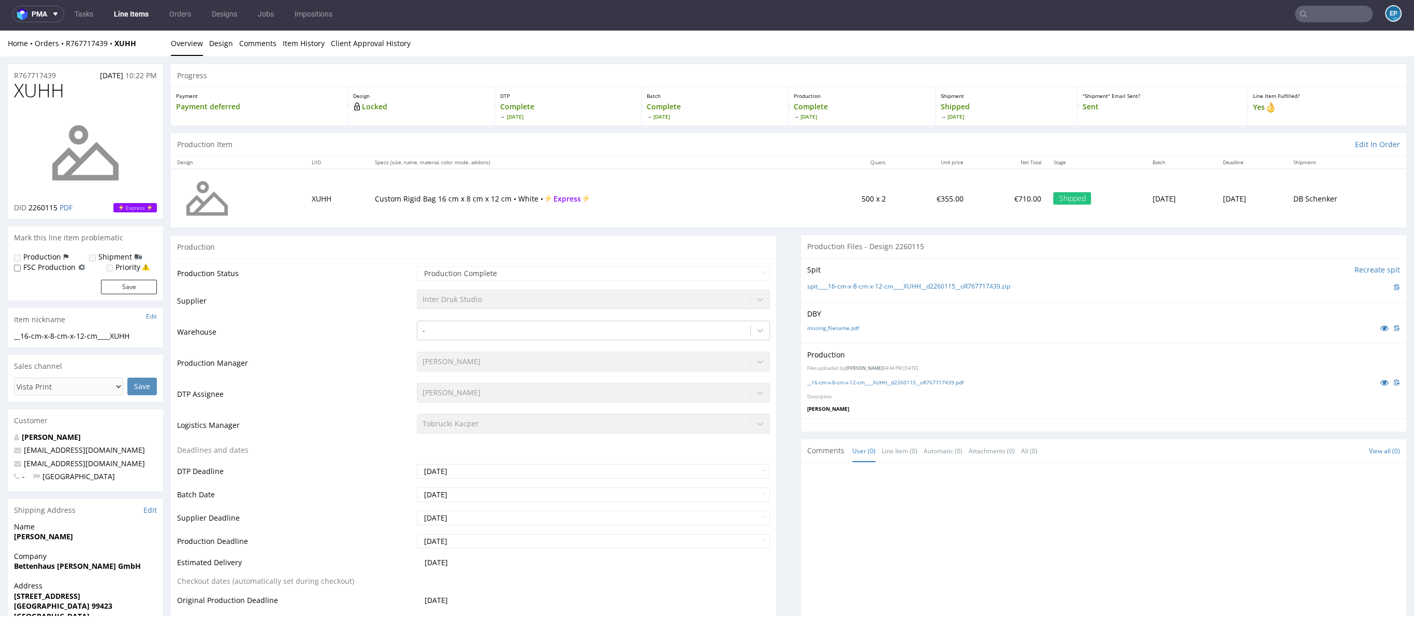
click at [1373, 11] on div "EP" at bounding box center [1387, 14] width 29 height 18
click at [1339, 17] on input "text" at bounding box center [1334, 14] width 78 height 17
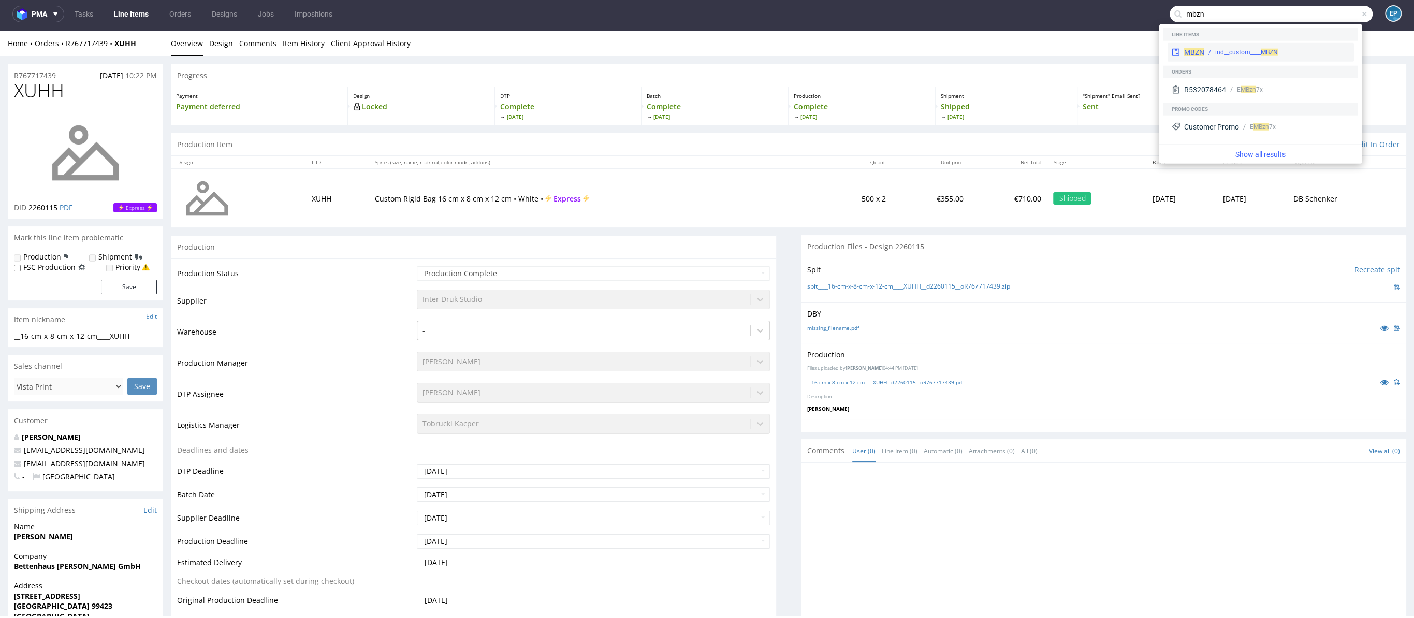
type input "mbzn"
click at [1211, 47] on div "MBZN ind__custom____ MBZN" at bounding box center [1261, 52] width 186 height 19
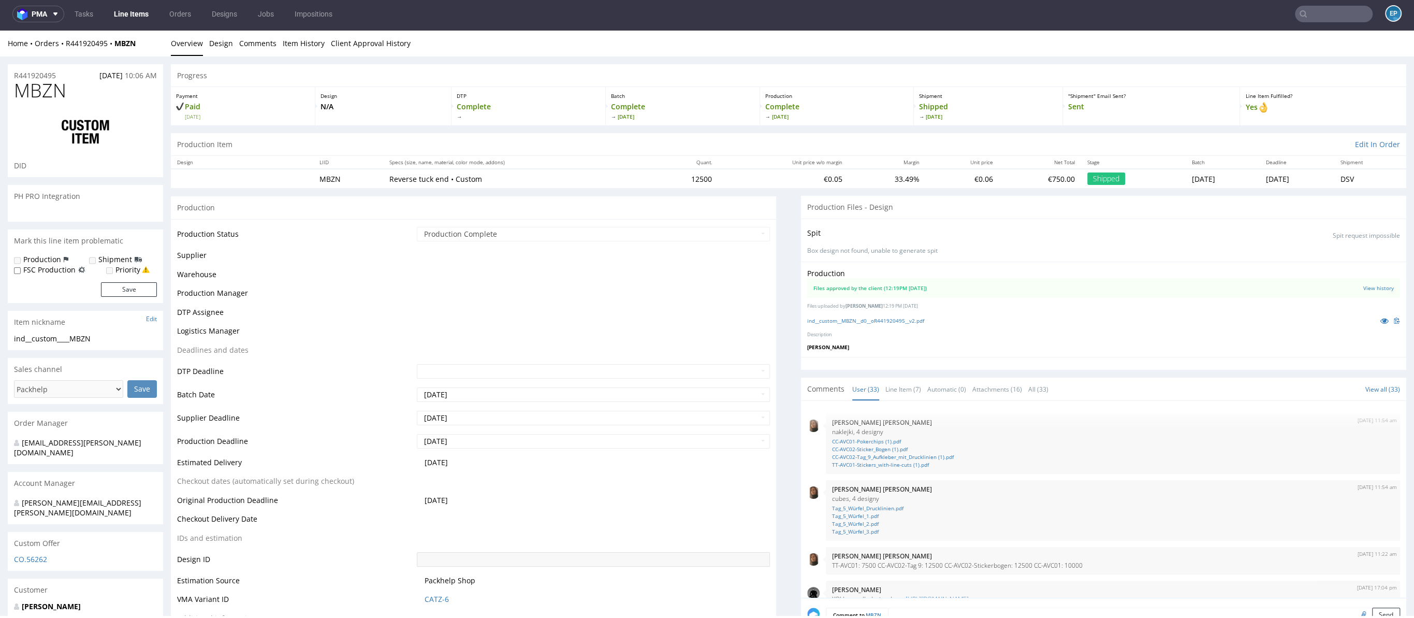
scroll to position [1177, 0]
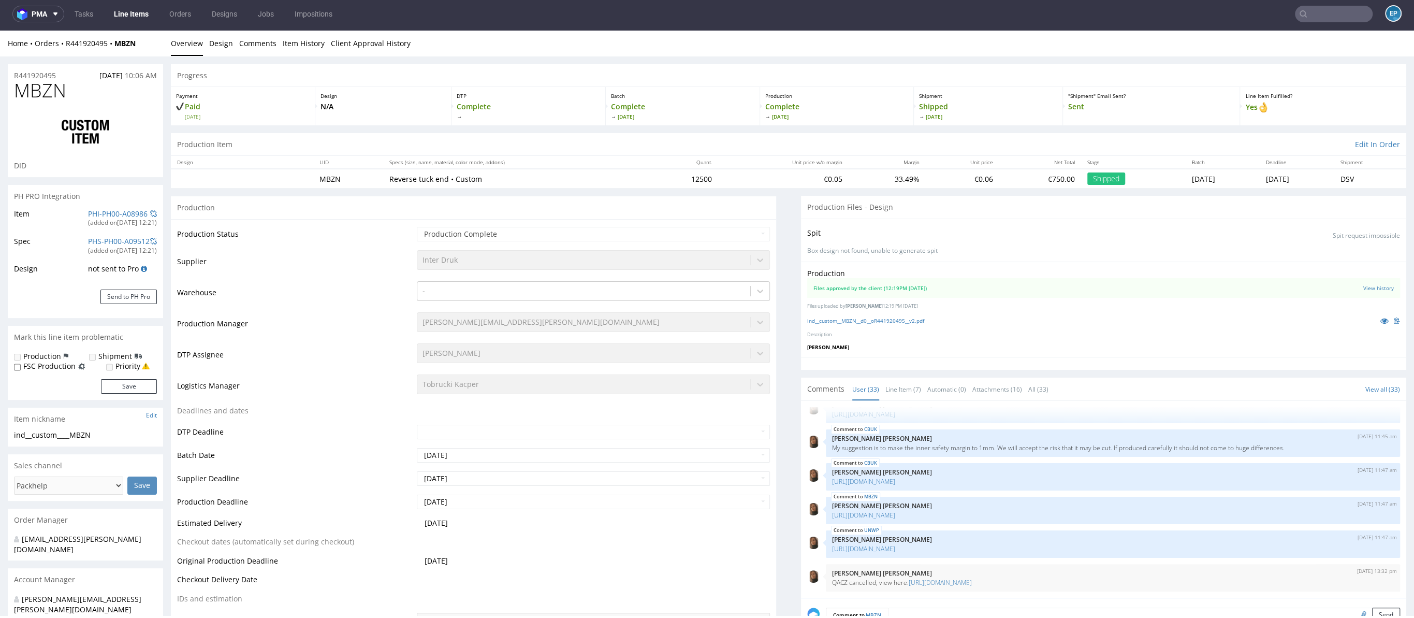
click at [1324, 12] on input "text" at bounding box center [1334, 14] width 78 height 17
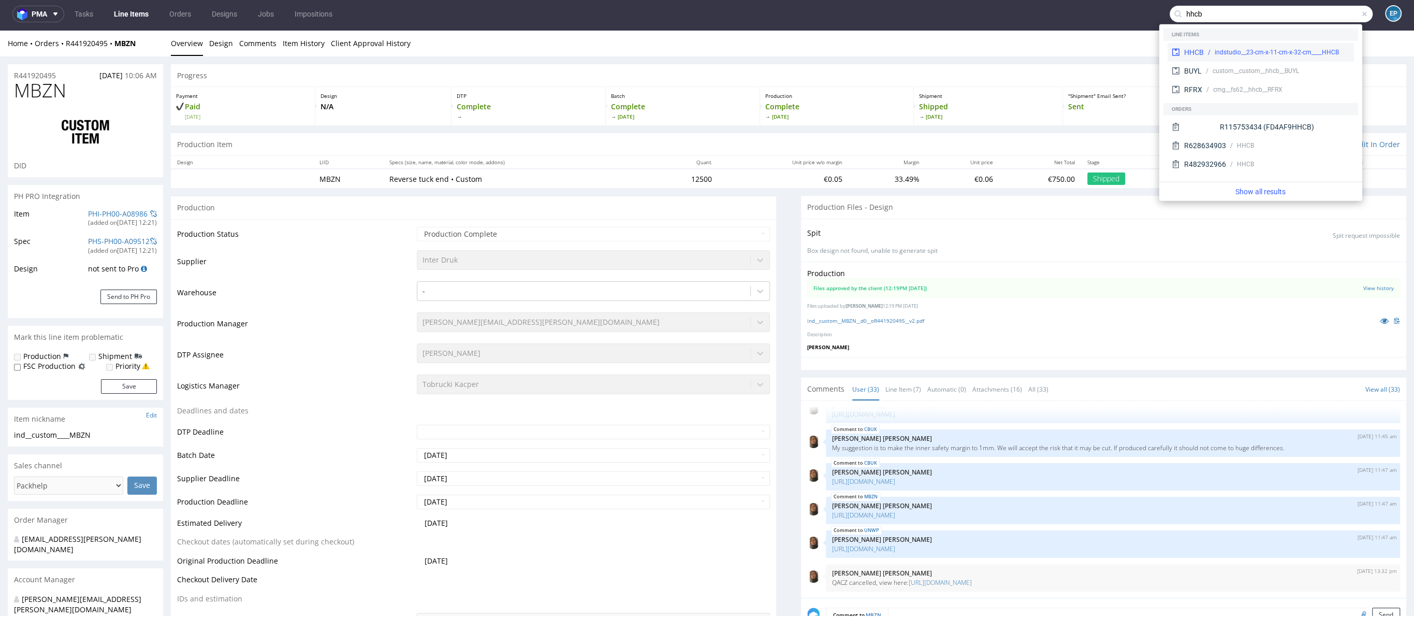
type input "hhcb"
click at [1260, 48] on div "indstudio__23-cm-x-11-cm-x-32-cm____HHCB" at bounding box center [1277, 52] width 124 height 9
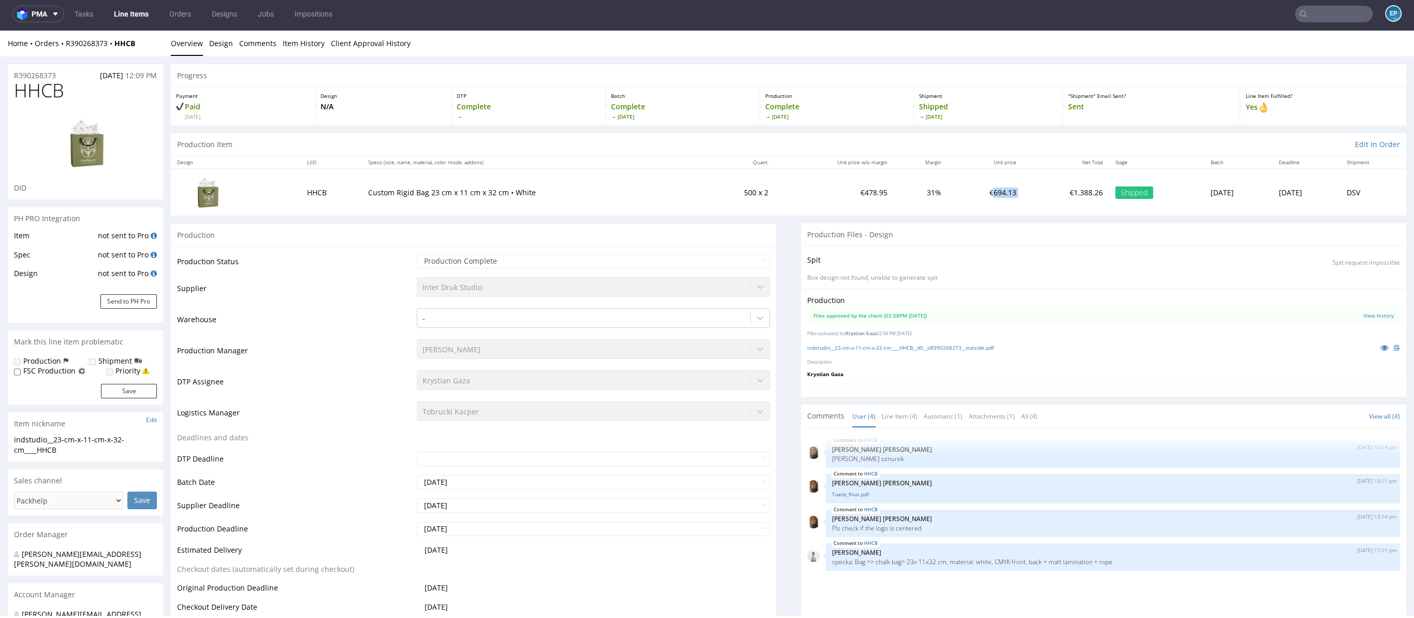
drag, startPoint x: 953, startPoint y: 192, endPoint x: 985, endPoint y: 193, distance: 32.6
click at [985, 193] on tr "HHCB Custom Rigid Bag 23 cm x 11 cm x 32 cm • White 500 x 2 €478.95 31% €694.13…" at bounding box center [789, 192] width 1236 height 46
click at [1022, 191] on td "€1,388.26" at bounding box center [1065, 192] width 86 height 46
drag, startPoint x: 1024, startPoint y: 192, endPoint x: 1060, endPoint y: 192, distance: 35.2
click at [1060, 192] on td "€1,388.26" at bounding box center [1065, 192] width 86 height 46
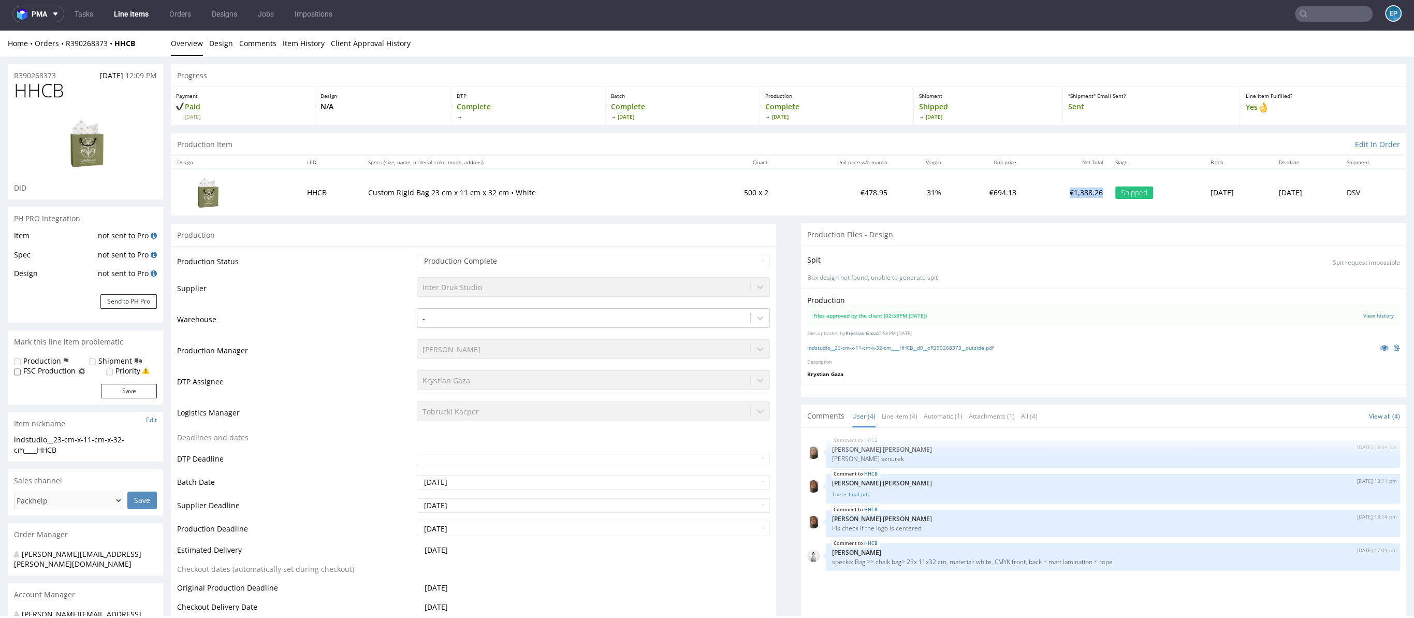
click at [1042, 191] on td "€1,388.26" at bounding box center [1065, 192] width 86 height 46
drag, startPoint x: 1028, startPoint y: 192, endPoint x: 1052, endPoint y: 192, distance: 23.8
click at [1052, 192] on td "€1,388.26" at bounding box center [1065, 192] width 86 height 46
click at [1051, 193] on td "€1,388.26" at bounding box center [1065, 192] width 86 height 46
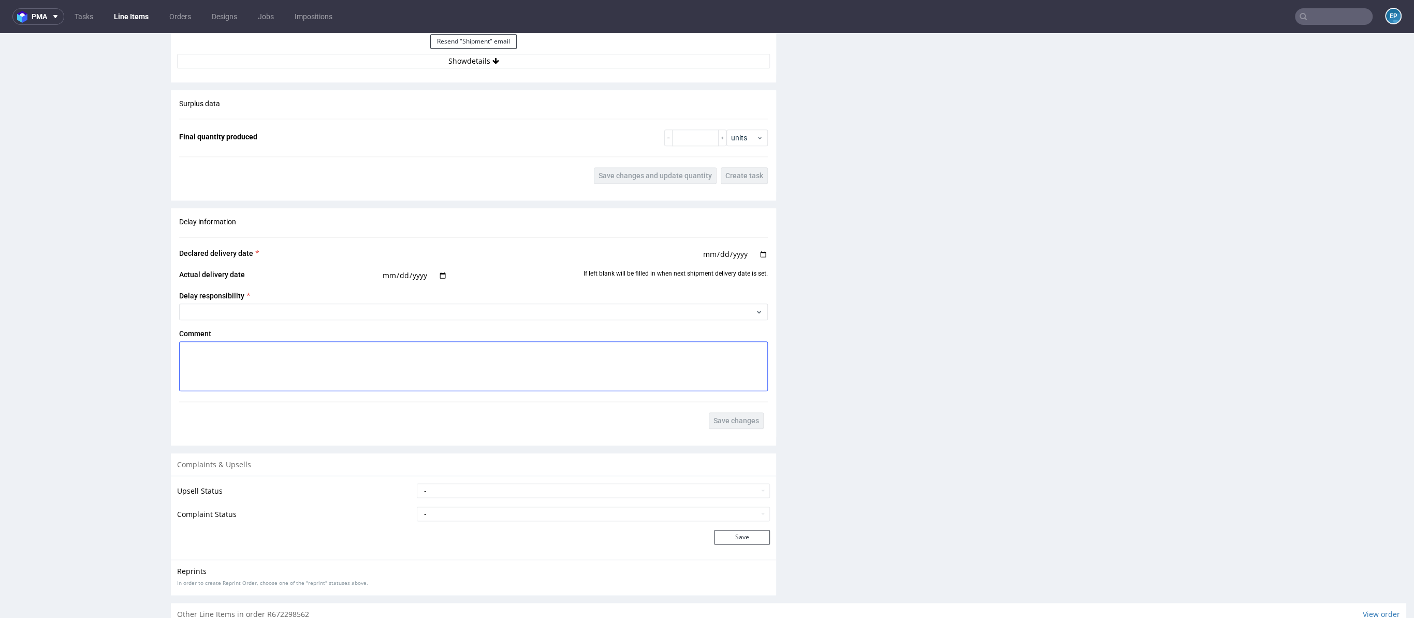
scroll to position [1293, 0]
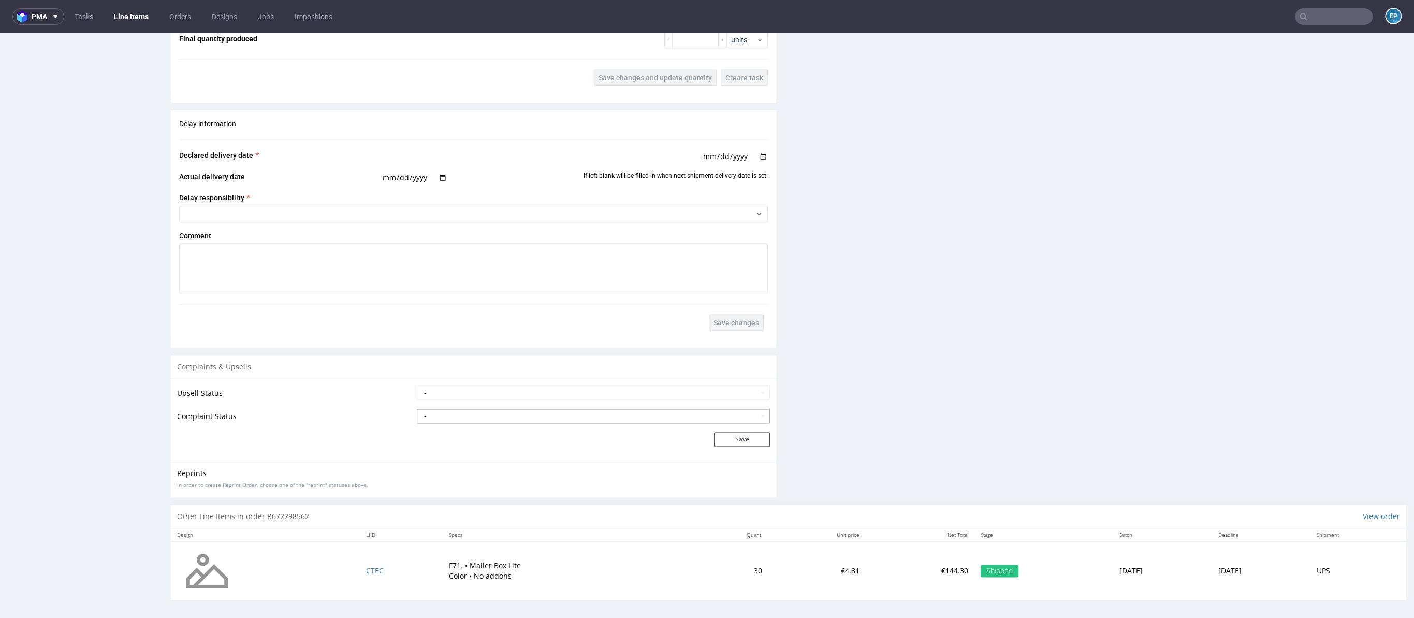
click at [460, 413] on select "- Complaint Received Complaint Rejected Complaint Accepted (DTP Issue) - Reprin…" at bounding box center [593, 416] width 353 height 14
select select "accepted_print_issue_reprint"
click at [417, 409] on select "- Complaint Received Complaint Rejected Complaint Accepted (DTP Issue) - Reprin…" at bounding box center [593, 416] width 353 height 14
click at [721, 434] on button "Save" at bounding box center [742, 439] width 56 height 14
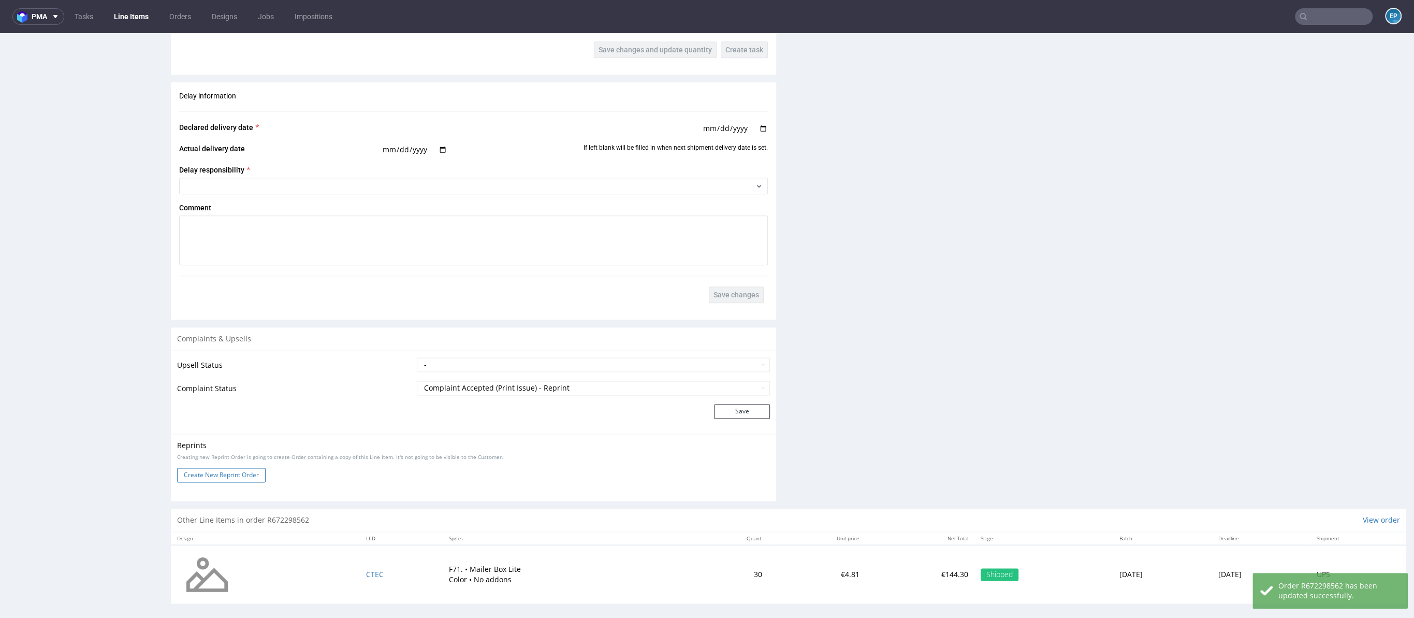
scroll to position [1334, 0]
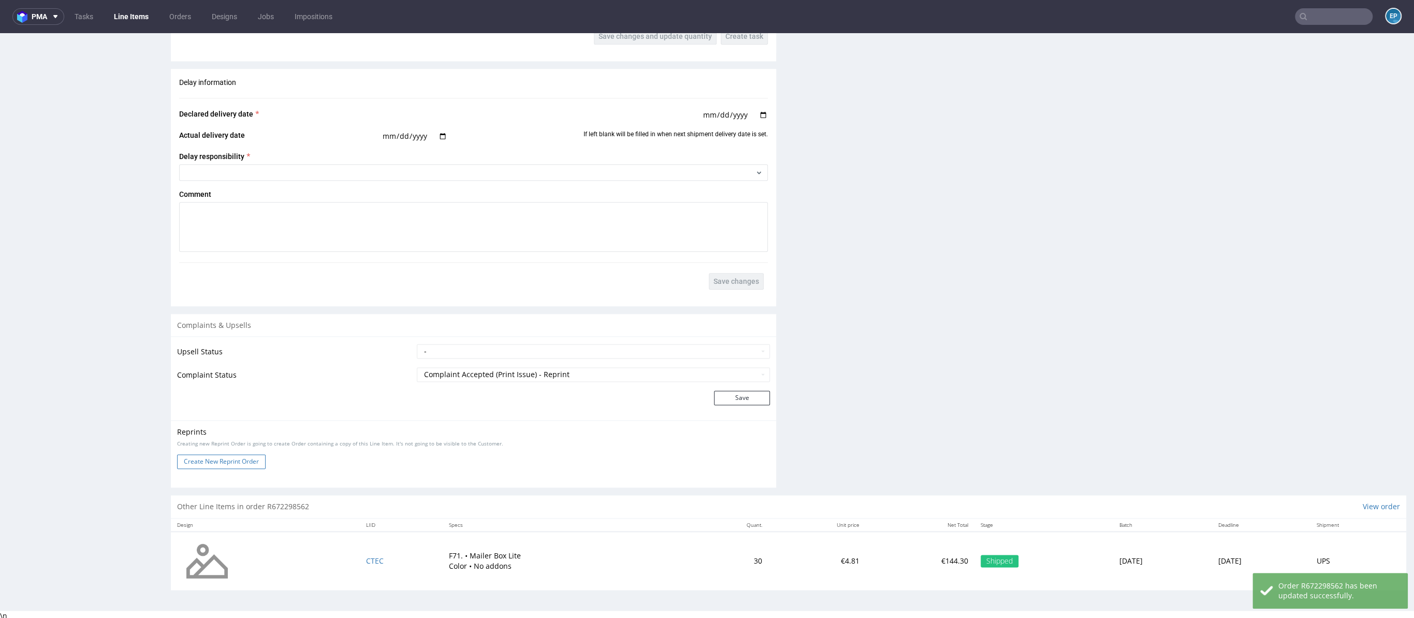
click at [239, 462] on button "Create New Reprint Order" at bounding box center [221, 461] width 89 height 14
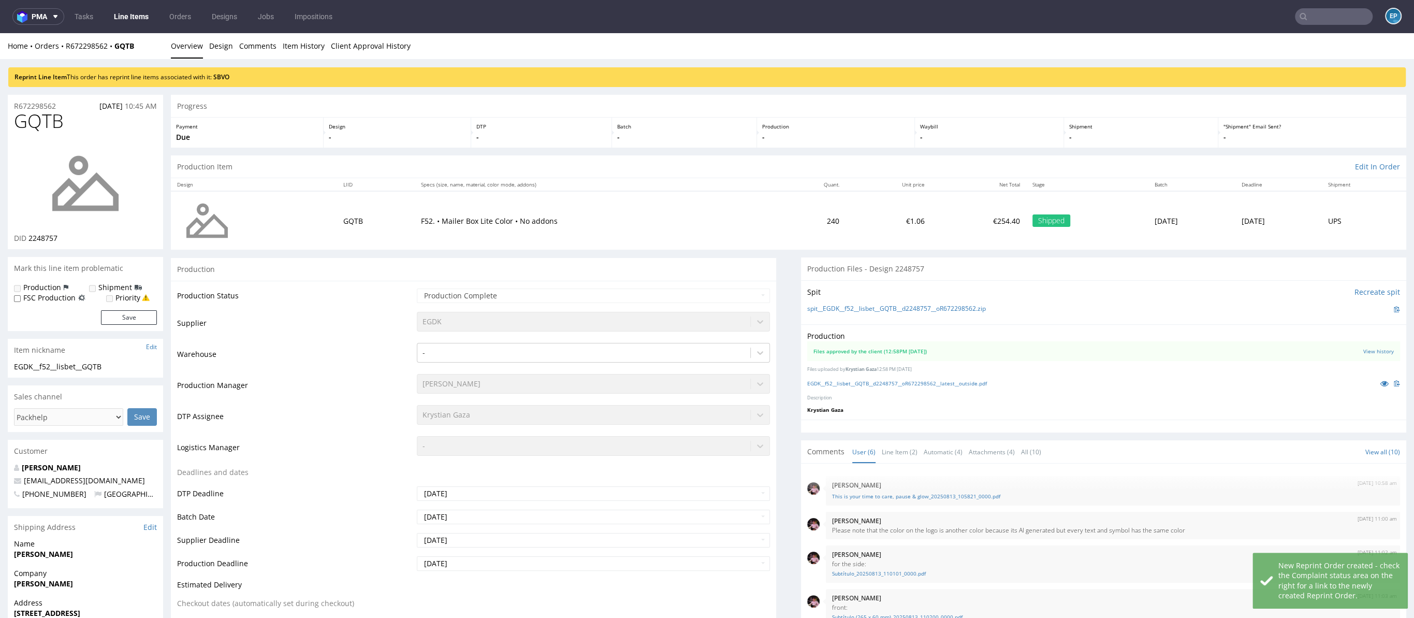
scroll to position [57, 0]
click at [217, 70] on div "Reprint Line Item This order has reprint line items associated with it: SBVO" at bounding box center [707, 77] width 1398 height 20
click at [234, 71] on div "Reprint Line Item This order has reprint line items associated with it: SBVO" at bounding box center [707, 77] width 1398 height 20
click at [227, 76] on link "SBVO" at bounding box center [221, 76] width 16 height 9
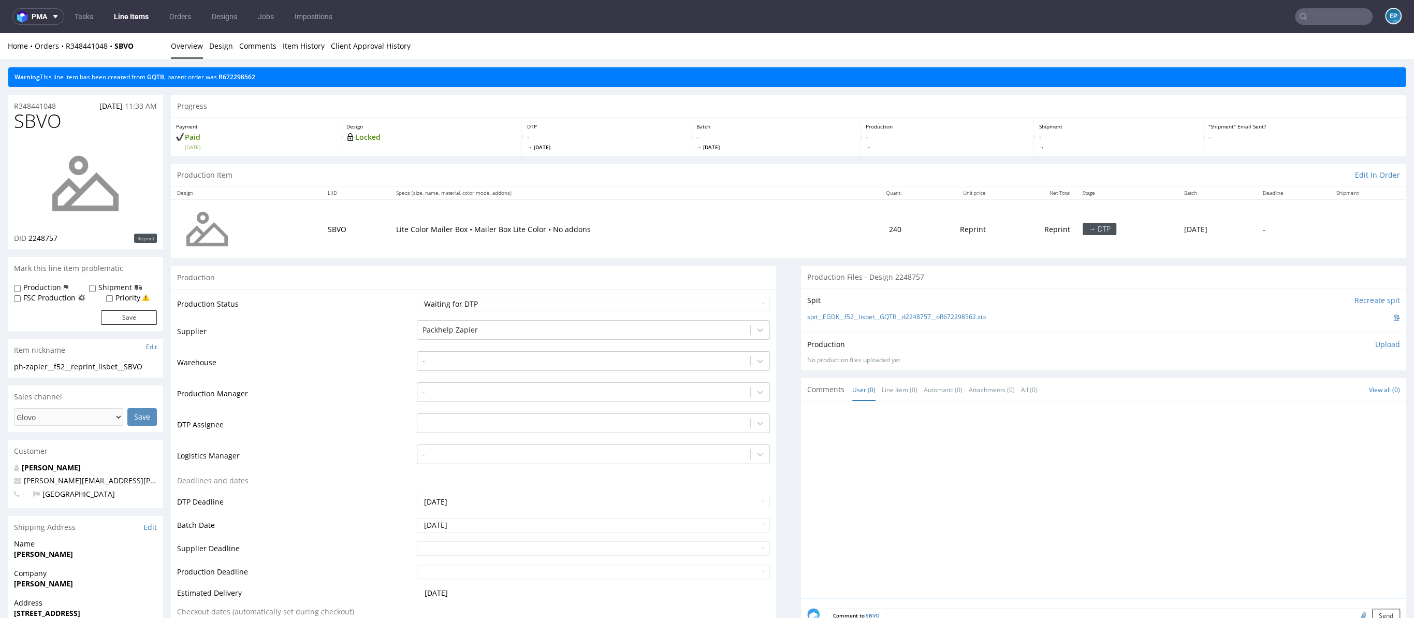
click at [40, 287] on label "Production" at bounding box center [42, 287] width 38 height 10
click at [21, 287] on input "Production" at bounding box center [17, 288] width 7 height 8
checkbox input "true"
click at [82, 288] on div "Production Shipment FSC Production Priority" at bounding box center [85, 292] width 143 height 20
click at [93, 286] on input "Shipment" at bounding box center [92, 288] width 7 height 8
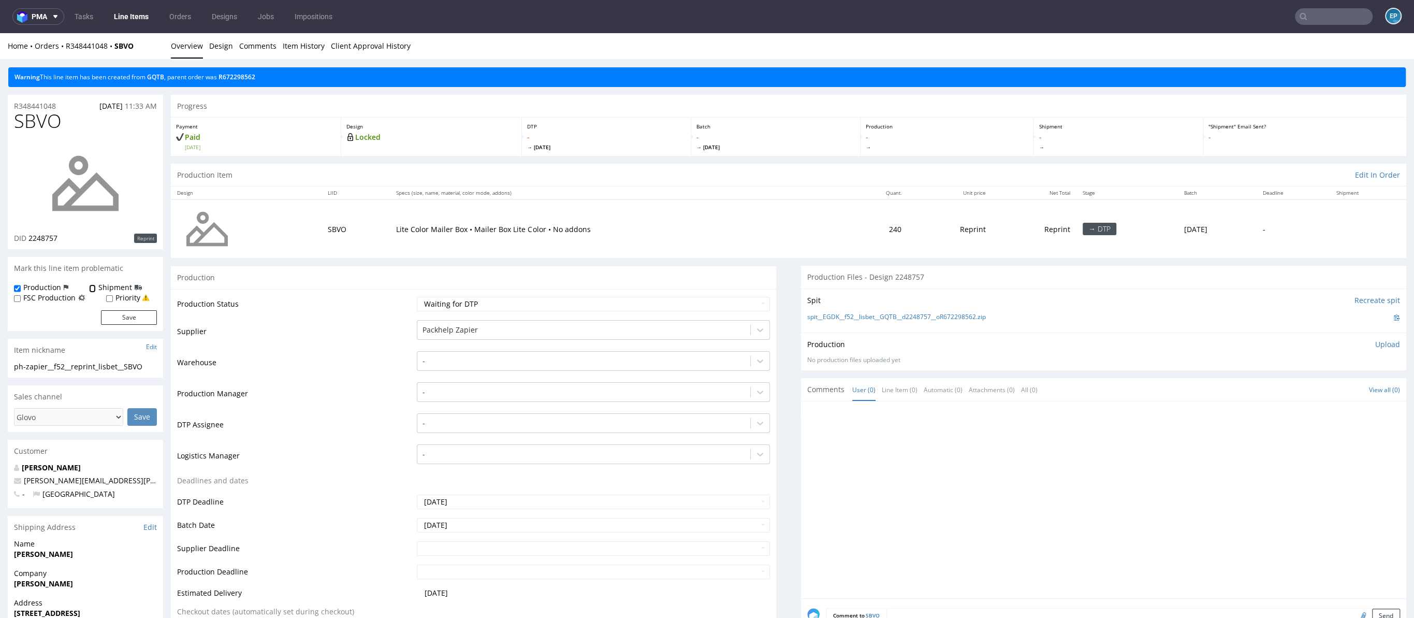
checkbox input "true"
click at [133, 322] on button "Save" at bounding box center [129, 317] width 56 height 14
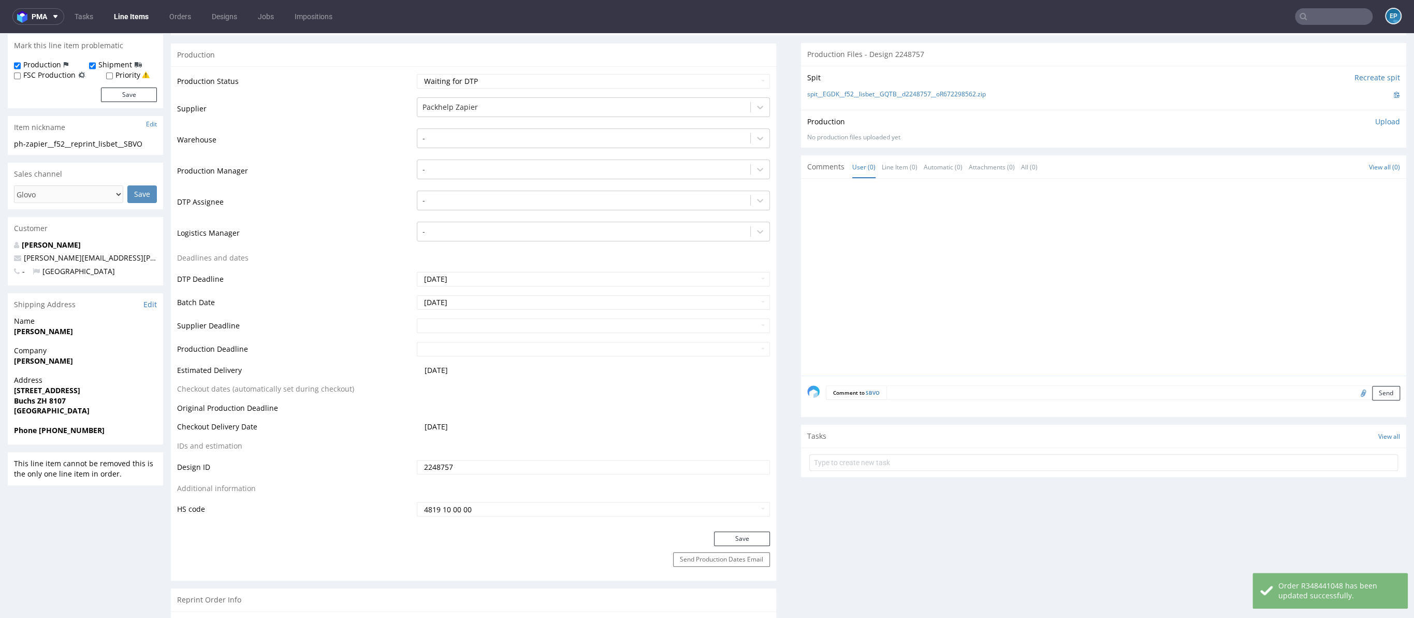
click at [962, 385] on textarea at bounding box center [1144, 392] width 514 height 14
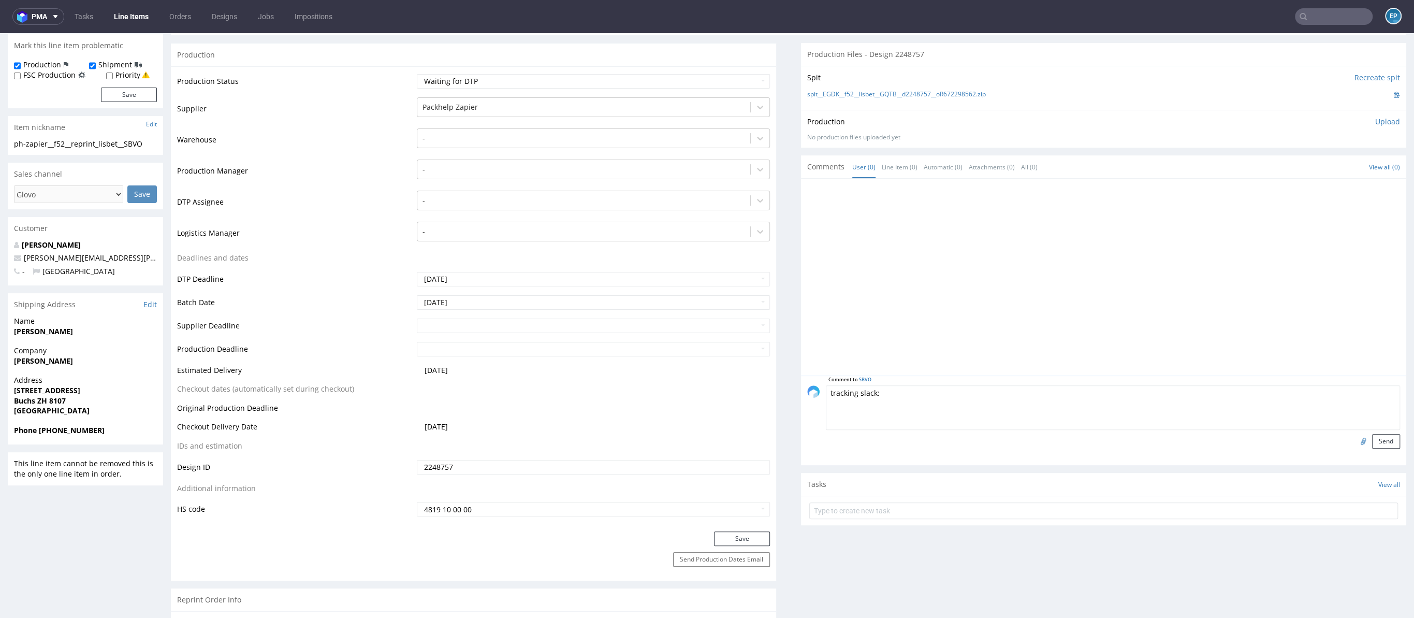
paste textarea "https://packhelp.slack.com/archives/C03DDT8J2TB/p1758184019463189"
type textarea "tracking slack: https://packhelp.slack.com/archives/C03DDT8J2TB/p17581840194631…"
click at [1374, 438] on button "Send" at bounding box center [1386, 441] width 28 height 14
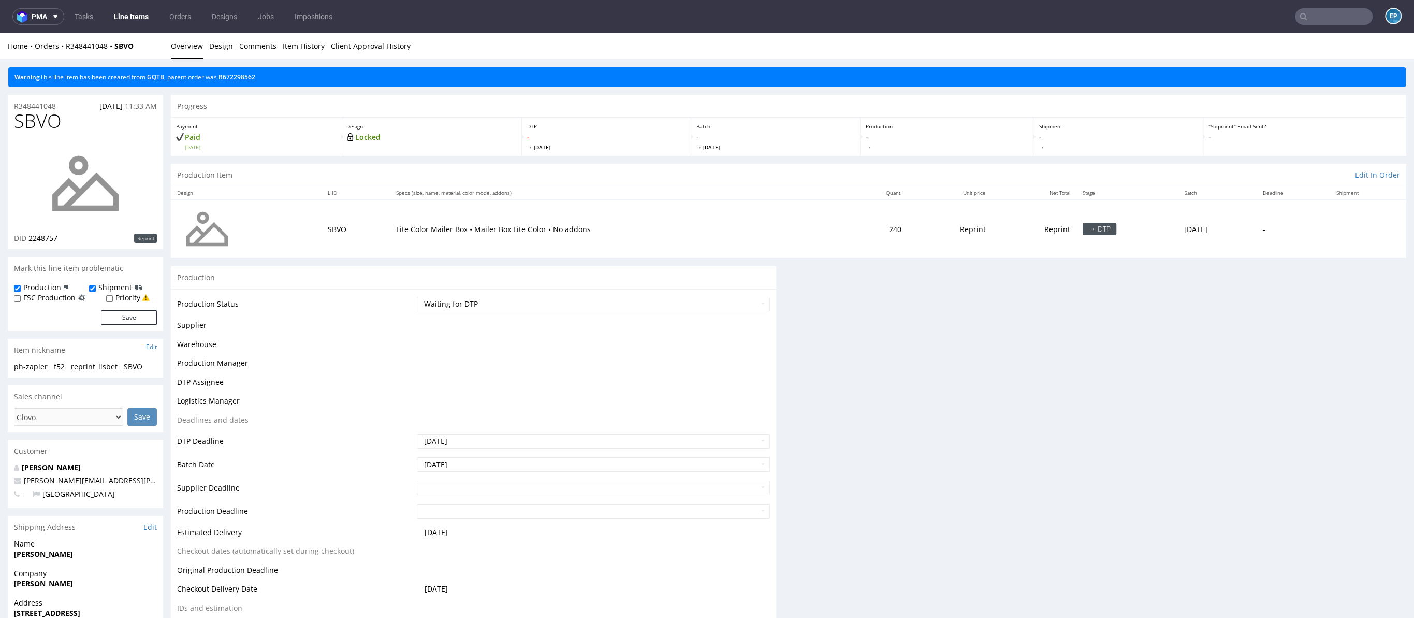
scroll to position [0, 0]
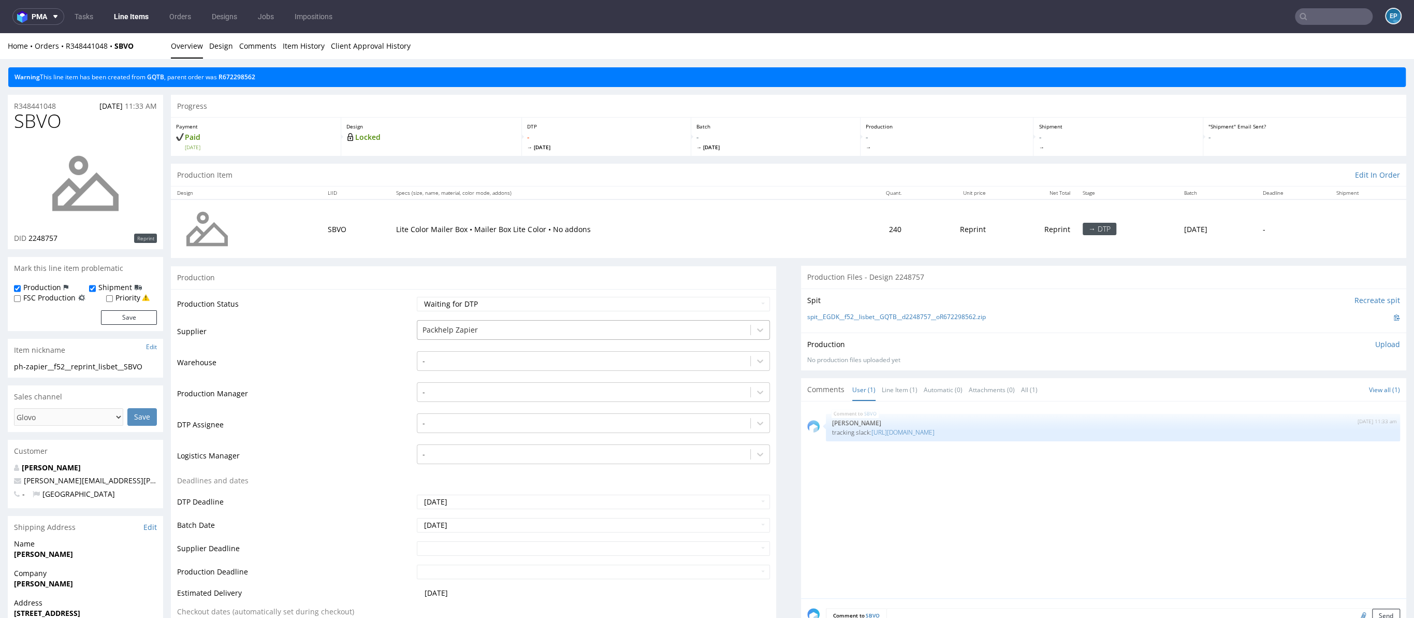
click at [453, 333] on div at bounding box center [584, 330] width 323 height 12
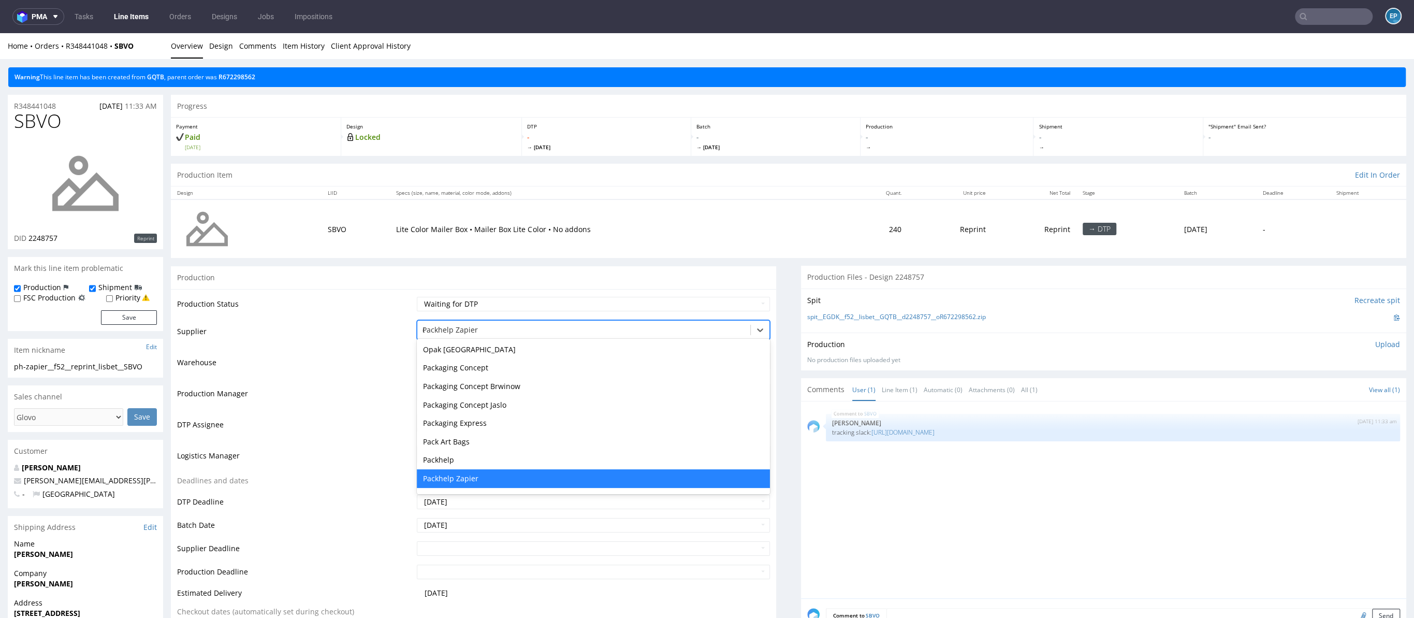
type input "eg"
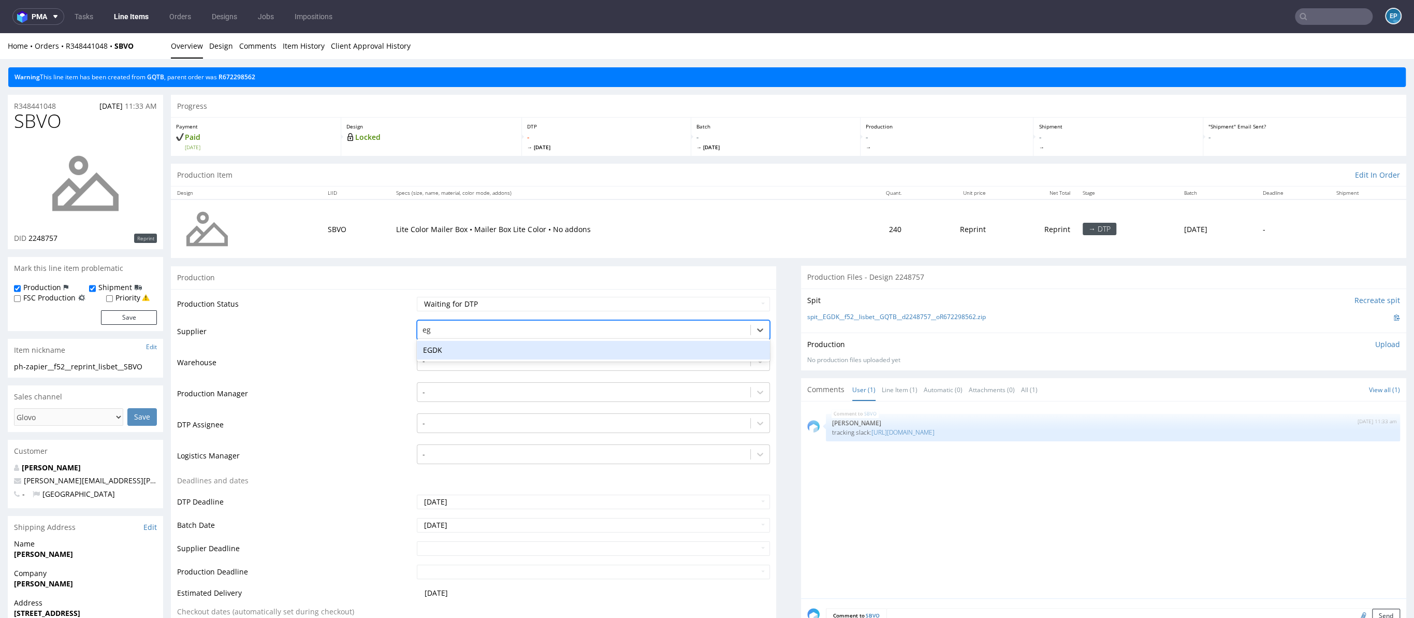
scroll to position [0, 0]
click at [454, 347] on div "EGDK" at bounding box center [593, 350] width 353 height 19
click at [426, 387] on div at bounding box center [584, 392] width 323 height 12
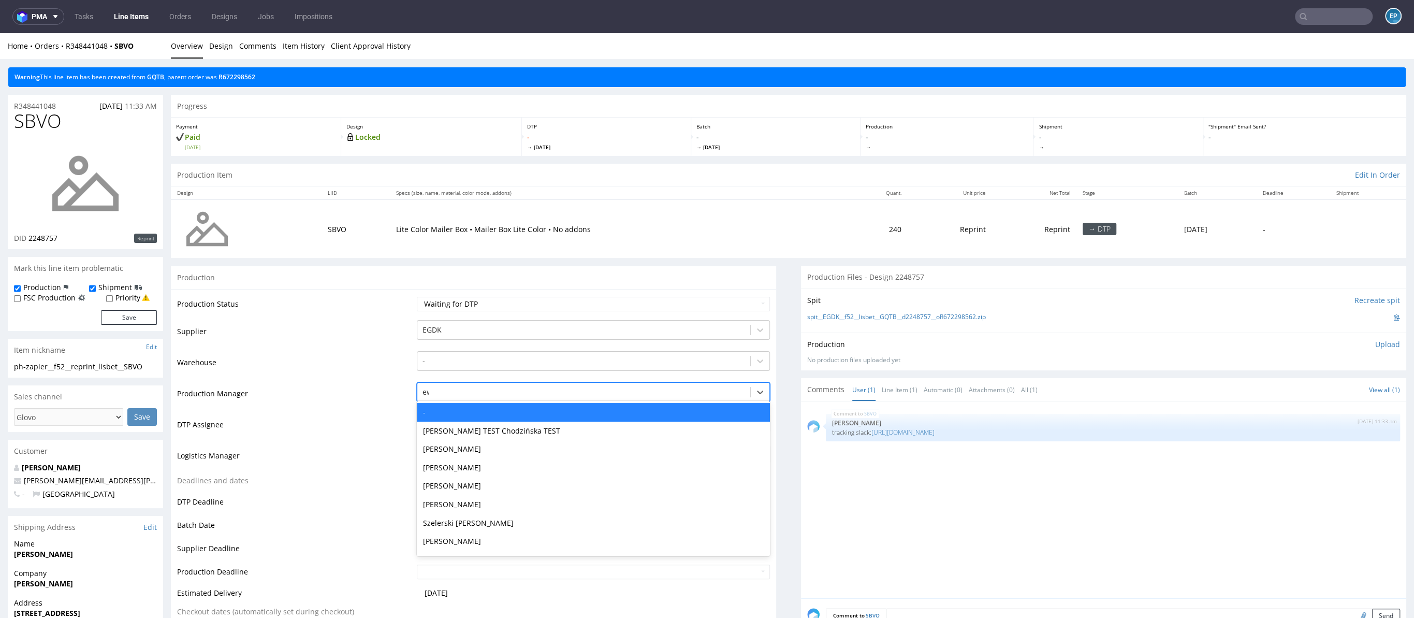
type input "ewa"
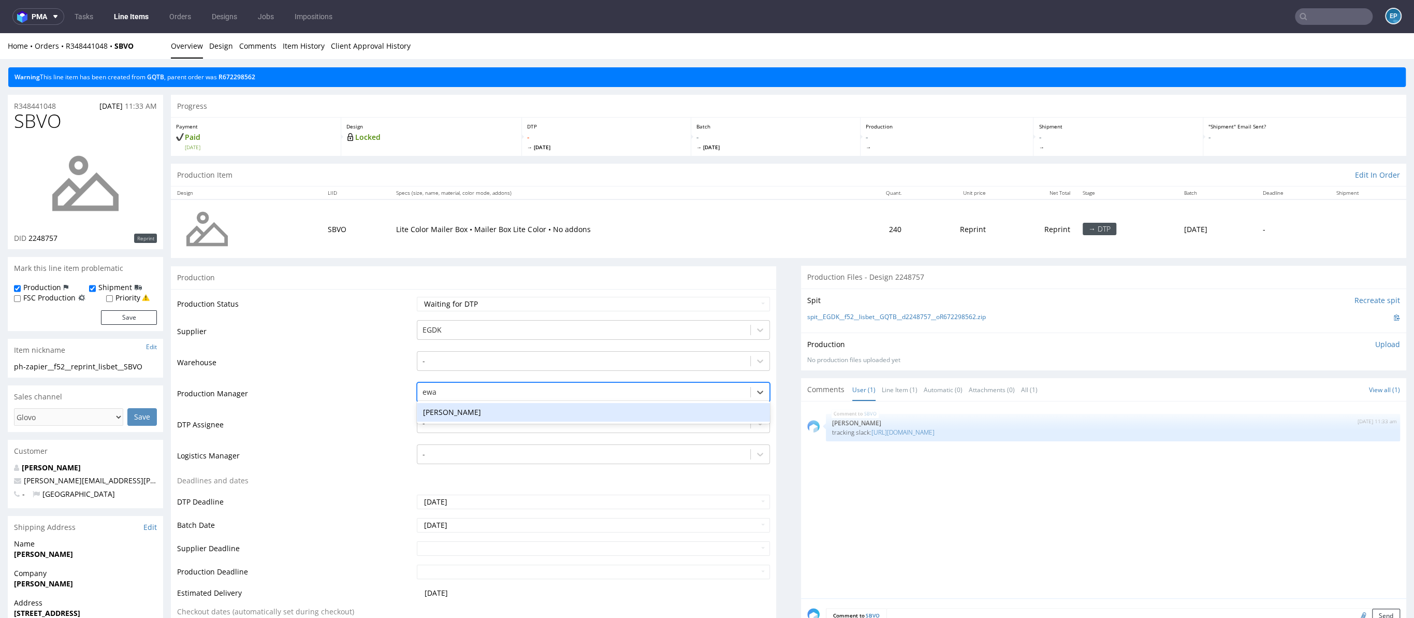
click at [434, 407] on div "[PERSON_NAME]" at bounding box center [593, 412] width 353 height 19
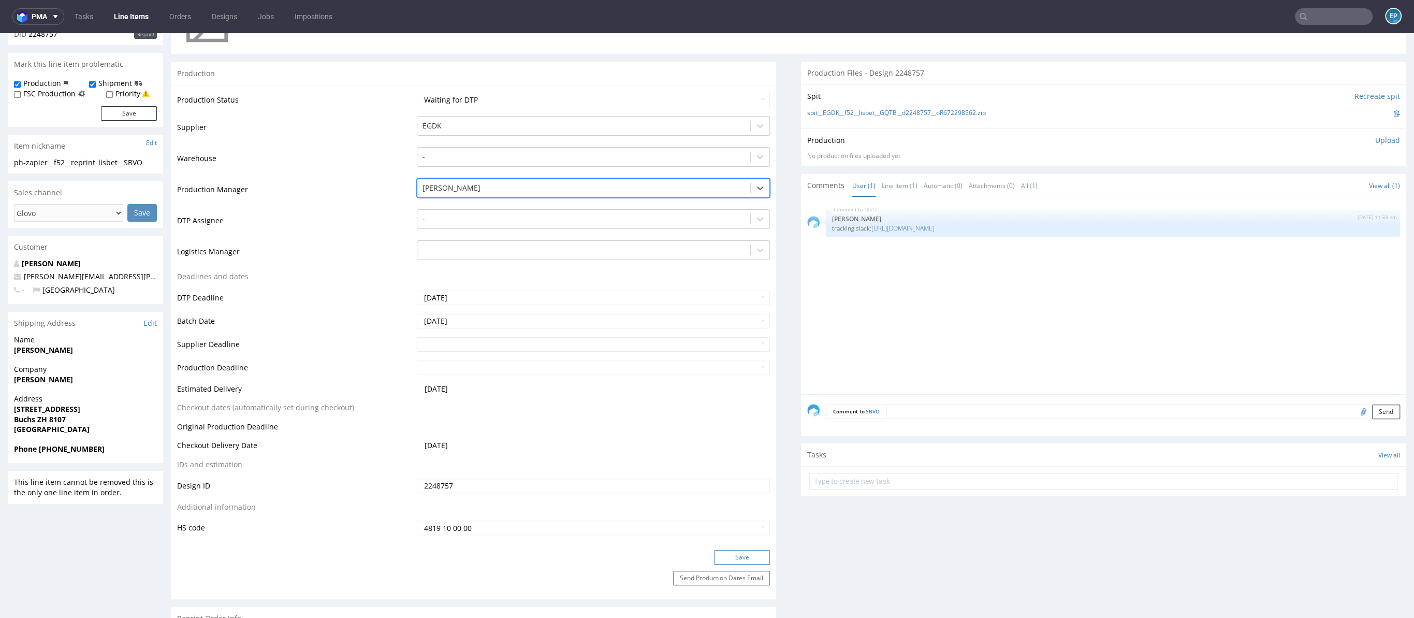
click at [726, 553] on button "Save" at bounding box center [742, 557] width 56 height 14
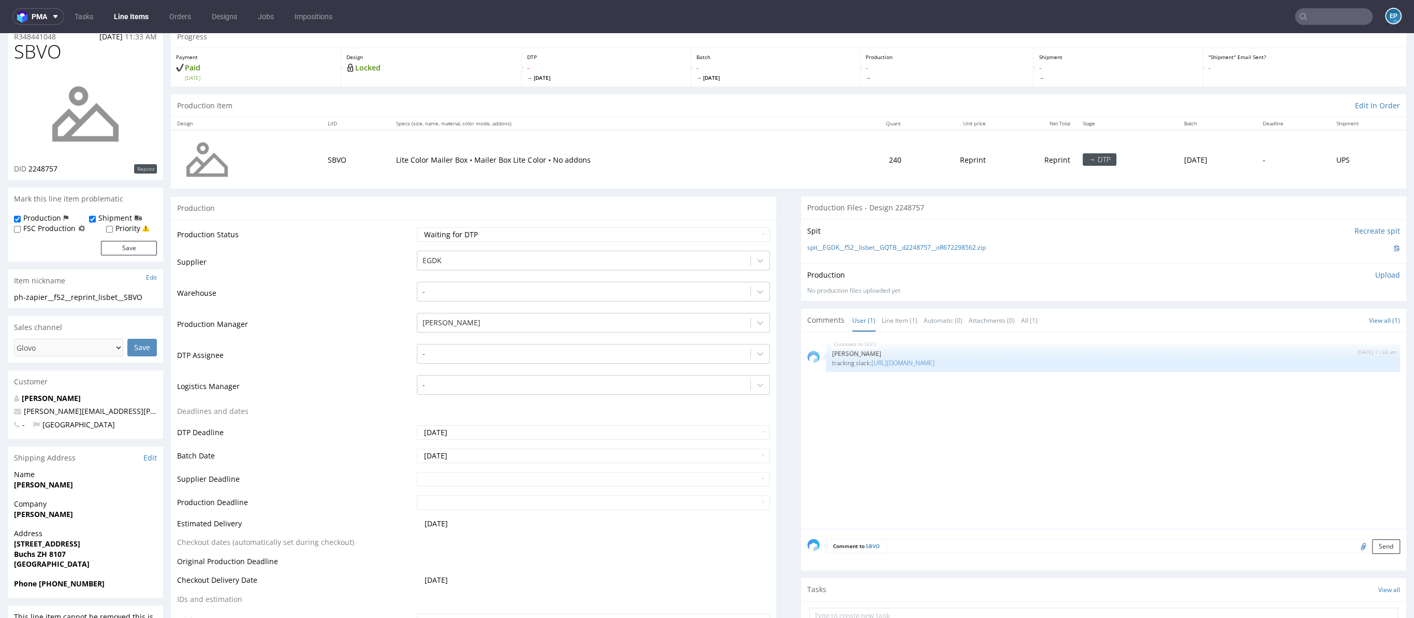
scroll to position [0, 0]
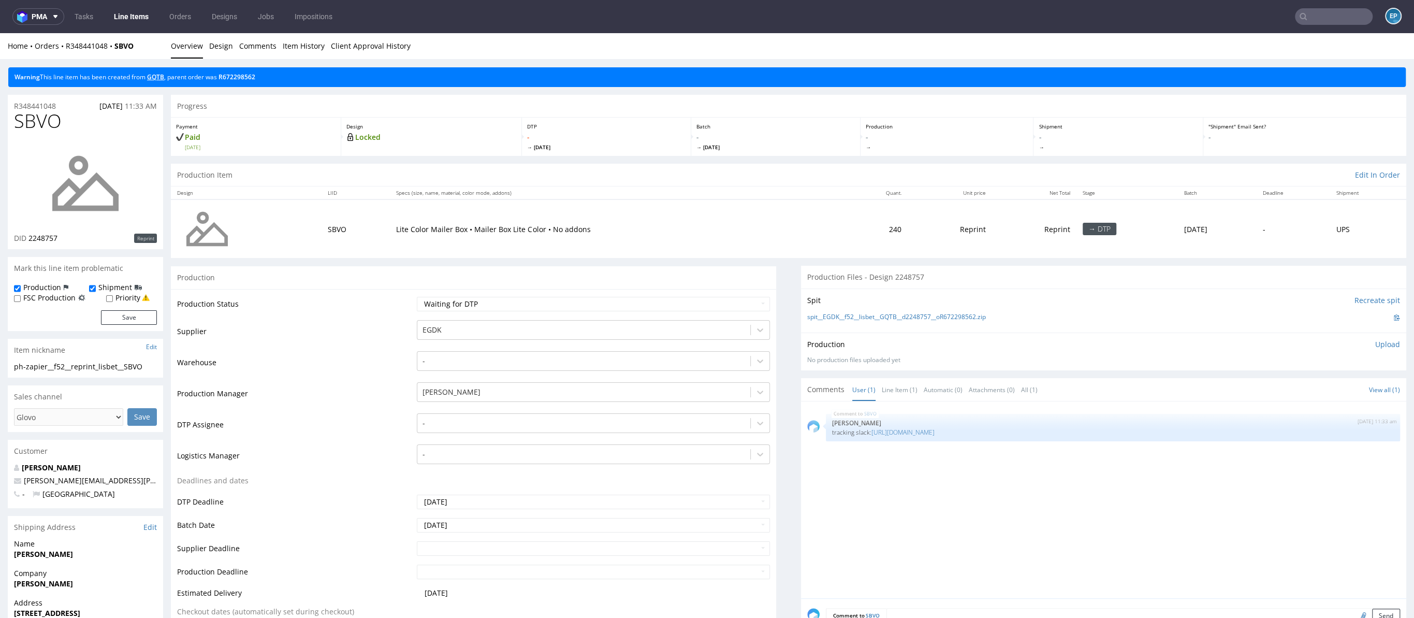
click at [164, 77] on link "GQTB" at bounding box center [155, 76] width 17 height 9
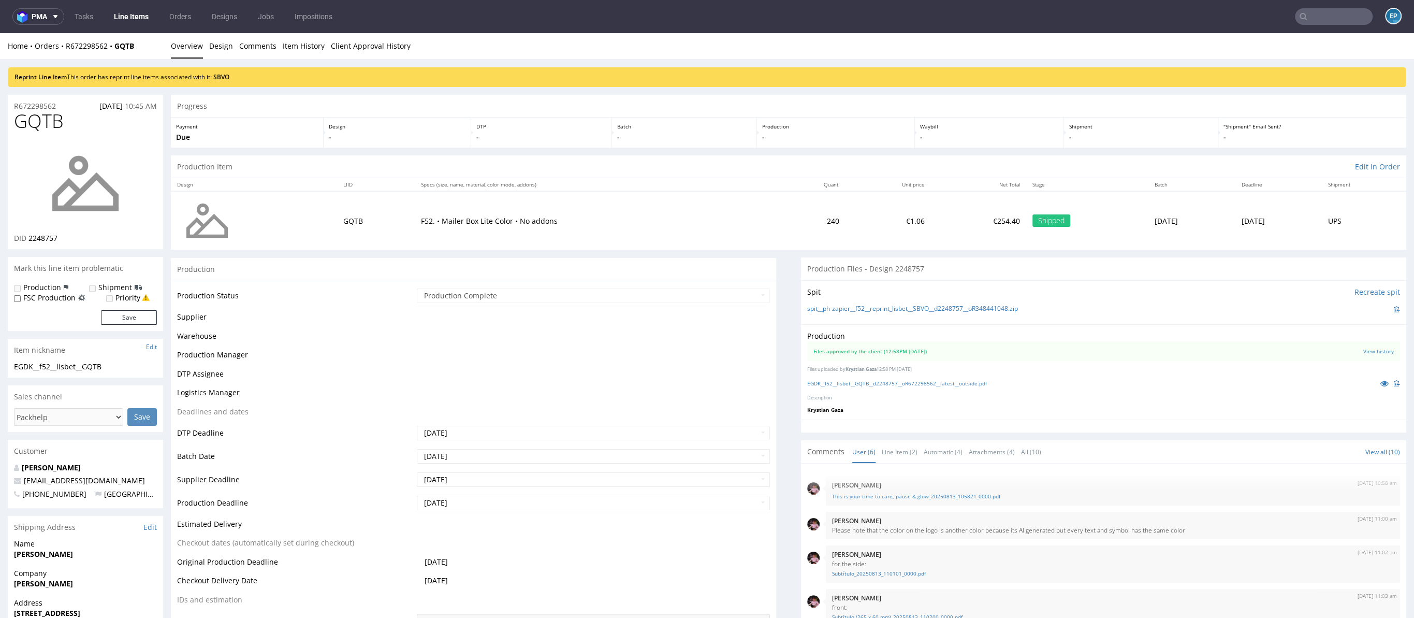
scroll to position [57, 0]
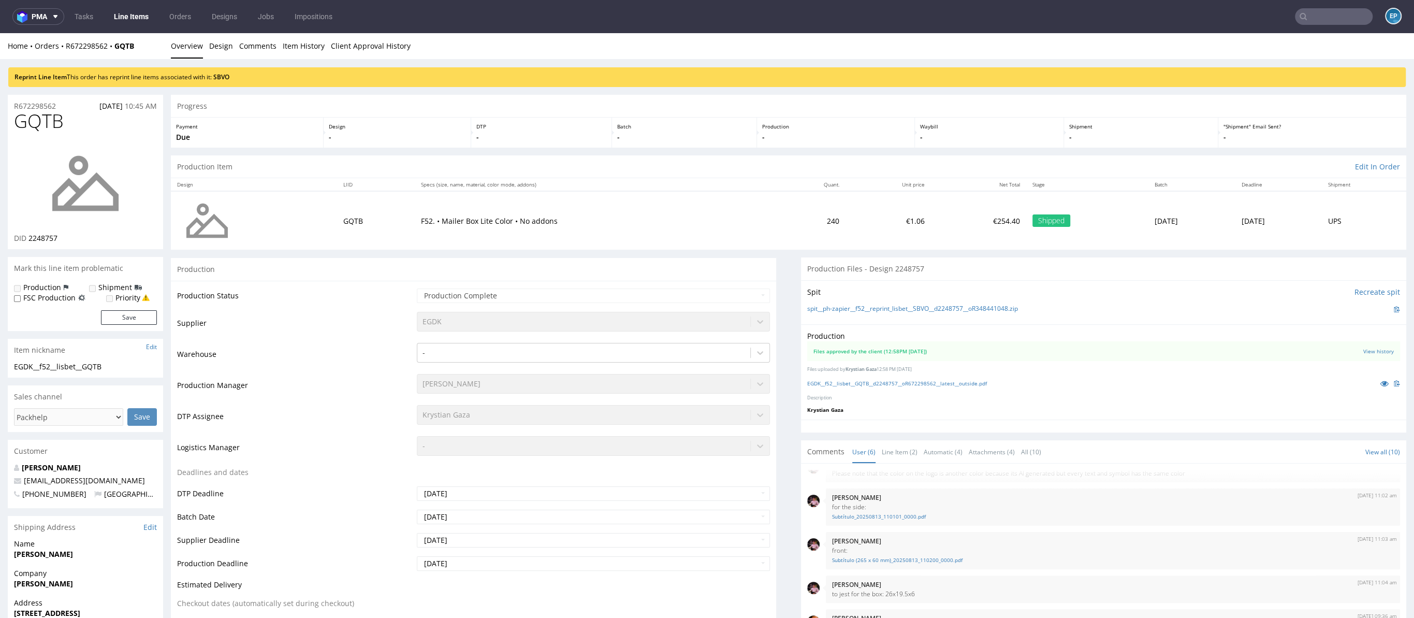
click at [30, 125] on span "GQTB" at bounding box center [39, 121] width 50 height 21
copy span "GQTB"
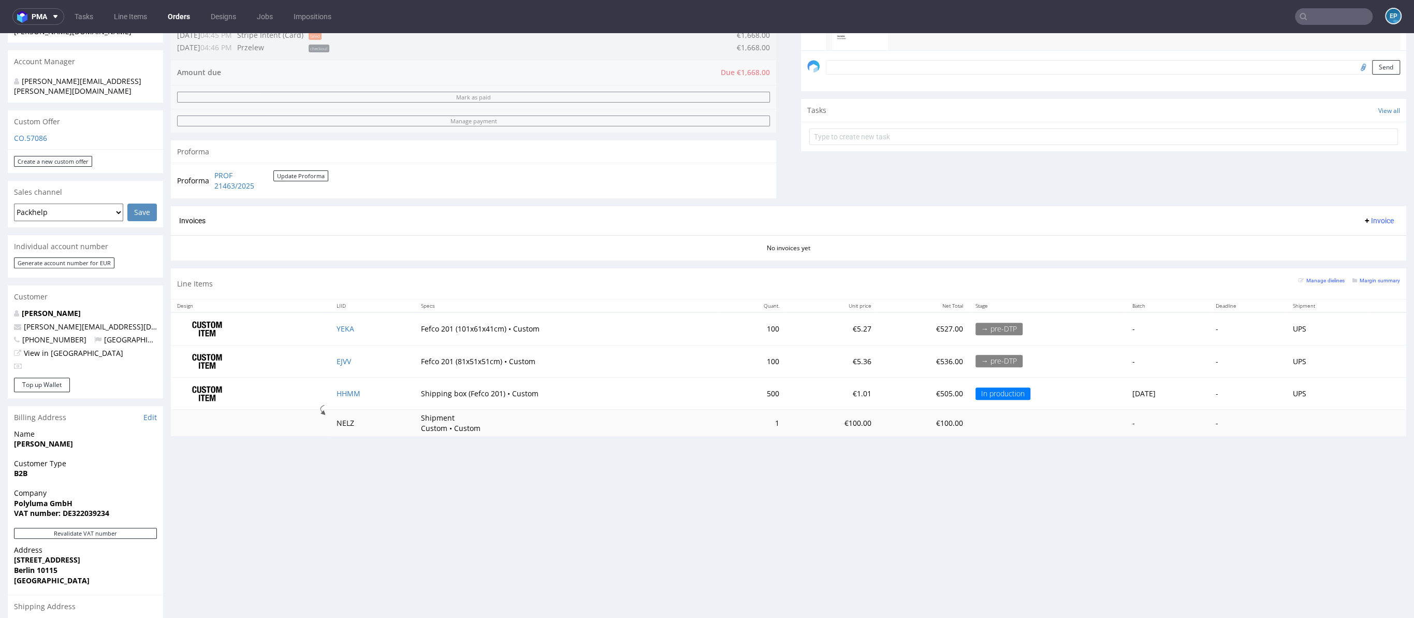
scroll to position [428, 0]
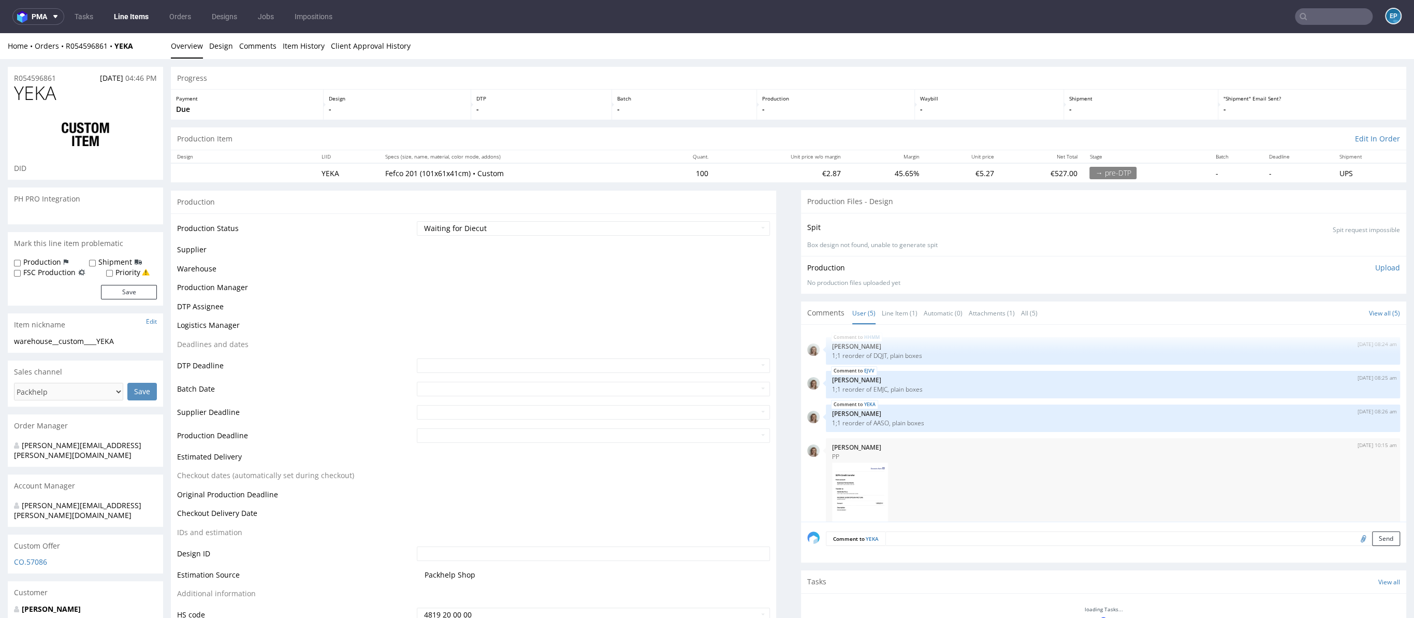
scroll to position [67, 0]
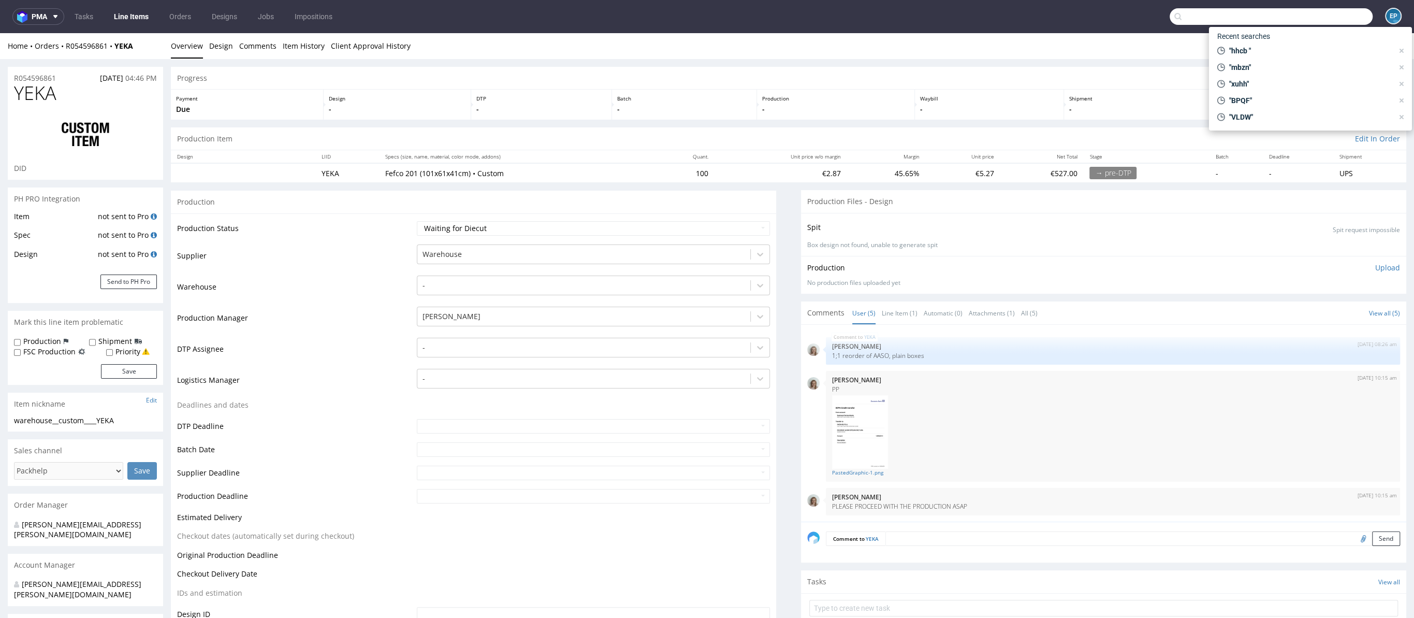
click at [1313, 19] on input "text" at bounding box center [1271, 16] width 203 height 17
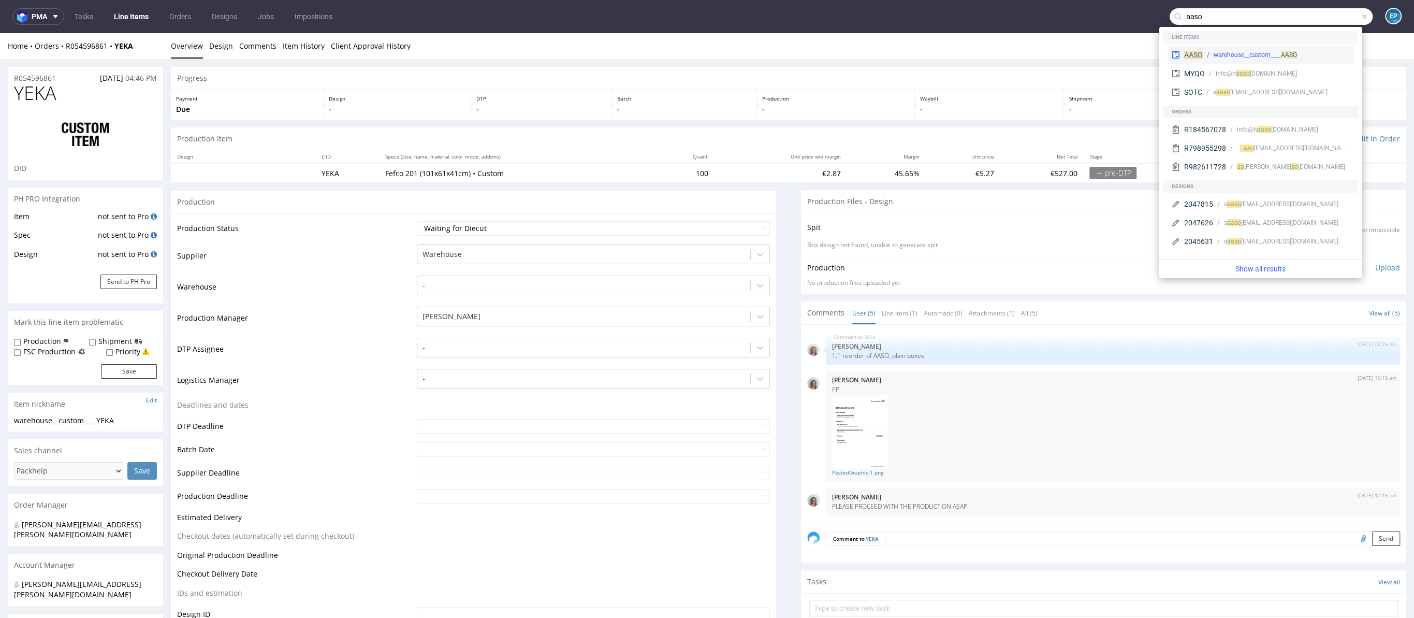
type input "aaso"
click at [1263, 46] on div "AASO warehouse__custom____ AASO" at bounding box center [1261, 55] width 186 height 19
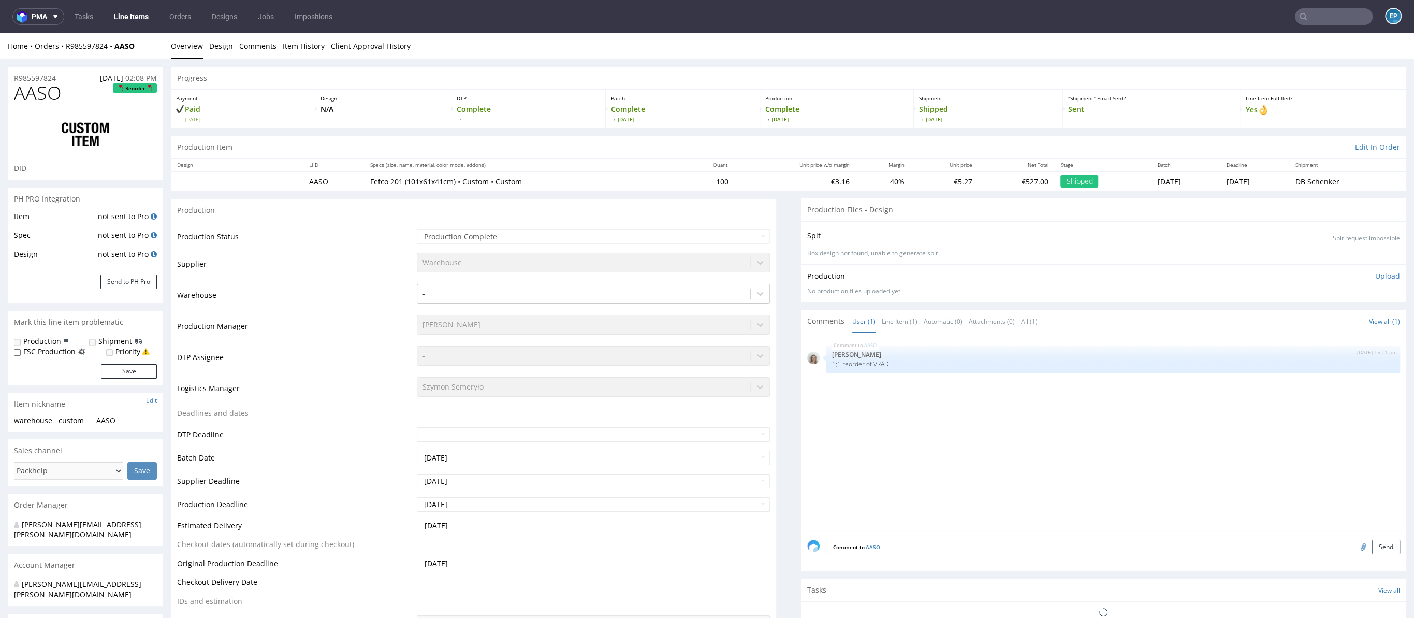
select select "in_progress"
click at [407, 183] on p "Fefco 201 (101x61x41cm) • Custom • Custom" at bounding box center [522, 182] width 304 height 10
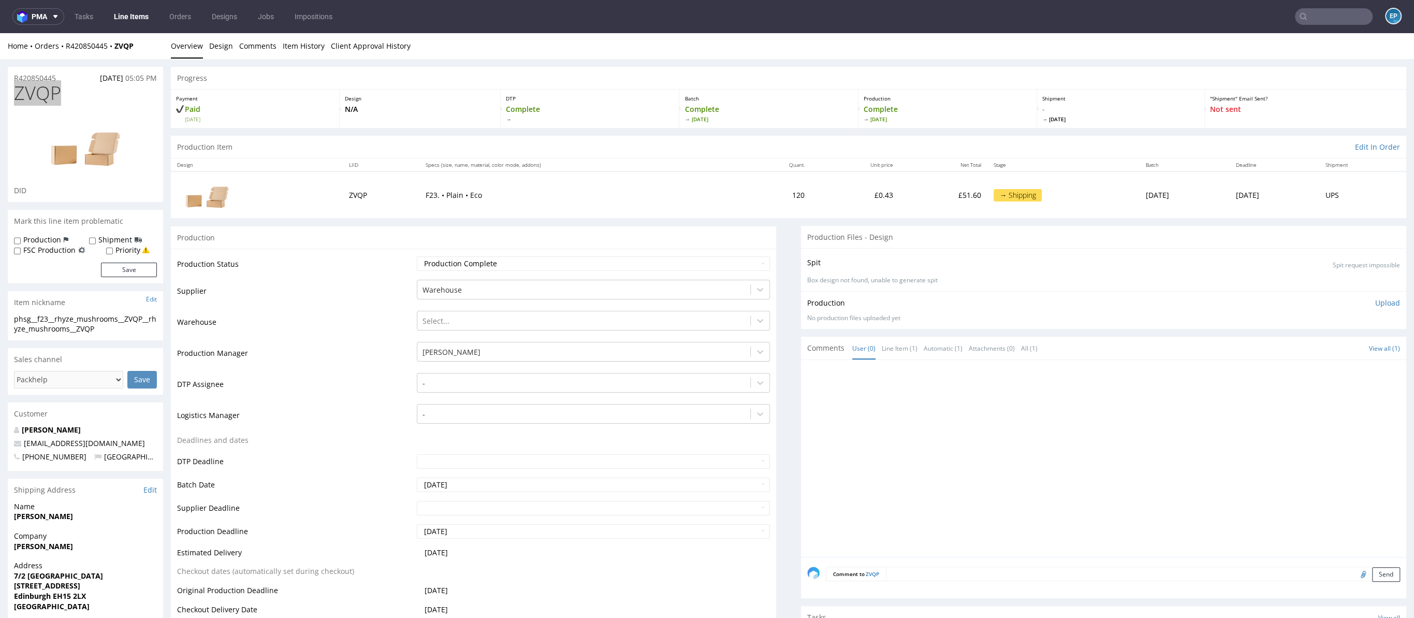
click at [1326, 14] on input "text" at bounding box center [1334, 16] width 78 height 17
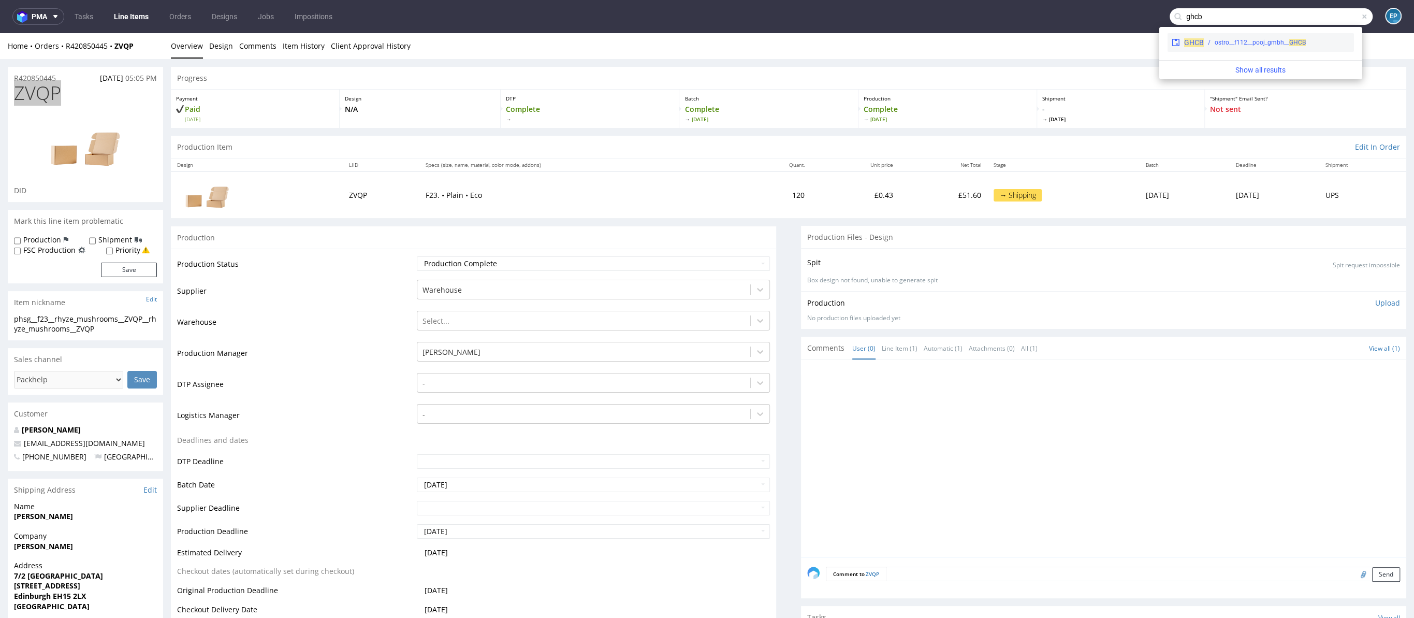
type input "ghcb"
click at [1254, 45] on div "ostro__f112__pooj_gmbh__ GHCB" at bounding box center [1260, 42] width 91 height 9
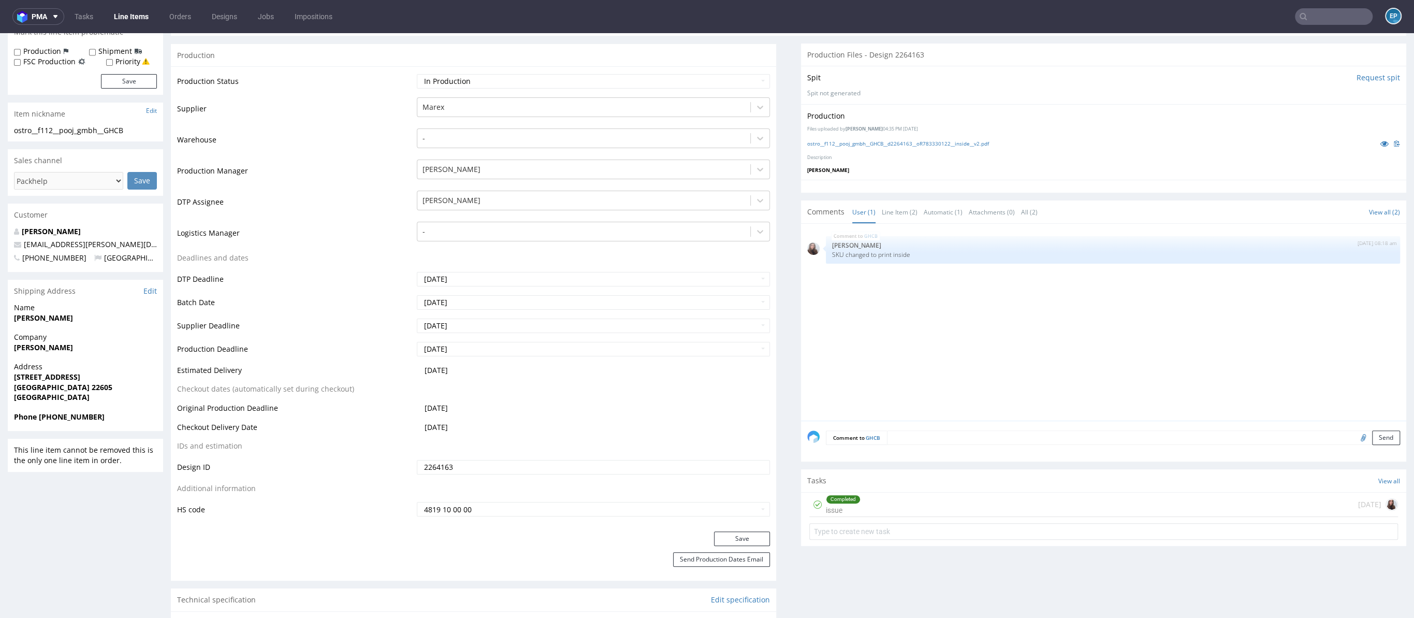
scroll to position [123, 0]
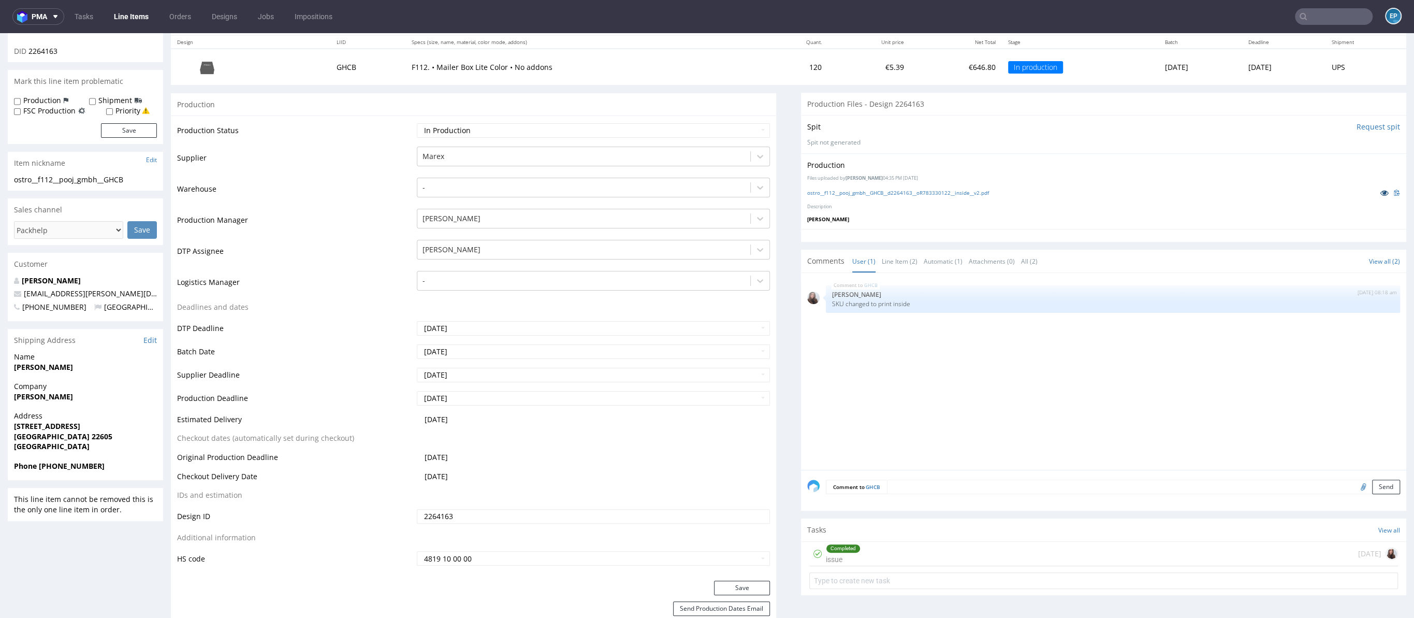
click at [1381, 193] on icon at bounding box center [1385, 192] width 8 height 7
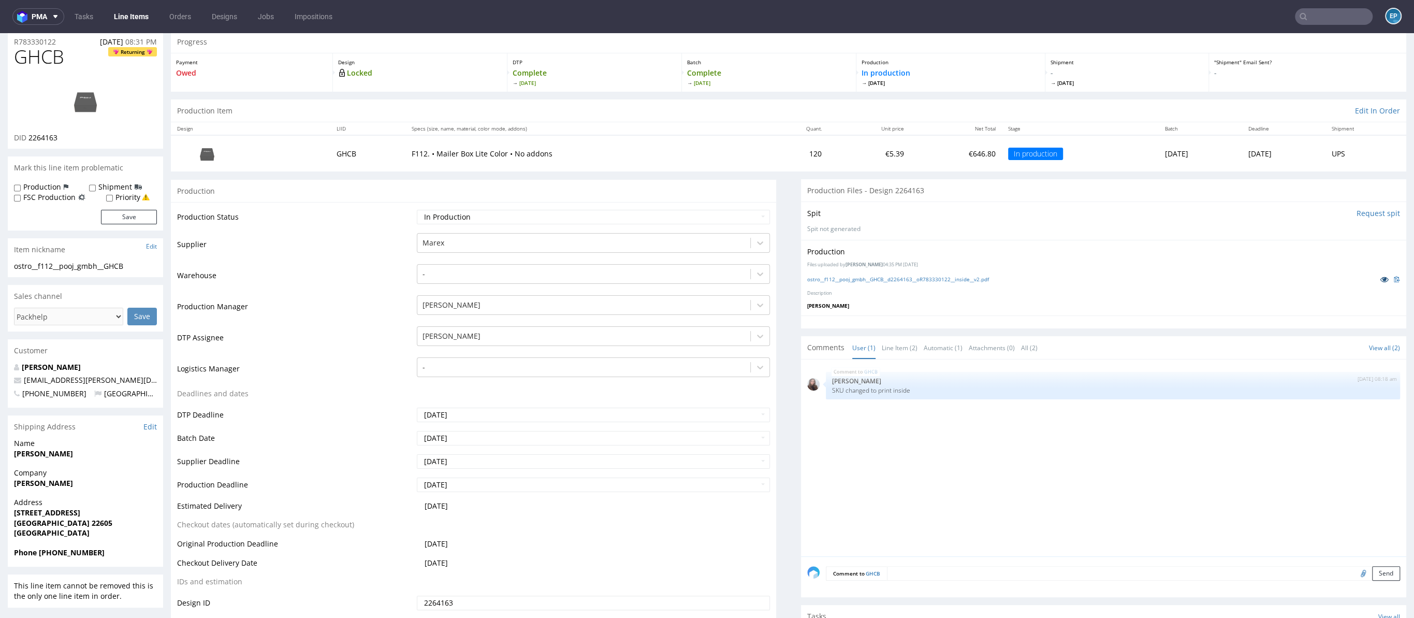
scroll to position [0, 0]
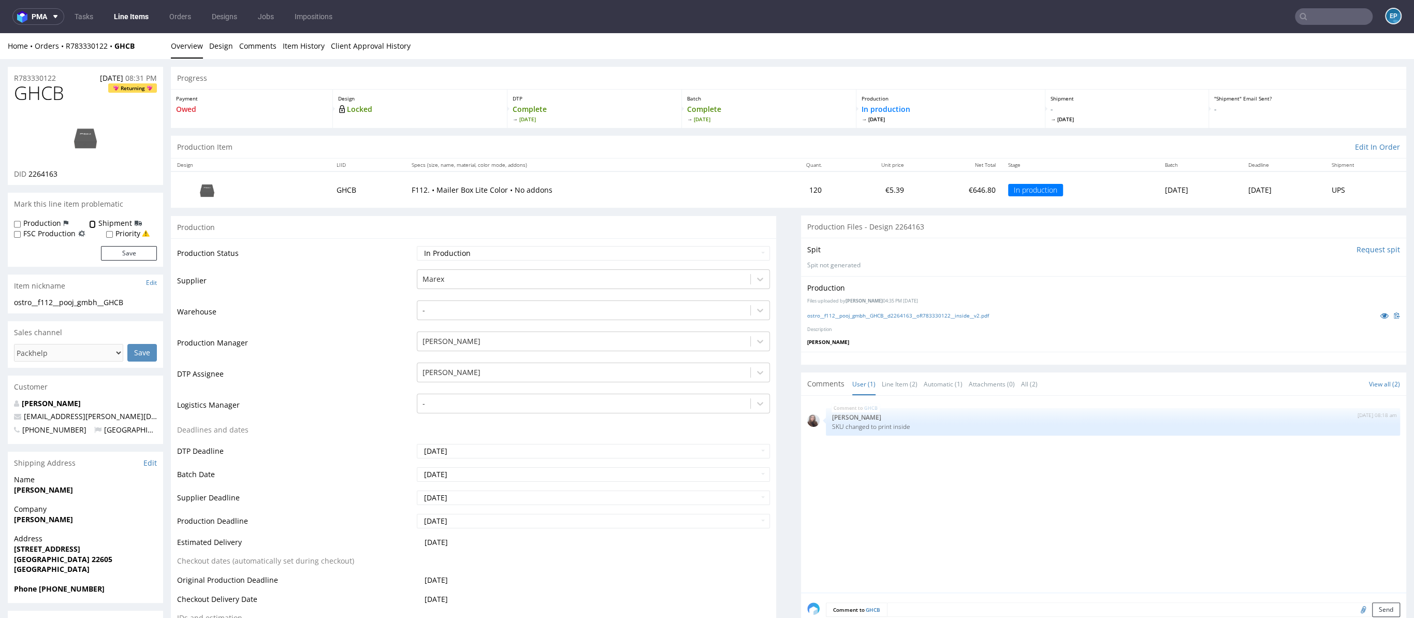
click at [93, 222] on input "Shipment" at bounding box center [92, 224] width 7 height 8
checkbox input "false"
click at [44, 225] on label "Production" at bounding box center [42, 223] width 38 height 10
click at [21, 225] on input "Production" at bounding box center [17, 224] width 7 height 8
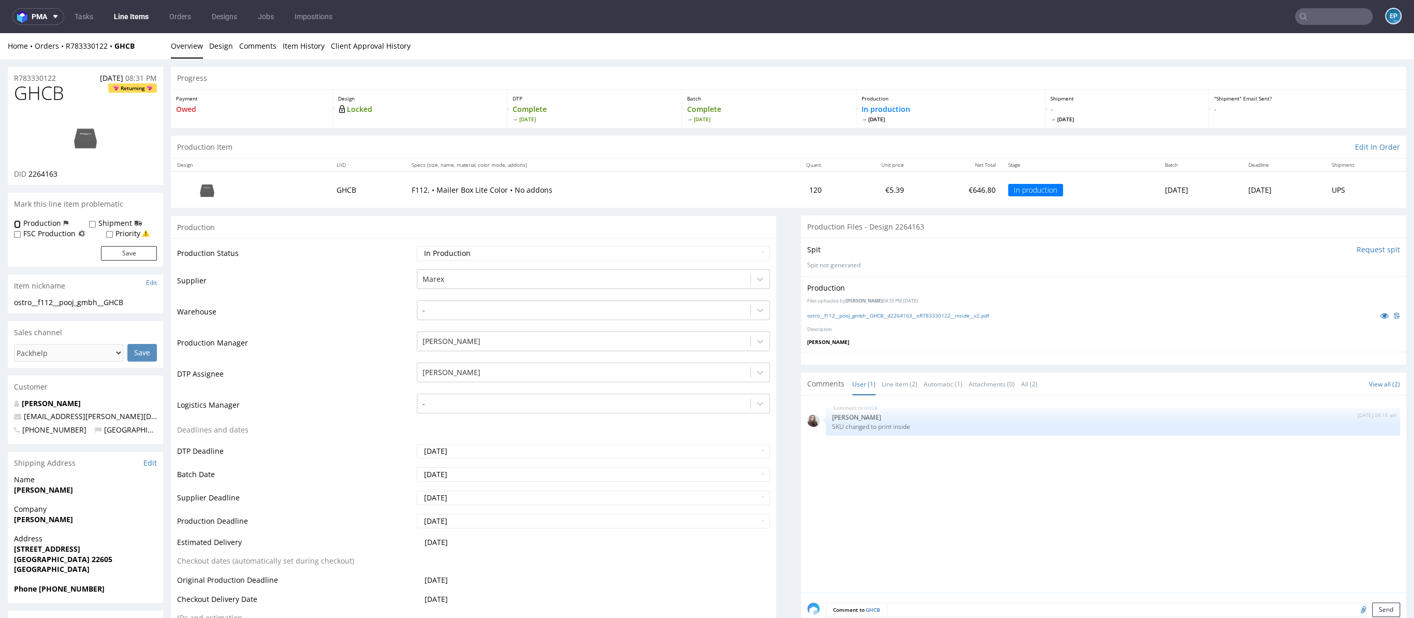
checkbox input "true"
click at [144, 255] on button "Save" at bounding box center [129, 253] width 56 height 14
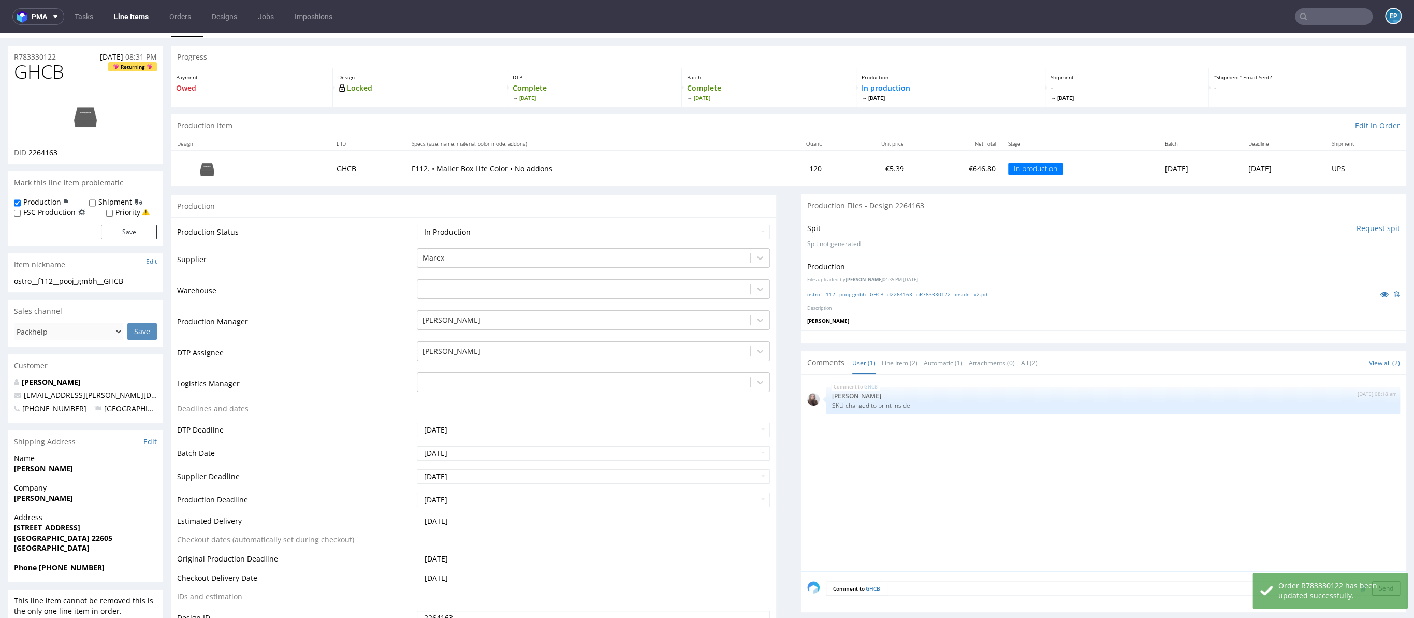
scroll to position [275, 0]
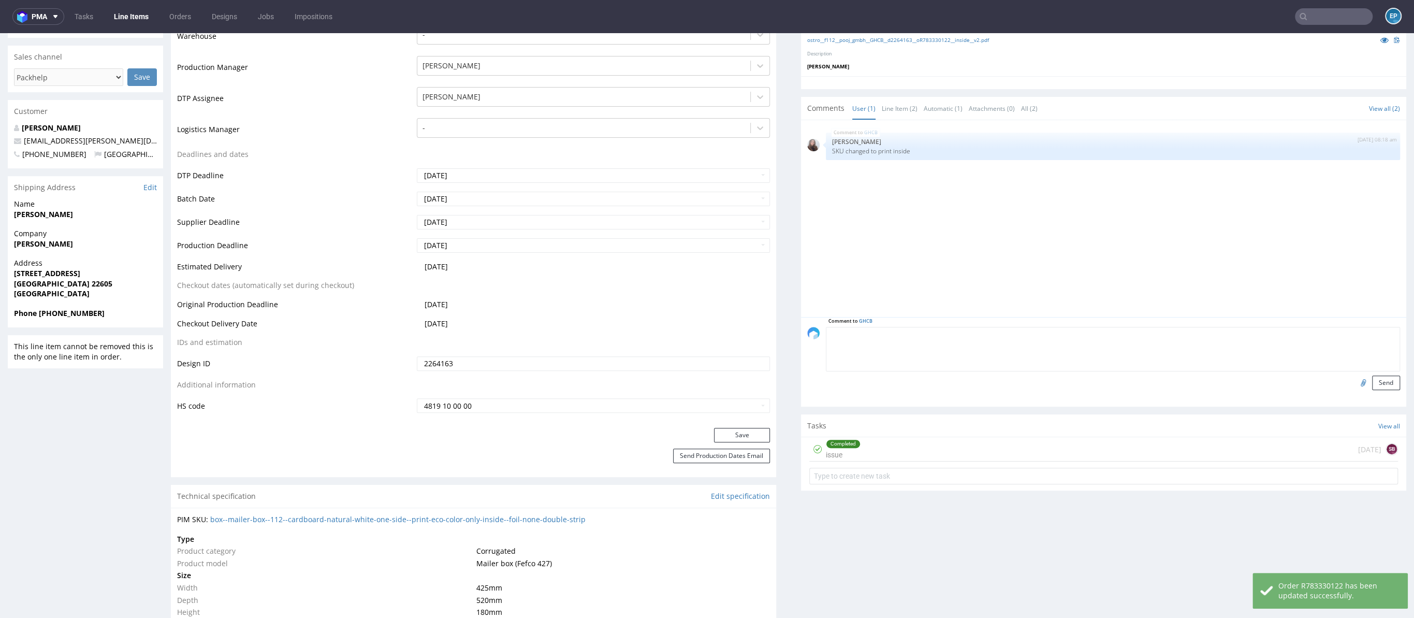
click at [903, 336] on textarea at bounding box center [1113, 349] width 574 height 45
type textarea "brak tasiemek"
click at [1372, 375] on button "Send" at bounding box center [1386, 382] width 28 height 14
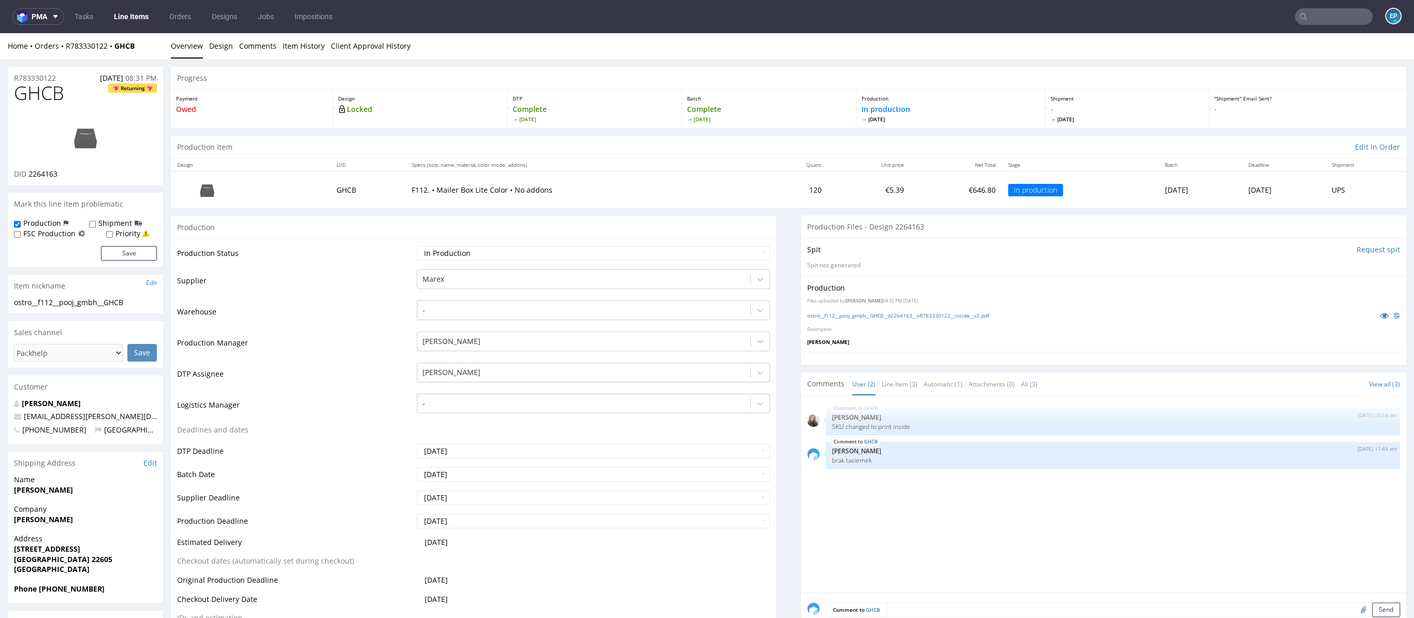
scroll to position [1, 0]
click at [847, 260] on p "Spit not generated" at bounding box center [1103, 264] width 593 height 9
drag, startPoint x: 796, startPoint y: 259, endPoint x: 865, endPoint y: 265, distance: 69.6
click at [865, 265] on div "Spit Request spit Spit not generated" at bounding box center [1103, 256] width 605 height 38
click at [865, 265] on p "Spit not generated" at bounding box center [1103, 264] width 593 height 9
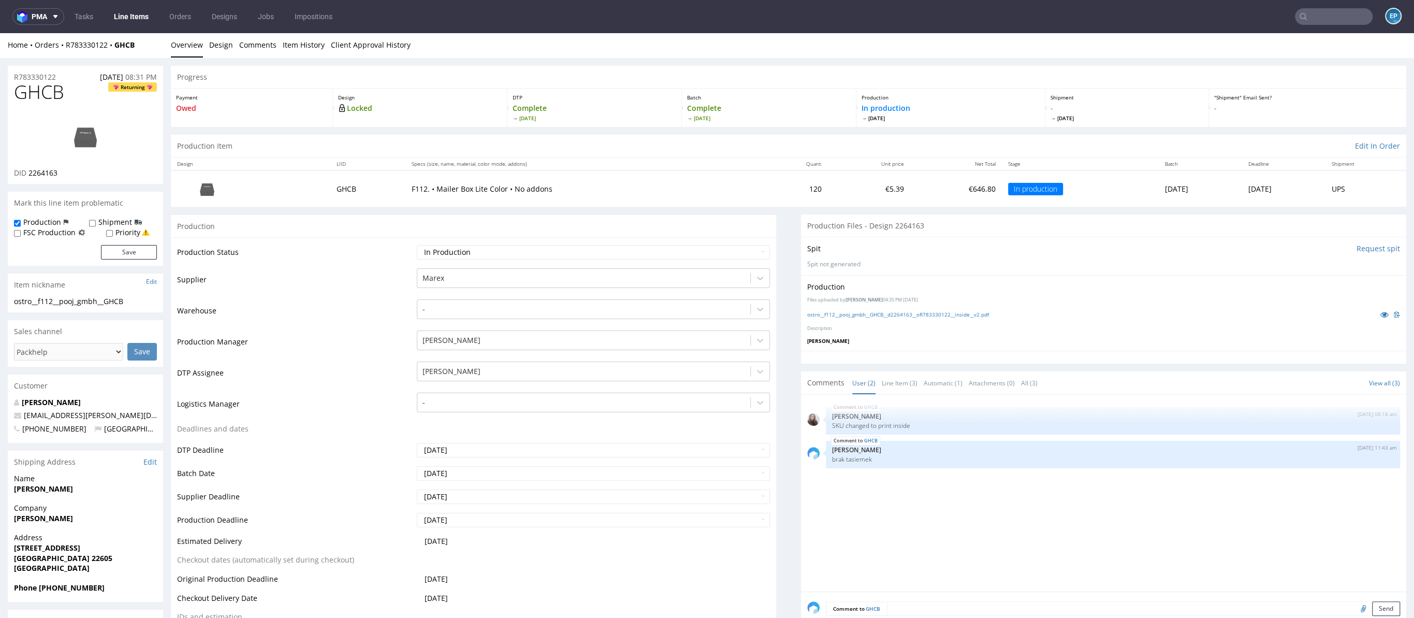
drag, startPoint x: 979, startPoint y: 294, endPoint x: 965, endPoint y: 299, distance: 14.7
click at [965, 299] on div "Production Files uploaded by Elżbieta Jelińska 04:35 PM October 6th, 2025 ostro…" at bounding box center [1103, 313] width 605 height 76
click at [969, 298] on p "Files uploaded by Elżbieta Jelińska 04:35 PM October 6th, 2025" at bounding box center [1103, 300] width 593 height 7
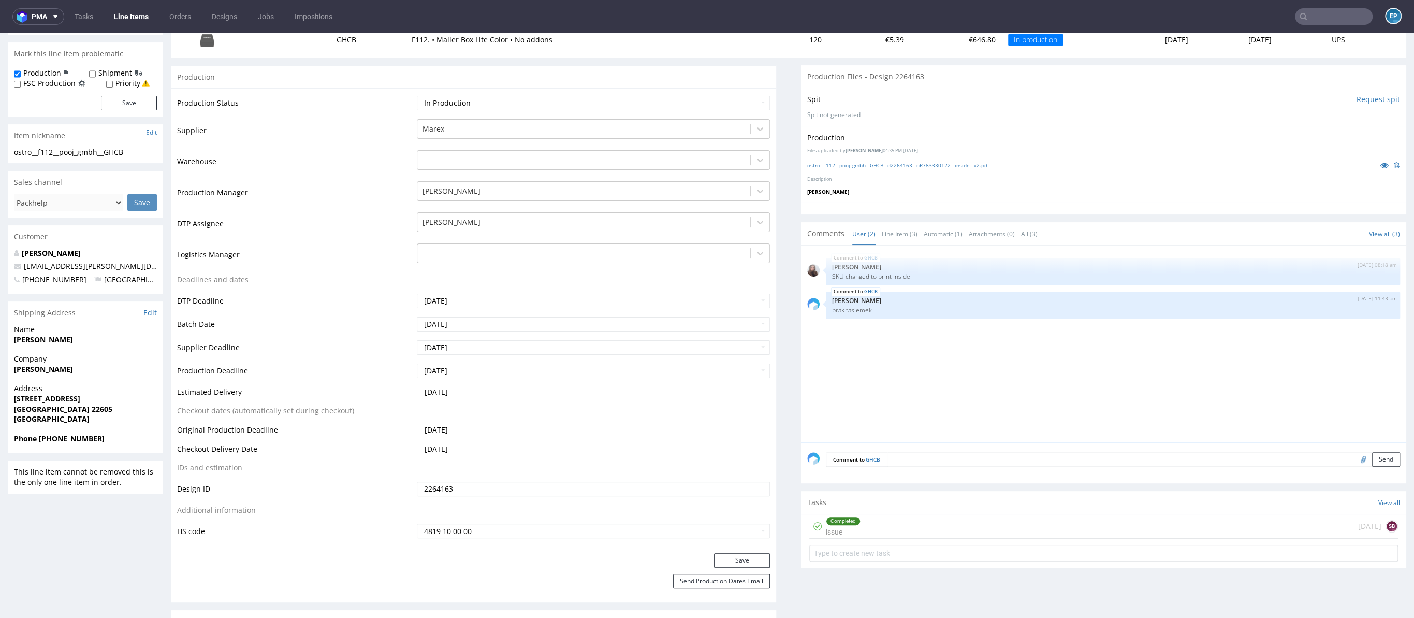
scroll to position [0, 0]
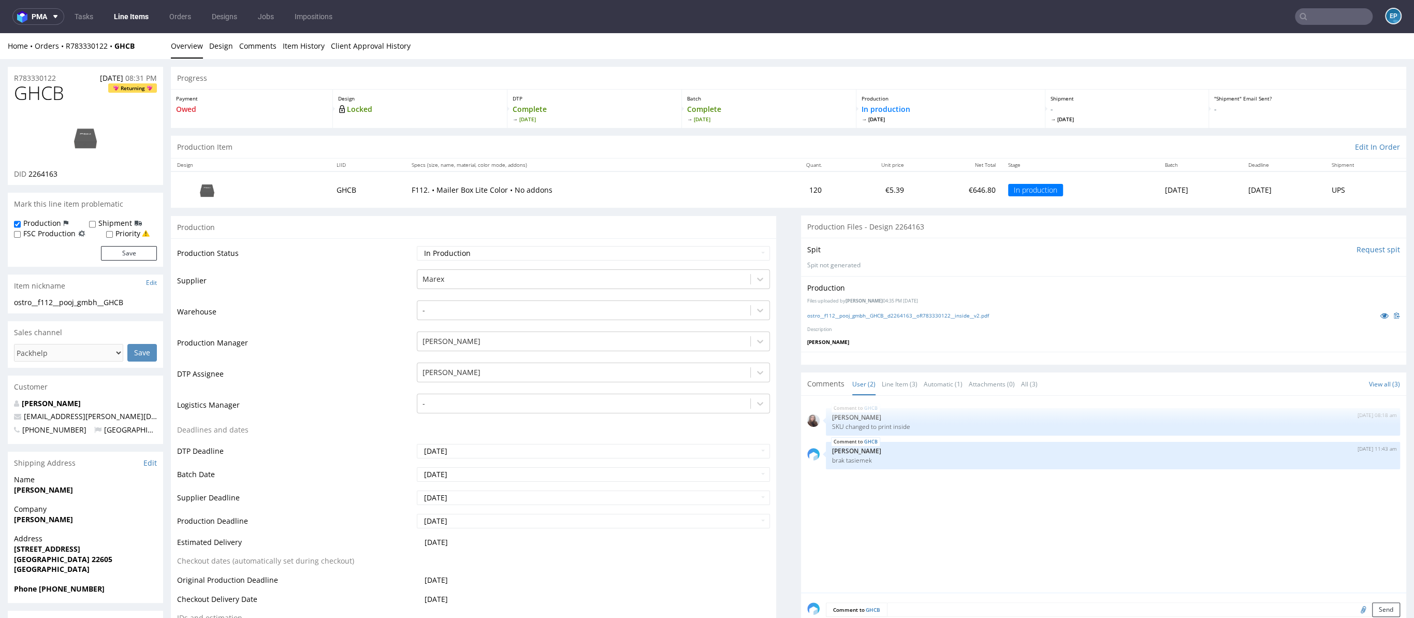
click at [919, 267] on p "Spit not generated" at bounding box center [1103, 265] width 593 height 9
drag, startPoint x: 792, startPoint y: 302, endPoint x: 958, endPoint y: 298, distance: 166.3
click at [958, 298] on div "Production Files uploaded by Elżbieta Jelińska 04:35 PM October 6th, 2025 ostro…" at bounding box center [1103, 314] width 605 height 76
click at [958, 298] on p "Files uploaded by Elżbieta Jelińska 04:35 PM October 6th, 2025" at bounding box center [1103, 301] width 593 height 7
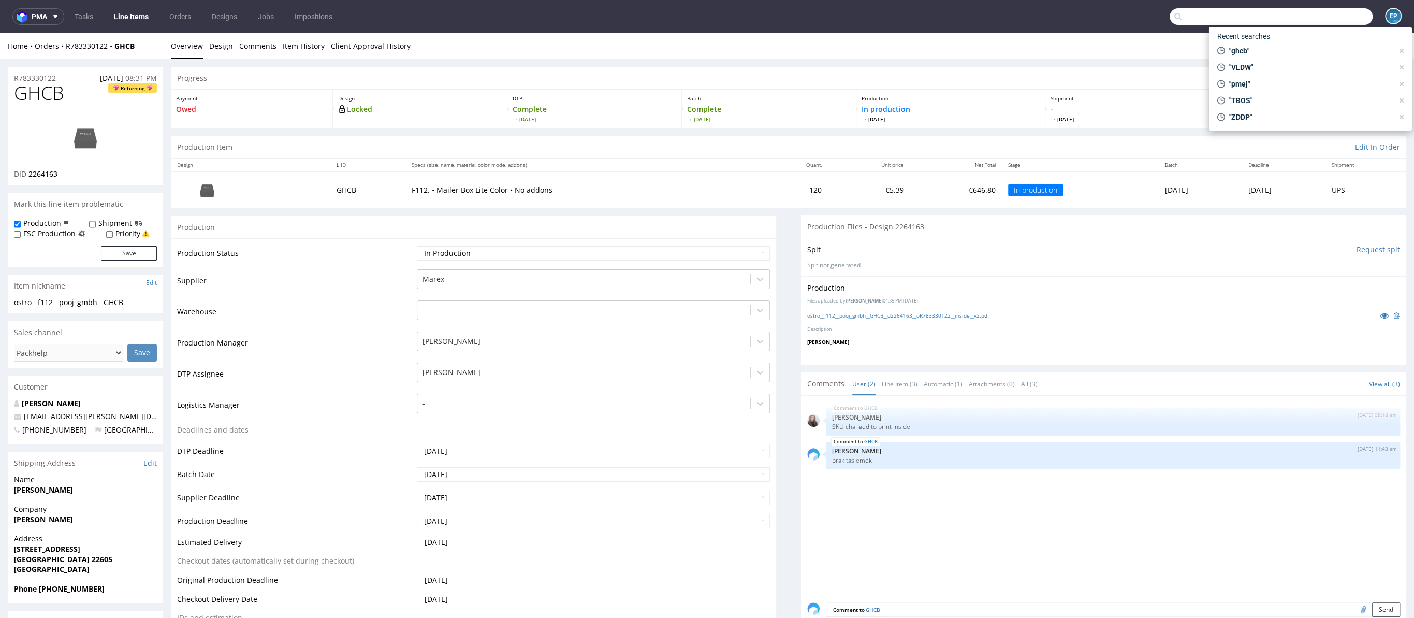
click at [1339, 10] on input "text" at bounding box center [1271, 16] width 203 height 17
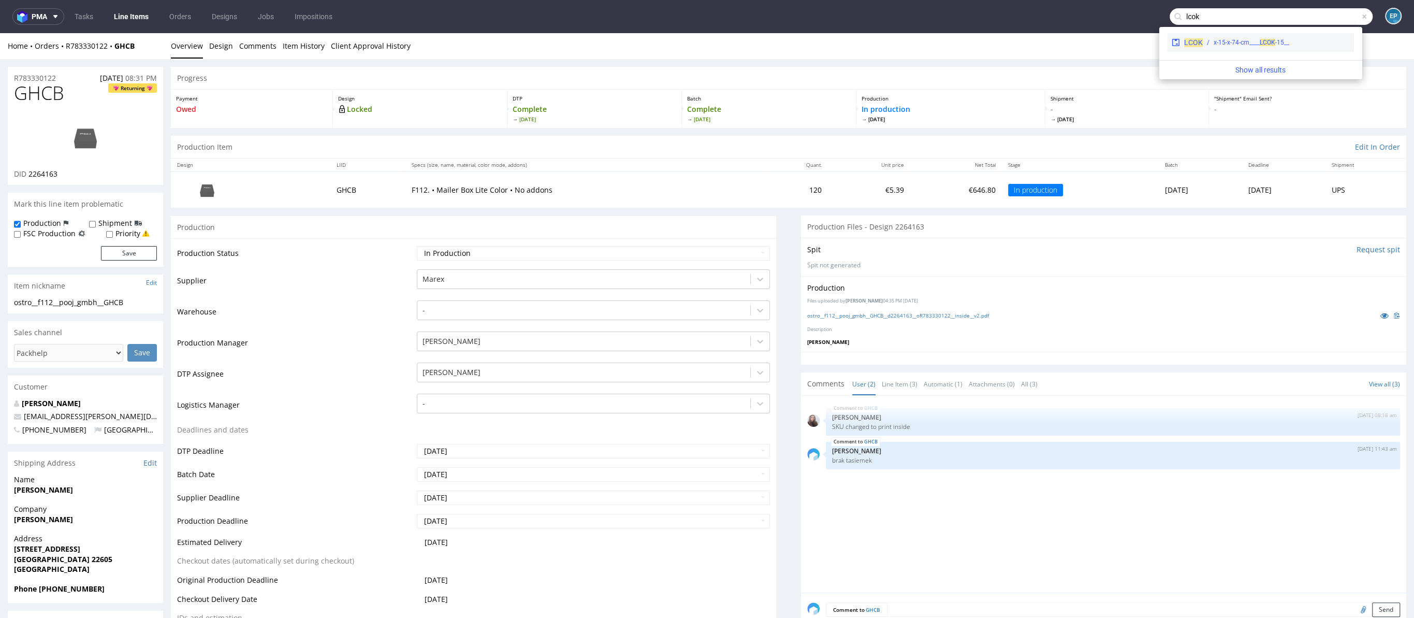
type input "lcok"
click at [1219, 35] on div "LCOK __15-x-15-x-74-cm____ LCOK" at bounding box center [1261, 42] width 186 height 19
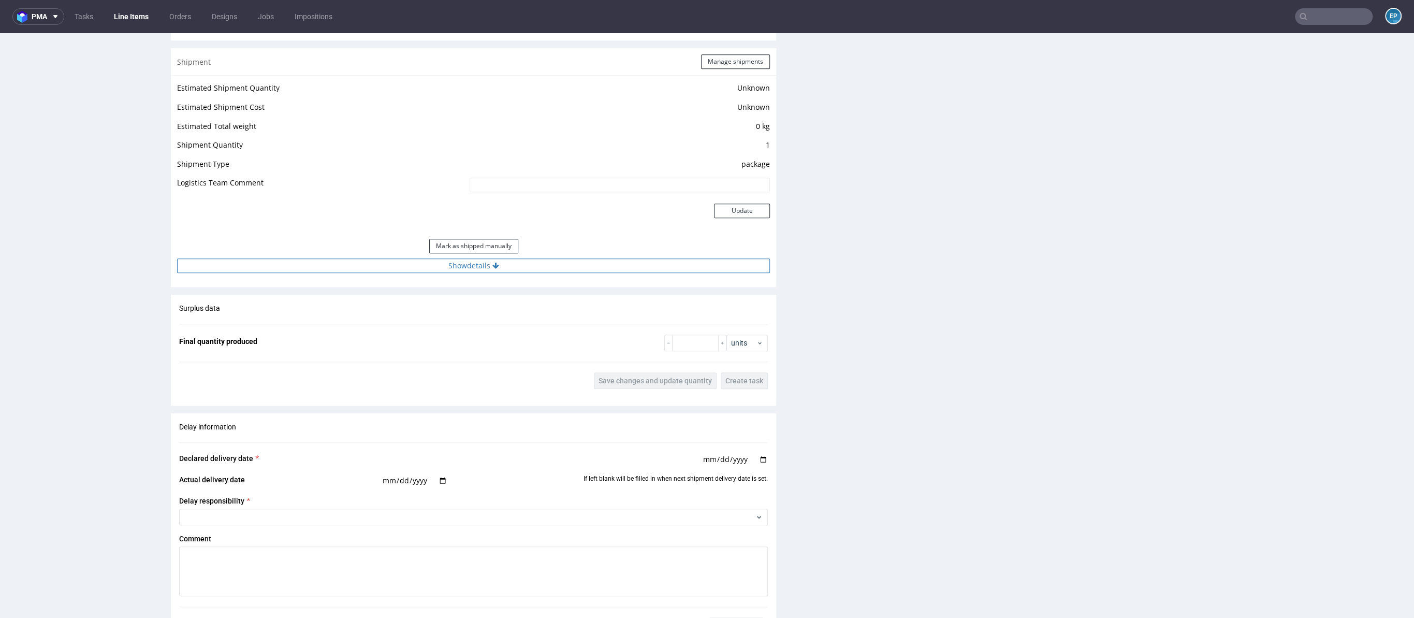
scroll to position [760, 0]
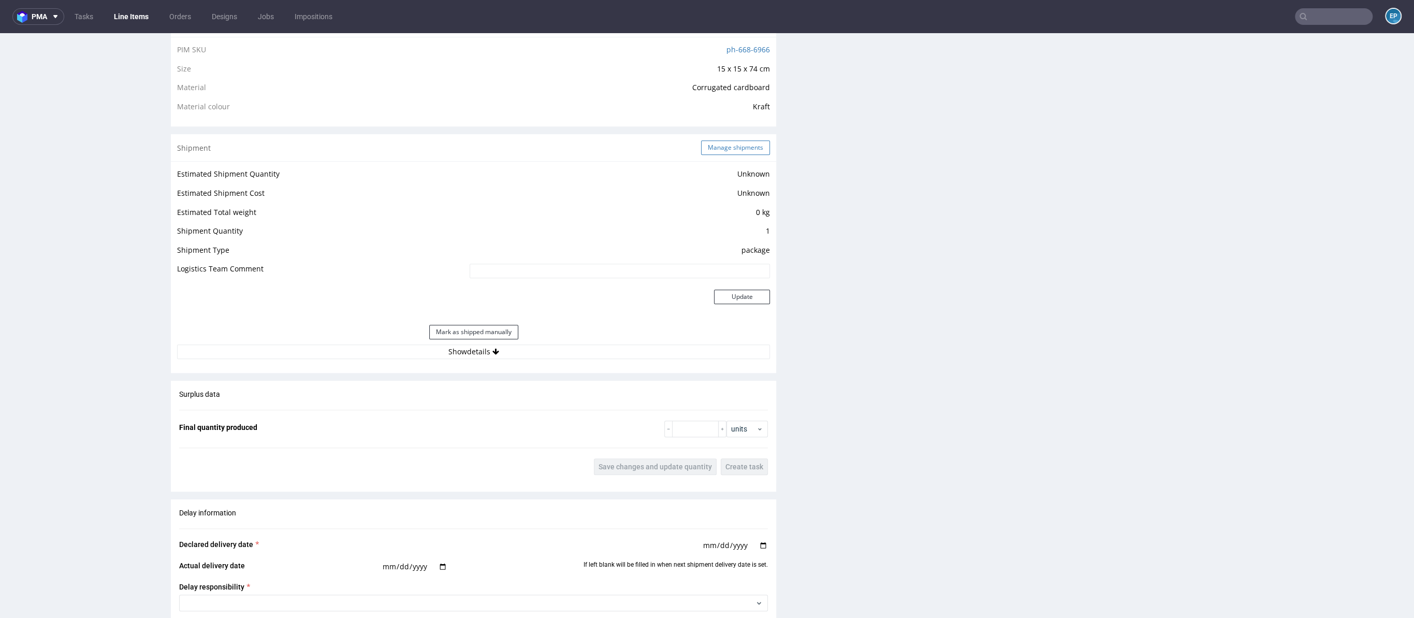
click at [723, 146] on button "Manage shipments" at bounding box center [735, 147] width 69 height 14
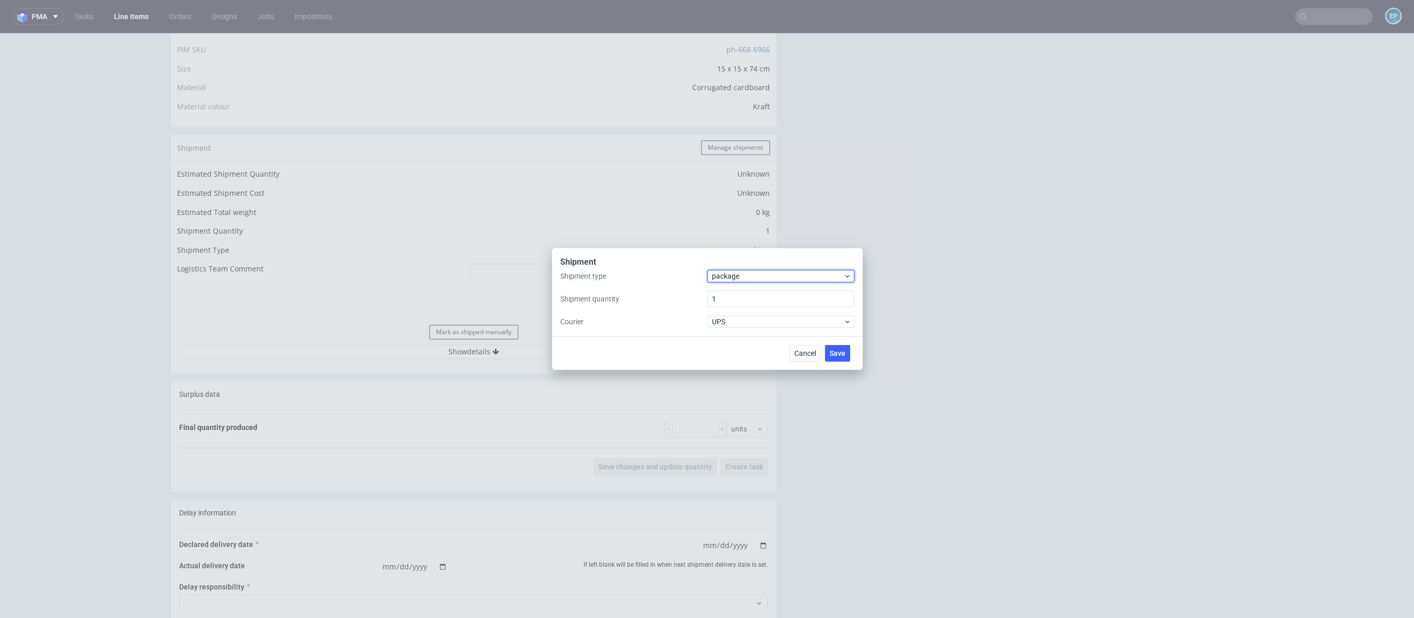
click at [761, 273] on span "package" at bounding box center [778, 276] width 132 height 10
click at [750, 299] on div "pallet" at bounding box center [780, 297] width 139 height 19
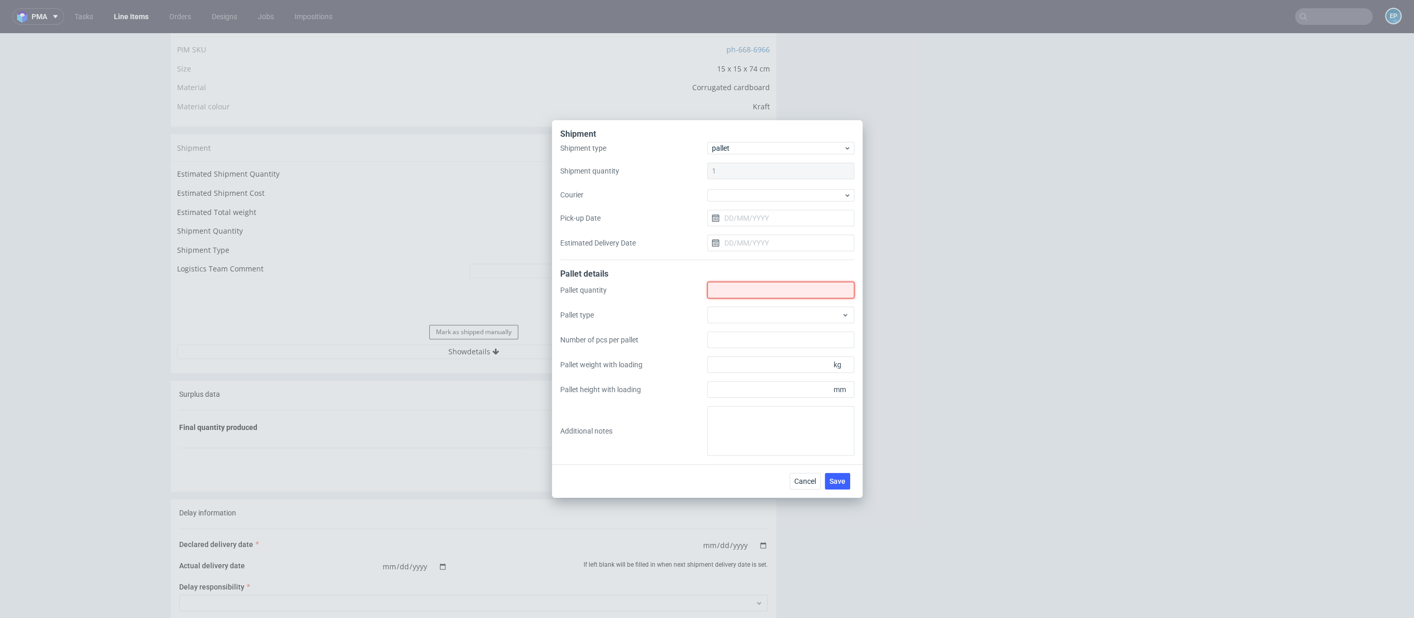
click at [743, 287] on input "Shipment type" at bounding box center [780, 290] width 147 height 17
type input "1"
type input "4"
click at [772, 429] on textarea at bounding box center [780, 431] width 147 height 50
paste textarea "https://platform.packhelp.com/pma/line-items/7326154/orders/R078053573"
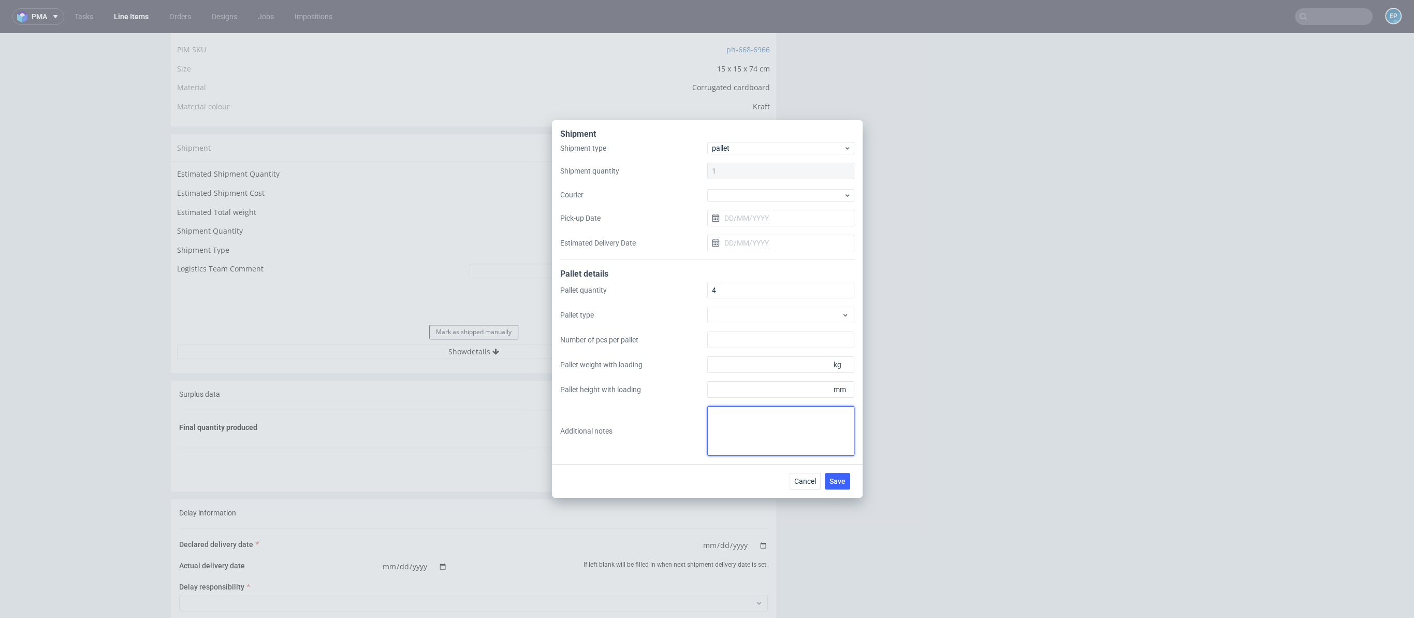
type textarea "https://platform.packhelp.com/pma/line-items/7326154/orders/R078053573"
paste textarea "4Pal 195x100x120 - 310Kg"
type textarea "4Pal 195x100x120 - 310Kg"
click at [847, 484] on button "Save" at bounding box center [837, 481] width 25 height 17
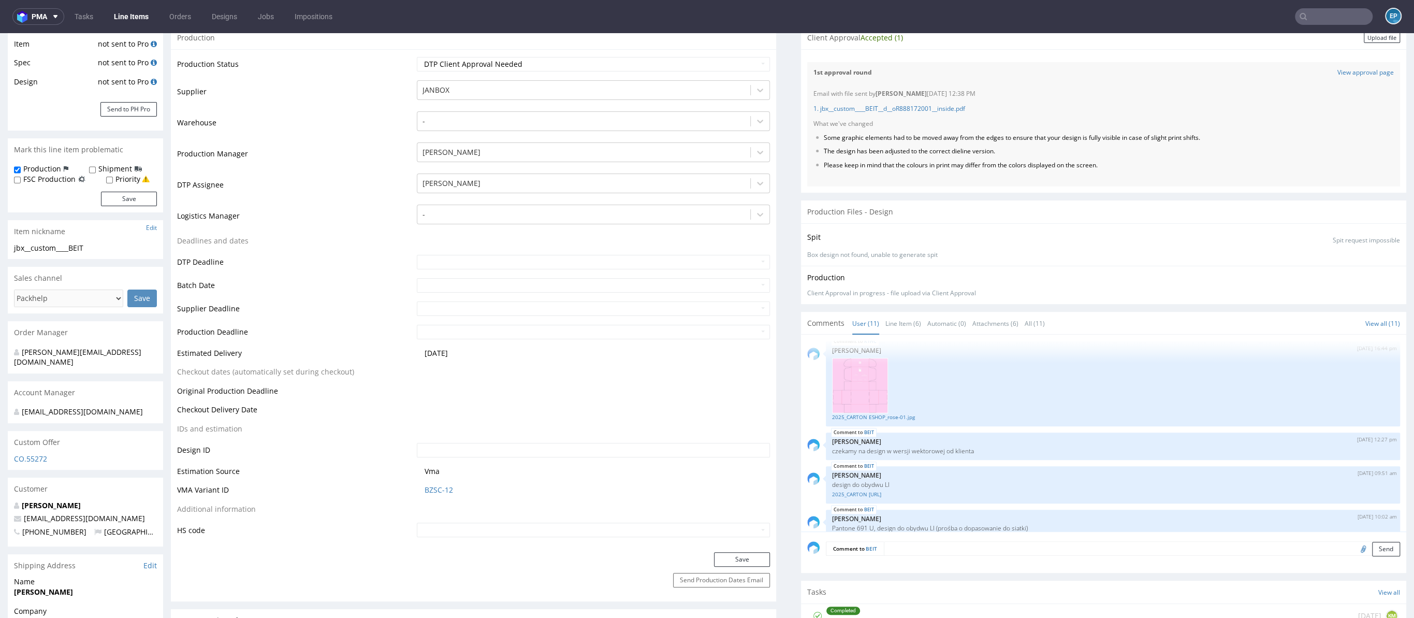
scroll to position [184, 0]
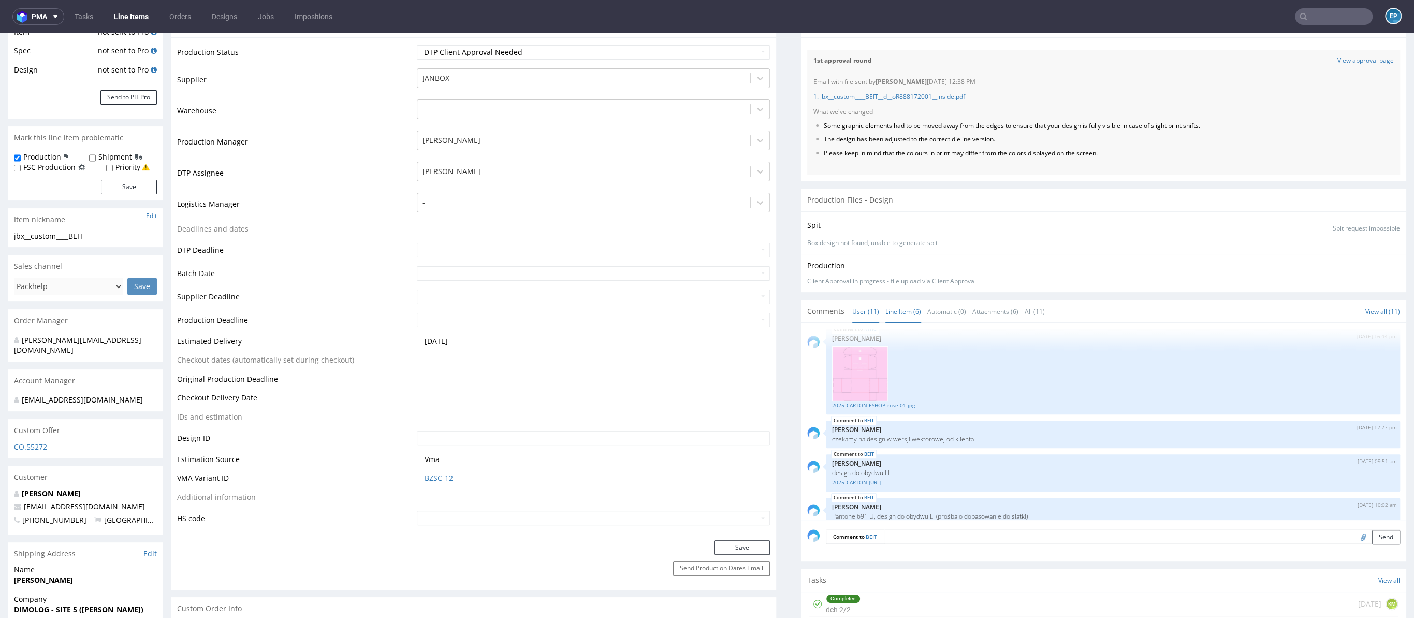
click at [886, 311] on link "Line Item (6)" at bounding box center [904, 311] width 36 height 22
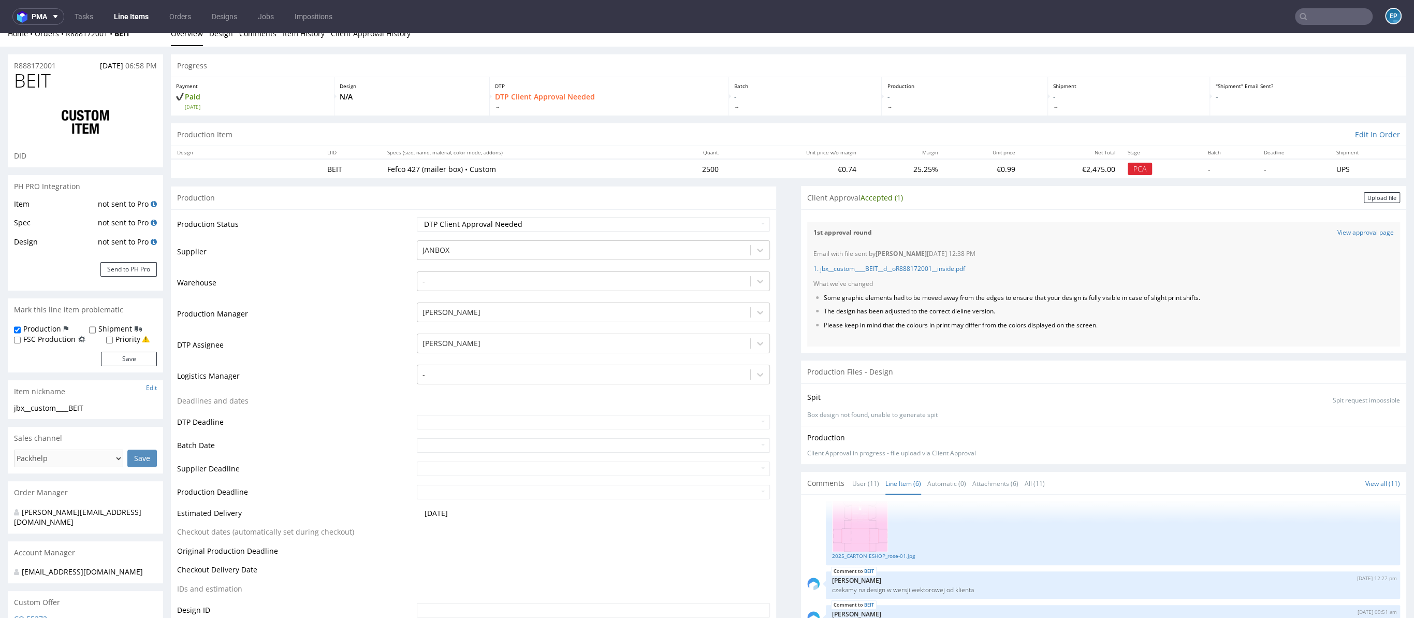
scroll to position [0, 0]
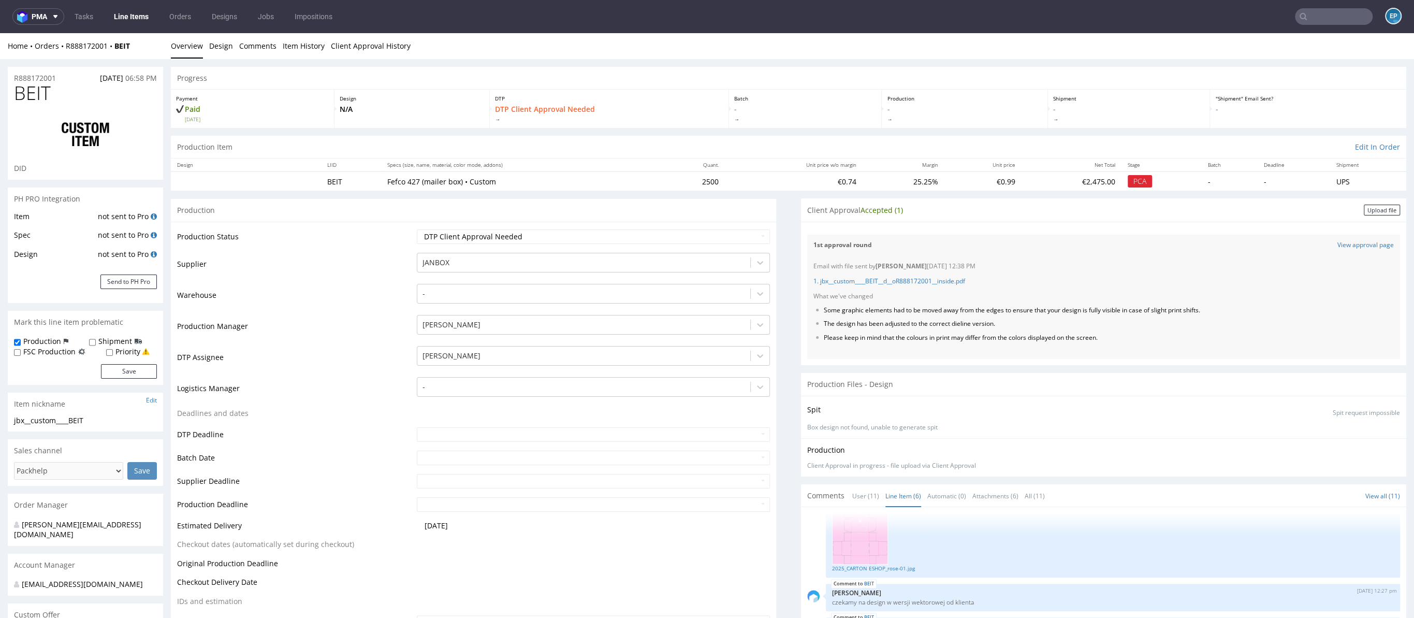
click at [871, 210] on span "Accepted (1)" at bounding box center [882, 210] width 42 height 10
click at [299, 50] on link "Item History" at bounding box center [304, 45] width 42 height 25
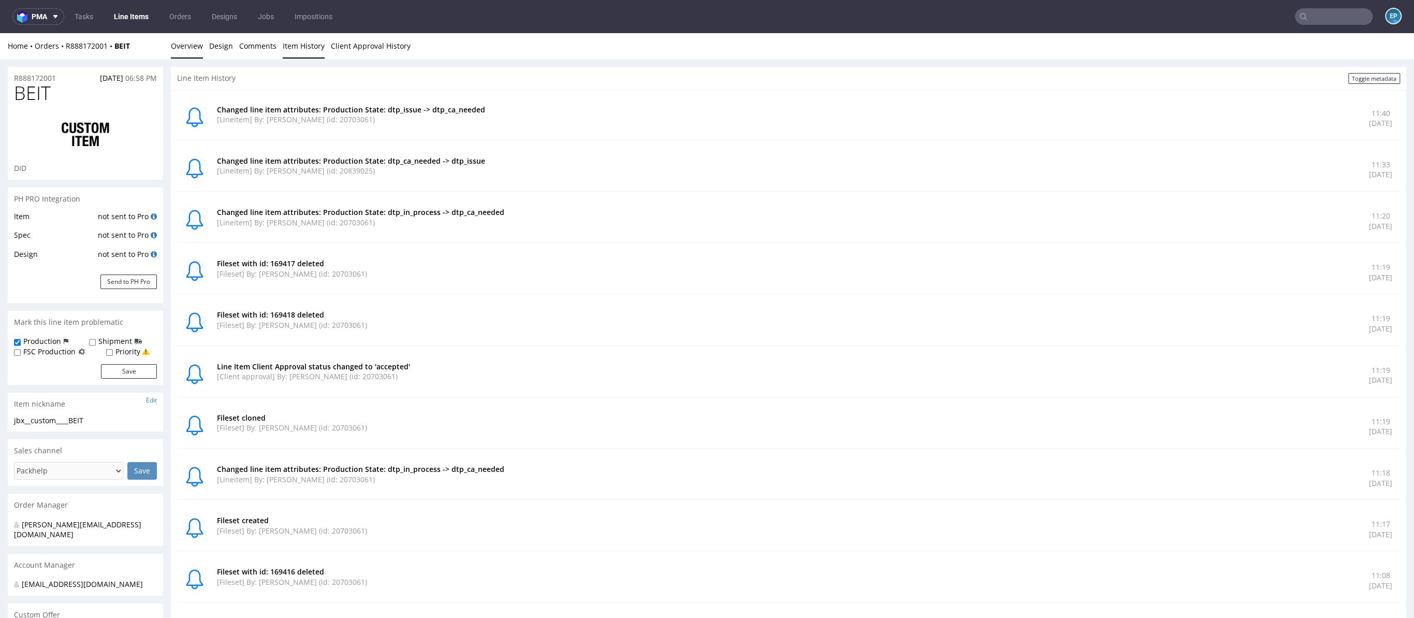
click at [189, 47] on link "Overview" at bounding box center [187, 45] width 32 height 25
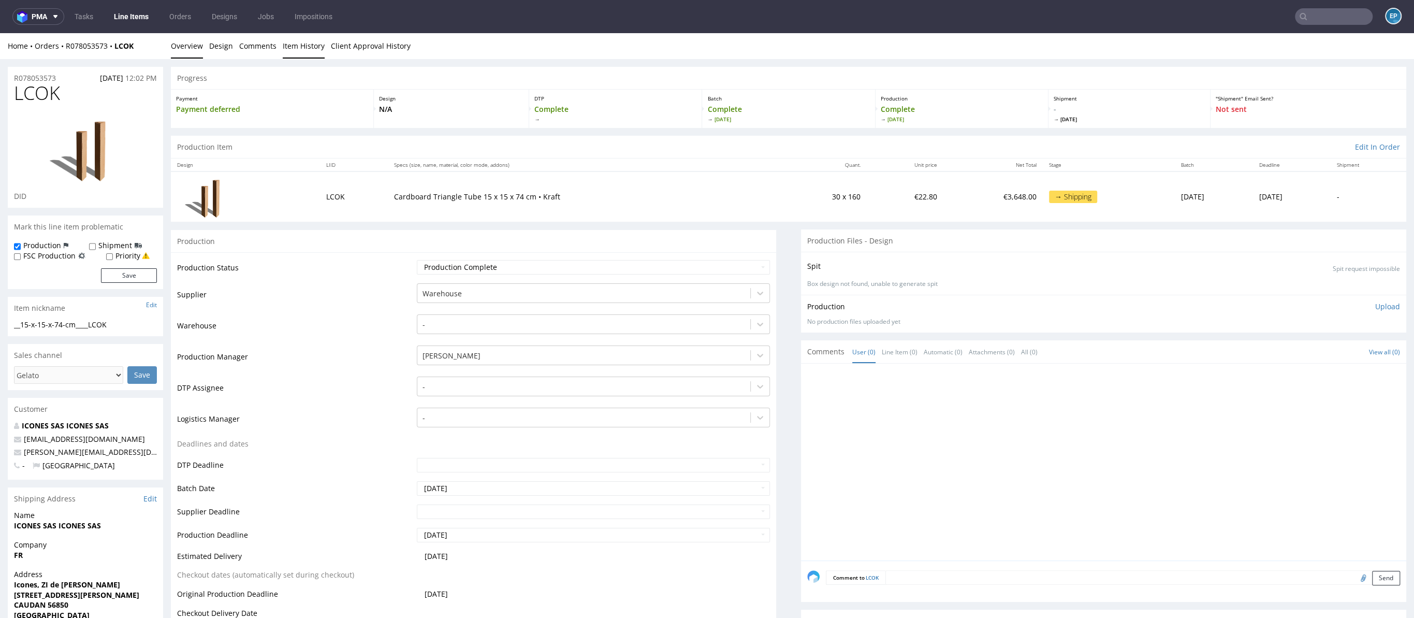
click at [308, 53] on link "Item History" at bounding box center [304, 45] width 42 height 25
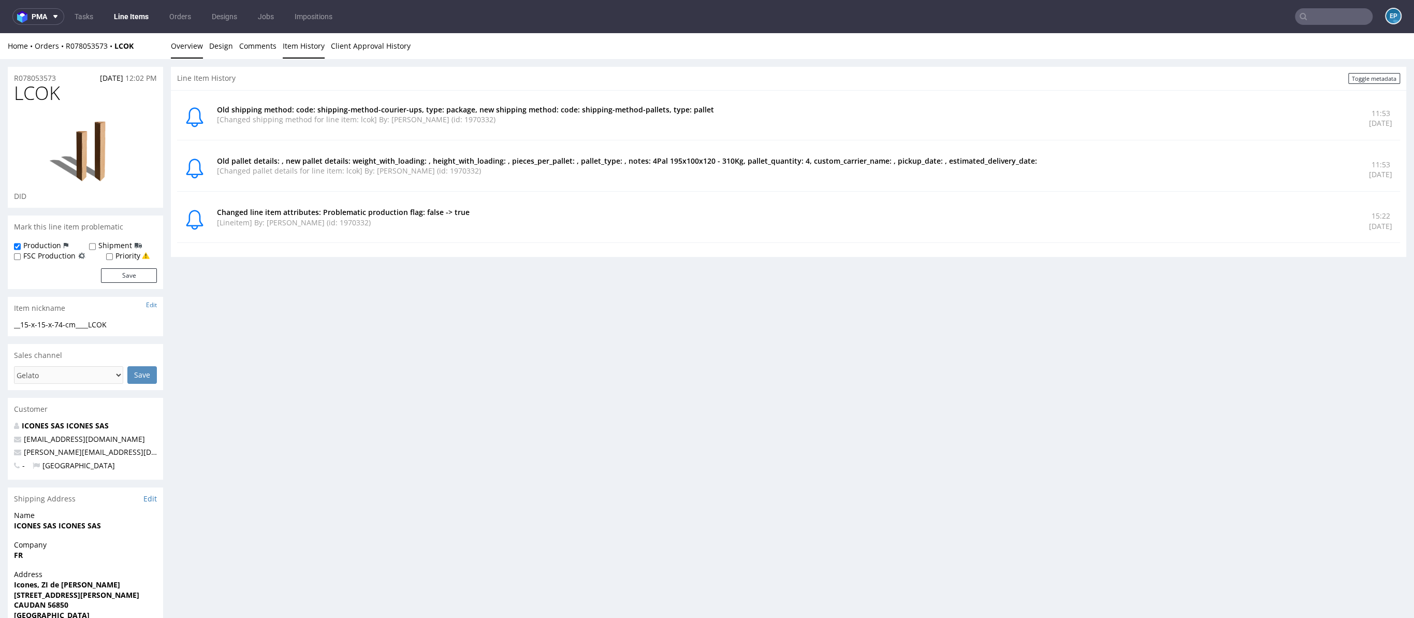
click at [184, 43] on link "Overview" at bounding box center [187, 45] width 32 height 25
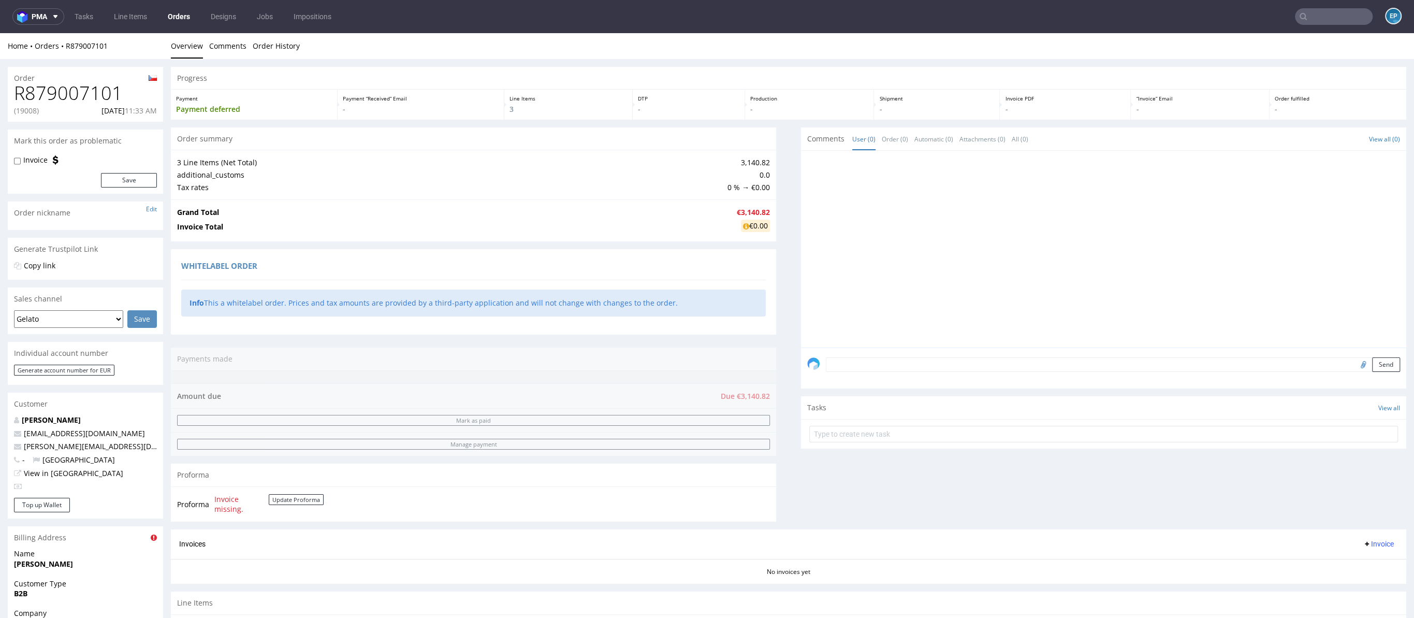
scroll to position [234, 0]
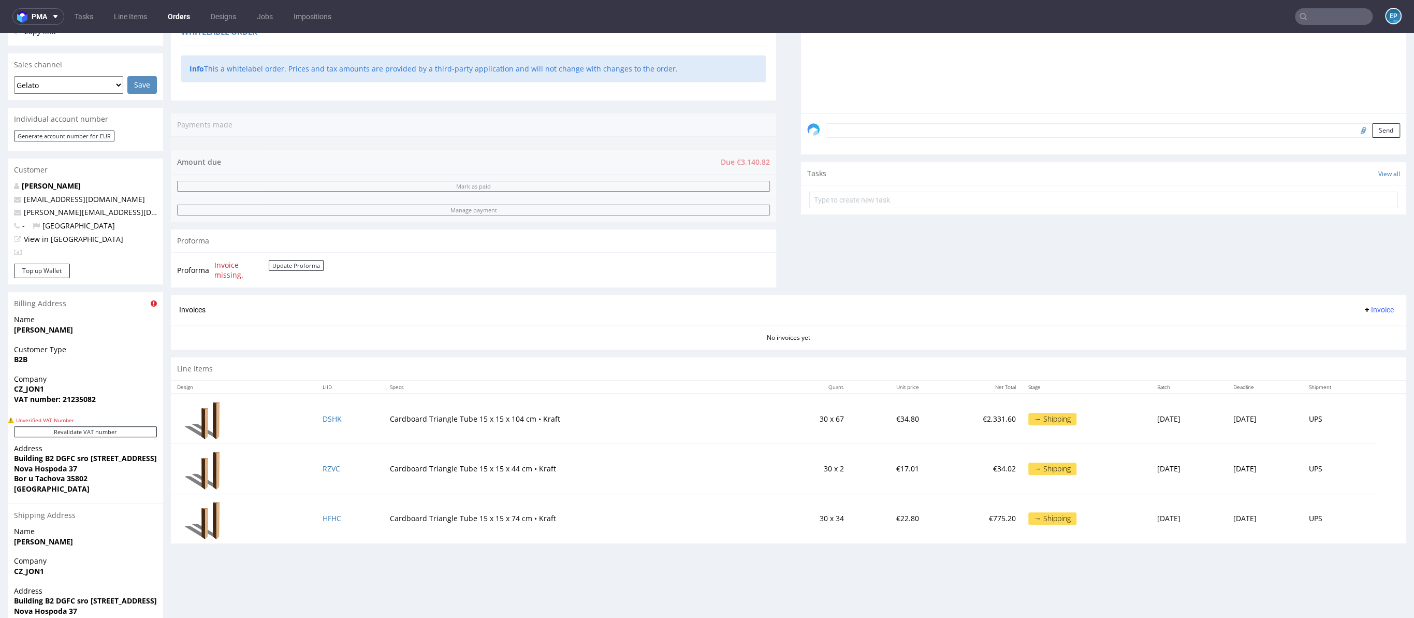
click at [370, 365] on div "Line Items" at bounding box center [789, 368] width 1236 height 23
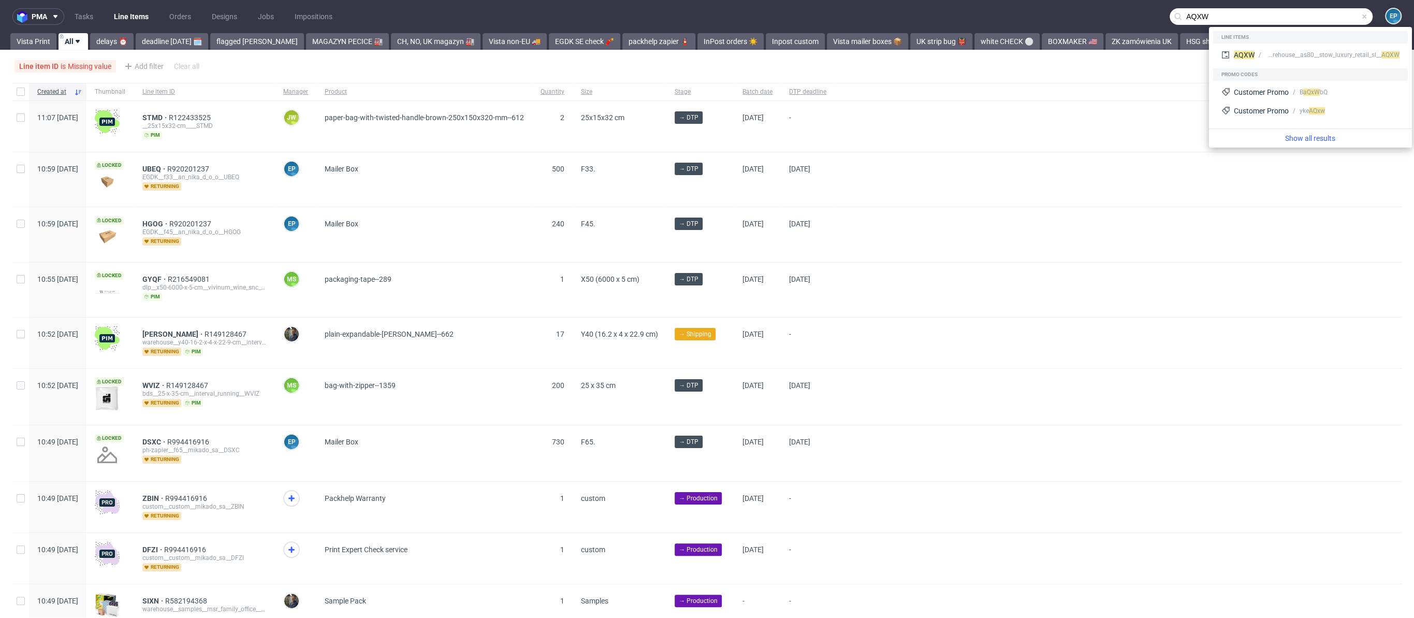
type input "AQXW"
click at [1270, 53] on div "warehouse__as80__stow_luxury_retail_sl__ AQXW" at bounding box center [1333, 54] width 134 height 9
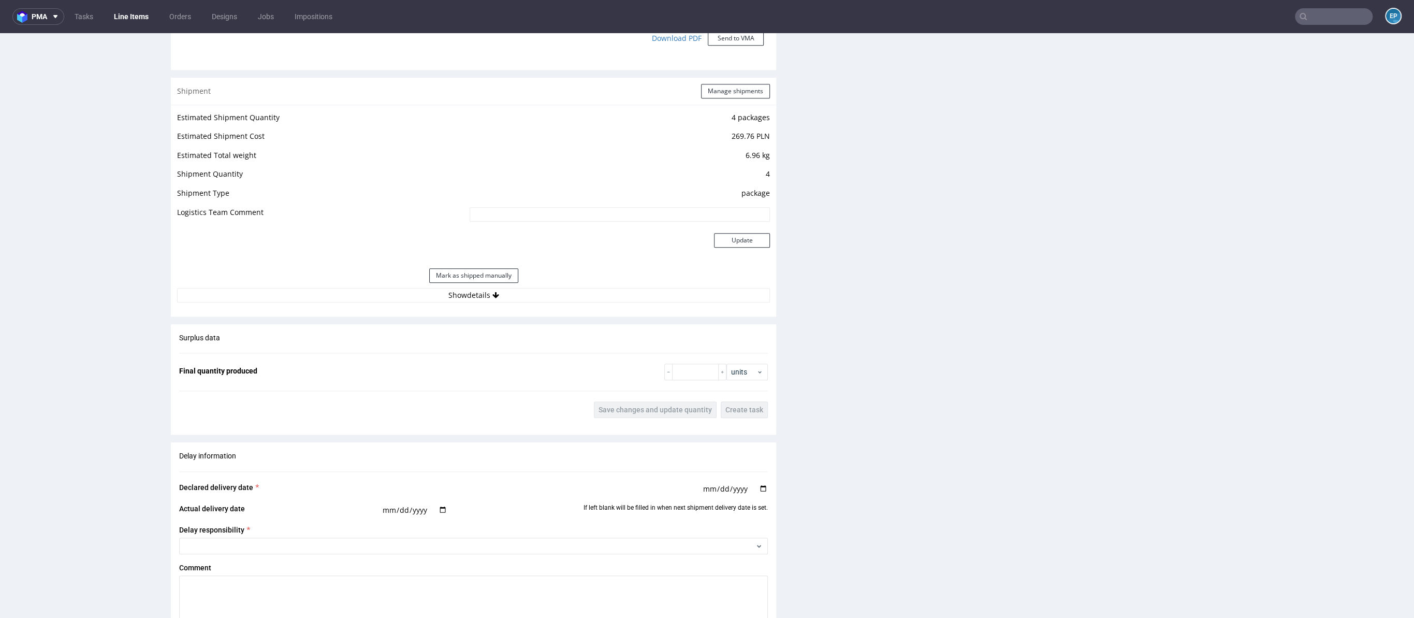
scroll to position [1022, 0]
click at [729, 92] on button "Manage shipments" at bounding box center [735, 95] width 69 height 14
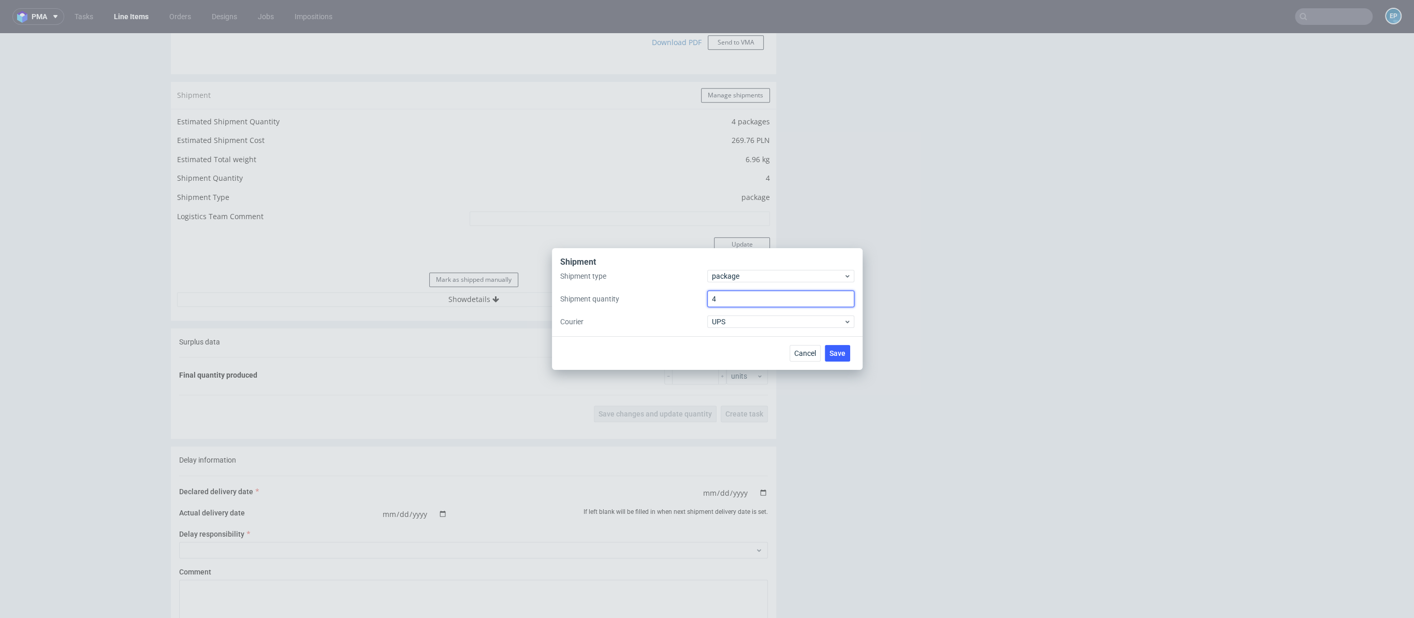
click at [728, 299] on input "4" at bounding box center [780, 299] width 147 height 17
click at [728, 278] on span "package" at bounding box center [778, 276] width 132 height 10
click at [726, 297] on div "pallet" at bounding box center [780, 297] width 139 height 19
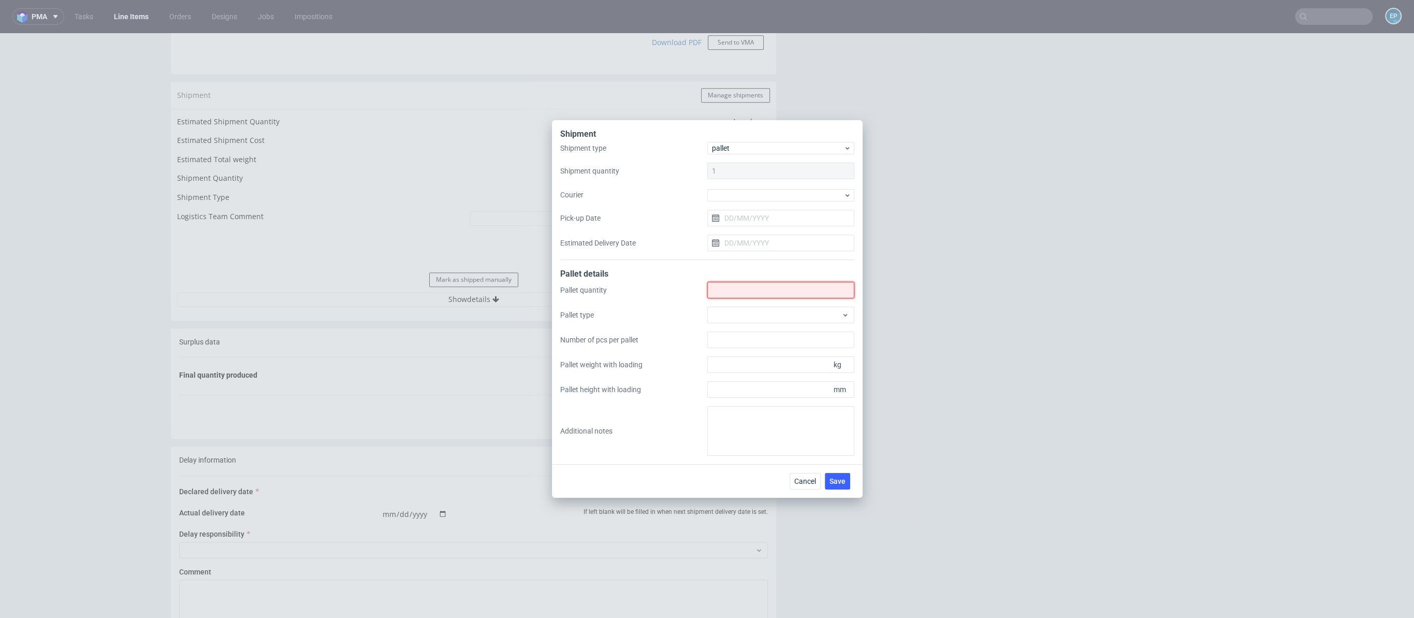
click at [726, 294] on input "Shipment type" at bounding box center [780, 290] width 147 height 17
type input "1"
click at [731, 309] on div at bounding box center [780, 315] width 147 height 17
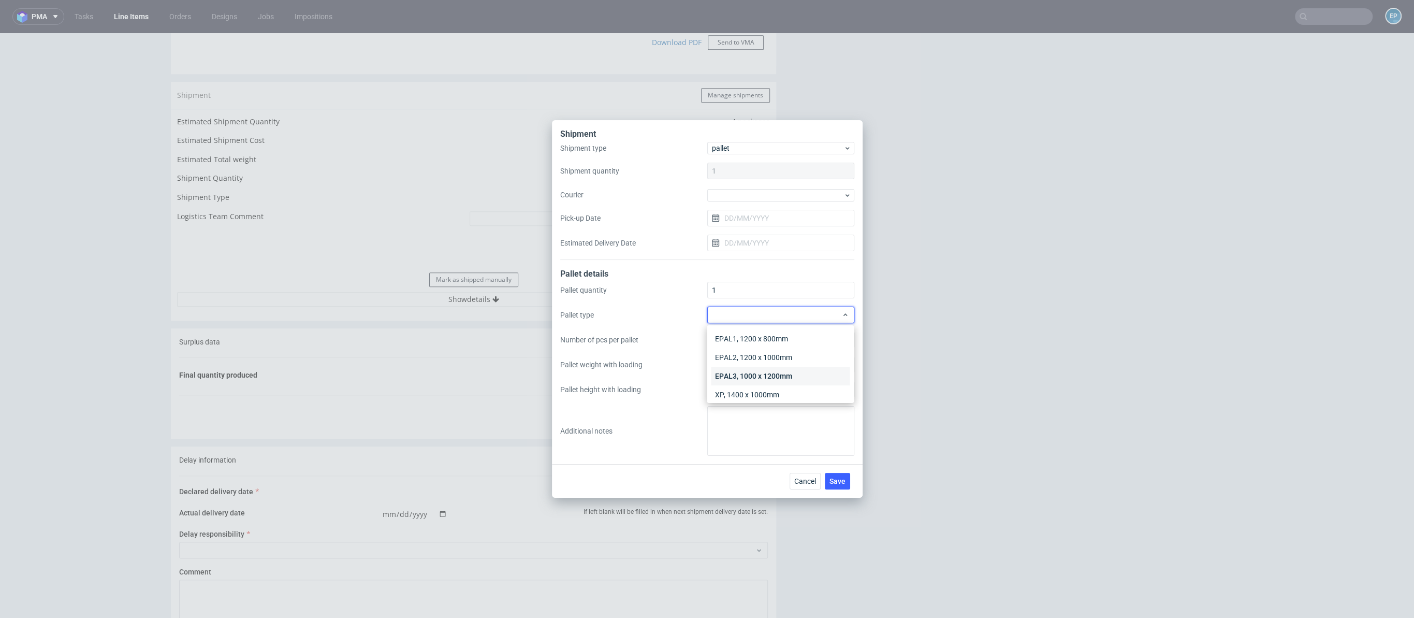
click at [748, 373] on div "EPAL3, 1000 x 1200mm" at bounding box center [780, 376] width 139 height 19
click at [747, 368] on input "Pallet weight with loading" at bounding box center [780, 364] width 147 height 17
click at [746, 389] on input "Pallet height with loading" at bounding box center [780, 389] width 147 height 17
click at [749, 412] on textarea at bounding box center [780, 431] width 147 height 50
type textarea "54x100x120, 85 kg"
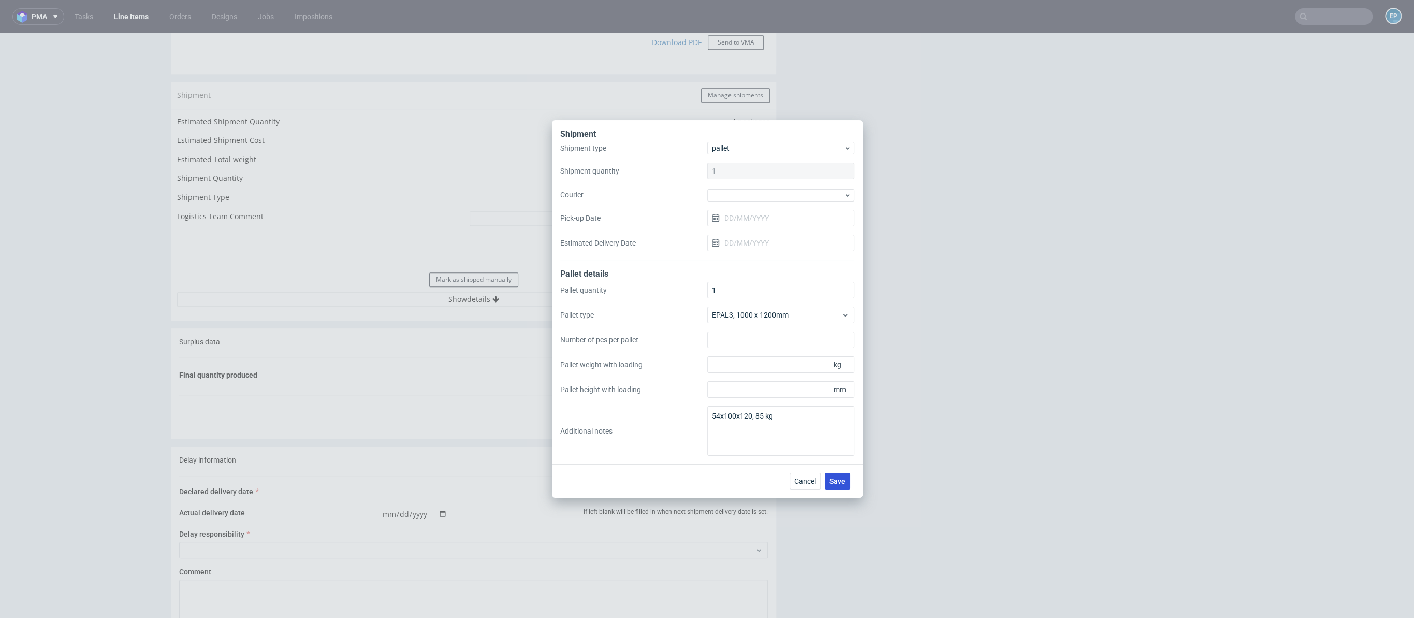
click at [845, 482] on span "Save" at bounding box center [838, 480] width 16 height 7
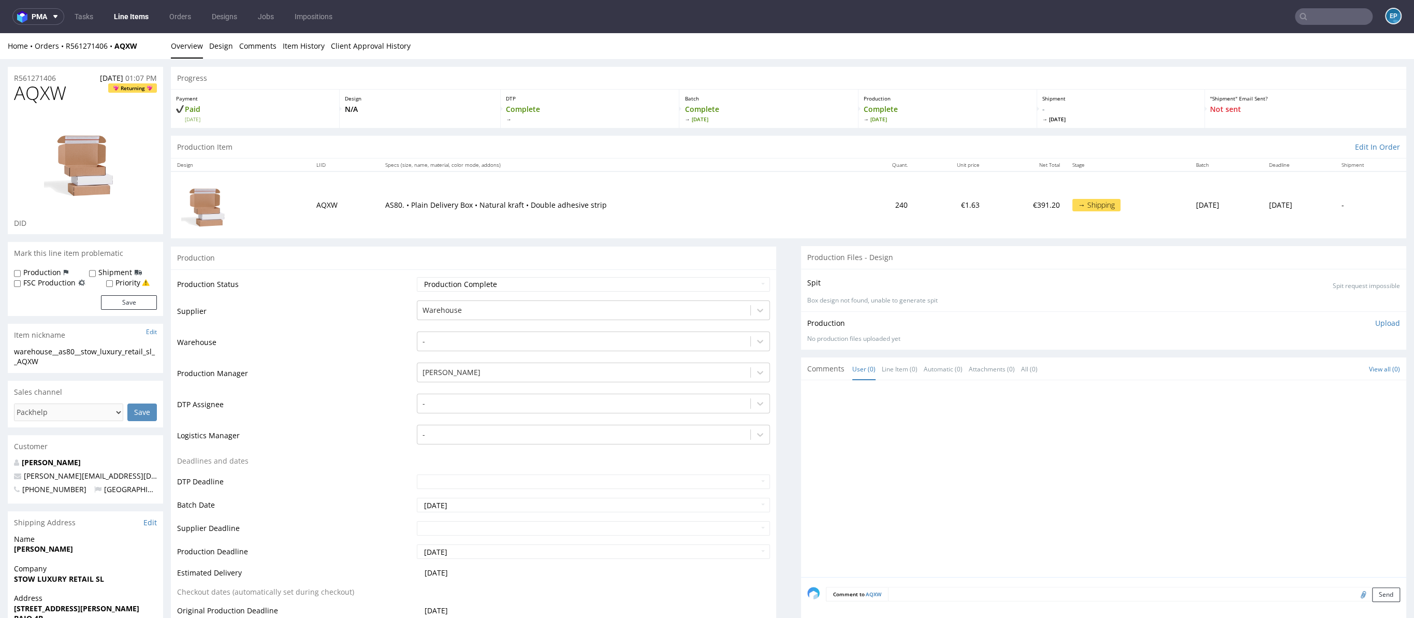
click at [1324, 18] on input "text" at bounding box center [1334, 16] width 78 height 17
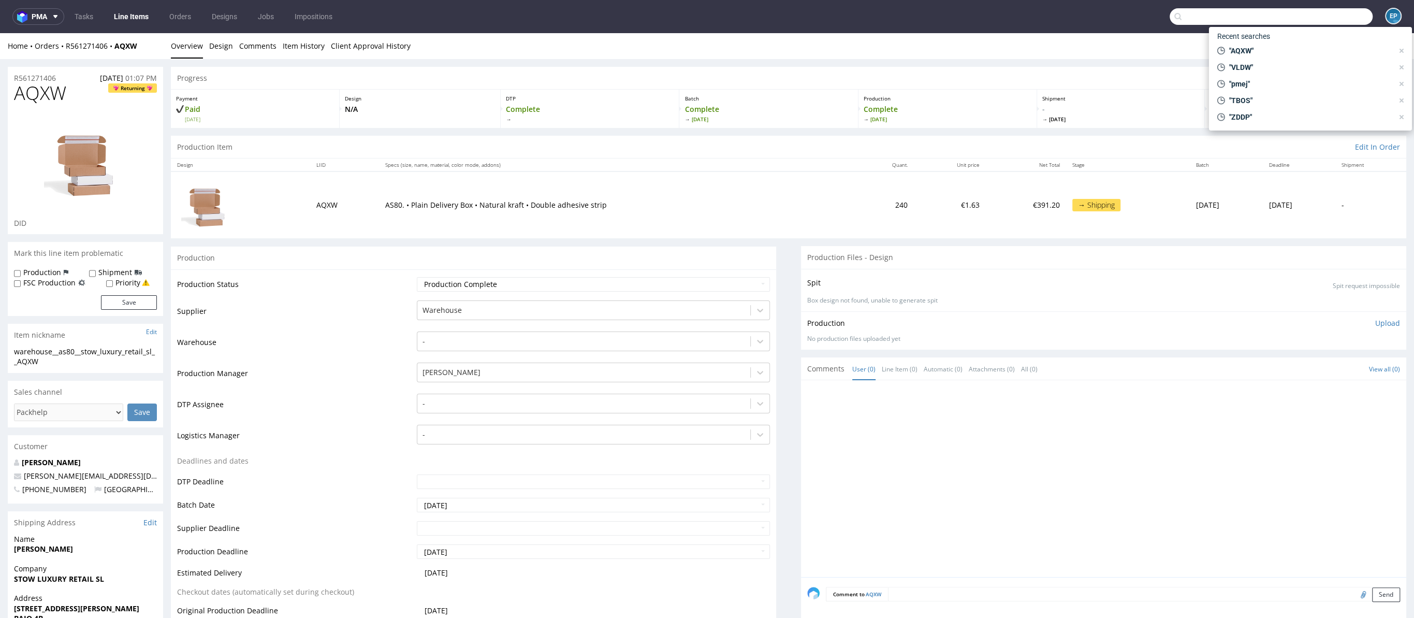
paste input "XRKT"
type input "XRKT"
click at [1264, 45] on div "warehouse__18-3-x-4-x-10-2-cm__glassytech__ XRKT" at bounding box center [1331, 42] width 137 height 9
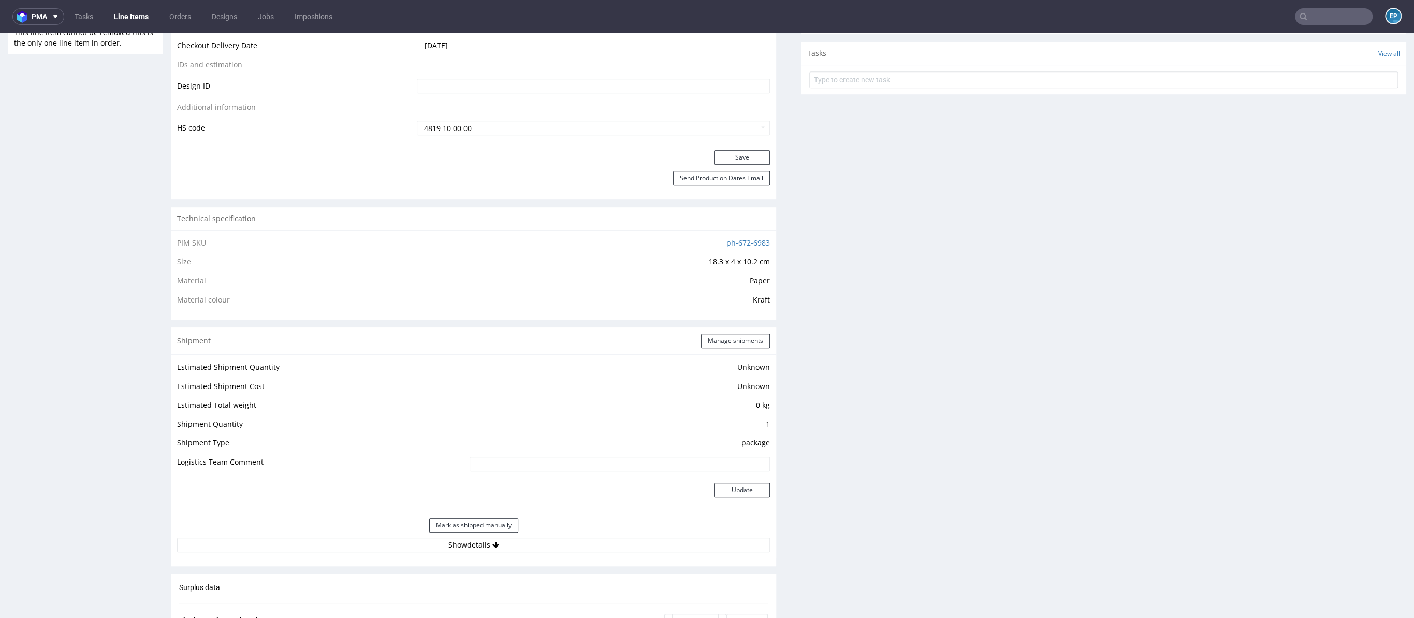
scroll to position [621, 0]
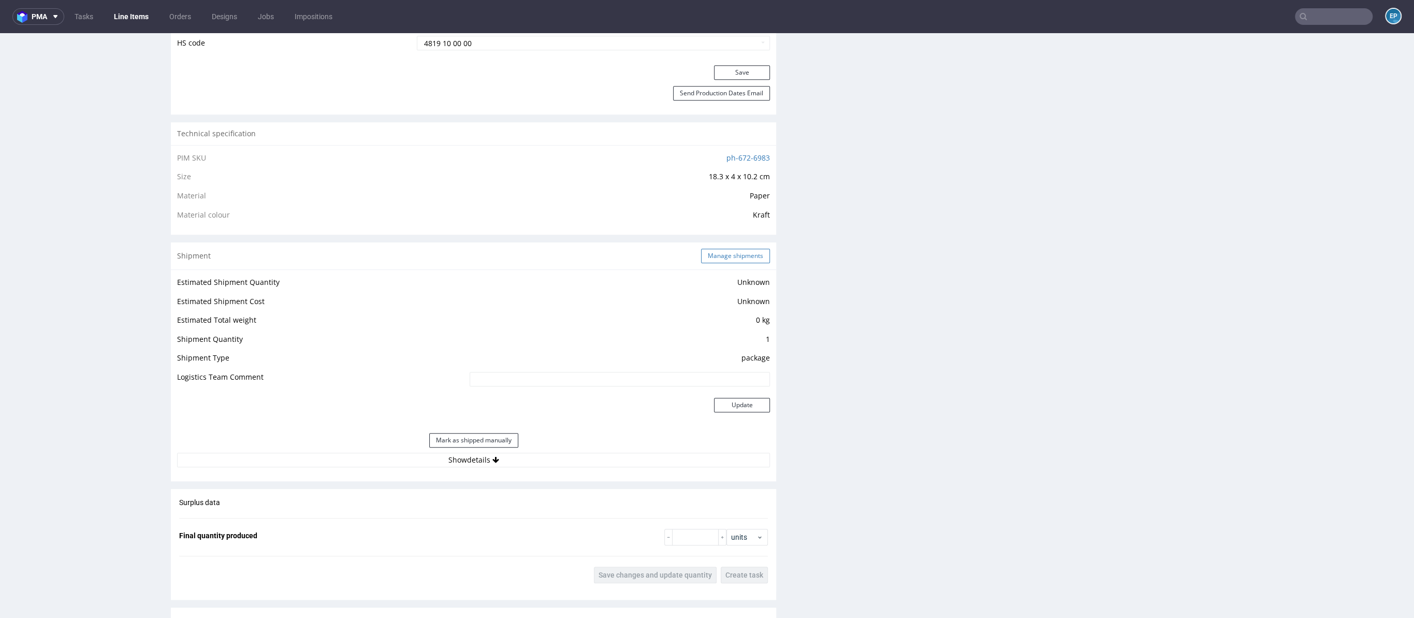
click at [718, 258] on button "Manage shipments" at bounding box center [735, 256] width 69 height 14
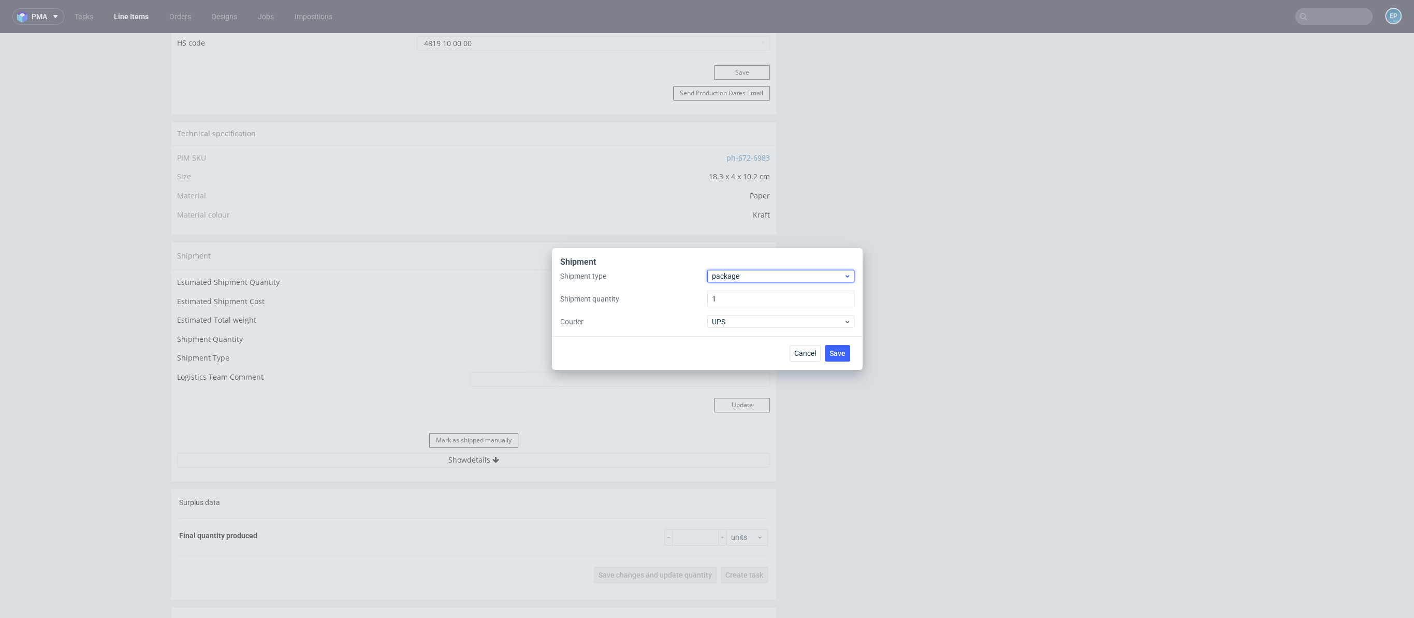
click at [728, 279] on span "package" at bounding box center [778, 276] width 132 height 10
click at [729, 297] on div "pallet" at bounding box center [780, 297] width 139 height 19
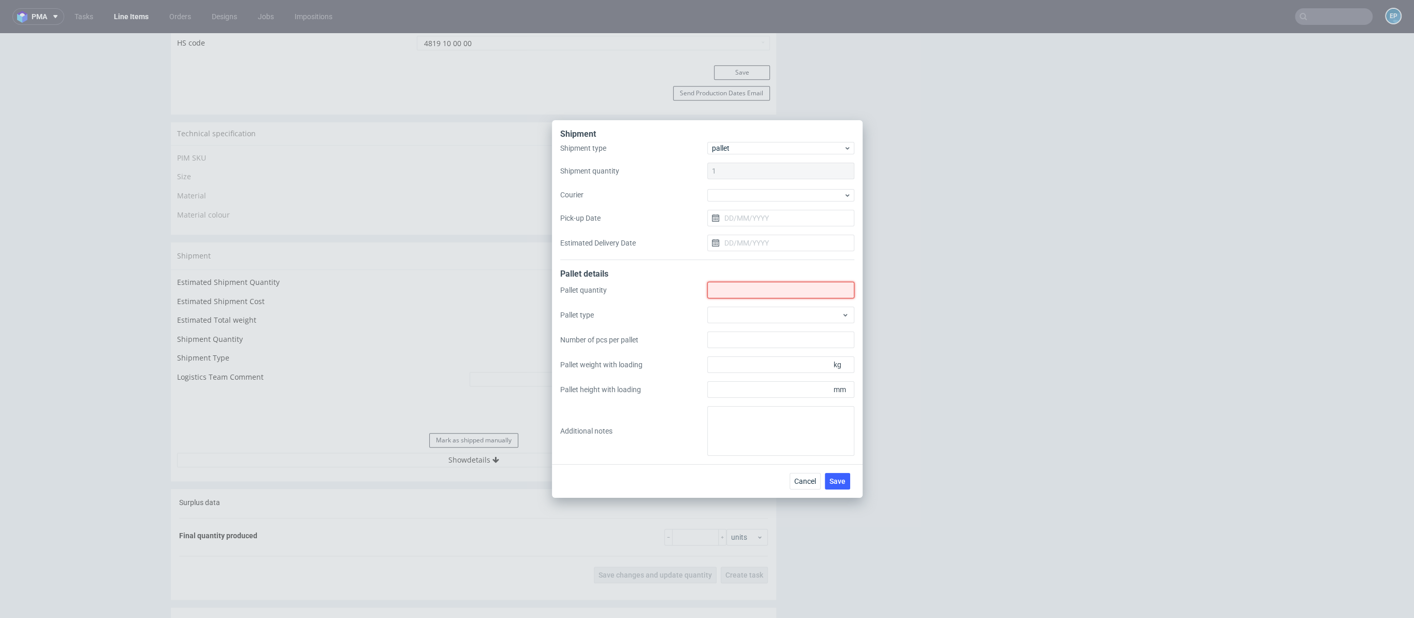
click at [728, 296] on input "Shipment type" at bounding box center [780, 290] width 147 height 17
type input "1"
click at [734, 310] on div at bounding box center [780, 315] width 147 height 17
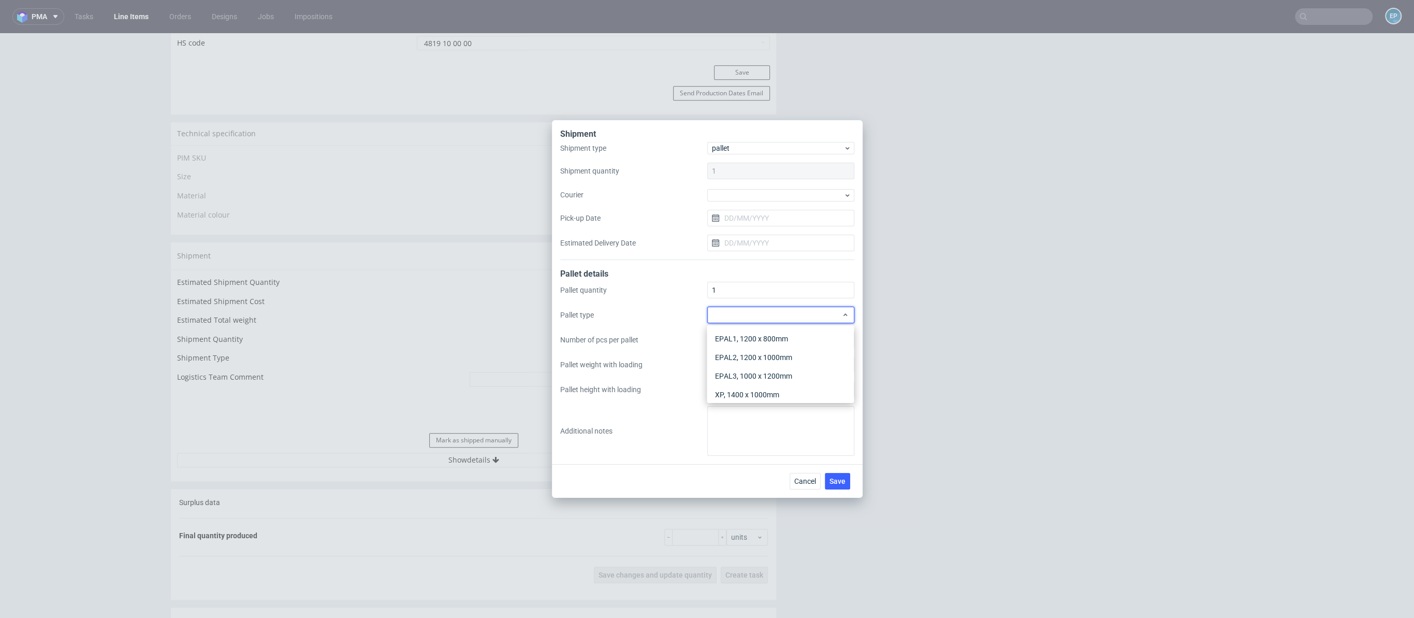
click at [891, 177] on div "Shipment Shipment type pallet Shipment quantity 1 Courier Pick-up Date Estimate…" at bounding box center [707, 309] width 1414 height 618
click at [814, 479] on span "Cancel" at bounding box center [805, 480] width 22 height 7
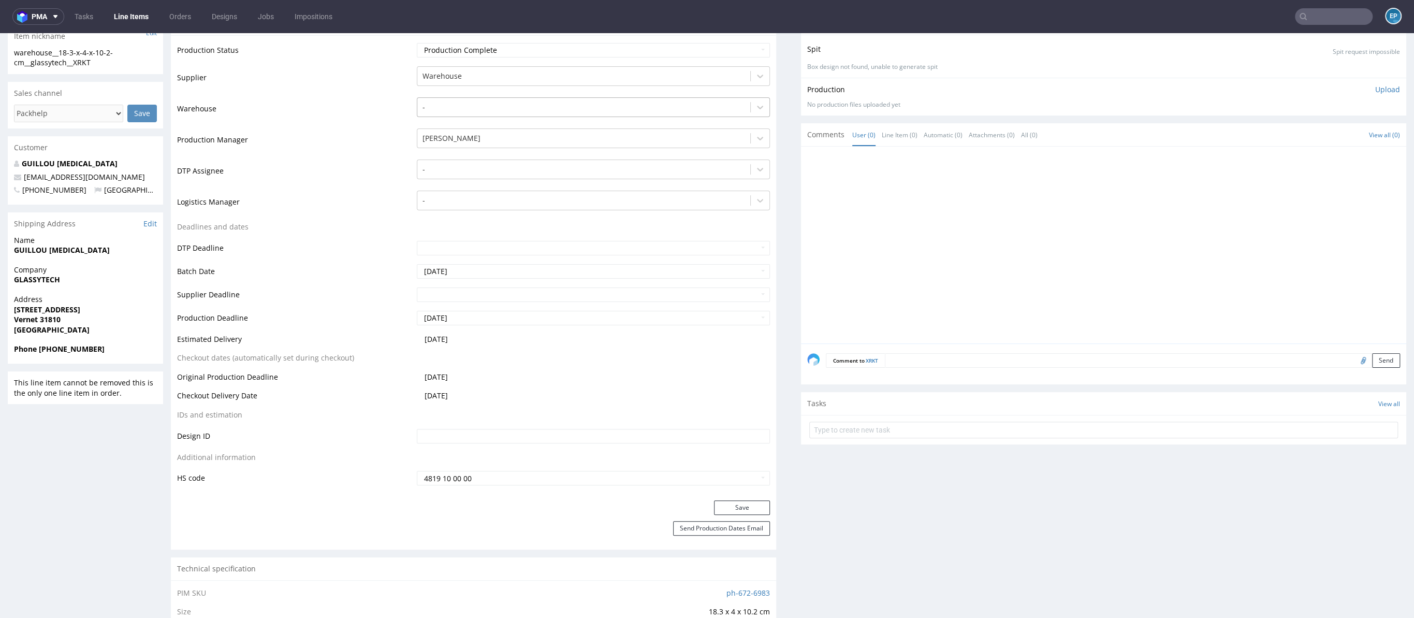
scroll to position [0, 0]
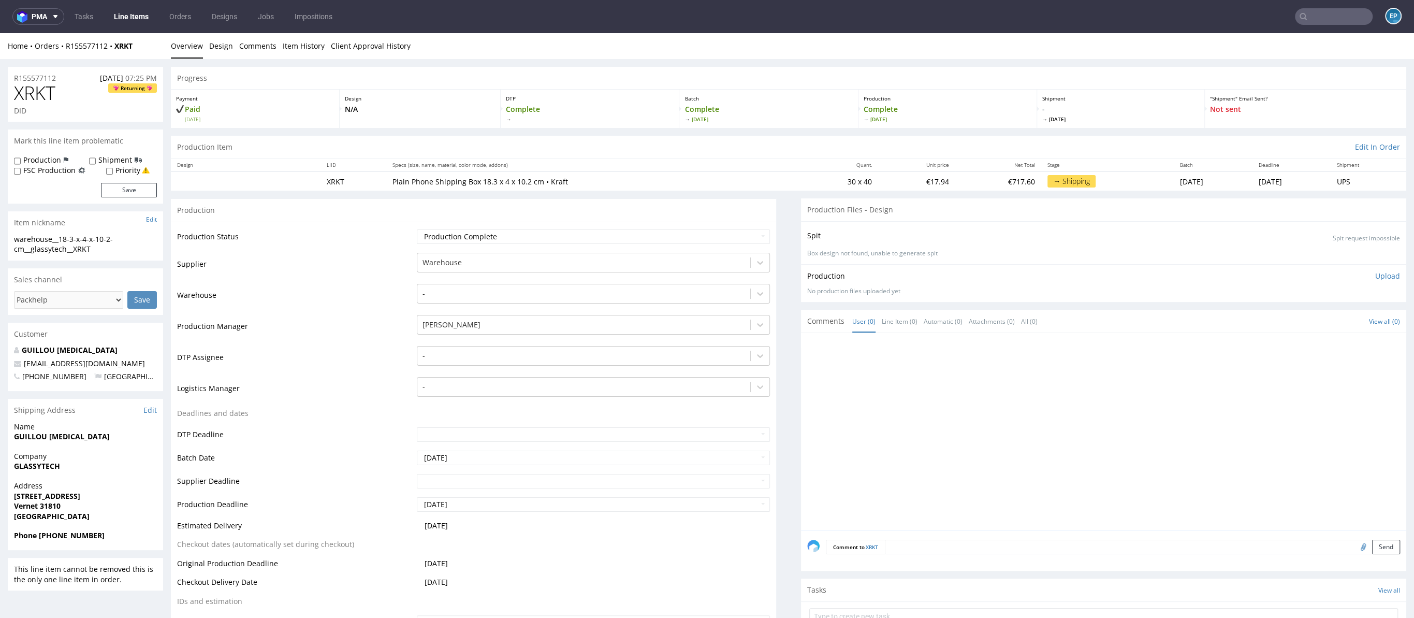
click at [1312, 18] on input "text" at bounding box center [1334, 16] width 78 height 17
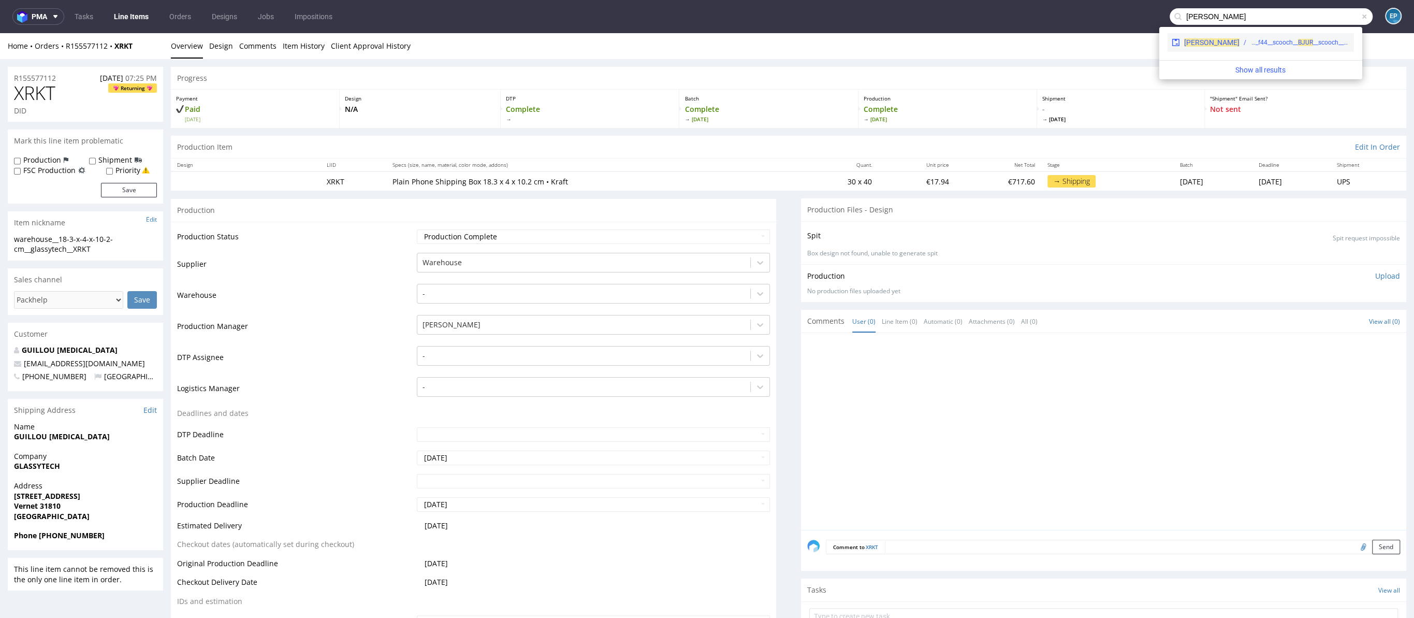
type input "bjur"
click at [1267, 36] on div "[PERSON_NAME] phsg__f44__scooch__ BJ UR __scooch__BJUR" at bounding box center [1261, 42] width 186 height 19
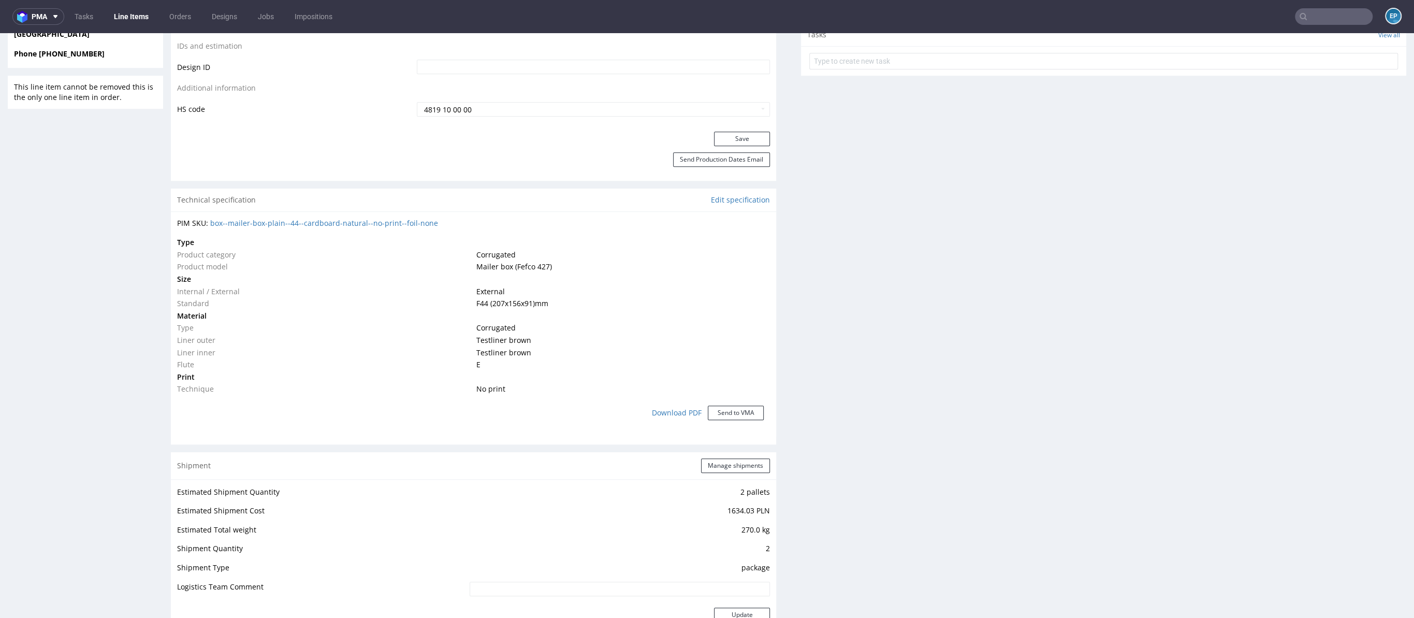
scroll to position [806, 0]
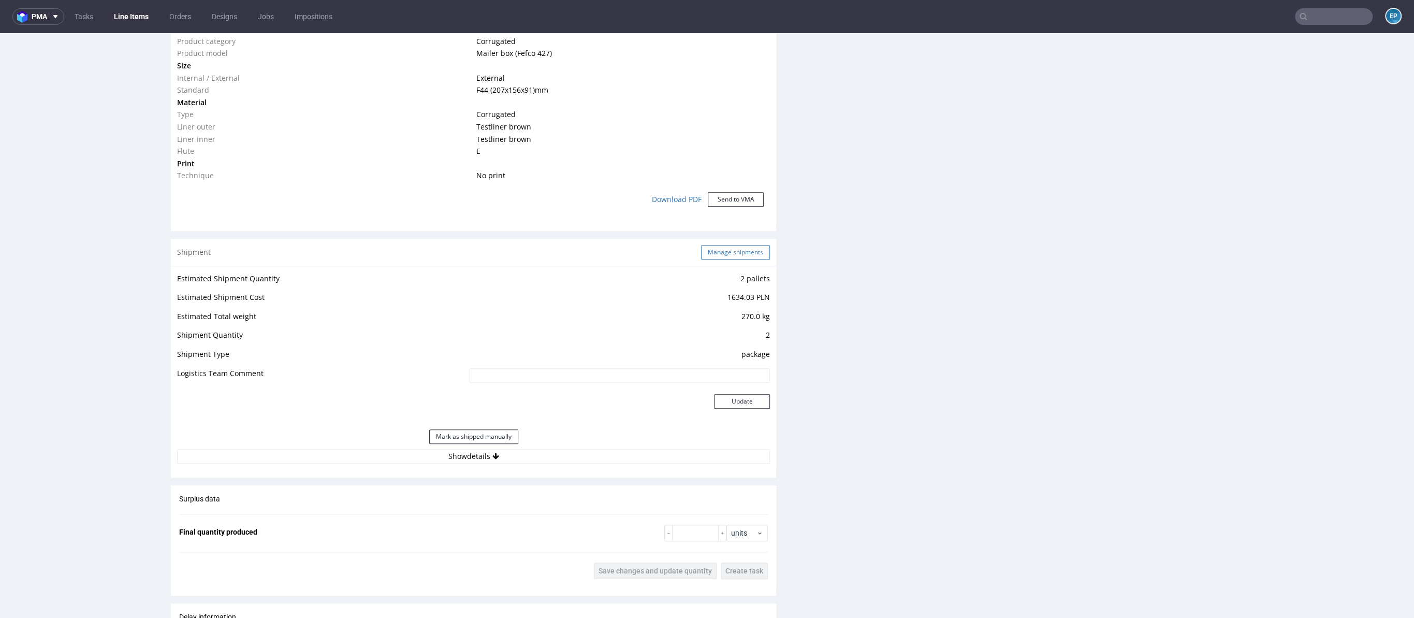
click at [710, 245] on button "Manage shipments" at bounding box center [735, 252] width 69 height 14
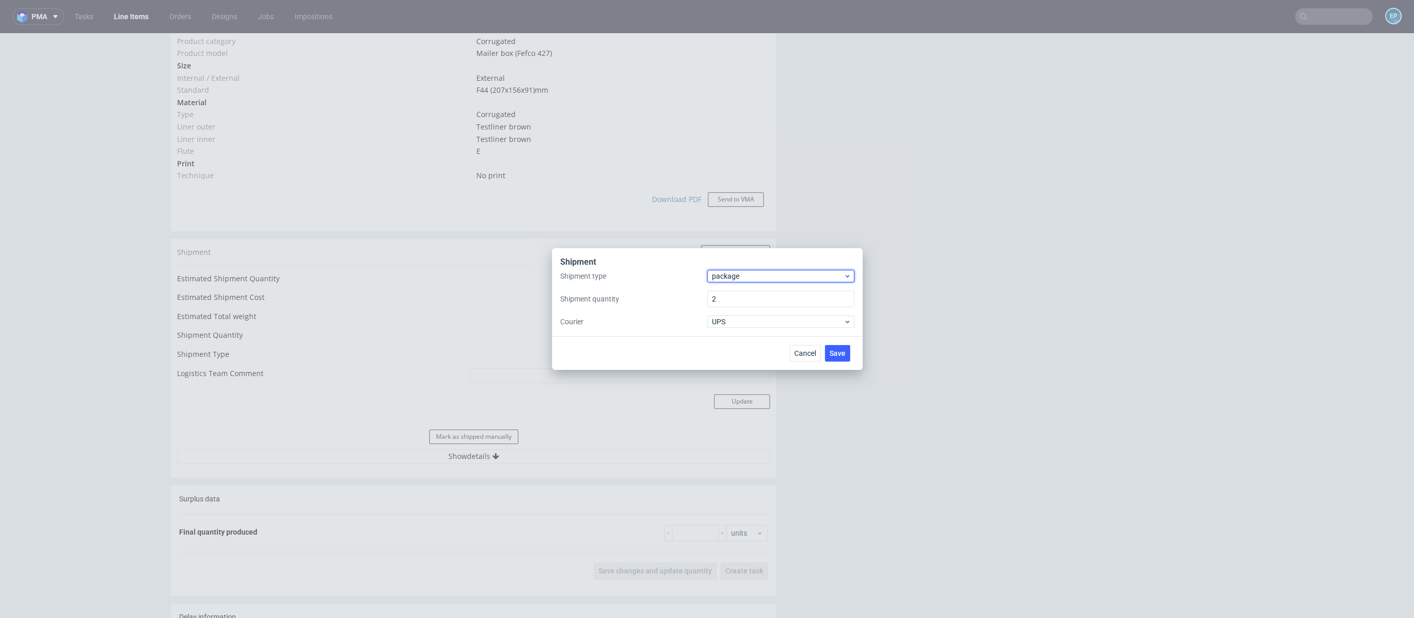
click at [721, 273] on span "package" at bounding box center [778, 276] width 132 height 10
click at [732, 293] on div "pallet" at bounding box center [780, 297] width 139 height 19
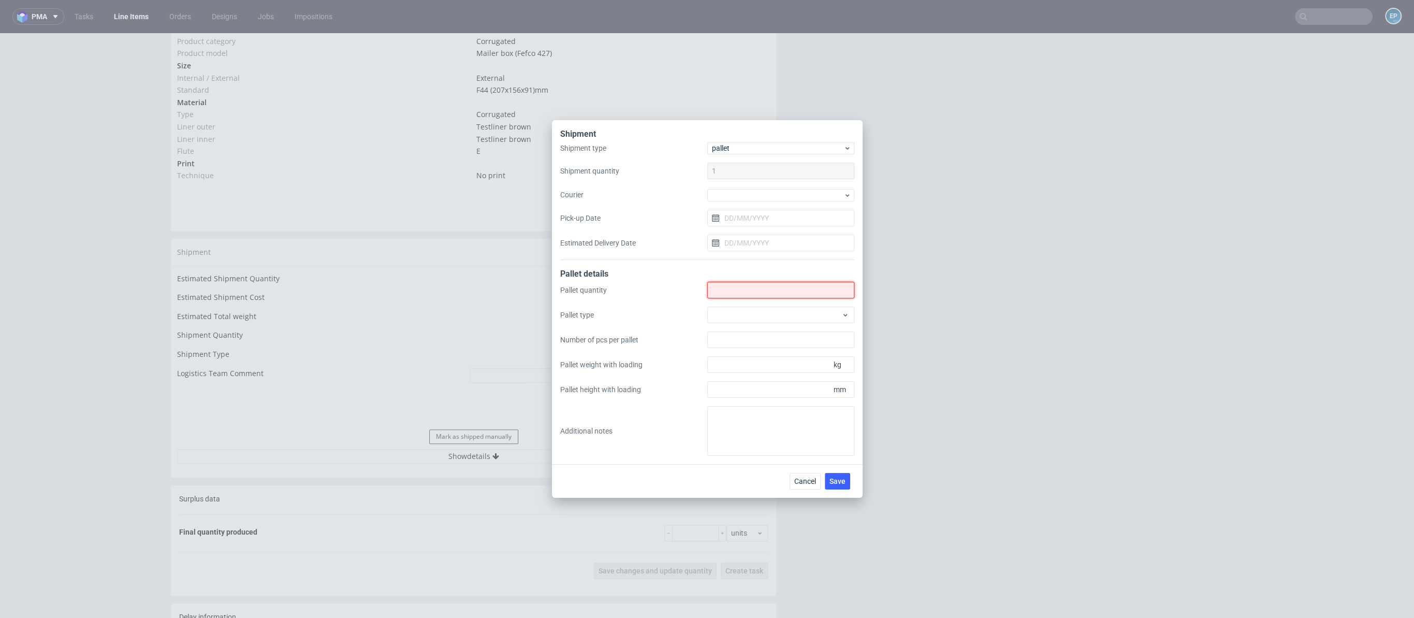
click at [732, 293] on input "Shipment type" at bounding box center [780, 290] width 147 height 17
type input "1"
click at [762, 418] on textarea at bounding box center [780, 431] width 147 height 50
type textarea "136x120x120. 294 kg"
click at [846, 475] on button "Save" at bounding box center [837, 481] width 25 height 17
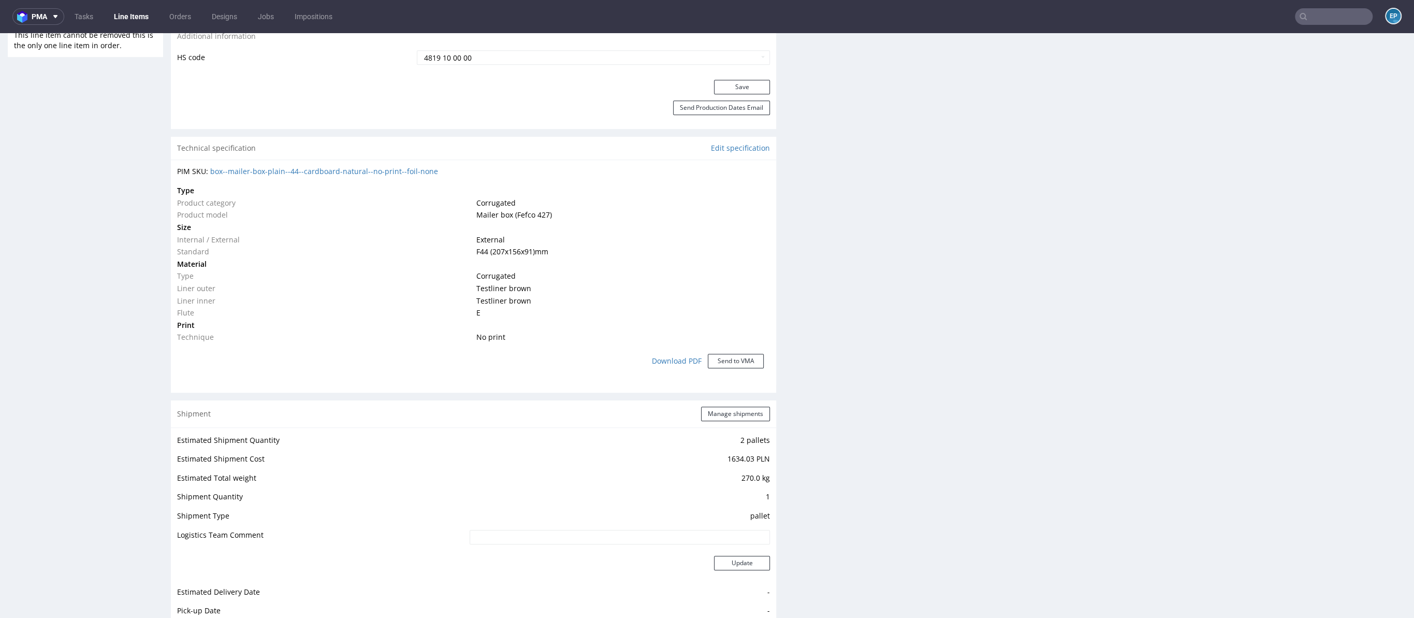
scroll to position [1228, 0]
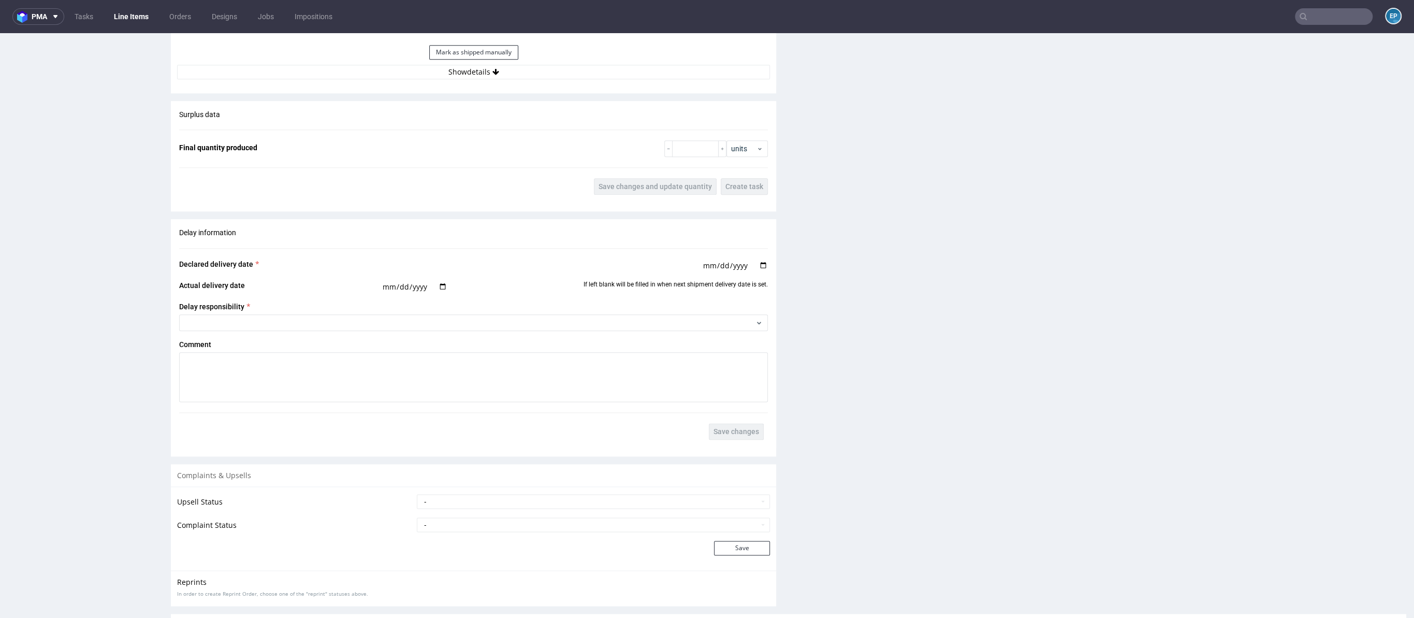
click at [1339, 20] on input "text" at bounding box center [1334, 16] width 78 height 17
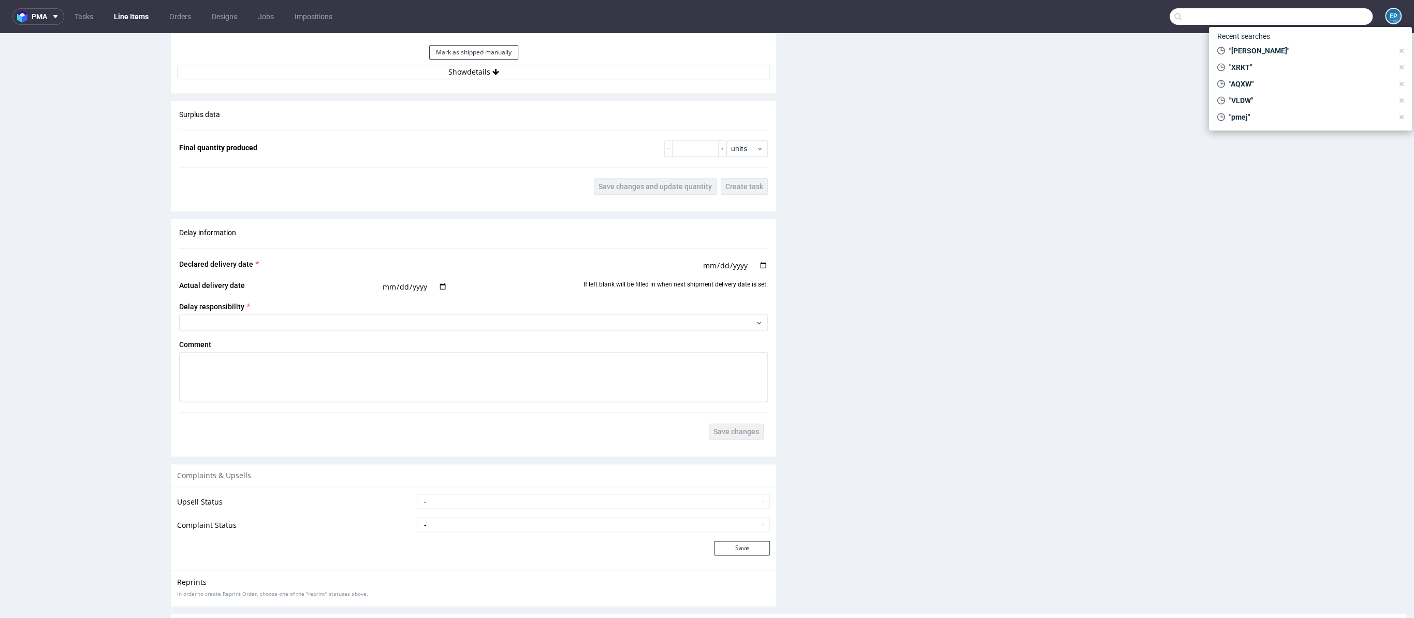
paste input "RRDL"
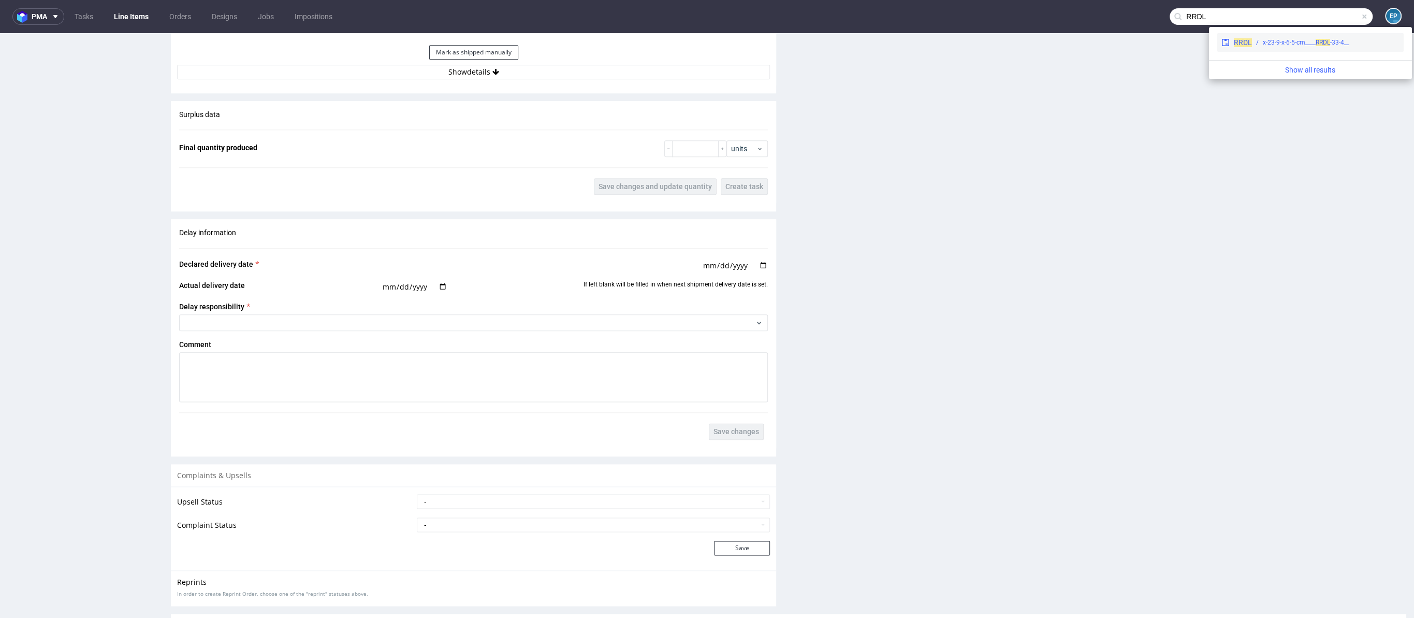
type input "RRDL"
click at [1280, 47] on div "RRDL __33-4-x-23-9-x-6-5-cm____ RRDL" at bounding box center [1310, 42] width 186 height 19
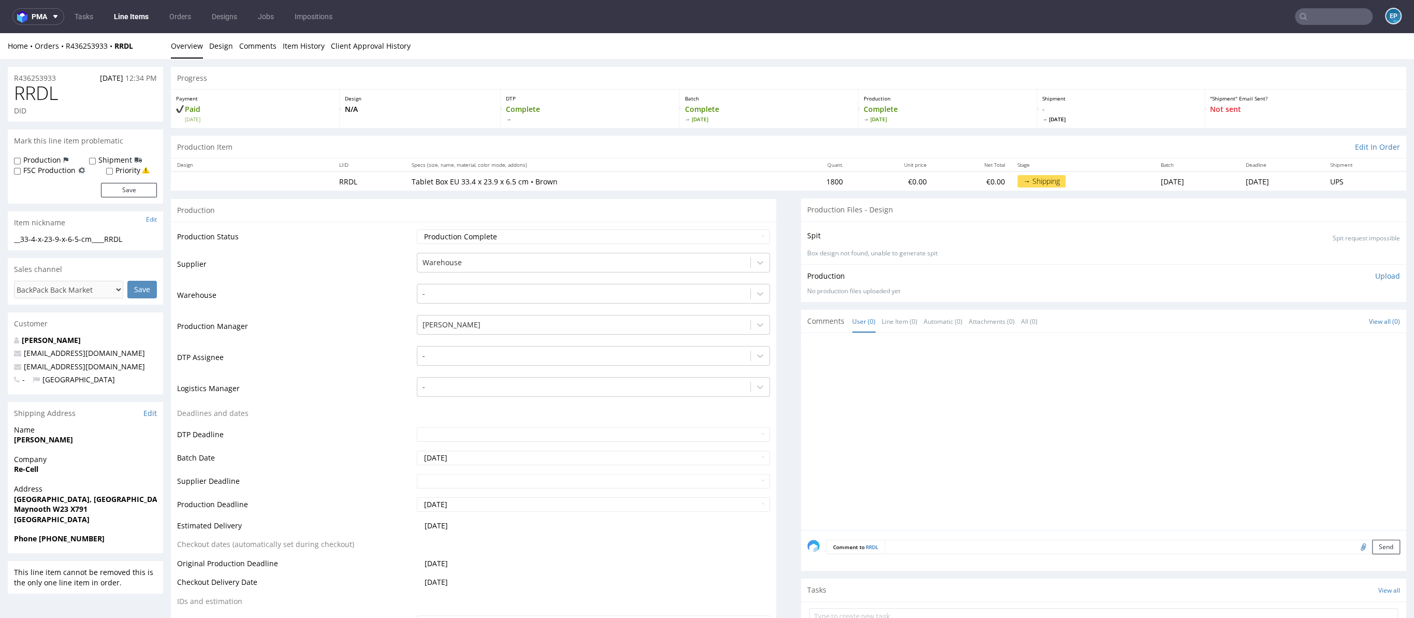
click at [1335, 13] on input "text" at bounding box center [1334, 16] width 78 height 17
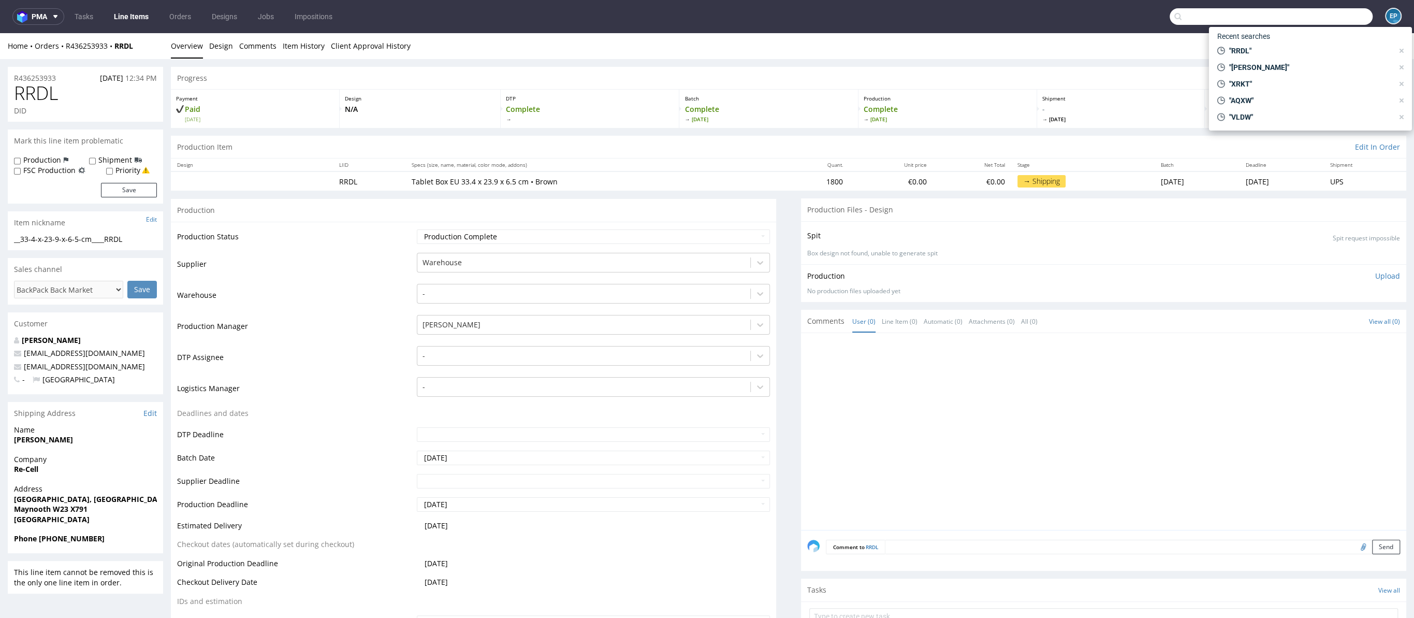
paste input "[PERSON_NAME]"
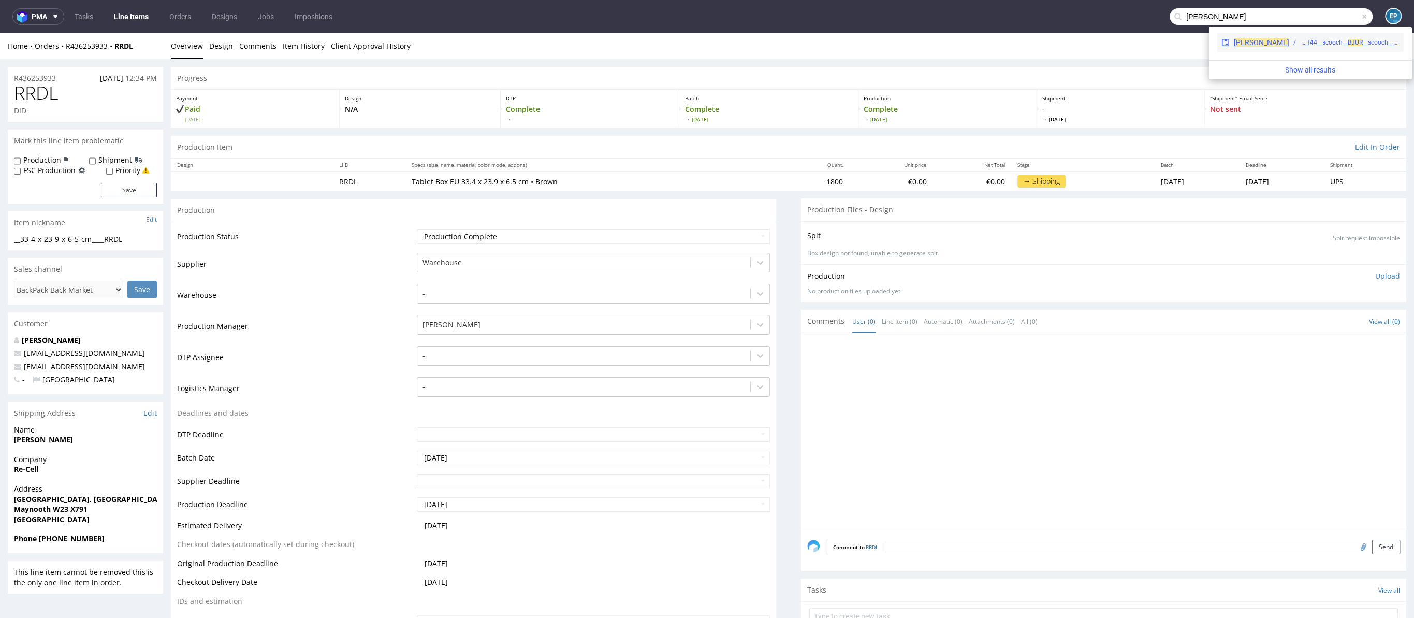
type input "[PERSON_NAME]"
click at [1268, 49] on div "[PERSON_NAME] phsg__f44__scooch__ BJ UR __scooch__BJUR" at bounding box center [1310, 42] width 186 height 19
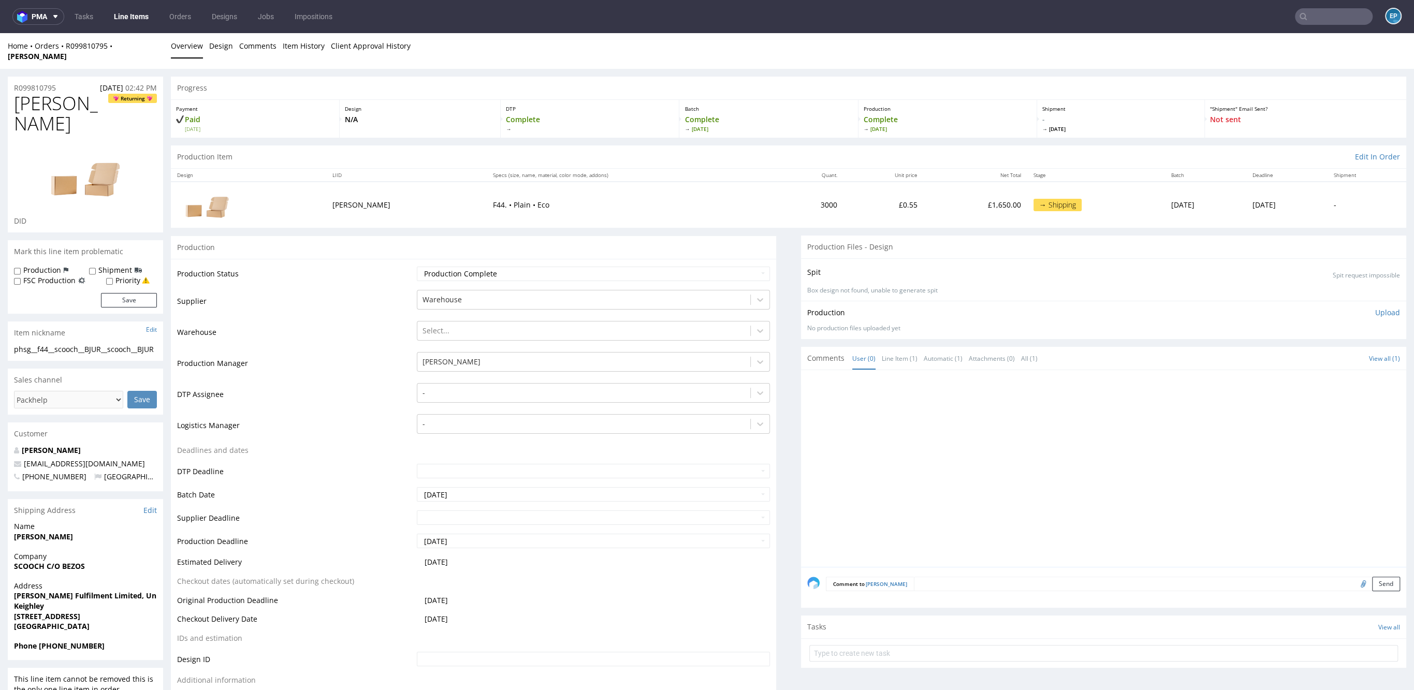
click at [1306, 15] on input "text" at bounding box center [1334, 16] width 78 height 17
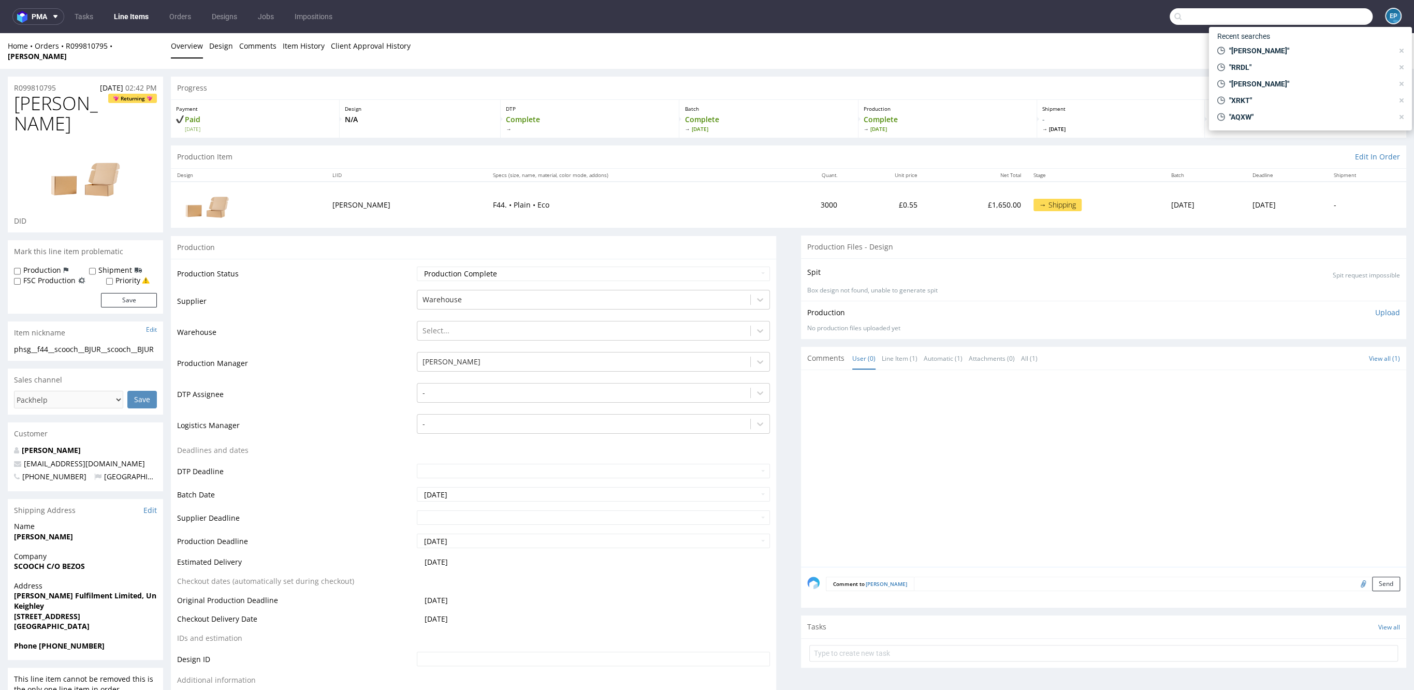
paste input "GQTB"
type input "GQTB"
click at [1278, 38] on div "EGDK__f52__lisbet__ GQTB" at bounding box center [1299, 42] width 71 height 9
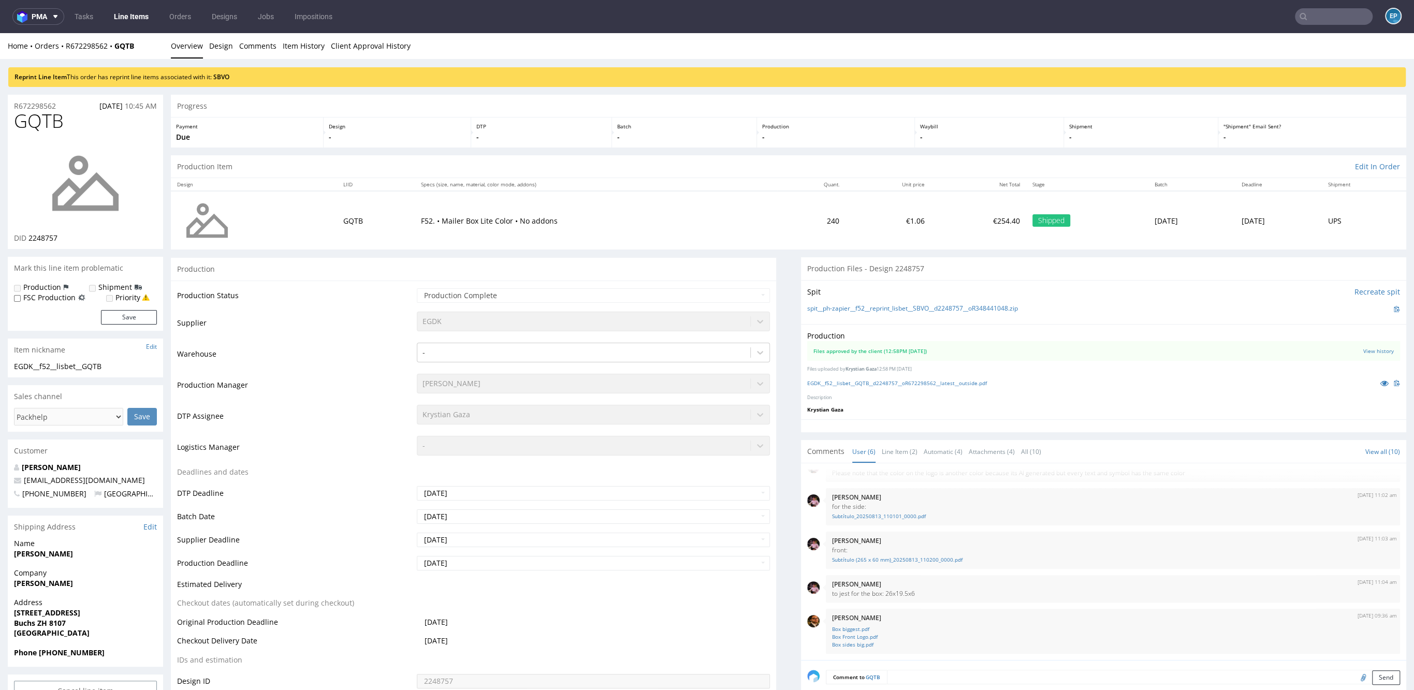
click at [132, 114] on h1 "GQTB" at bounding box center [85, 121] width 143 height 21
copy p "R672298562"
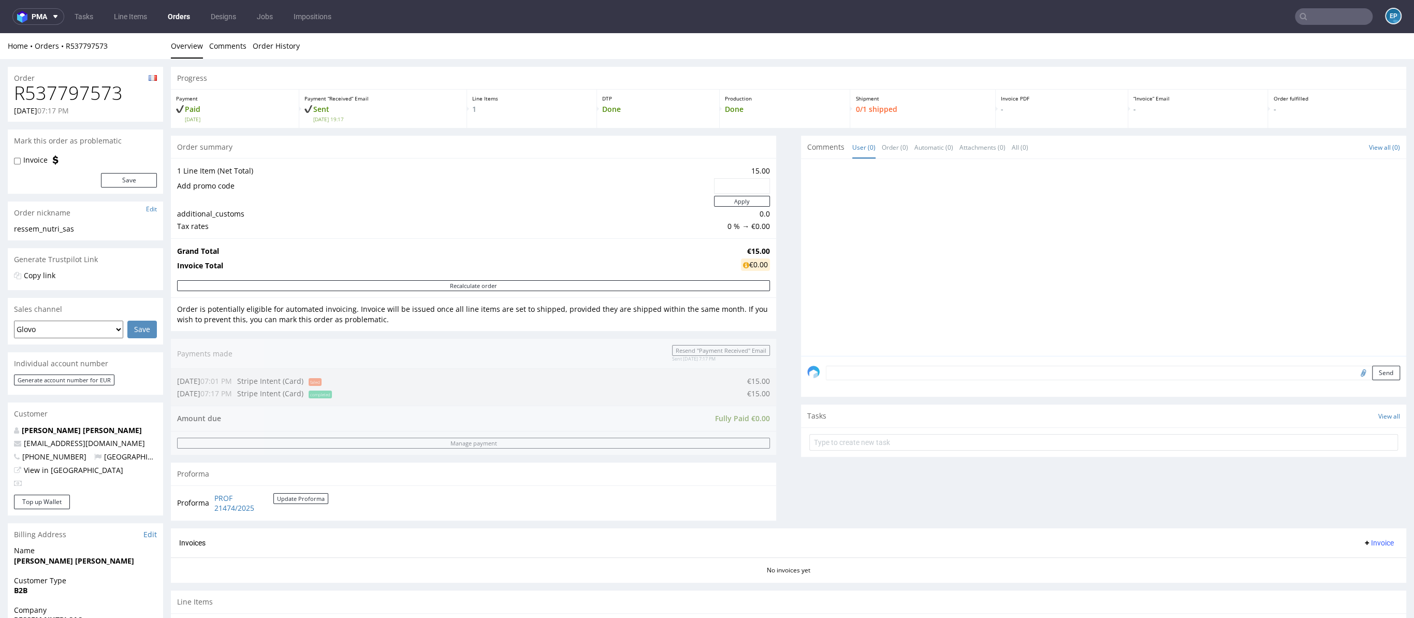
click at [90, 103] on h1 "R537797573" at bounding box center [85, 93] width 143 height 21
copy h1 "R537797573"
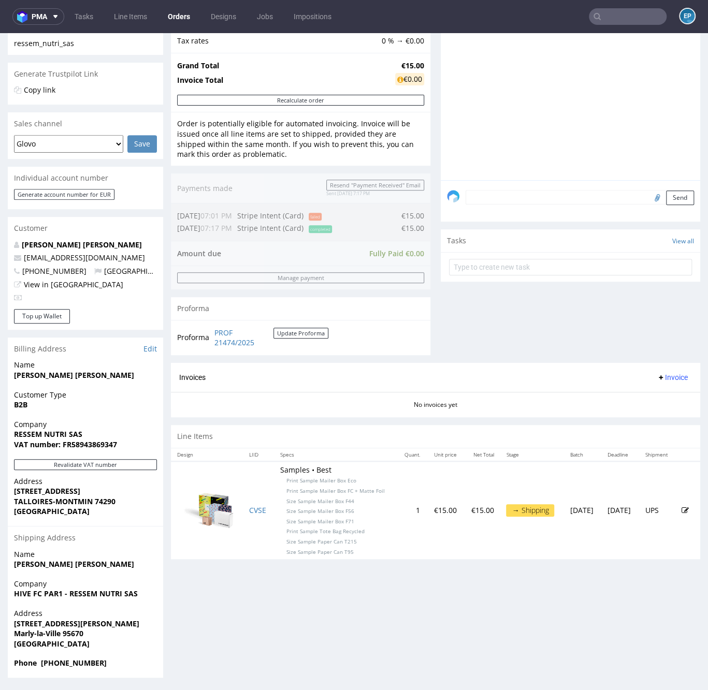
scroll to position [3, 0]
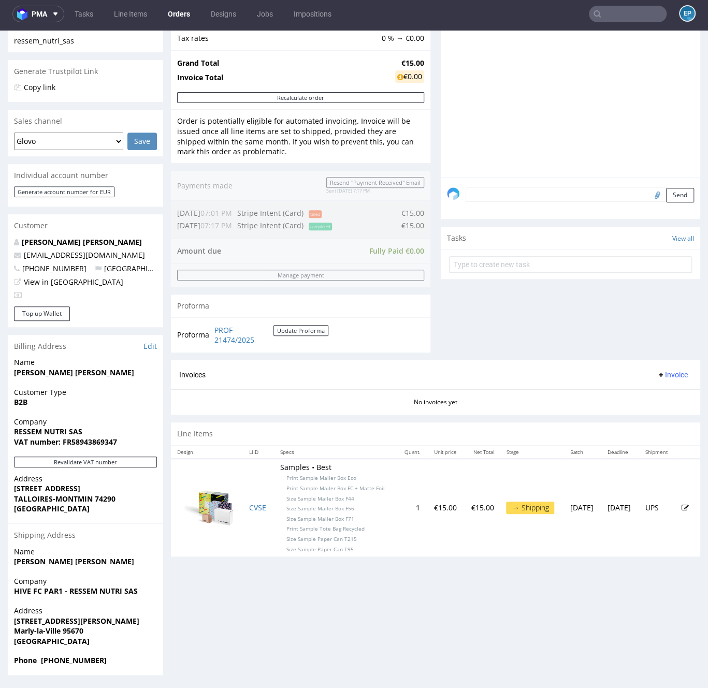
click at [31, 431] on strong "RESSEM NUTRI SAS" at bounding box center [48, 432] width 68 height 10
click at [42, 495] on strong "TALLOIRES-MONTMIN 74290" at bounding box center [64, 499] width 101 height 10
drag, startPoint x: 14, startPoint y: 487, endPoint x: 103, endPoint y: 486, distance: 88.6
click at [103, 486] on span "[STREET_ADDRESS]" at bounding box center [85, 489] width 143 height 10
copy p "[STREET_ADDRESS]"
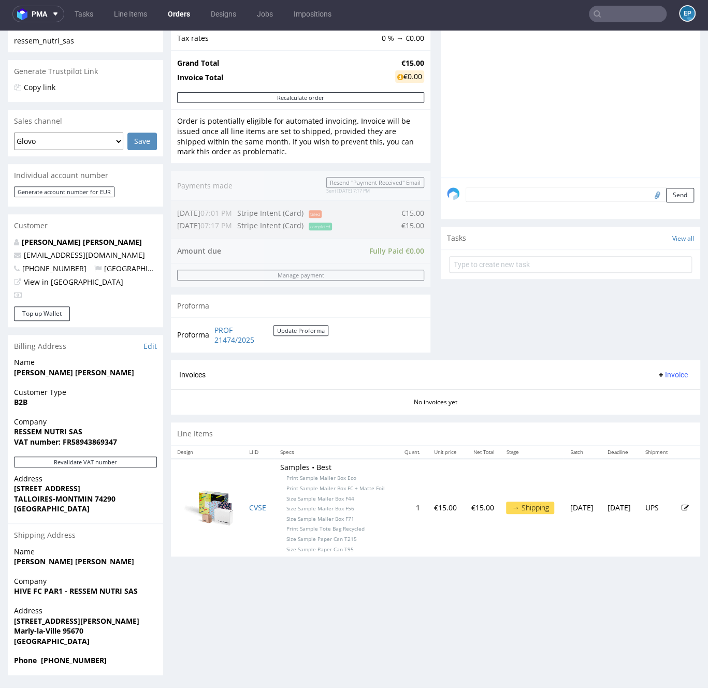
click at [104, 500] on strong "TALLOIRES-MONTMIN 74290" at bounding box center [64, 499] width 101 height 10
click at [104, 498] on strong "TALLOIRES-MONTMIN 74290" at bounding box center [64, 499] width 101 height 10
click at [112, 498] on strong "TALLOIRES-MONTMIN 74290" at bounding box center [64, 499] width 101 height 10
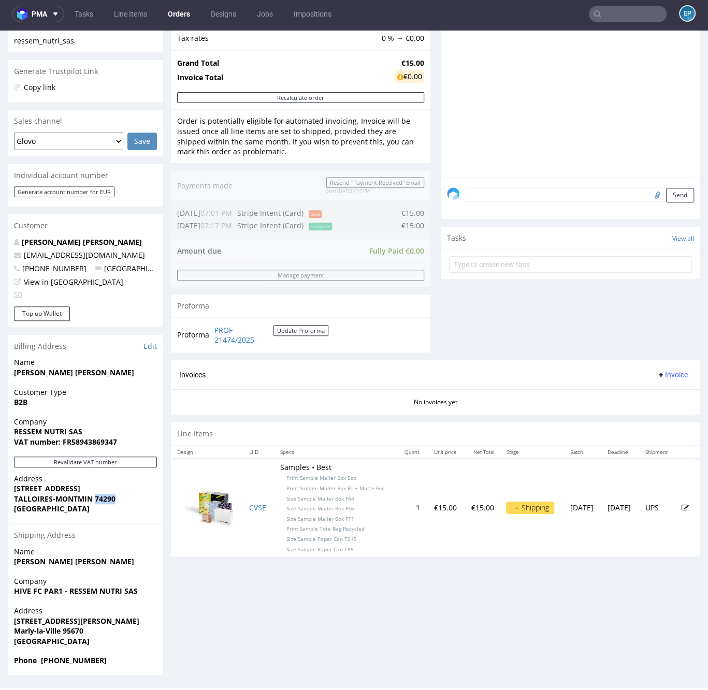
click at [112, 498] on strong "TALLOIRES-MONTMIN 74290" at bounding box center [64, 499] width 101 height 10
copy strong "74290"
drag, startPoint x: 93, startPoint y: 498, endPoint x: 8, endPoint y: 497, distance: 84.9
click at [8, 497] on div "Address [STREET_ADDRESS]" at bounding box center [85, 499] width 155 height 50
copy strong "TALLOIRES-MONTMIN"
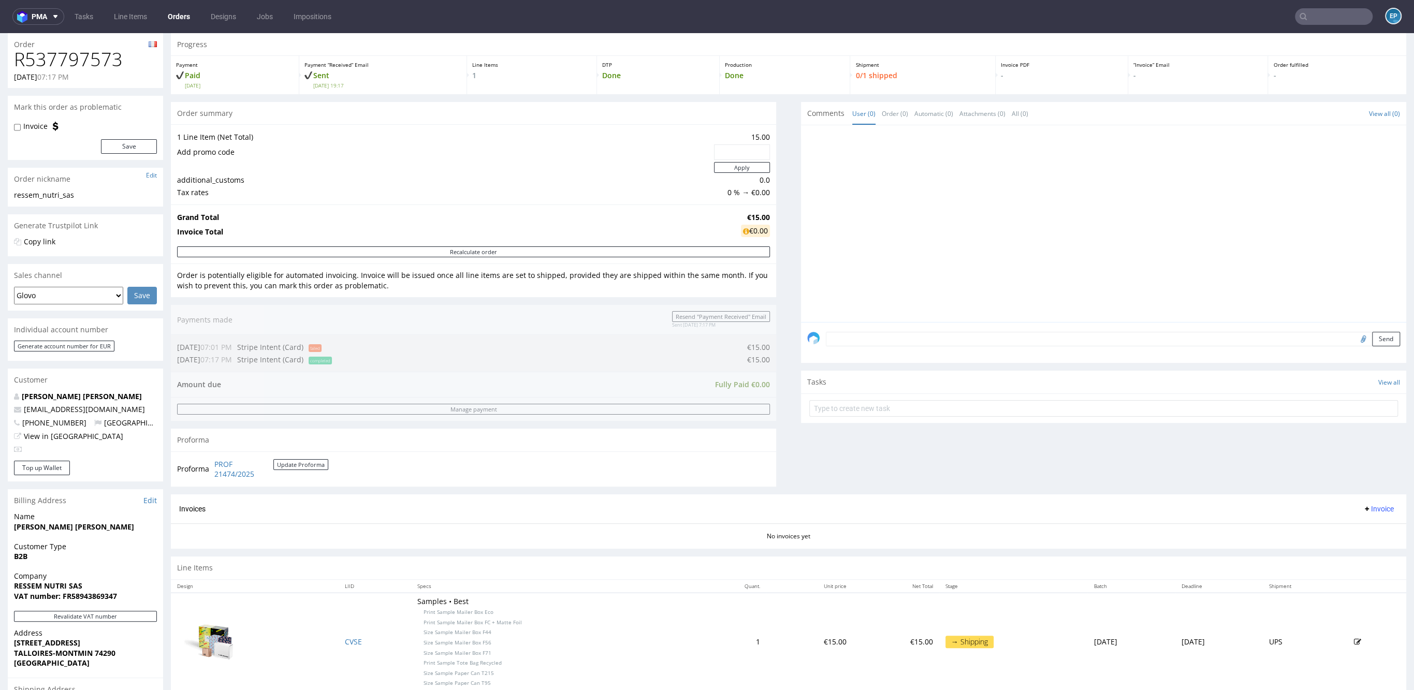
scroll to position [185, 0]
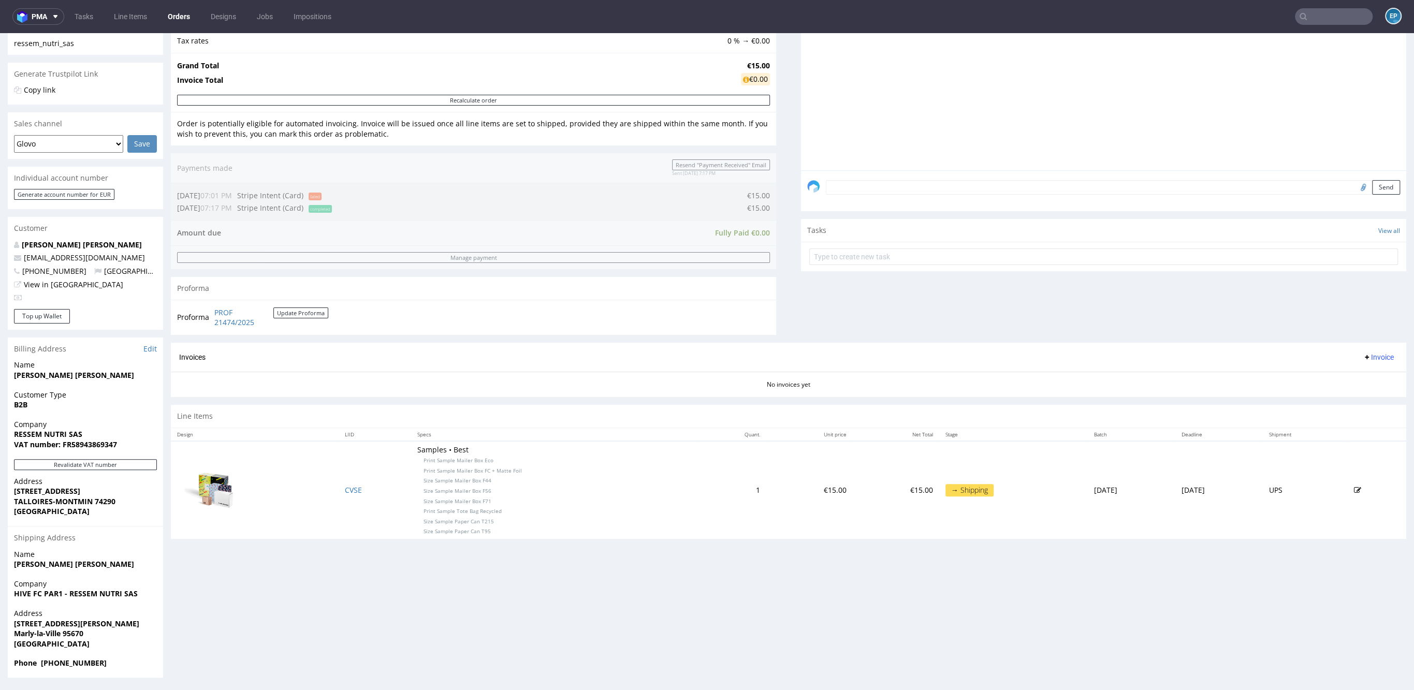
click at [40, 521] on div "Address 212 RUE NOBLEMAIRE TALLOIRES-MONTMIN 74290 France" at bounding box center [85, 501] width 155 height 50
drag, startPoint x: 15, startPoint y: 491, endPoint x: 81, endPoint y: 509, distance: 68.7
click at [81, 509] on p "Address 212 RUE NOBLEMAIRE TALLOIRES-MONTMIN 74290 France" at bounding box center [85, 496] width 143 height 40
copy p "212 RUE NOBLEMAIRE TALLOIRES-MONTMIN 74290 France"
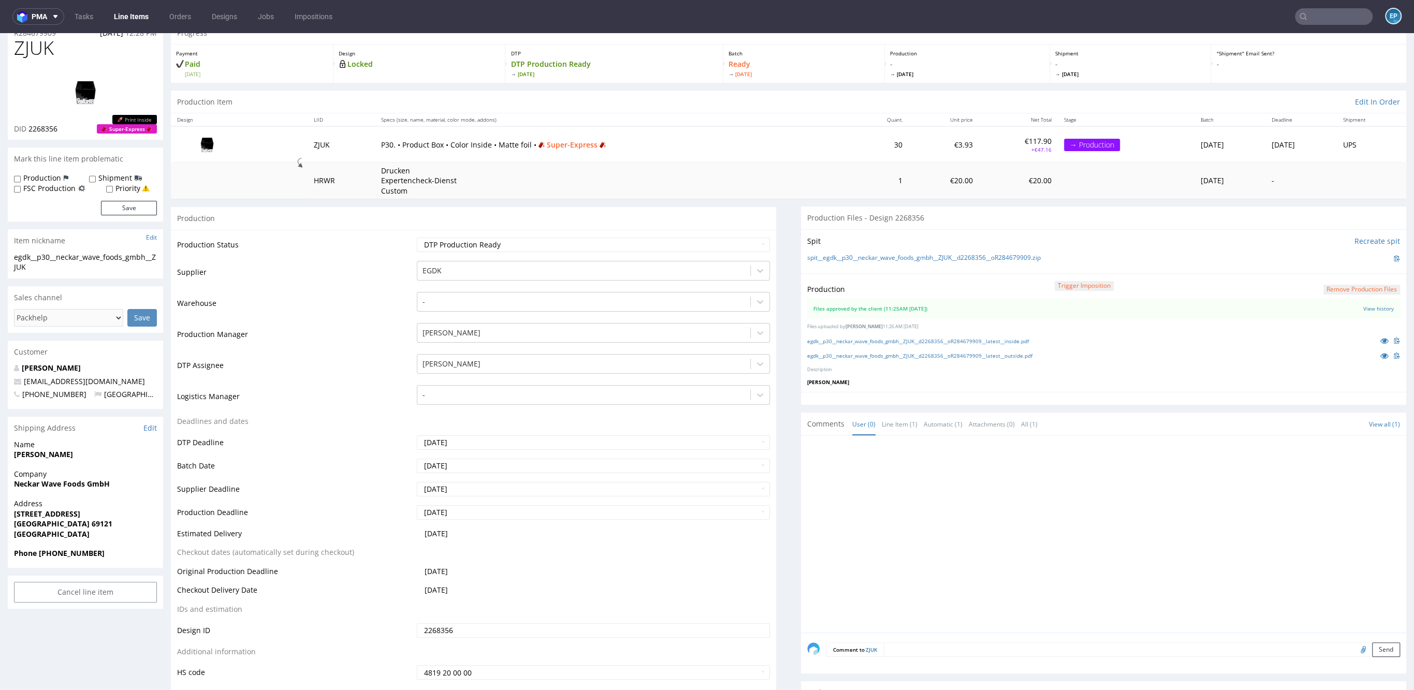
scroll to position [135, 0]
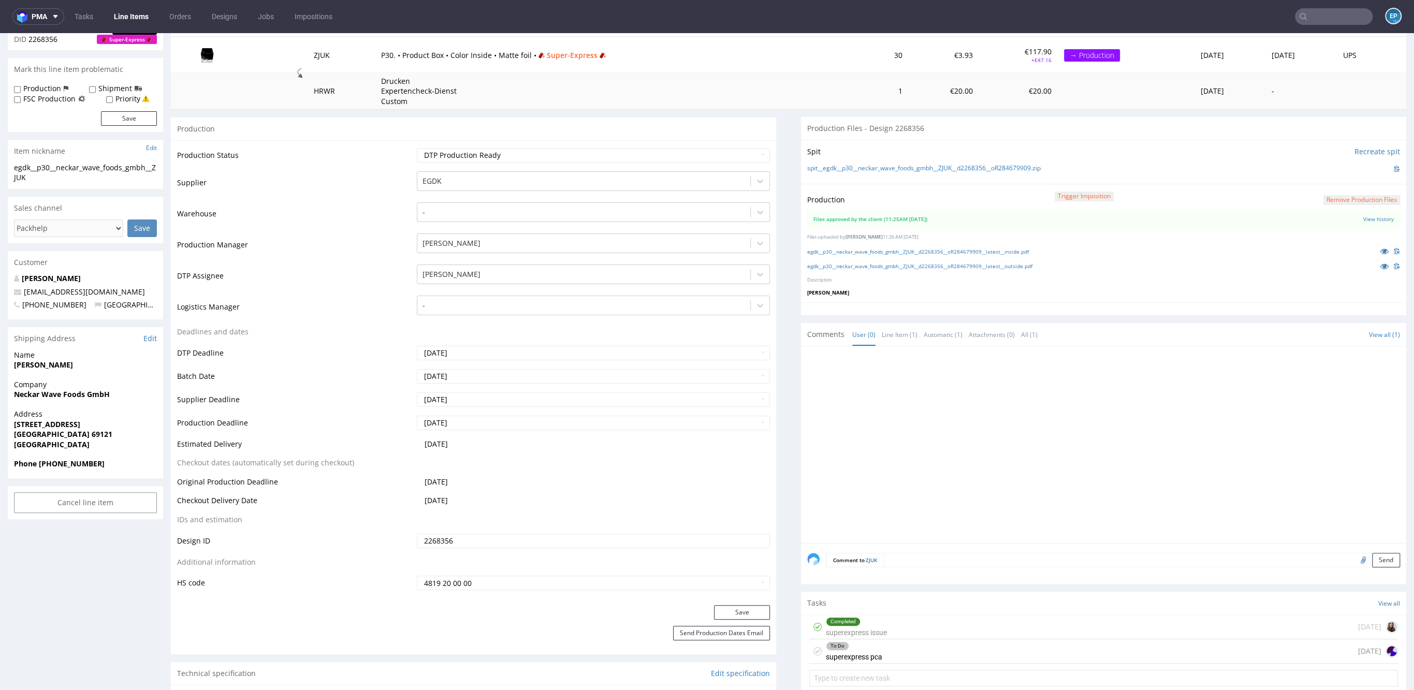
click at [1298, 11] on input "text" at bounding box center [1334, 16] width 78 height 17
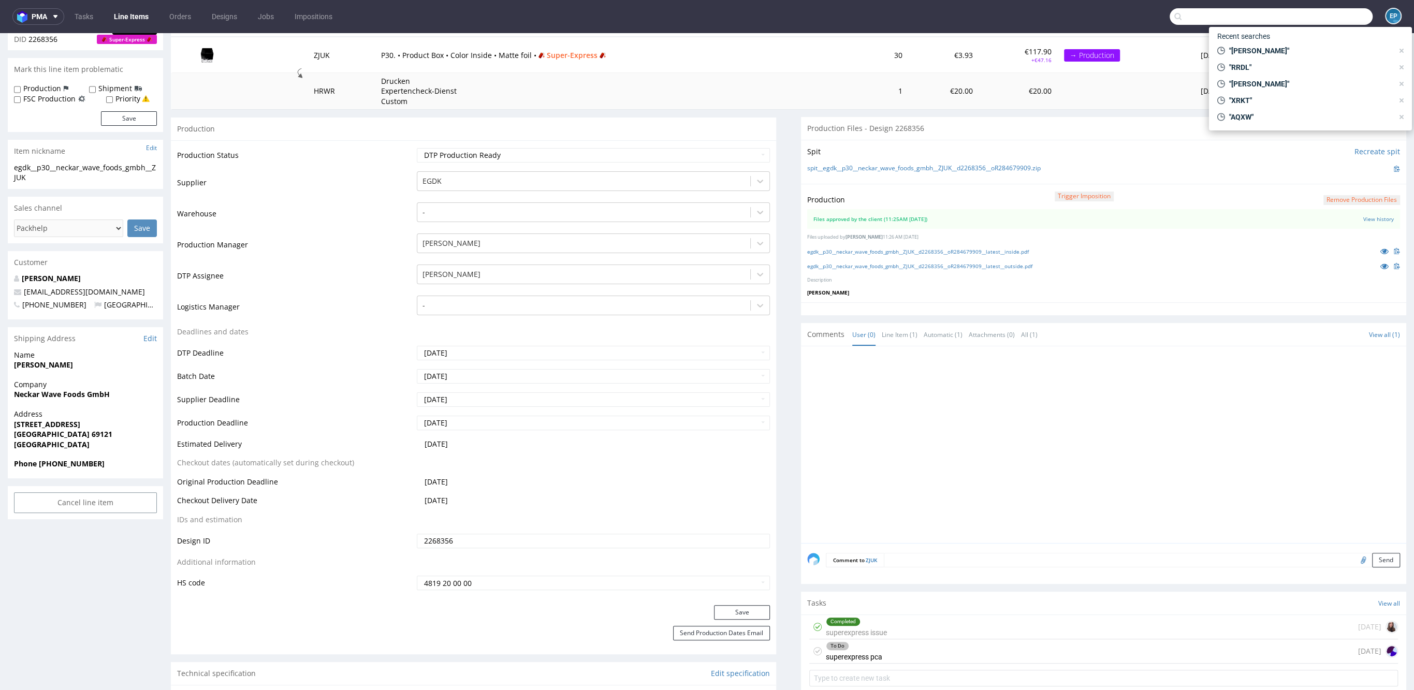
paste input "R707458934"
type input "R707458934"
click at [1294, 51] on div "R707458934" at bounding box center [1281, 54] width 36 height 9
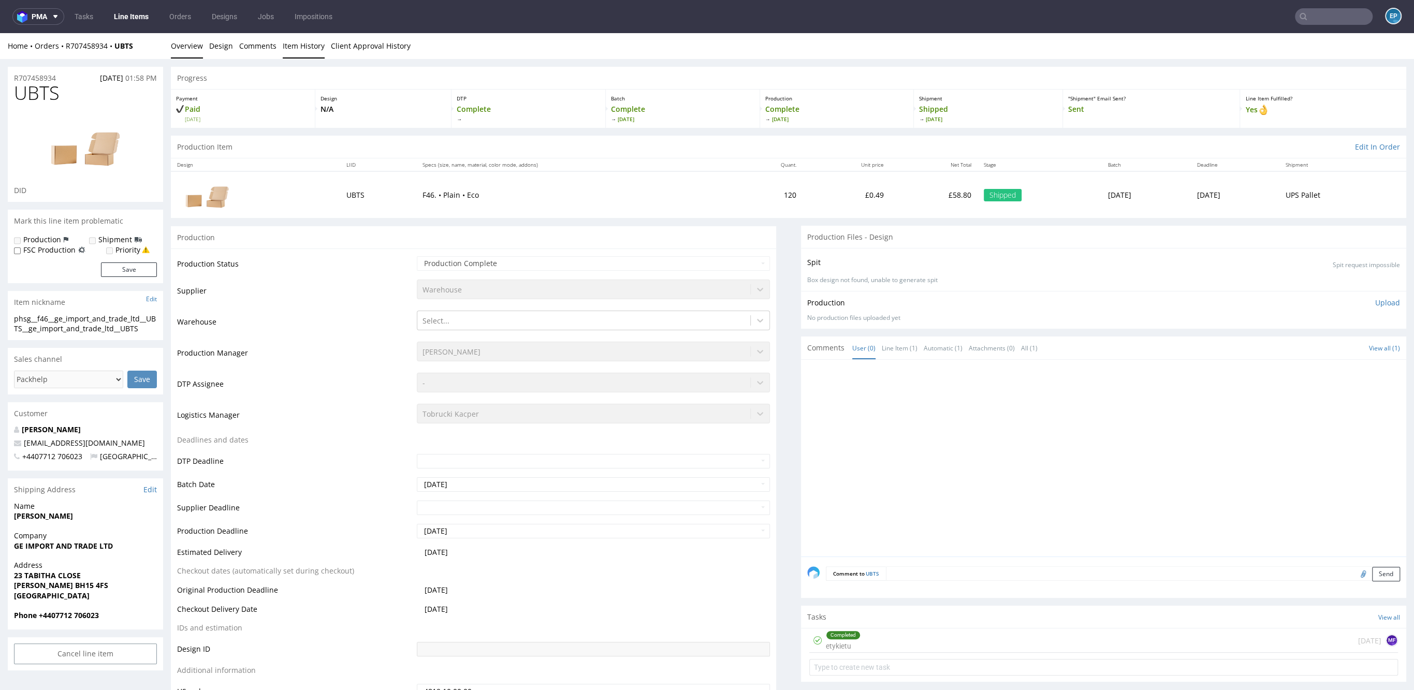
click at [308, 51] on link "Item History" at bounding box center [304, 45] width 42 height 25
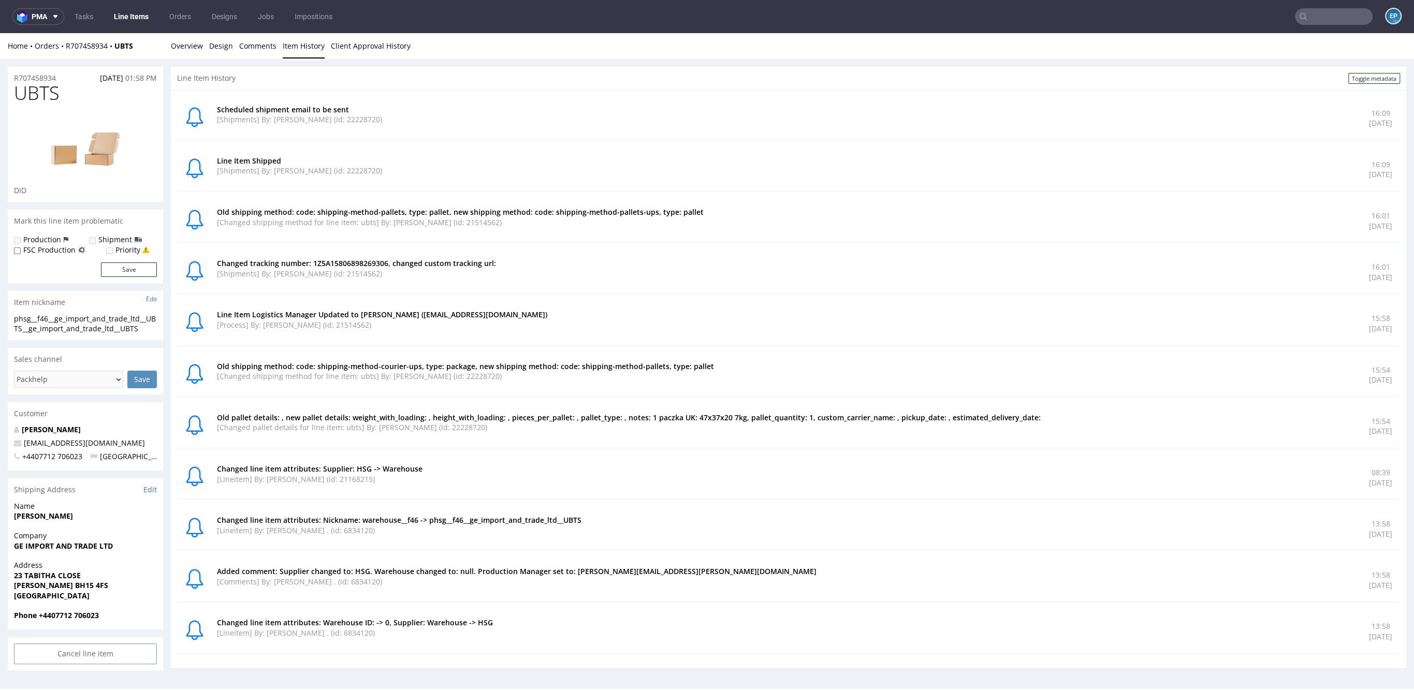
scroll to position [3, 0]
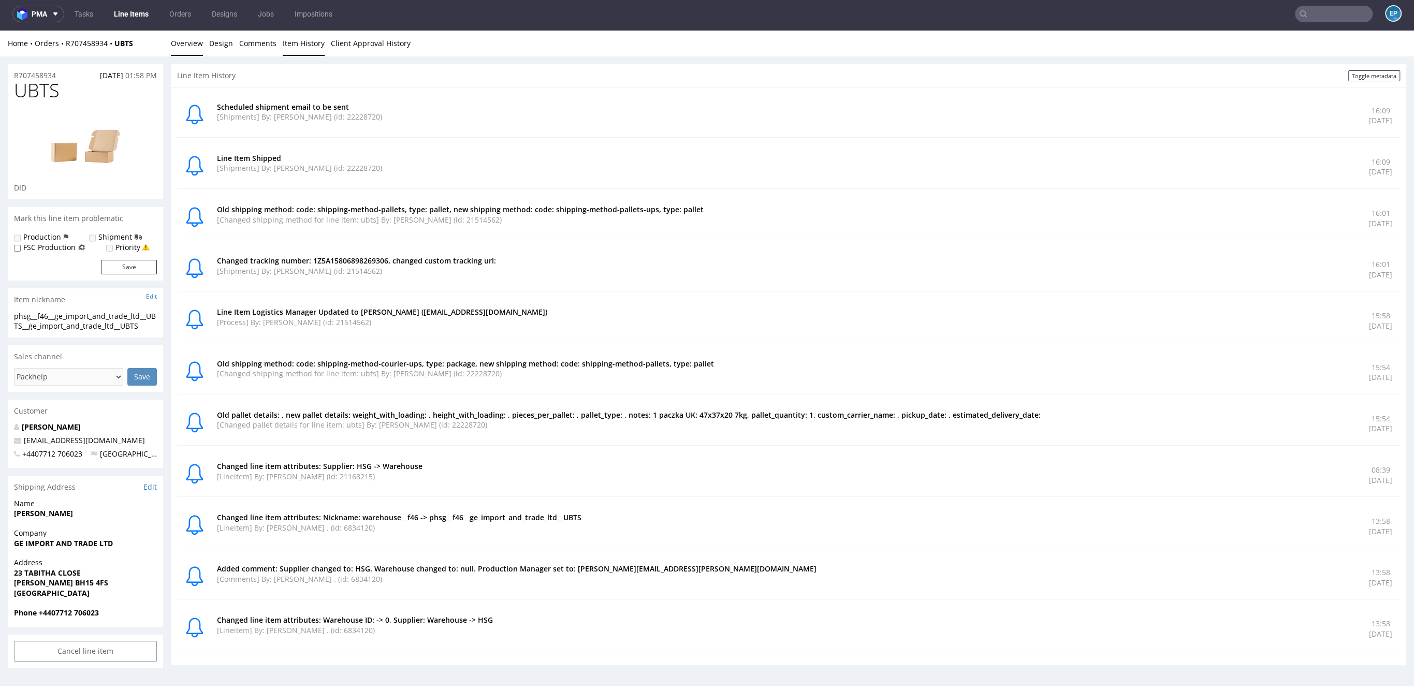
click at [182, 37] on link "Overview" at bounding box center [187, 43] width 32 height 25
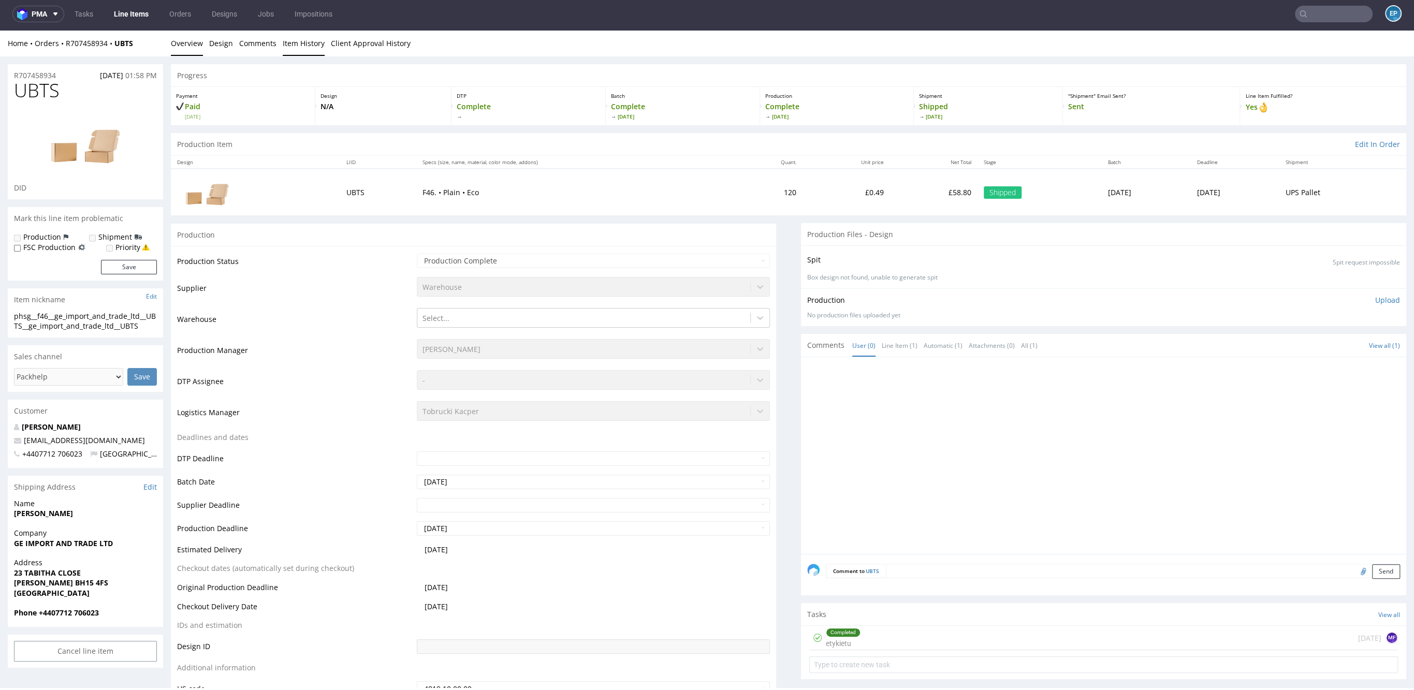
click at [293, 43] on link "Item History" at bounding box center [304, 43] width 42 height 25
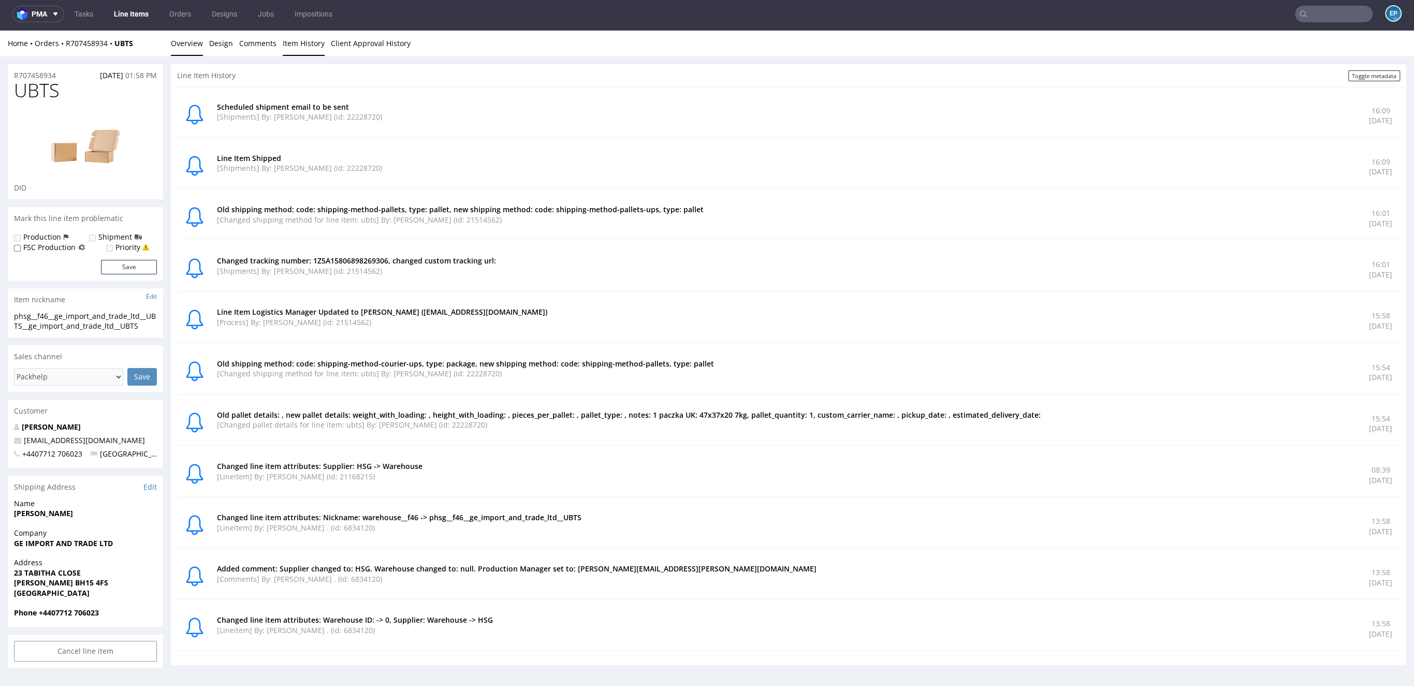
click at [192, 41] on link "Overview" at bounding box center [187, 43] width 32 height 25
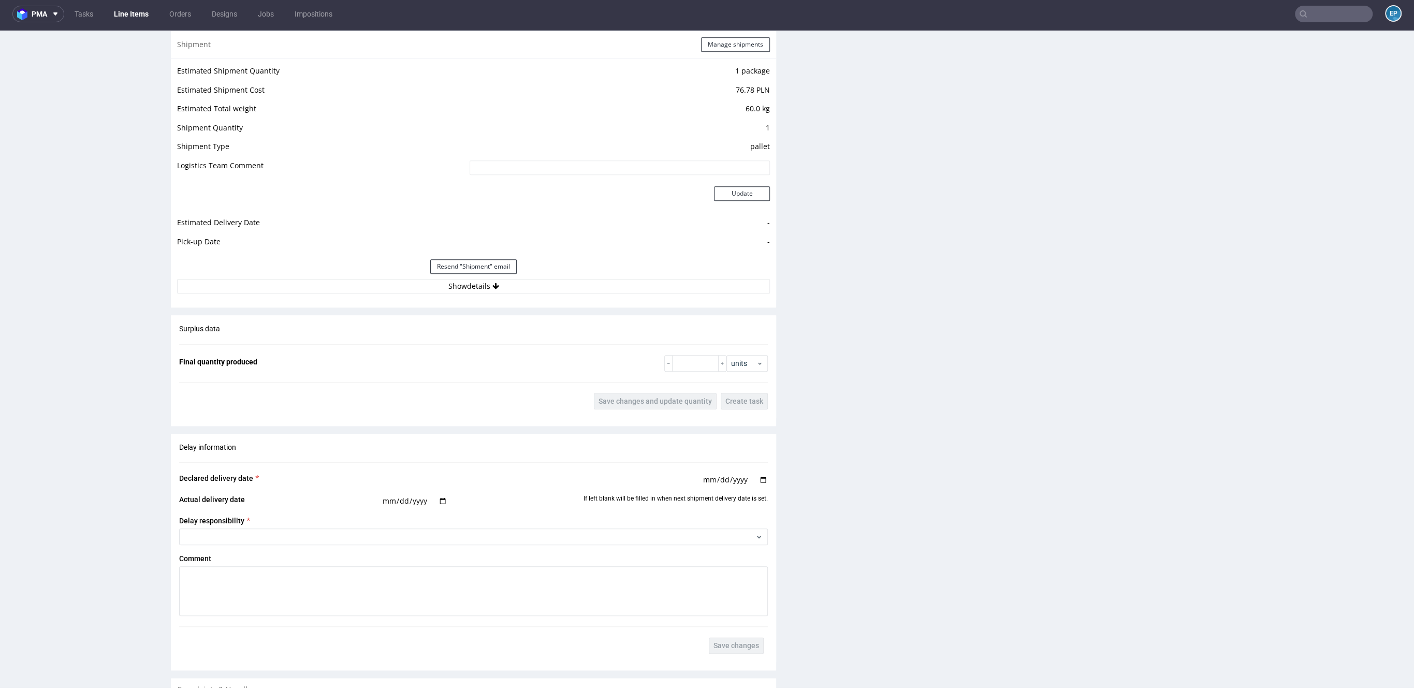
scroll to position [763, 0]
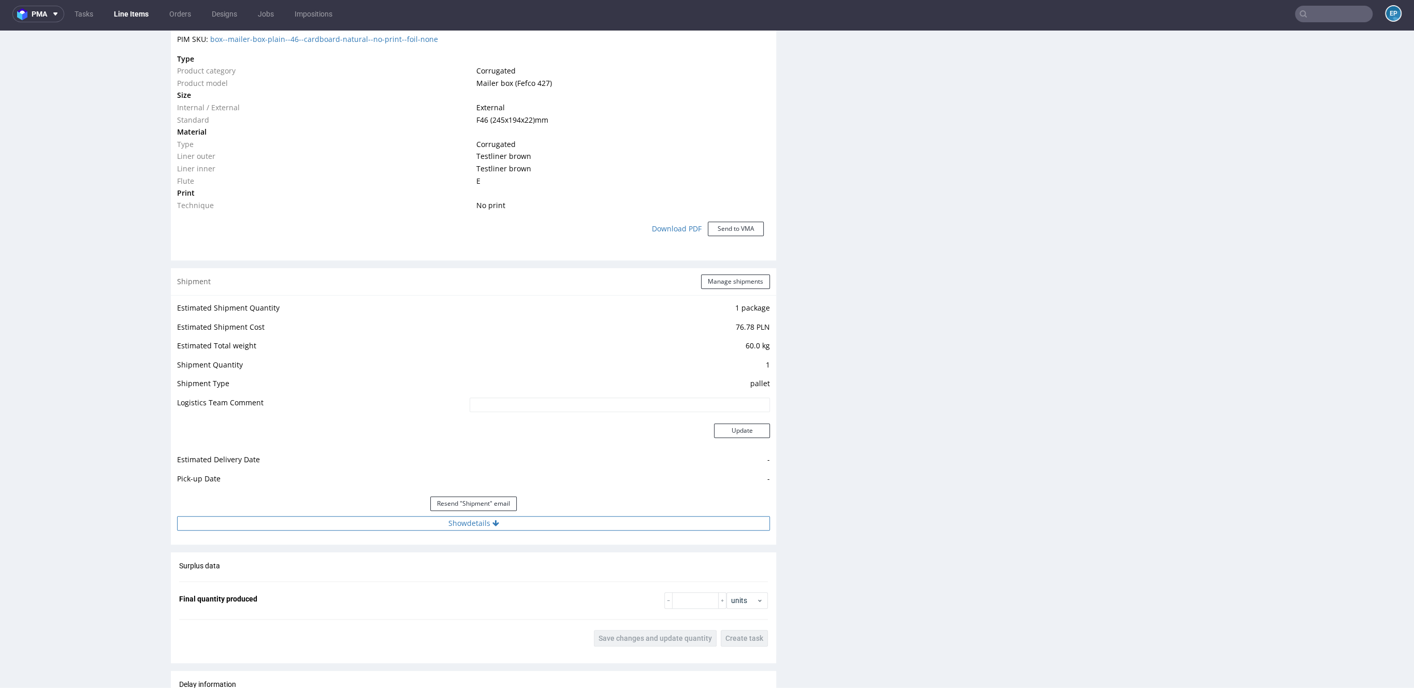
click at [503, 520] on button "Show details" at bounding box center [473, 523] width 593 height 14
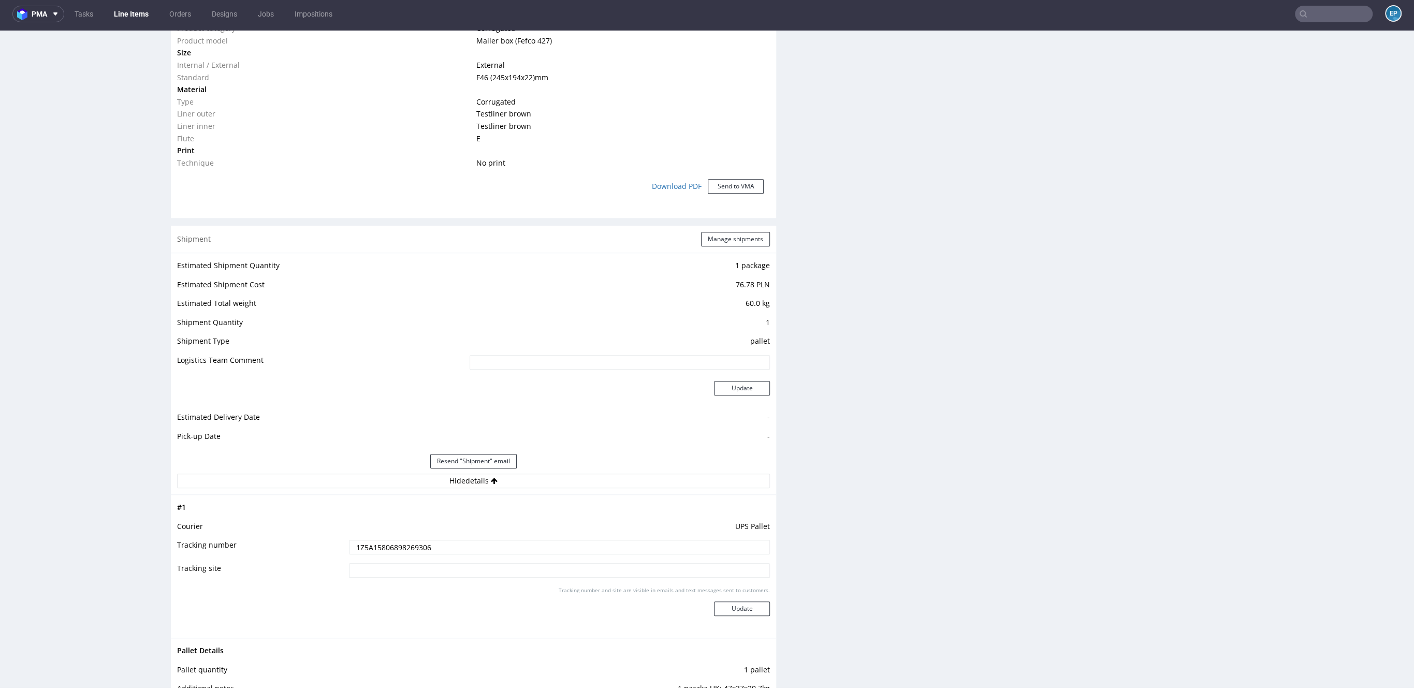
scroll to position [901, 0]
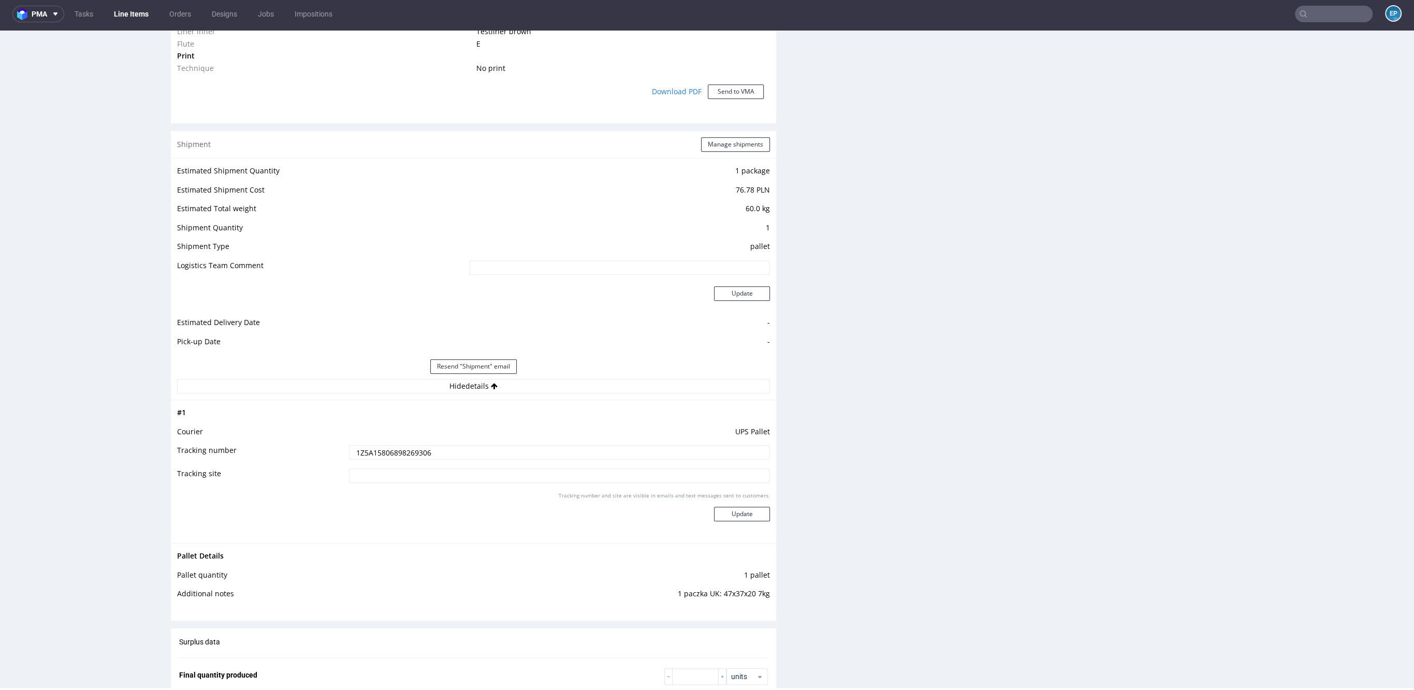
click at [390, 445] on input "1Z5A15806898269306" at bounding box center [559, 452] width 421 height 14
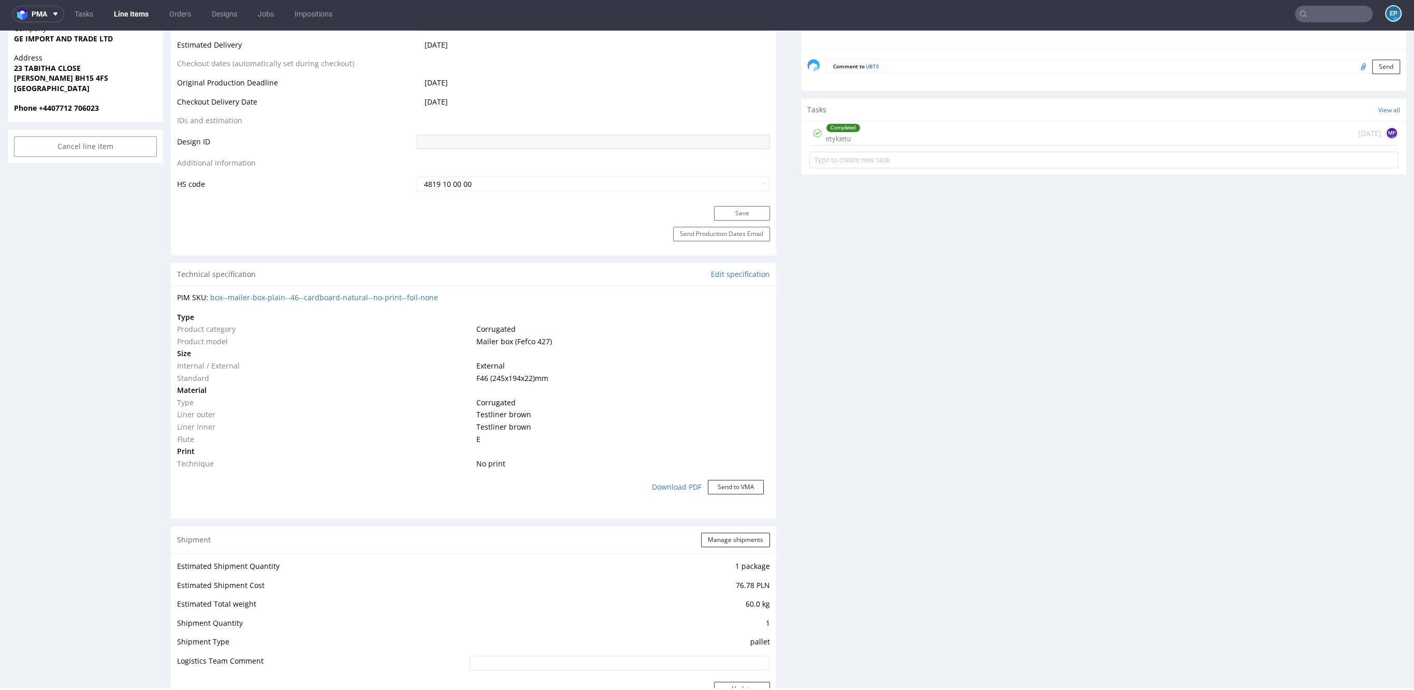
scroll to position [0, 0]
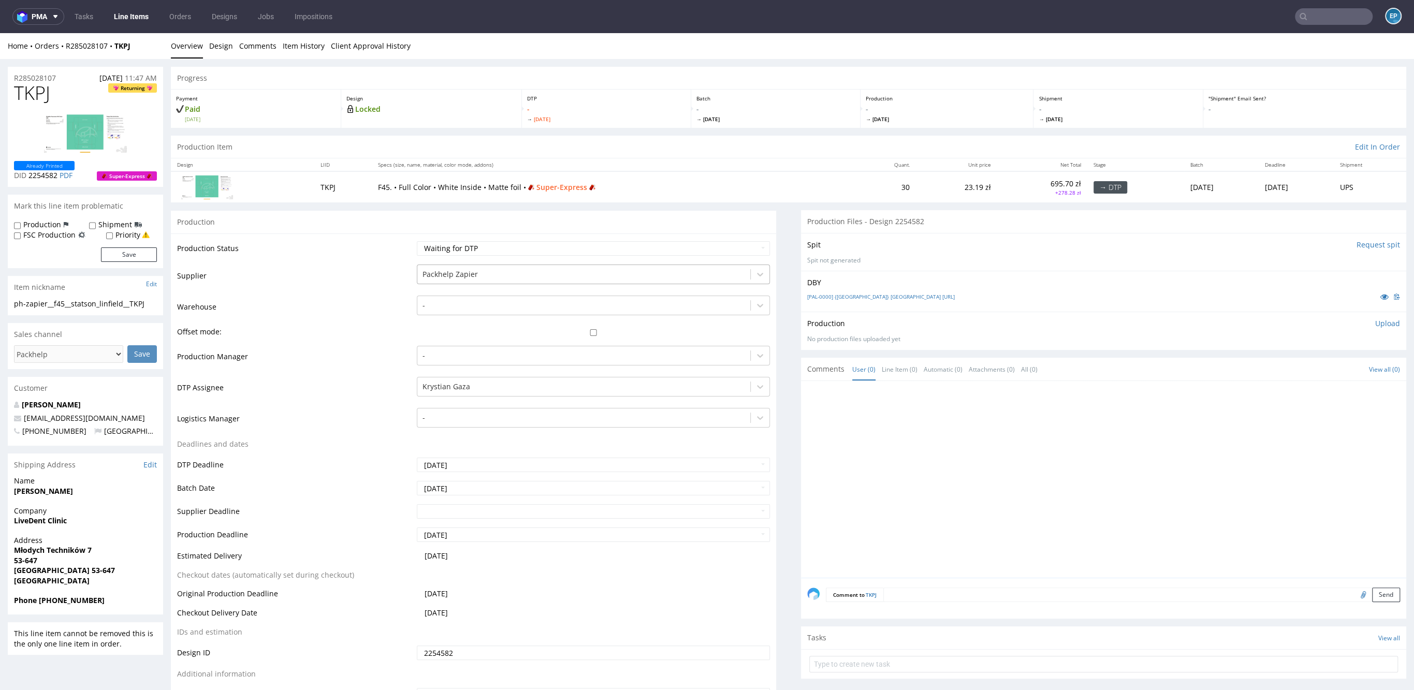
click at [497, 271] on div at bounding box center [584, 274] width 323 height 12
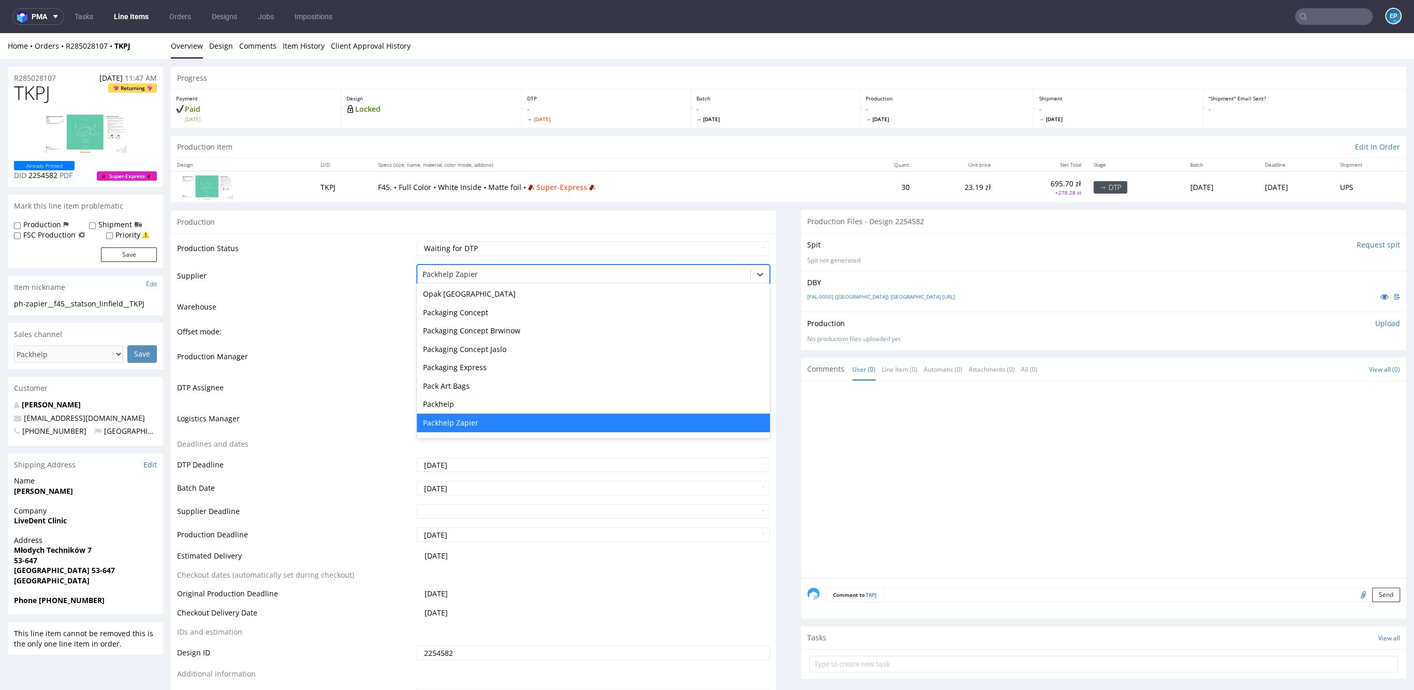
type input "al"
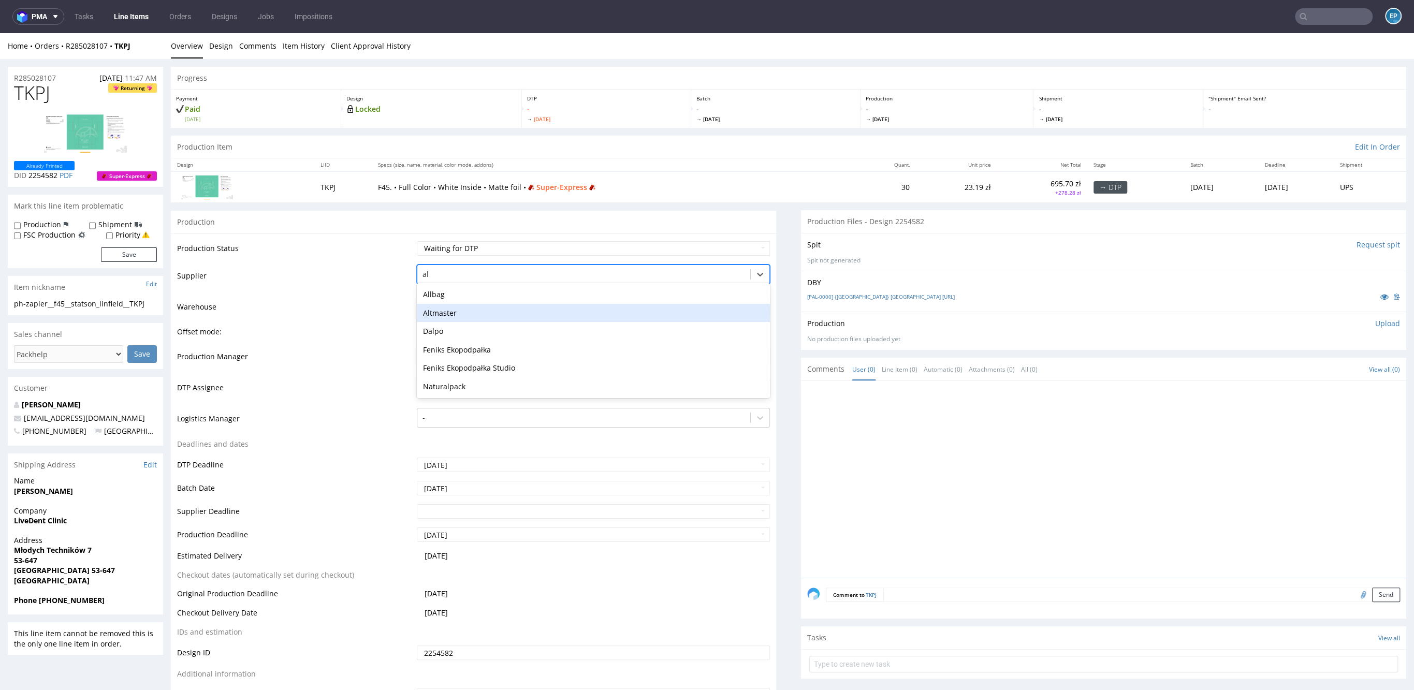
click at [490, 309] on div "Altmaster" at bounding box center [593, 313] width 353 height 19
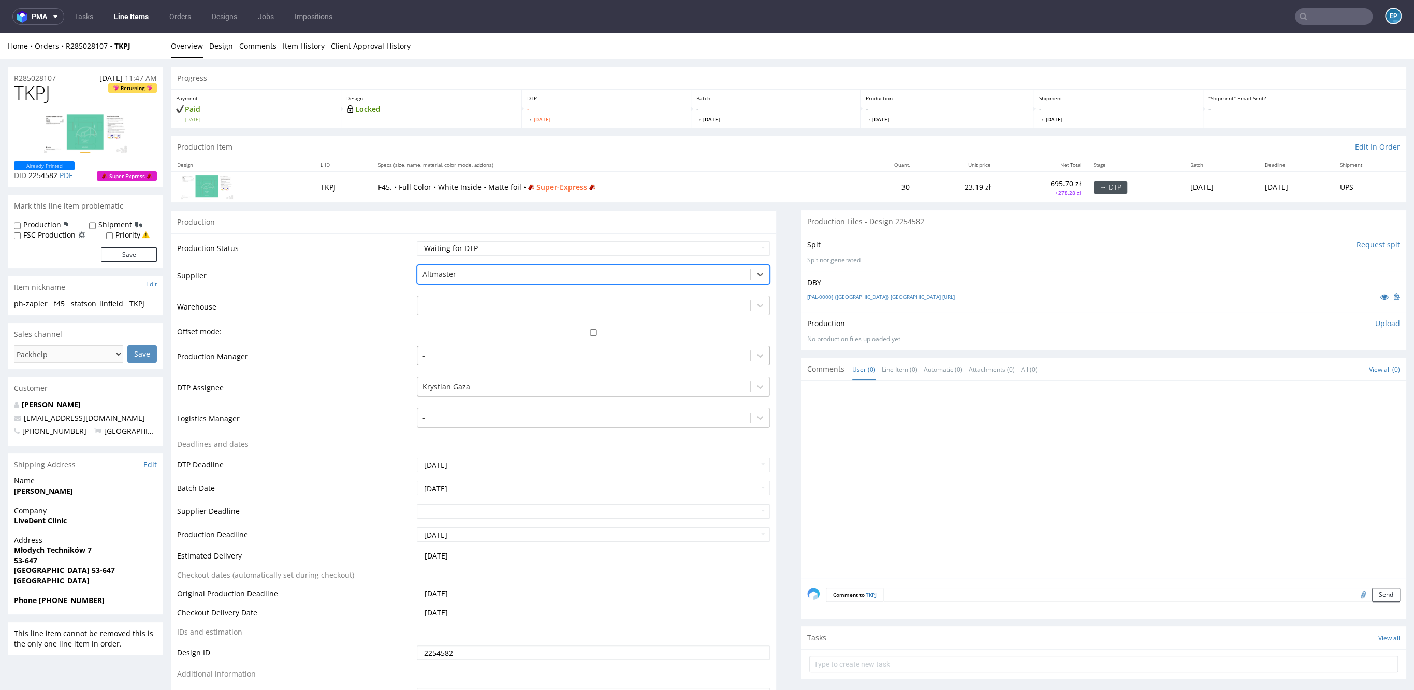
click at [457, 352] on div at bounding box center [584, 356] width 323 height 12
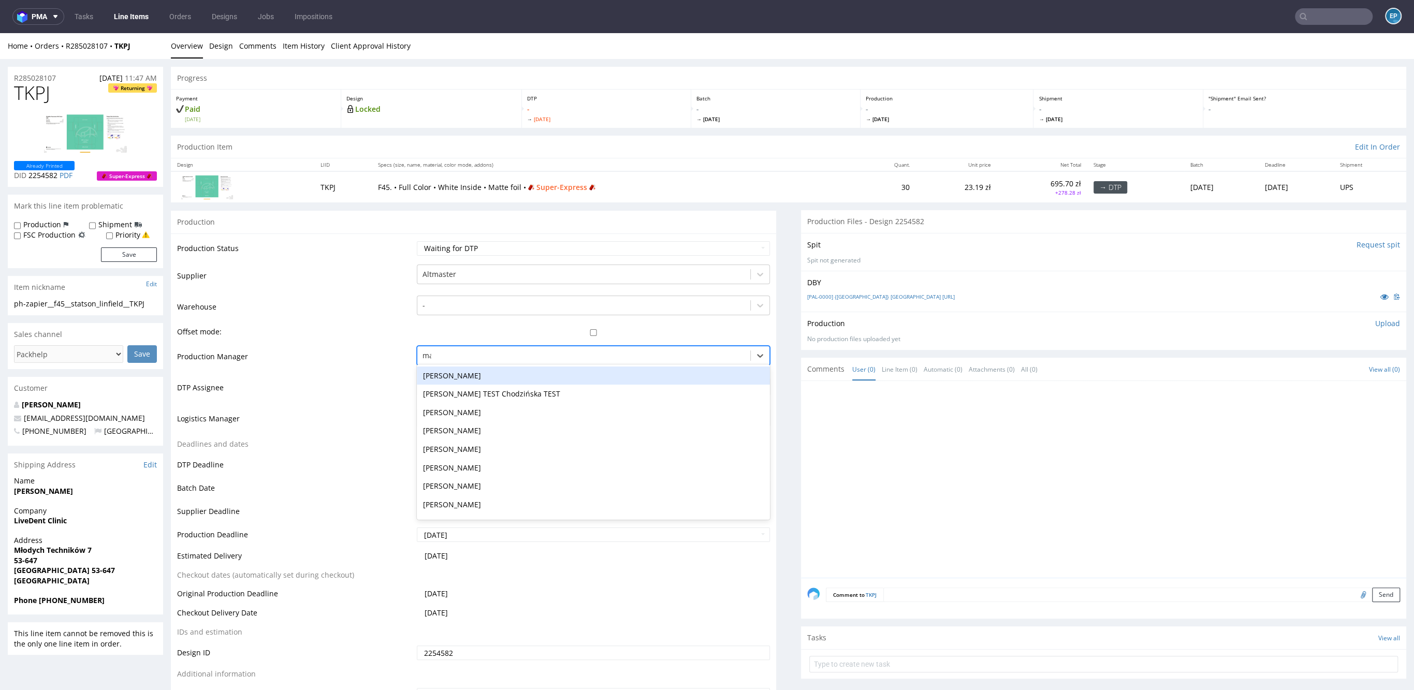
type input "mak"
click at [458, 373] on div "[PERSON_NAME]" at bounding box center [593, 376] width 353 height 19
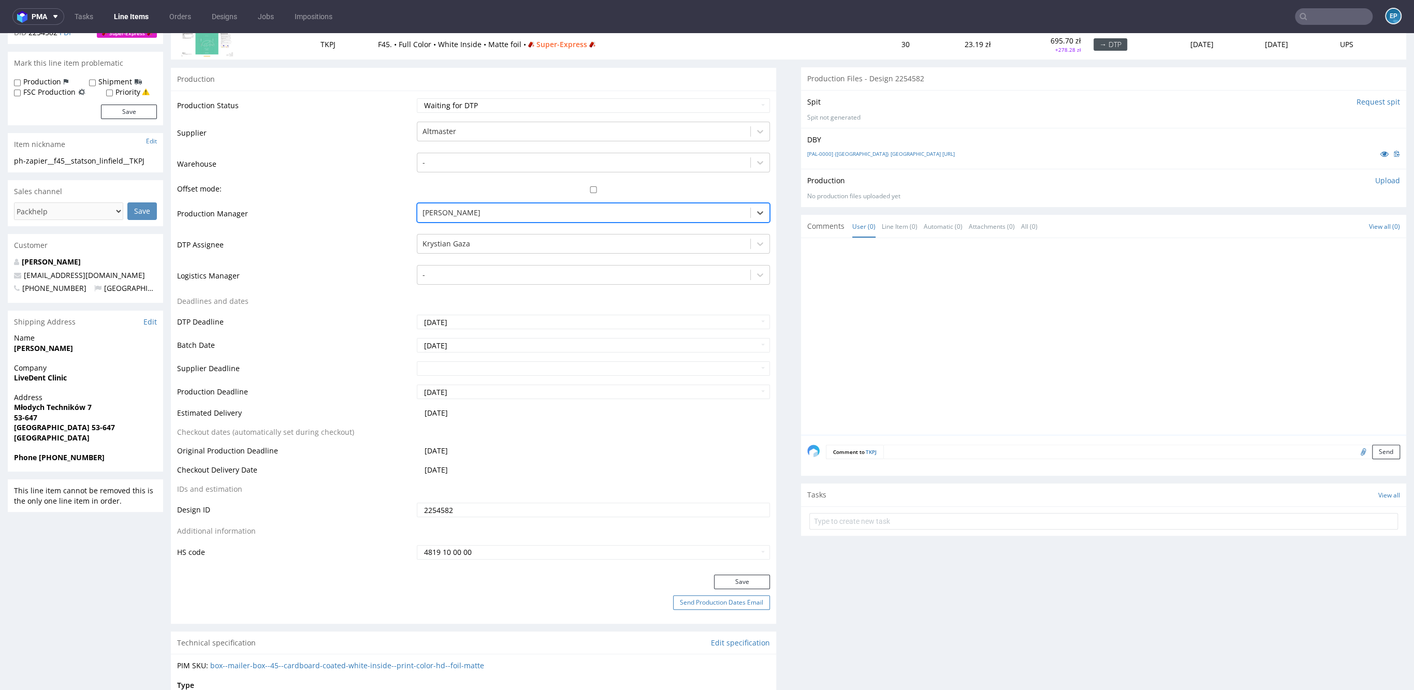
scroll to position [197, 0]
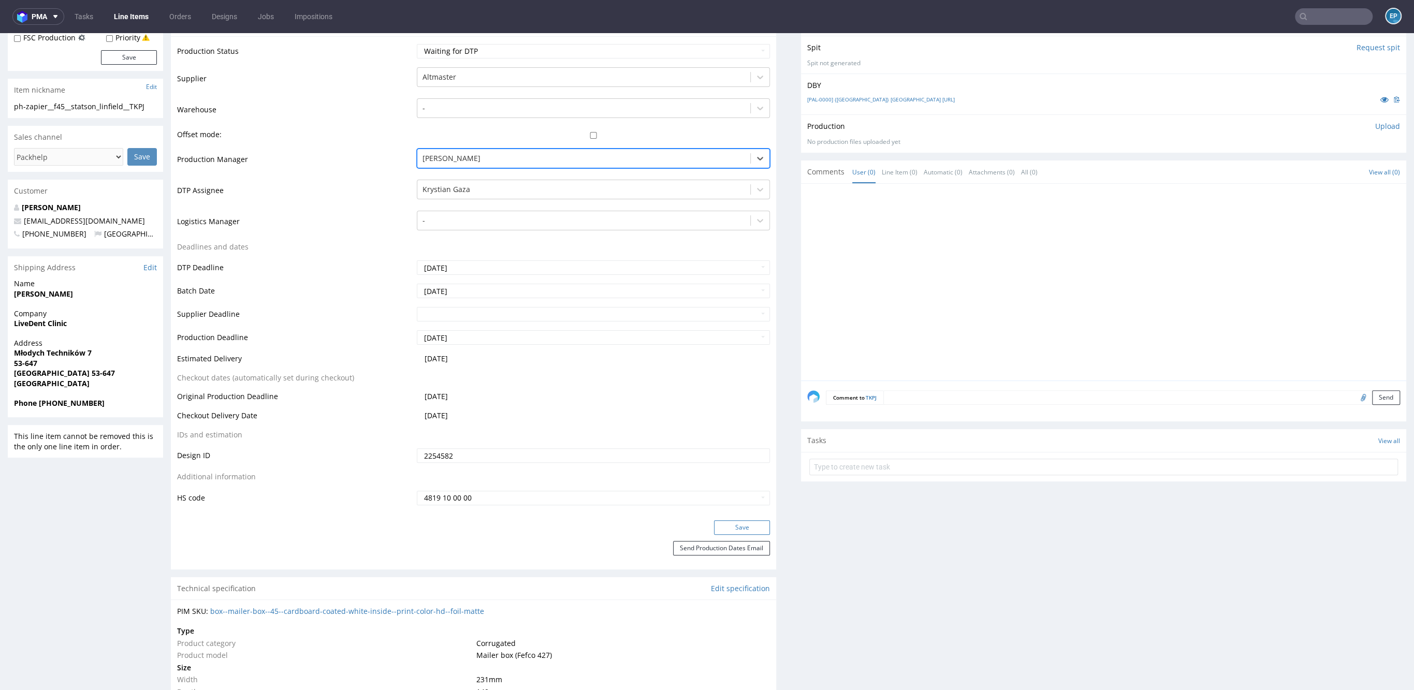
click at [717, 524] on button "Save" at bounding box center [742, 527] width 56 height 14
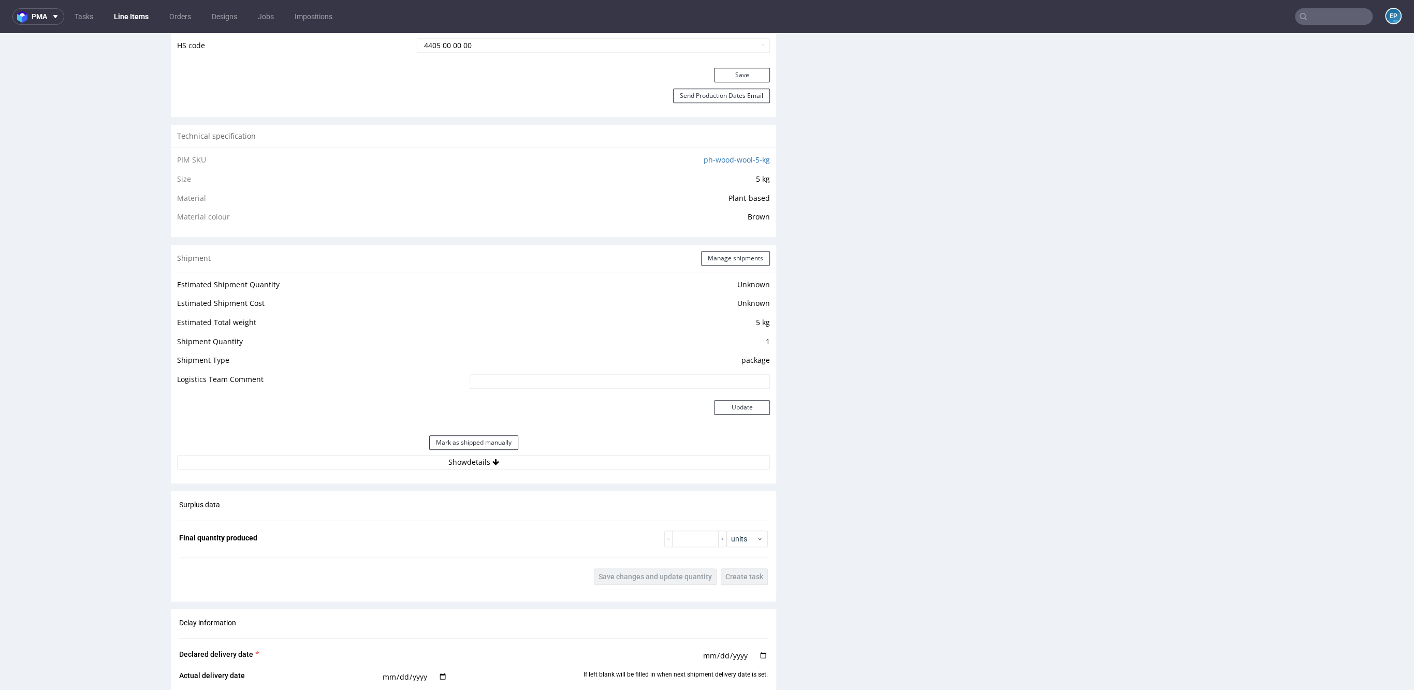
scroll to position [695, 0]
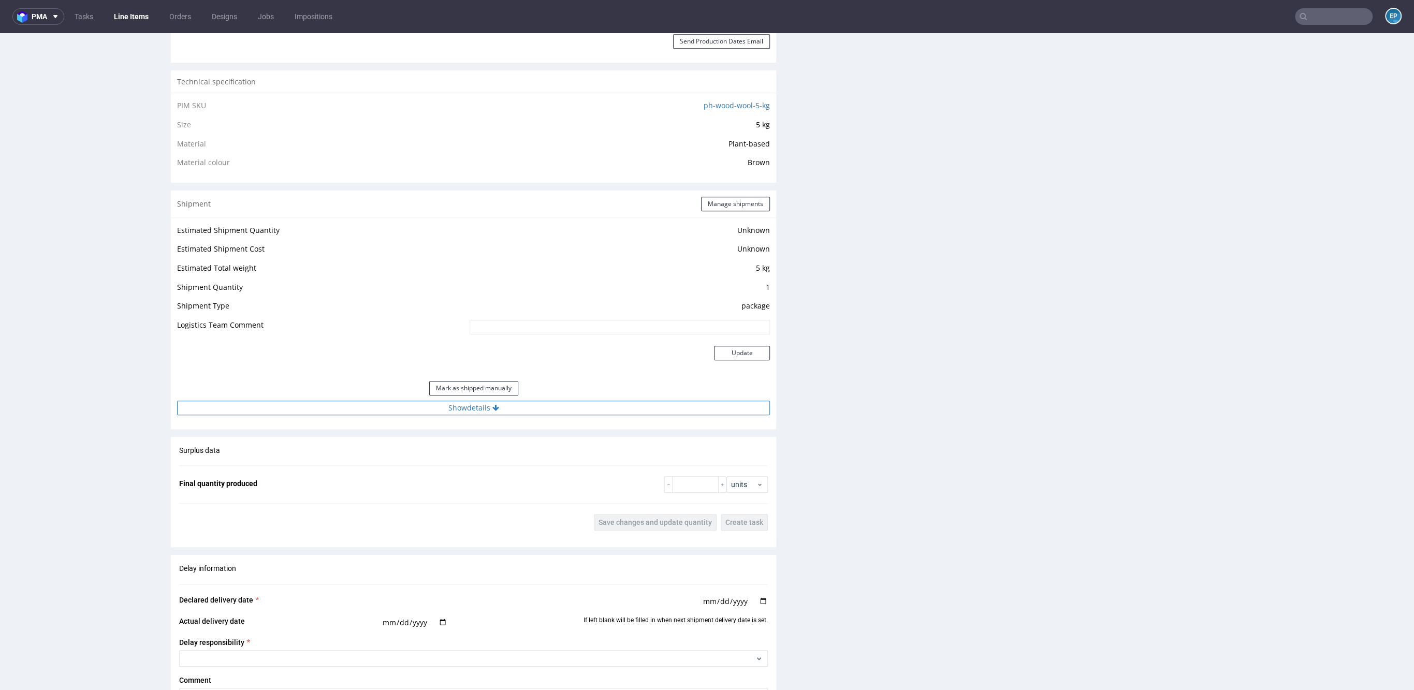
click at [545, 406] on button "Show details" at bounding box center [473, 408] width 593 height 14
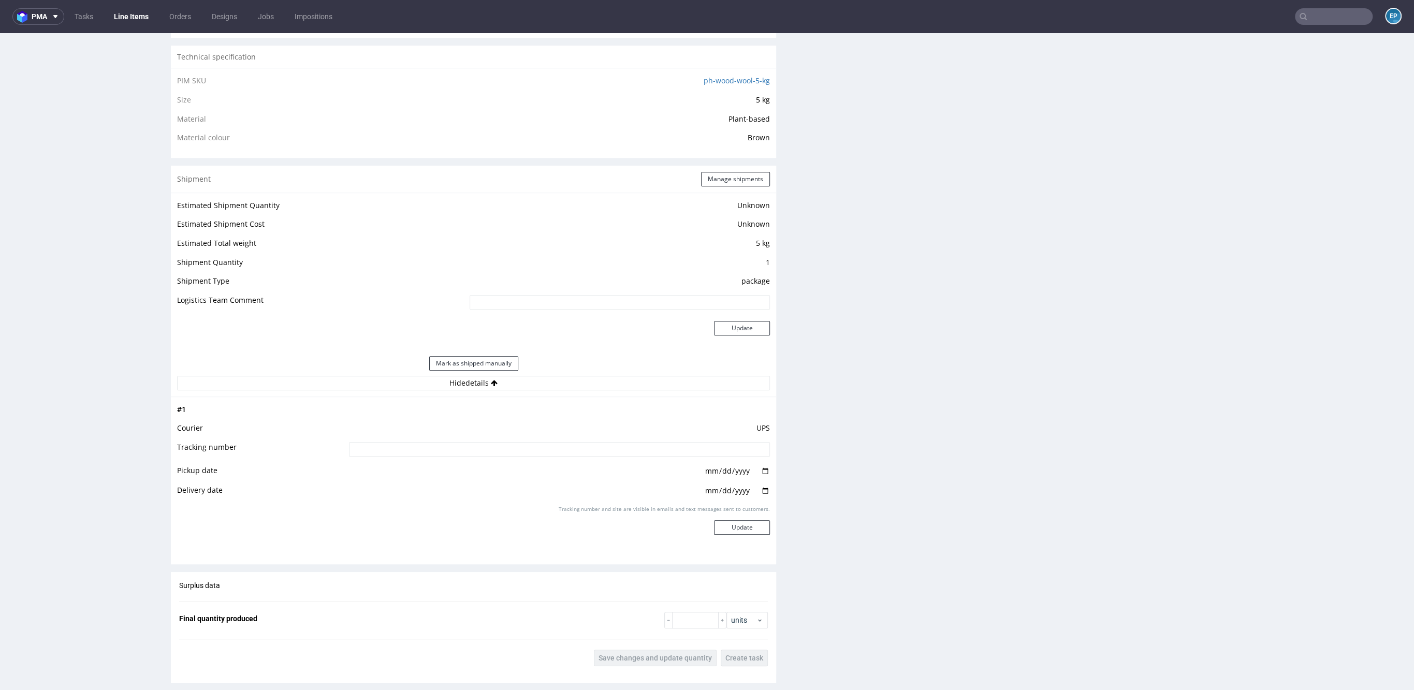
scroll to position [722, 0]
click at [484, 443] on input at bounding box center [559, 448] width 421 height 14
paste input "1Z5A15806898586384"
type input "1Z5A15806898586384"
click at [722, 520] on button "Update" at bounding box center [742, 526] width 56 height 14
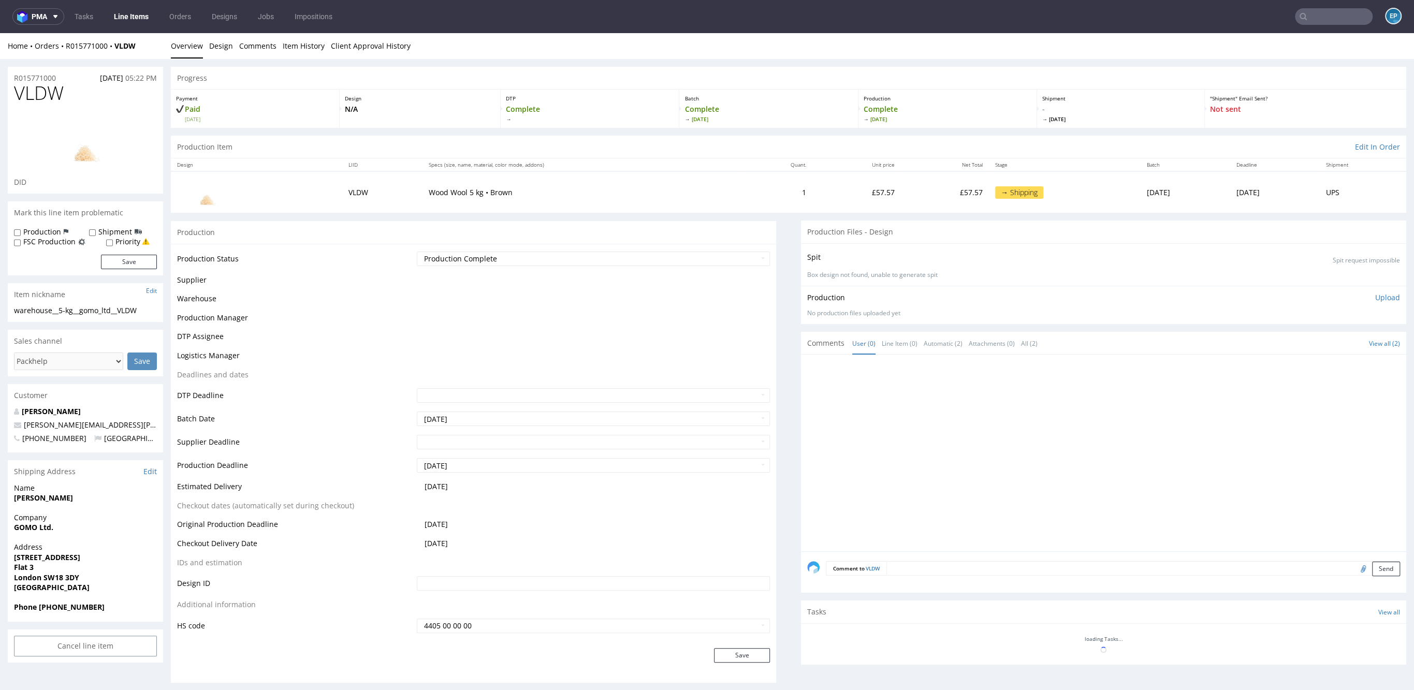
scroll to position [577, 0]
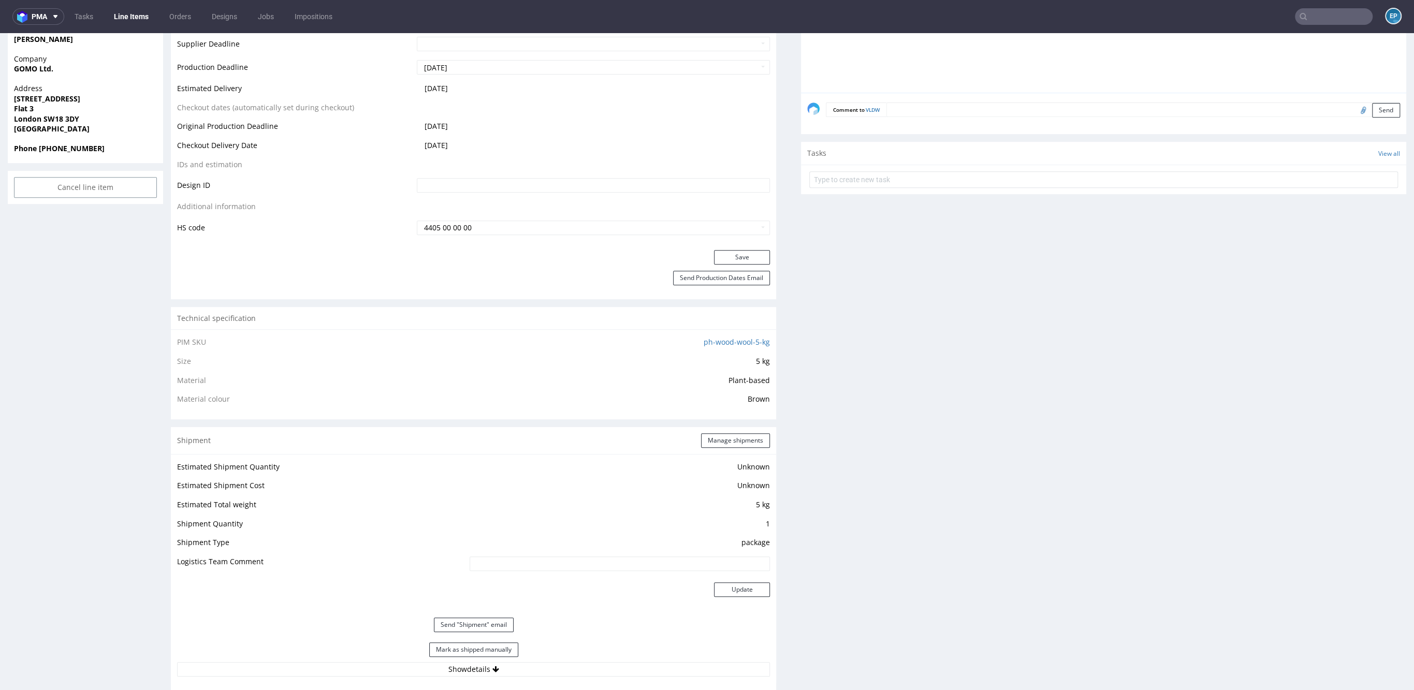
scroll to position [894, 0]
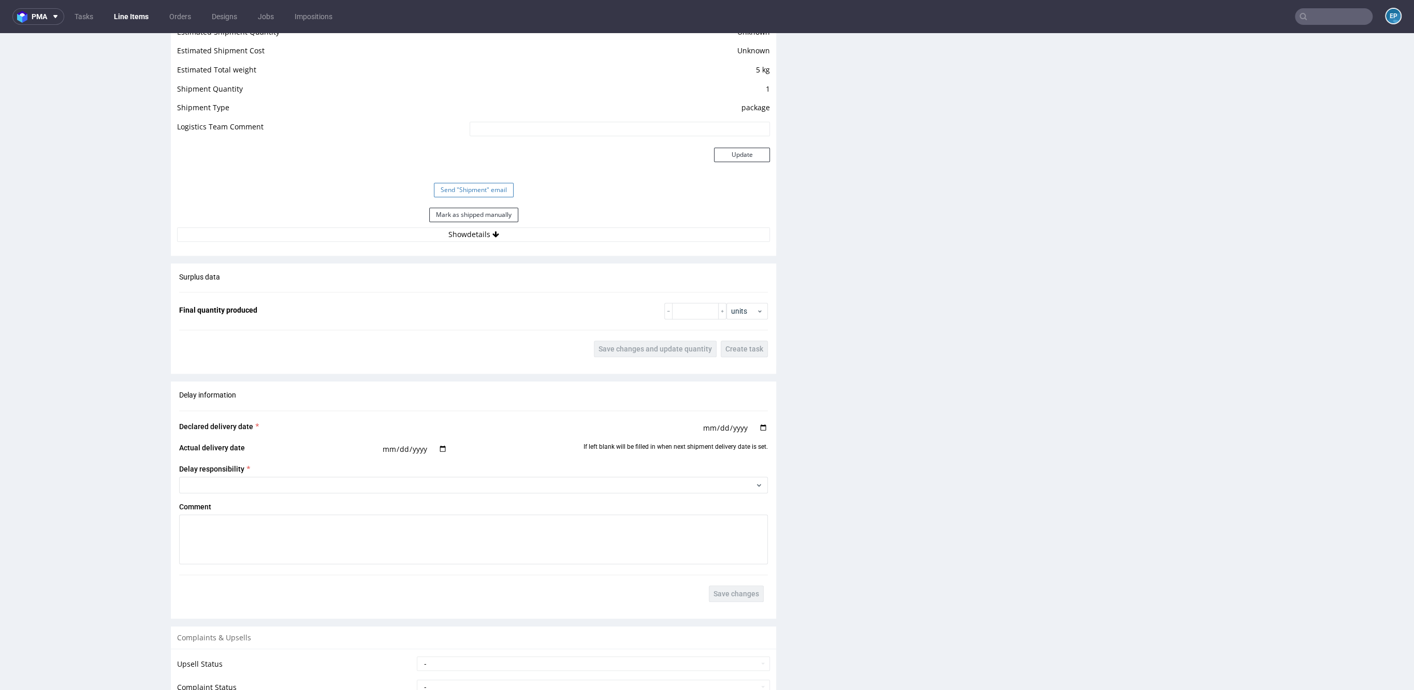
click at [488, 187] on button "Send "Shipment" email" at bounding box center [474, 190] width 80 height 14
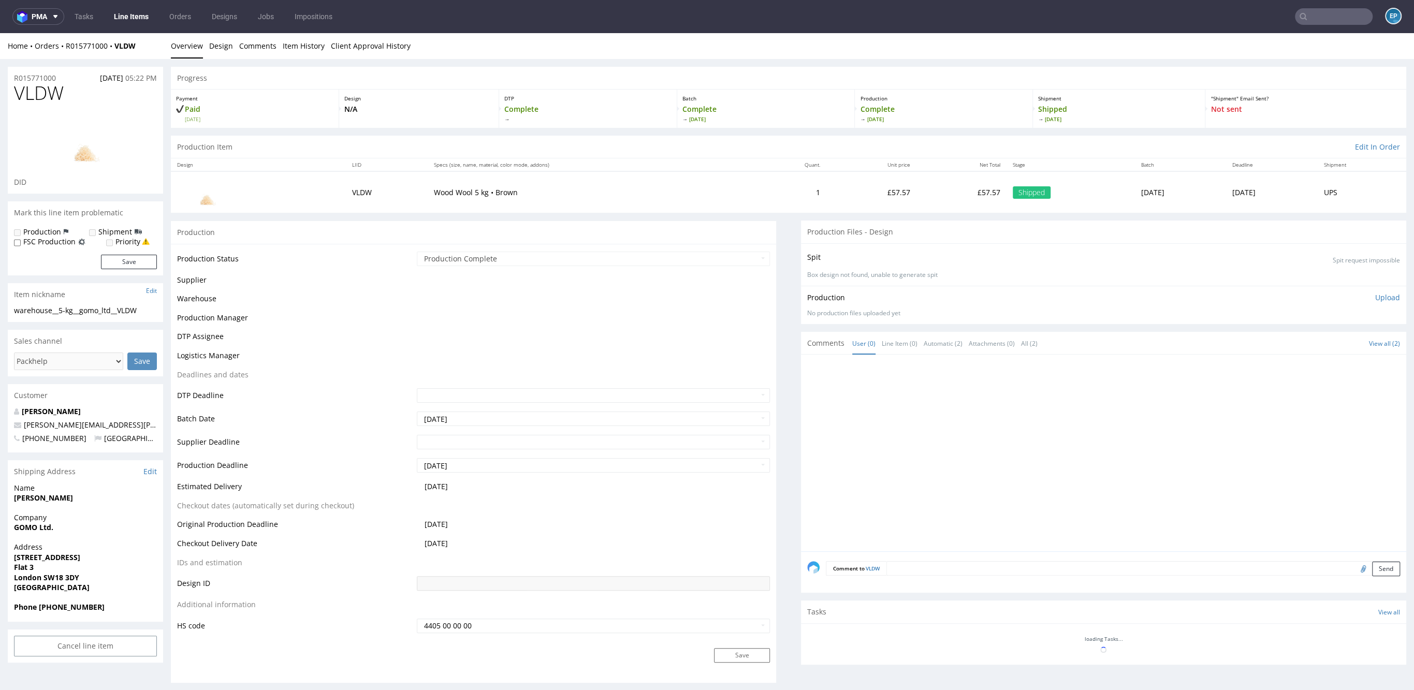
scroll to position [577, 0]
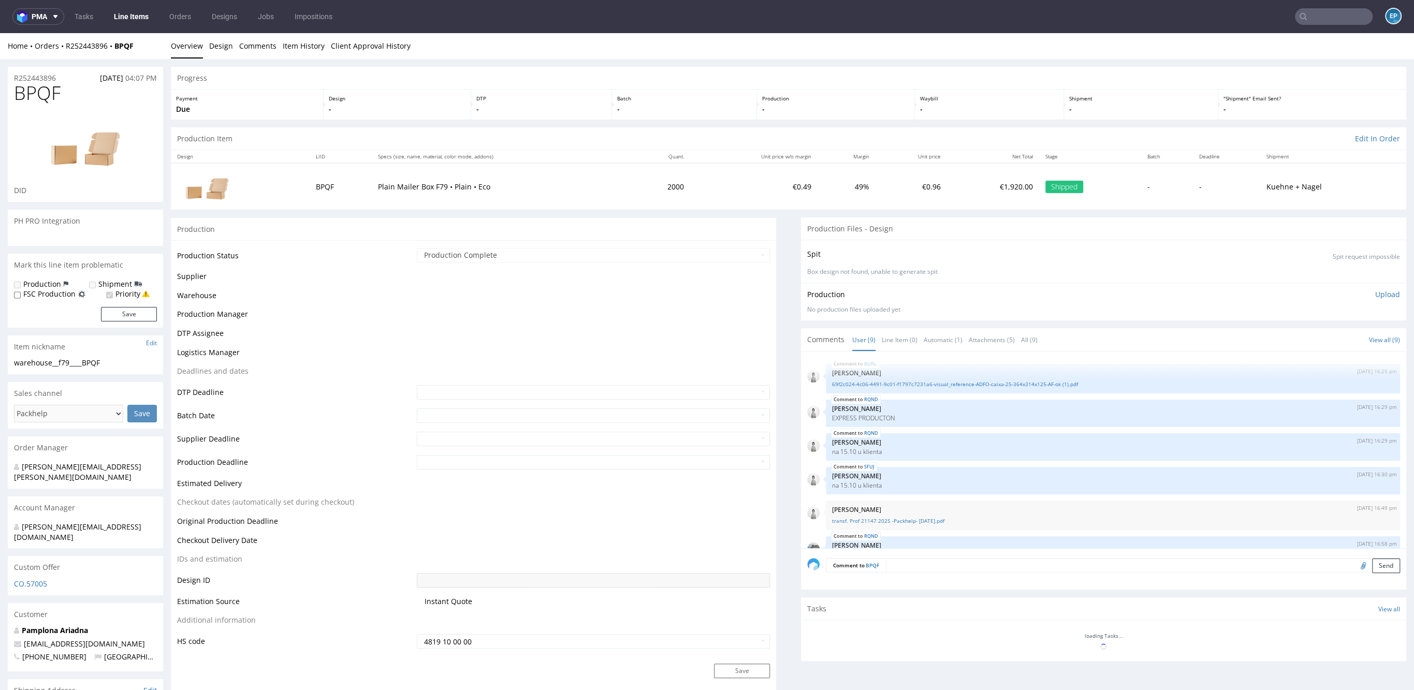
scroll to position [168, 0]
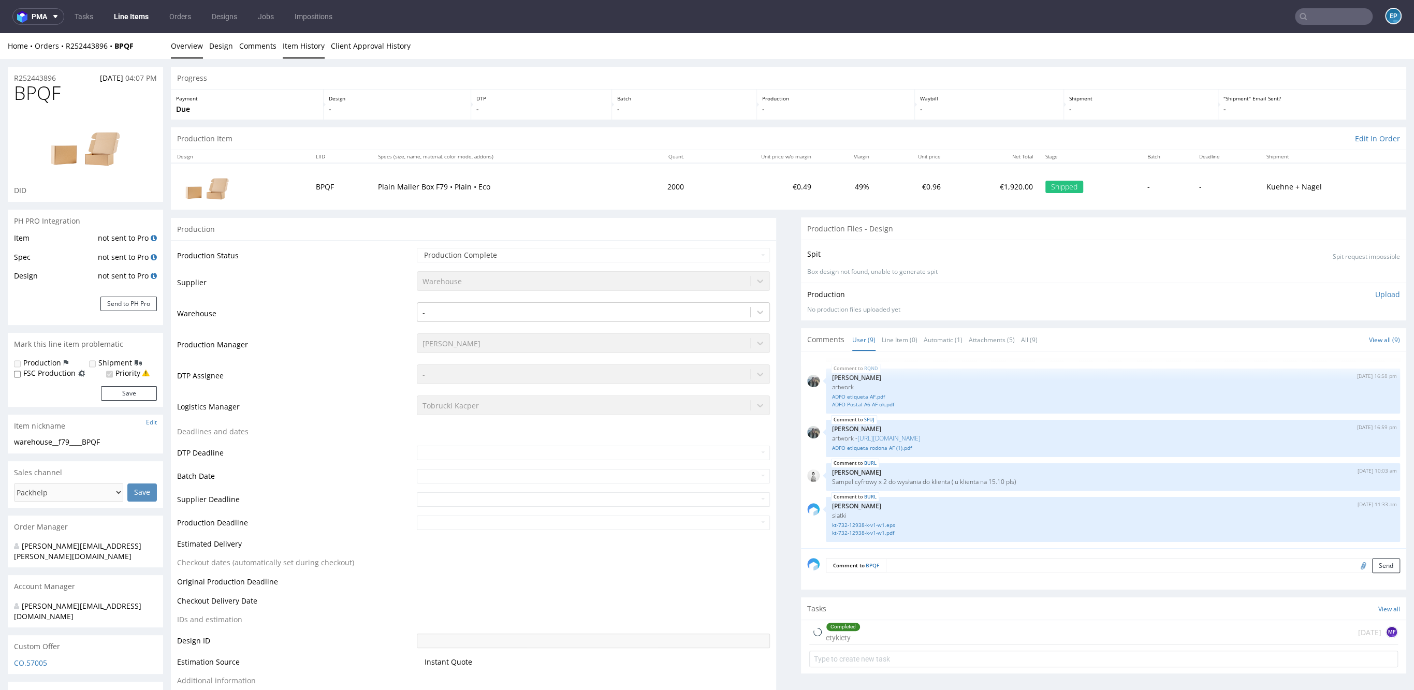
click at [296, 46] on link "Item History" at bounding box center [304, 45] width 42 height 25
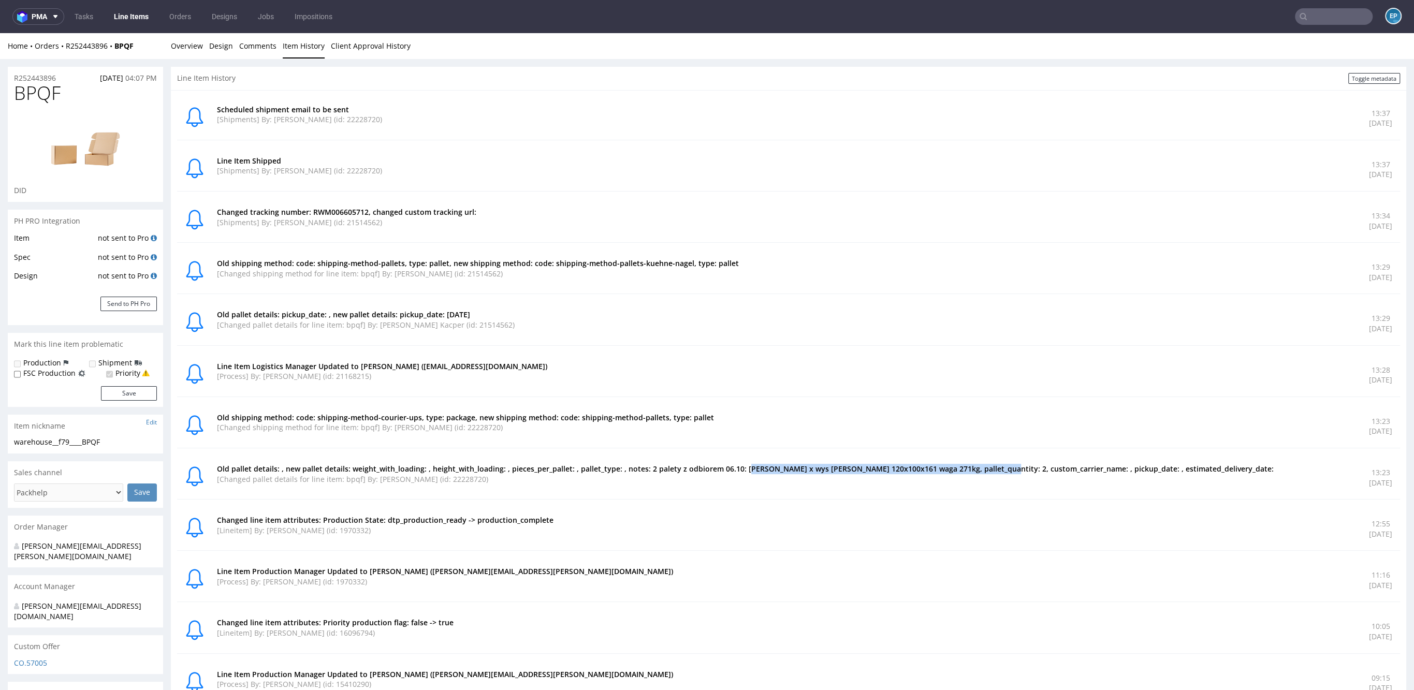
drag, startPoint x: 751, startPoint y: 469, endPoint x: 989, endPoint y: 467, distance: 237.2
click at [989, 467] on p "Old pallet details: , new pallet details: weight_with_loading: , height_with_lo…" at bounding box center [787, 469] width 1140 height 10
drag, startPoint x: 706, startPoint y: 466, endPoint x: 930, endPoint y: 470, distance: 223.8
click at [930, 470] on p "Old pallet details: , new pallet details: weight_with_loading: , height_with_lo…" at bounding box center [787, 469] width 1140 height 10
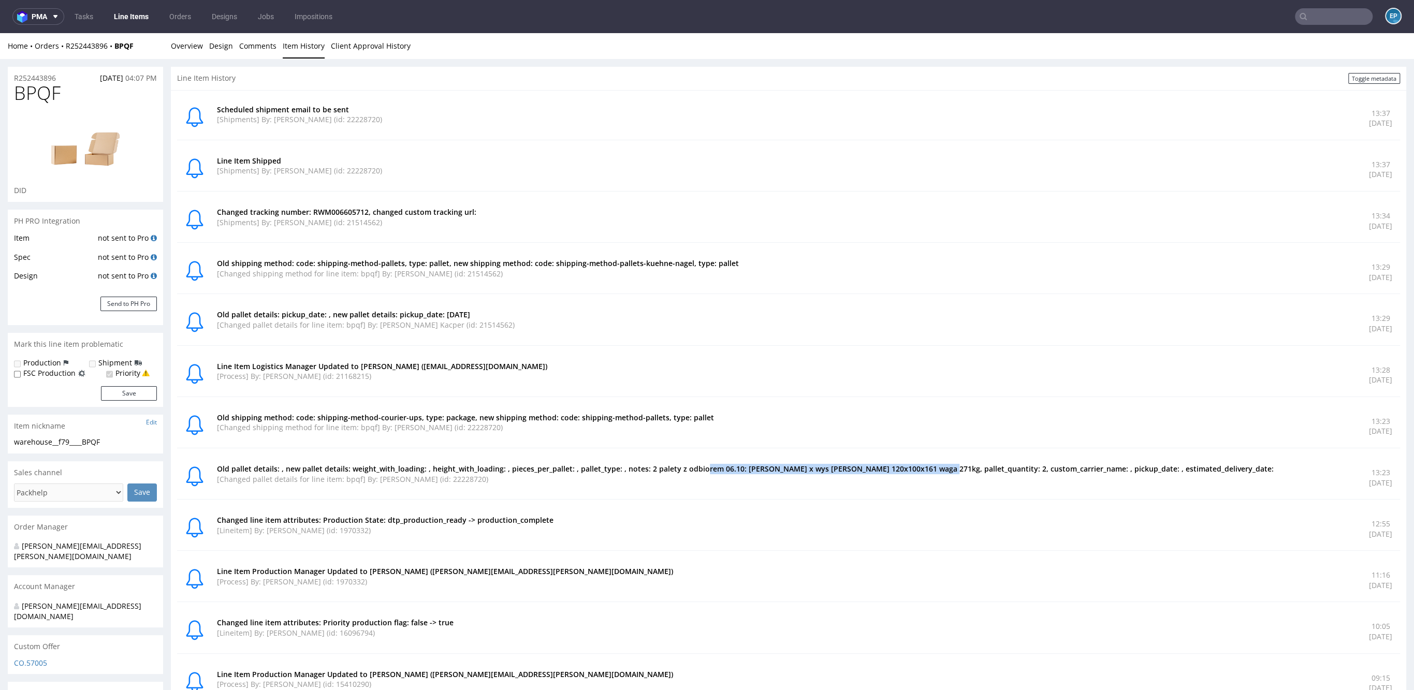
click at [801, 466] on p "Old pallet details: , new pallet details: weight_with_loading: , height_with_lo…" at bounding box center [787, 469] width 1140 height 10
drag, startPoint x: 820, startPoint y: 468, endPoint x: 927, endPoint y: 466, distance: 106.7
click at [927, 466] on p "Old pallet details: , new pallet details: weight_with_loading: , height_with_lo…" at bounding box center [787, 469] width 1140 height 10
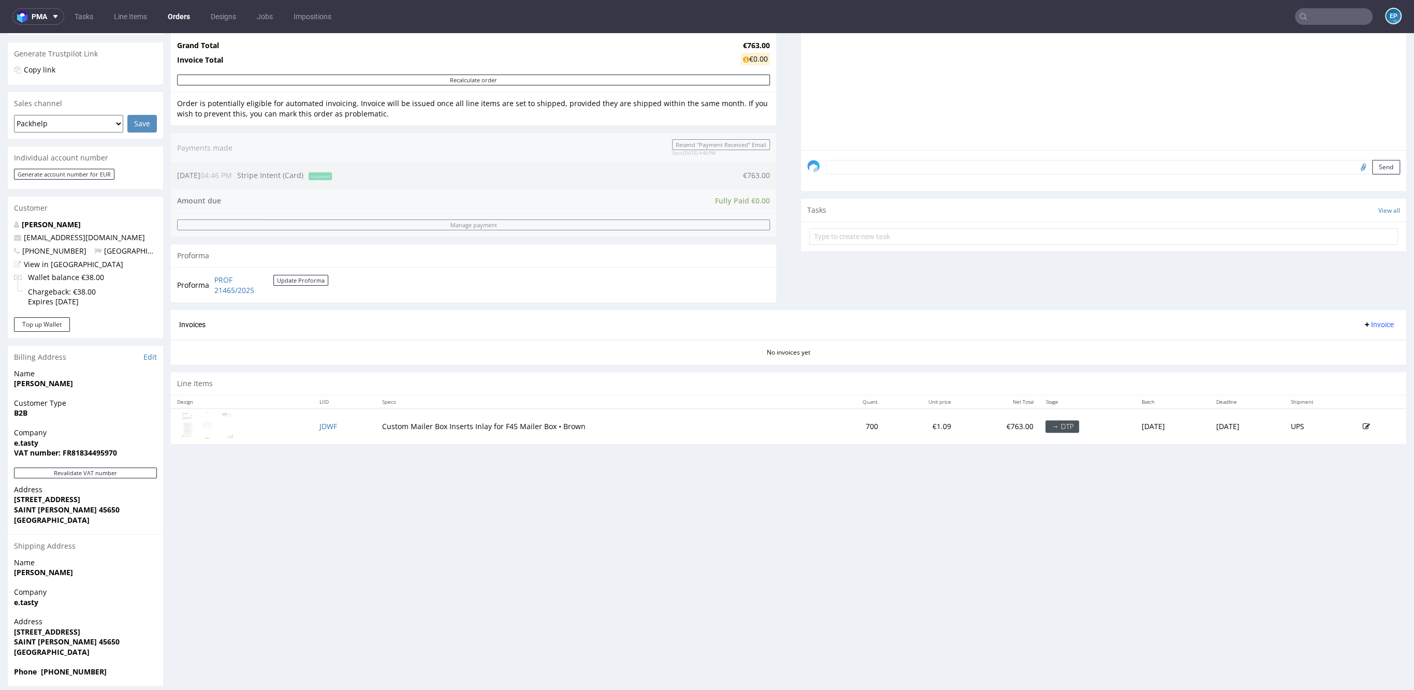
scroll to position [214, 0]
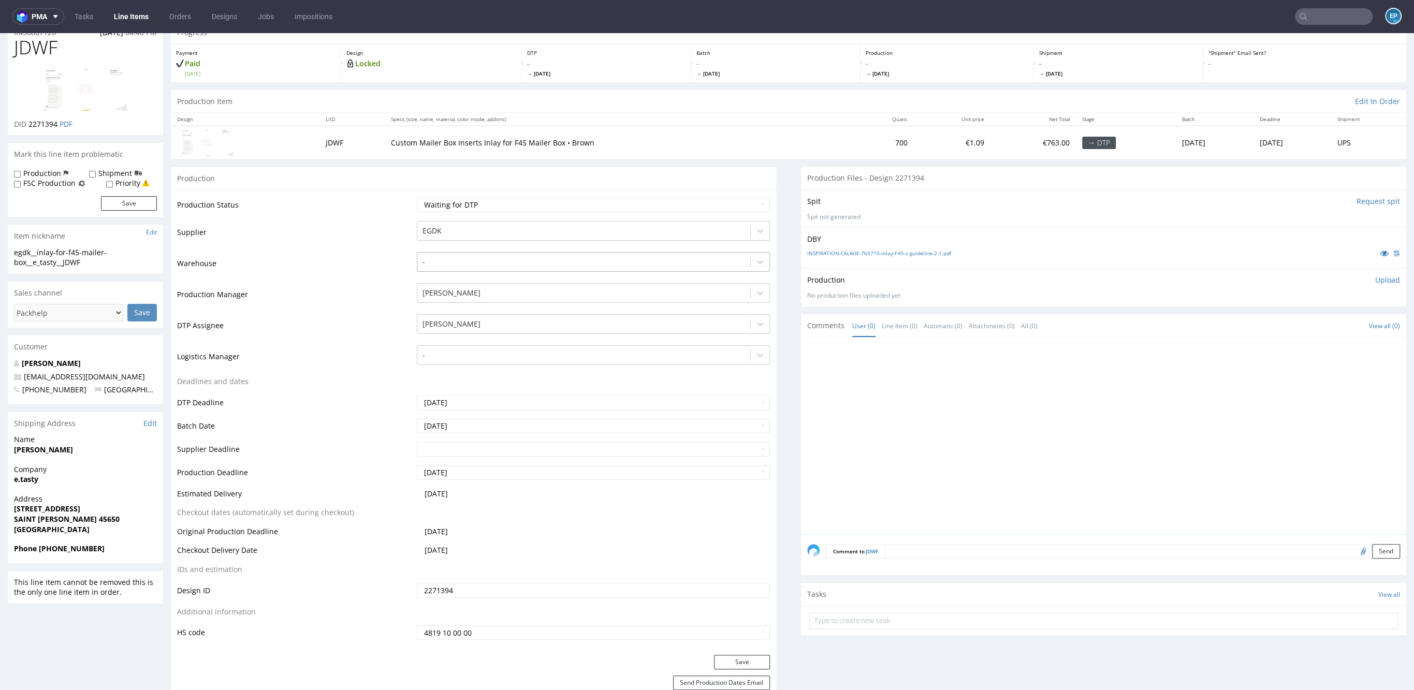
scroll to position [64, 0]
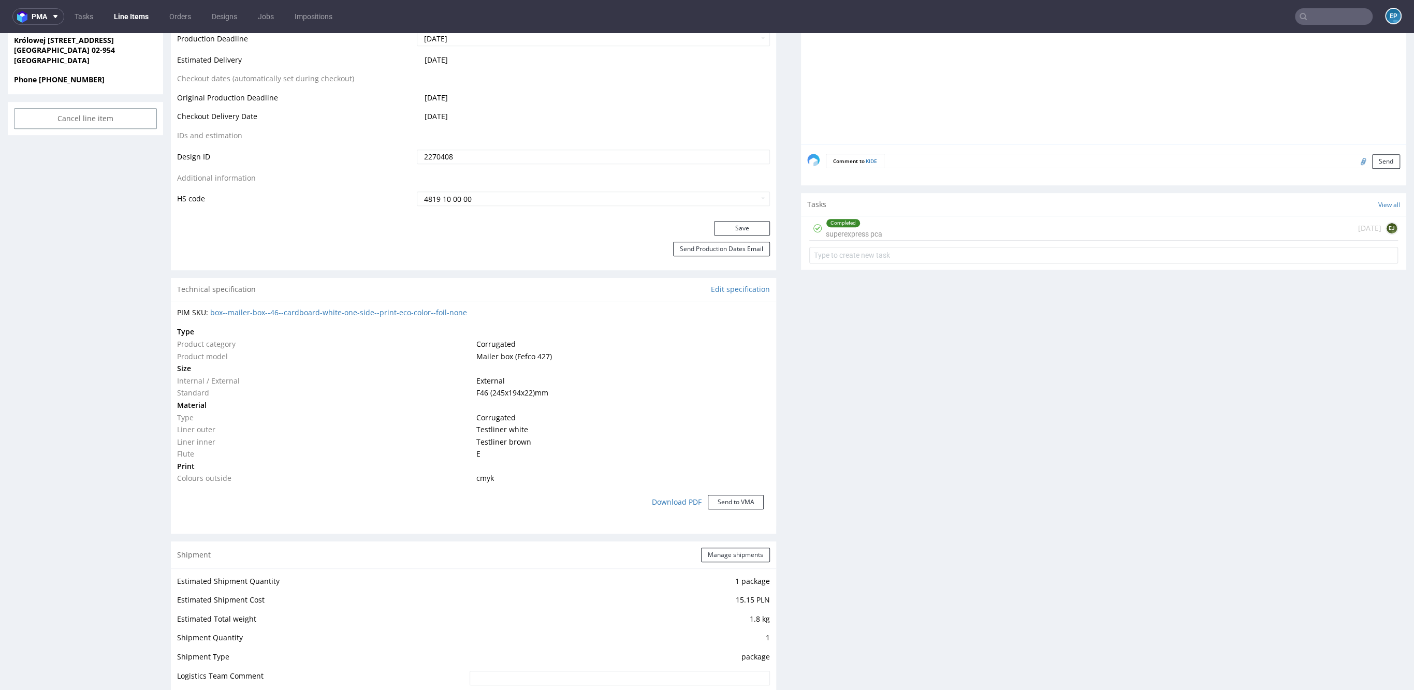
scroll to position [559, 0]
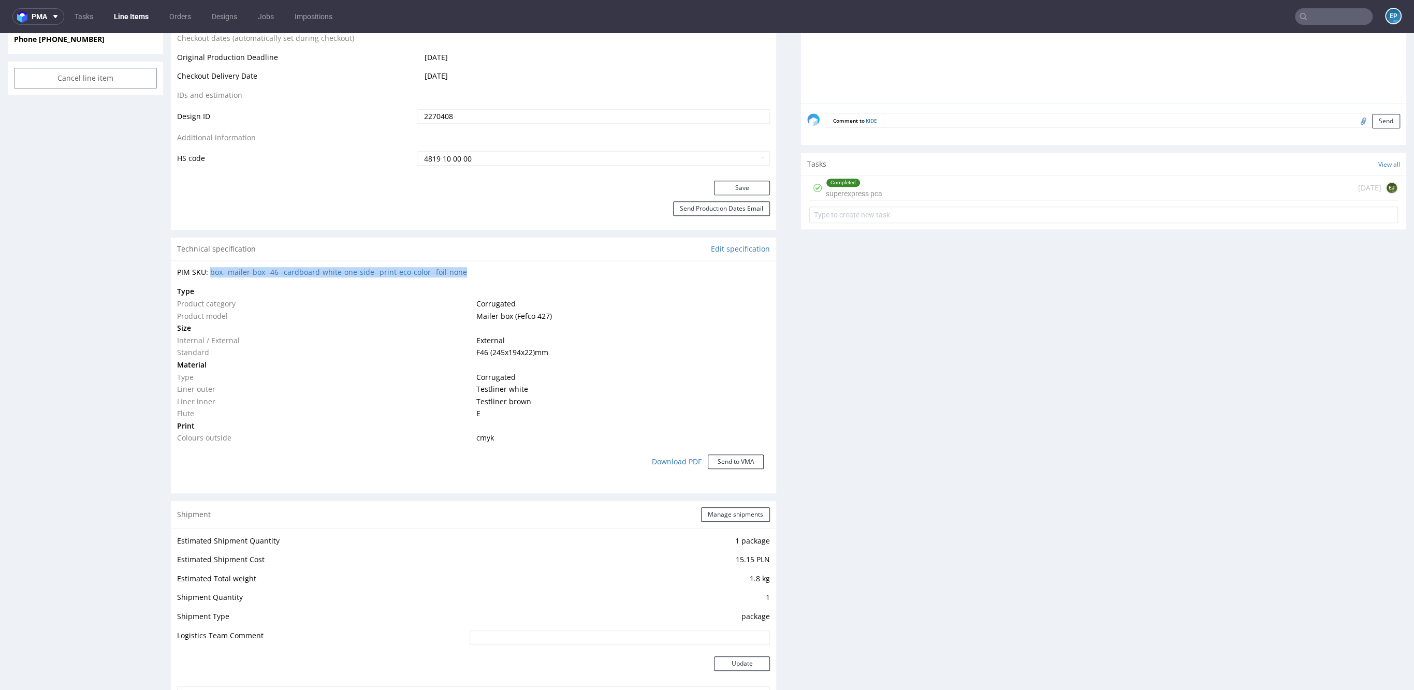
click at [312, 325] on td "Size" at bounding box center [325, 328] width 297 height 12
drag, startPoint x: 495, startPoint y: 267, endPoint x: 230, endPoint y: 275, distance: 264.8
click at [230, 275] on div "PIM SKU: box--mailer-box--46--cardboard-white-one-side--print-eco-color--foil-n…" at bounding box center [473, 272] width 593 height 10
copy link "mailer-box--46--cardboard-white-one-side--print-eco-color--foil-none"
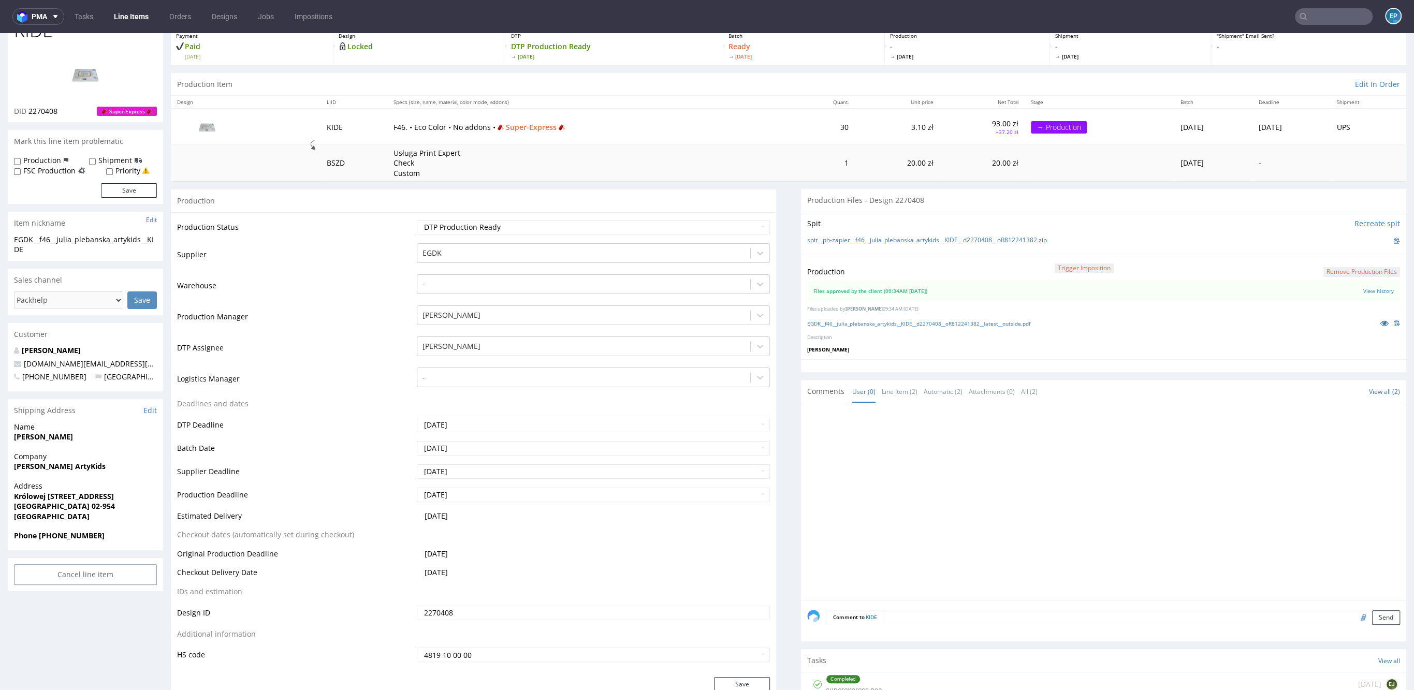
scroll to position [0, 0]
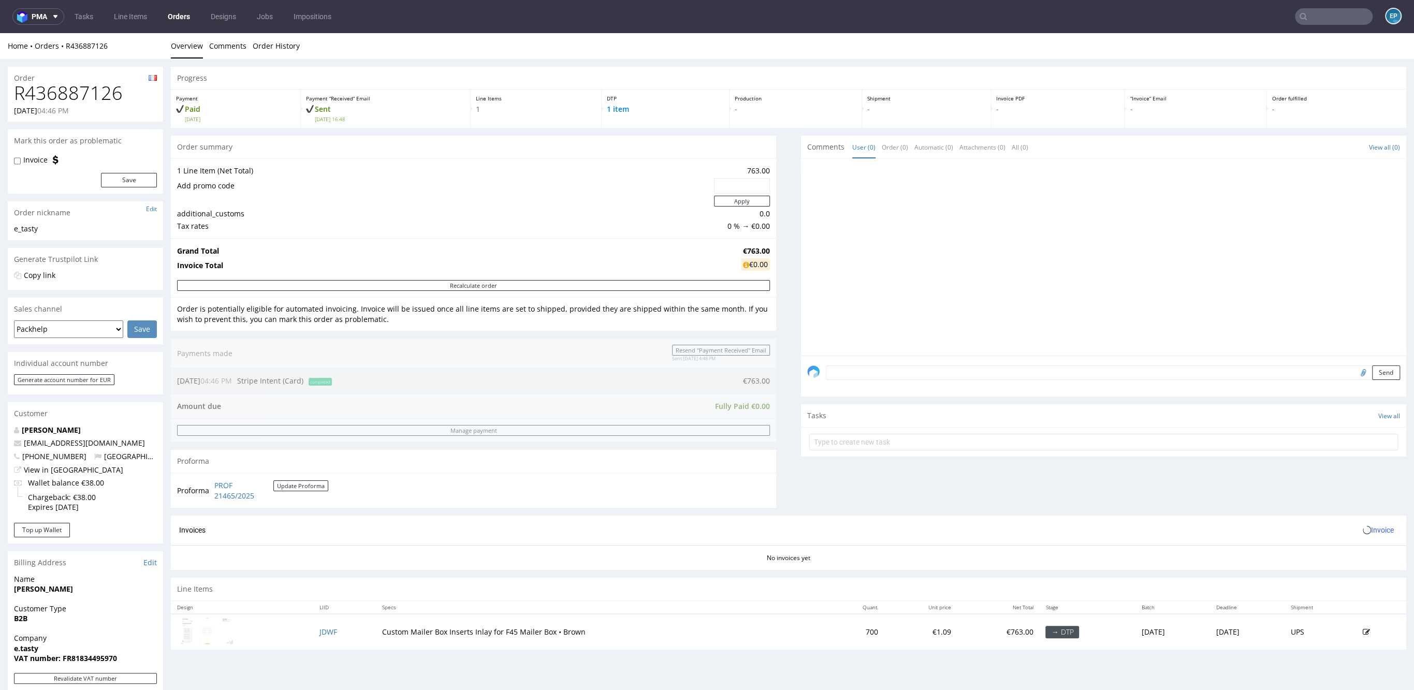
scroll to position [214, 0]
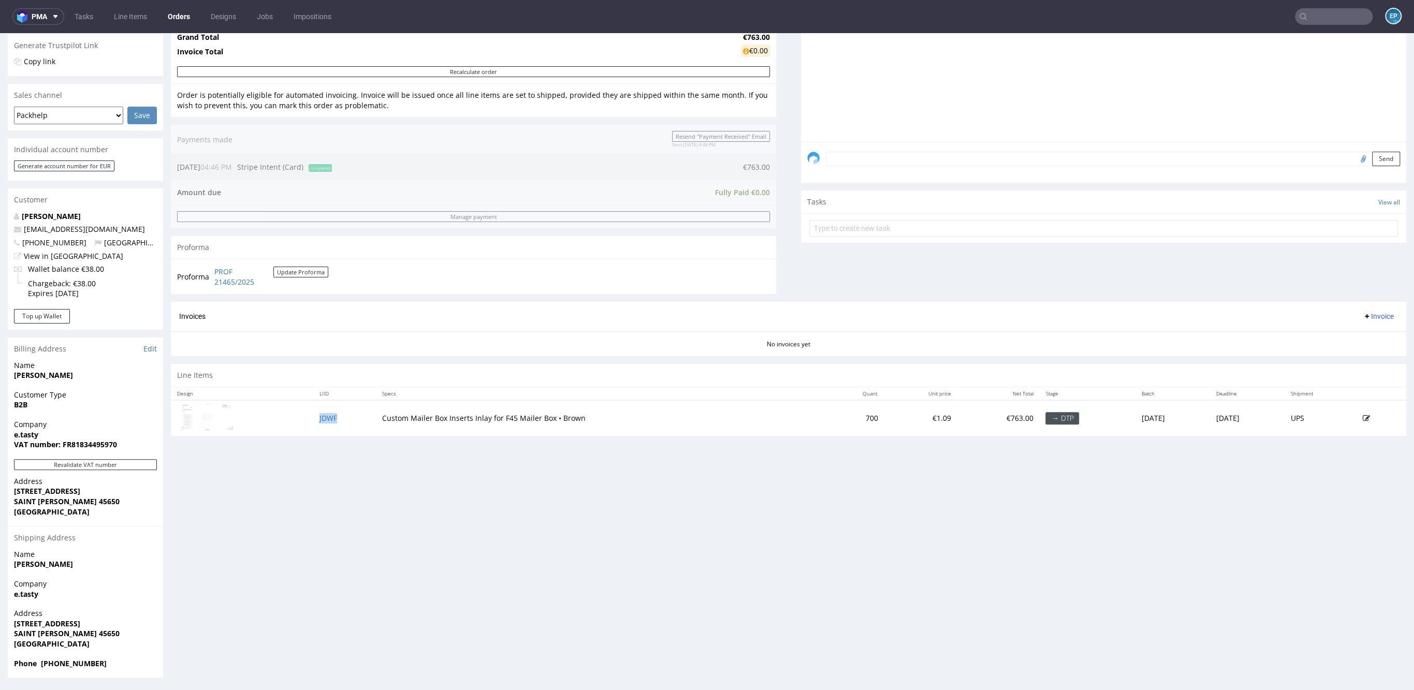
click at [313, 411] on td "JDWF" at bounding box center [344, 418] width 63 height 36
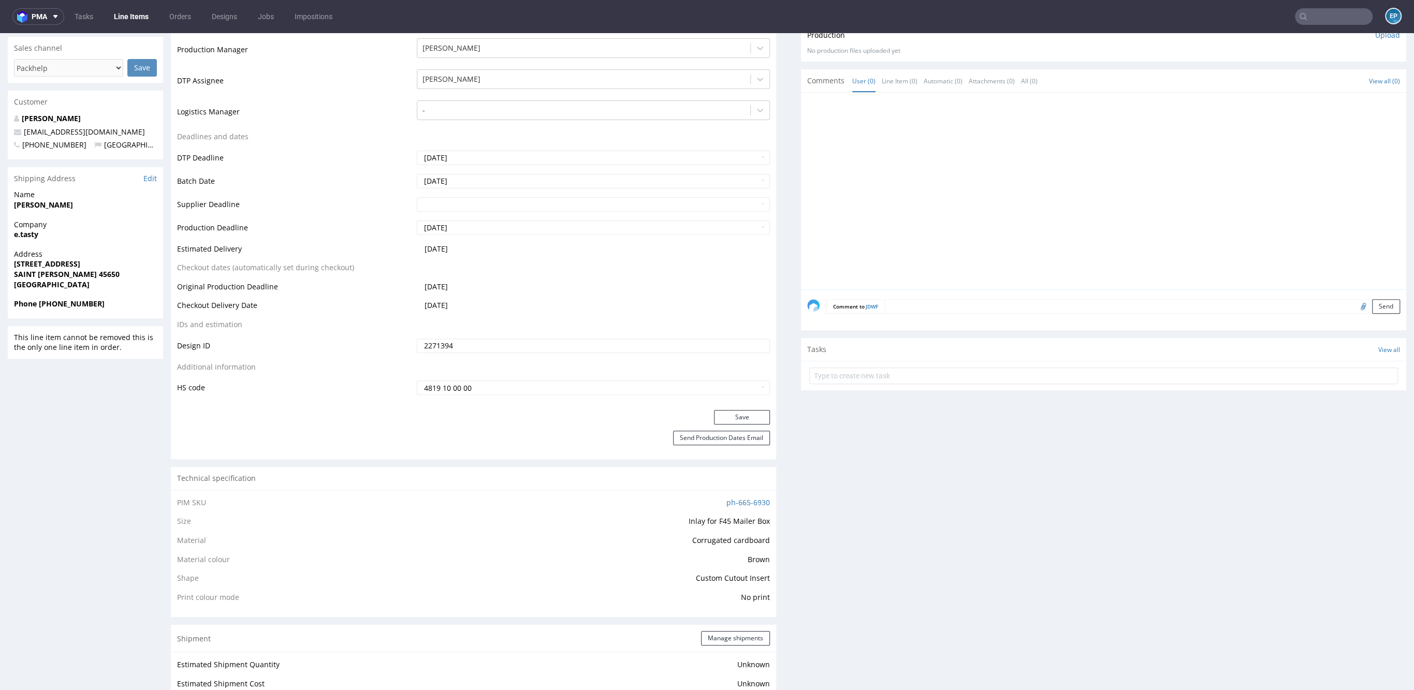
scroll to position [293, 0]
click at [731, 501] on link "ph-665-6930" at bounding box center [748, 500] width 43 height 10
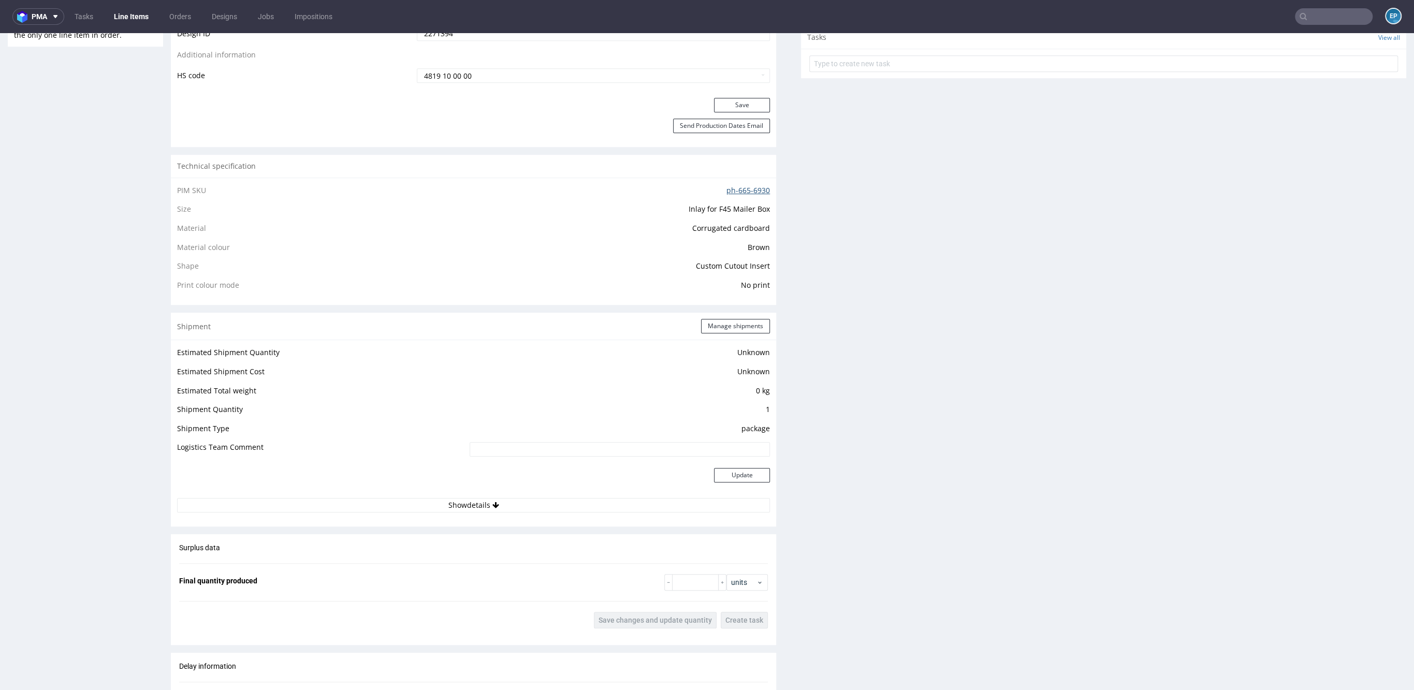
scroll to position [453, 0]
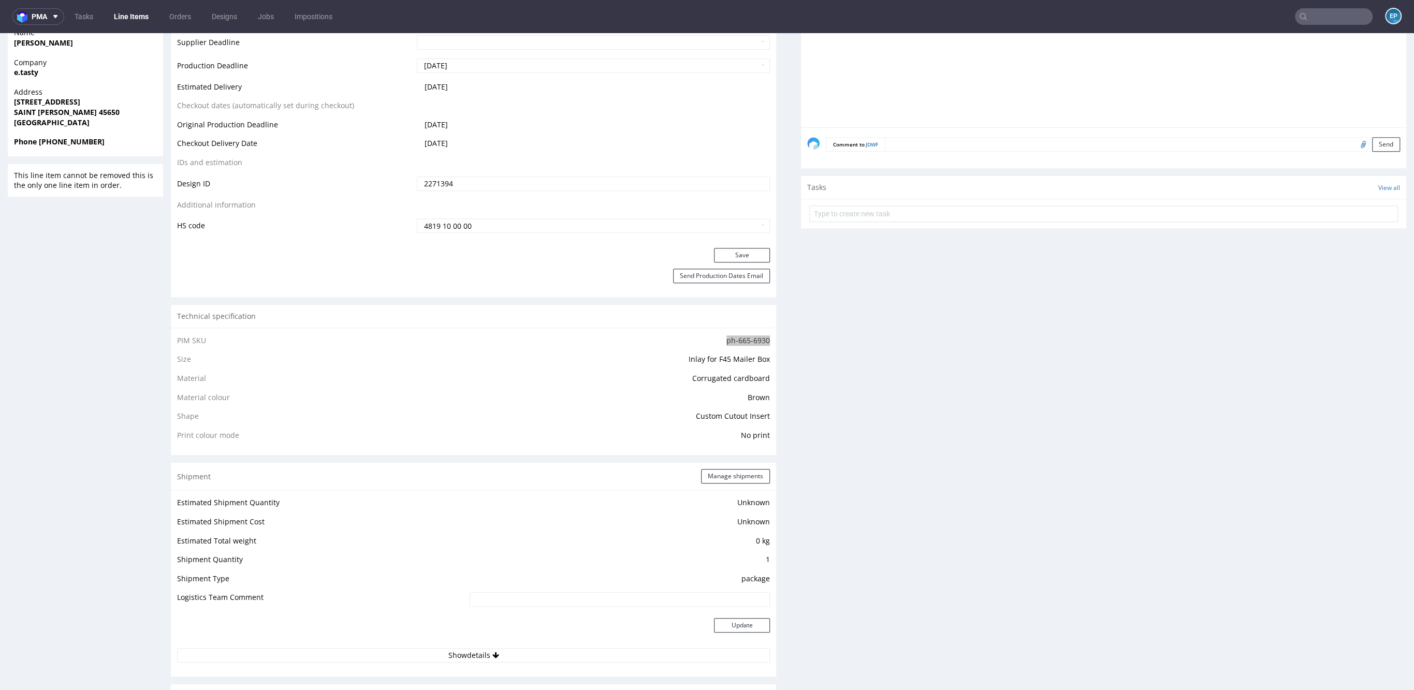
click at [1318, 16] on input "text" at bounding box center [1334, 16] width 78 height 17
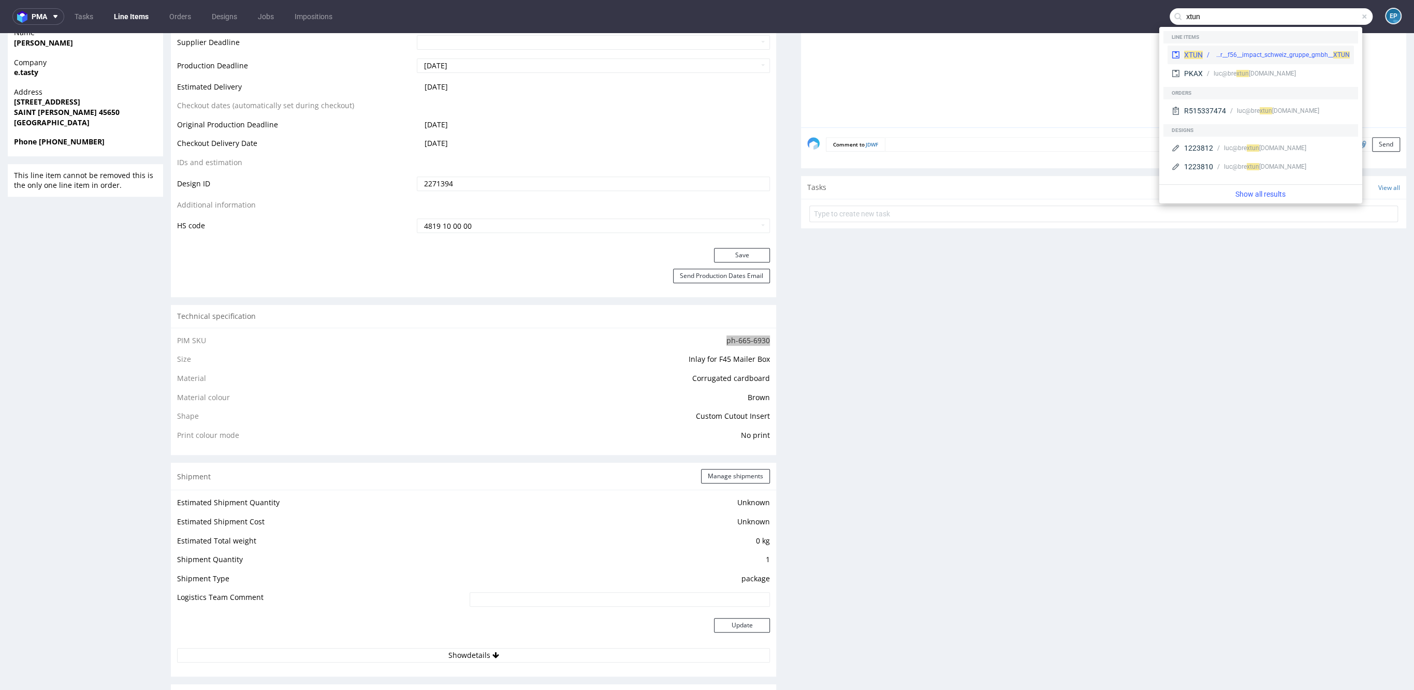
type input "xtun"
click at [1256, 46] on div "XTUN ph-zapier__f56__impact_schweiz_gruppe_gmbh__ XTUN" at bounding box center [1261, 55] width 186 height 19
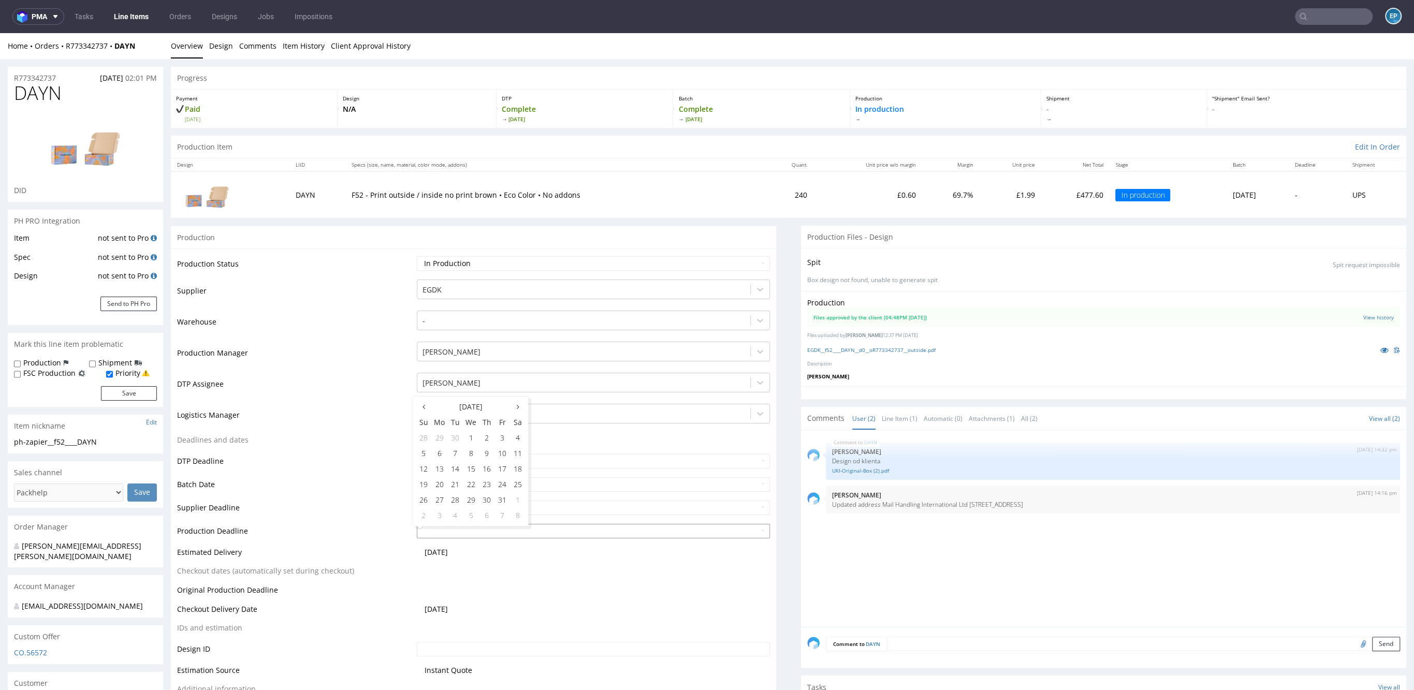
click at [487, 533] on input "text" at bounding box center [593, 531] width 353 height 14
click at [475, 465] on td "15" at bounding box center [471, 469] width 16 height 16
type input "[DATE]"
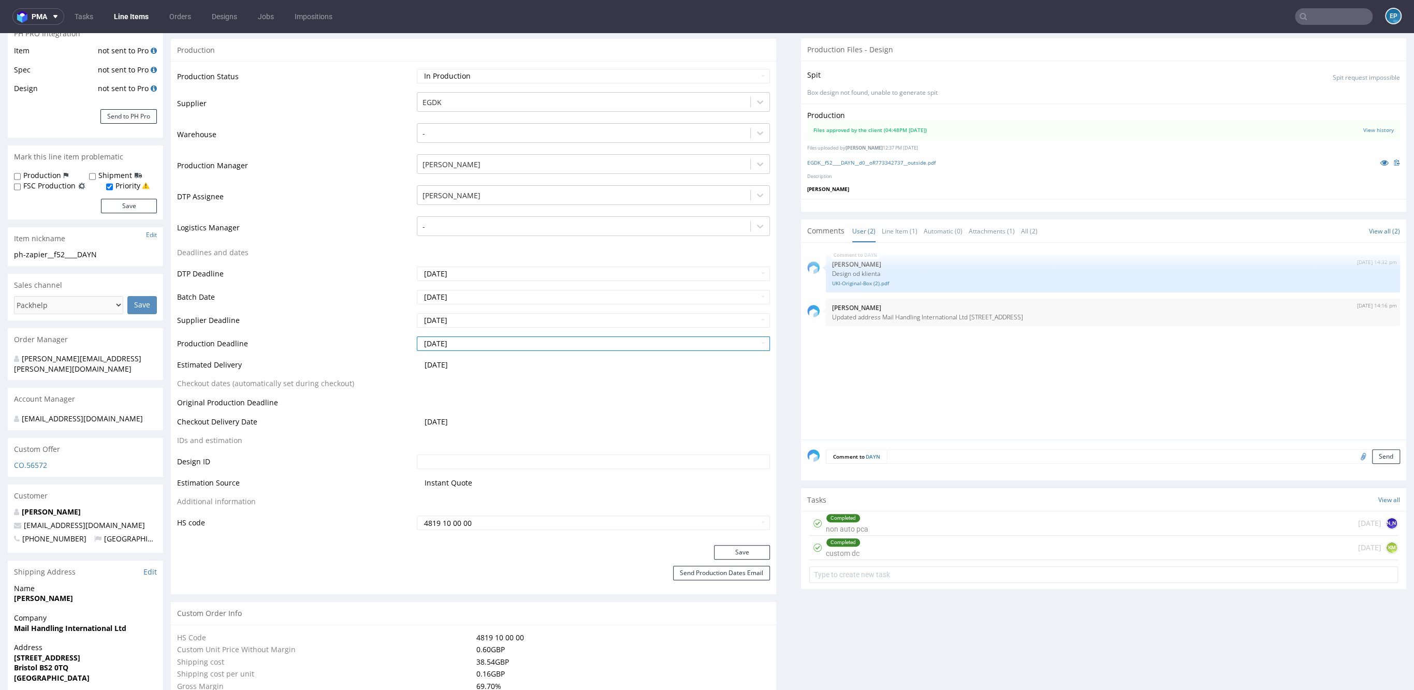
scroll to position [216, 0]
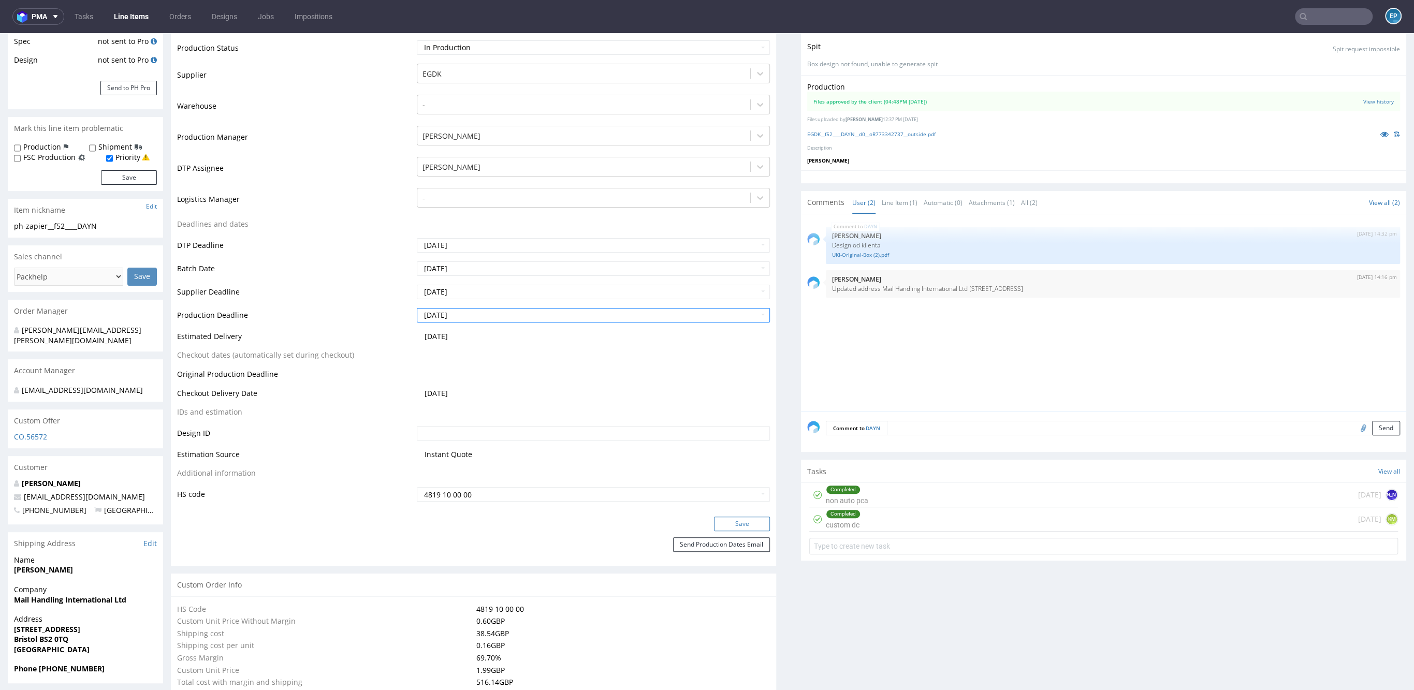
click at [714, 521] on button "Save" at bounding box center [742, 524] width 56 height 14
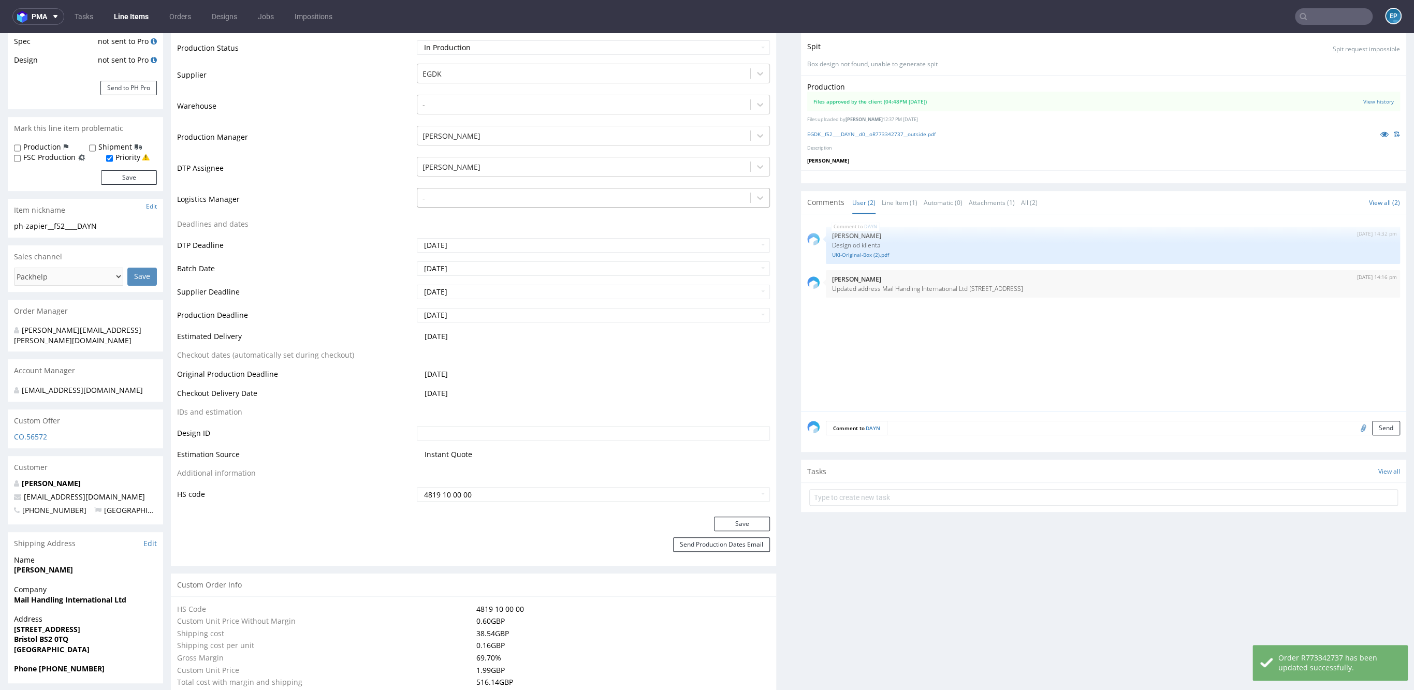
scroll to position [295, 0]
